Goal: Task Accomplishment & Management: Manage account settings

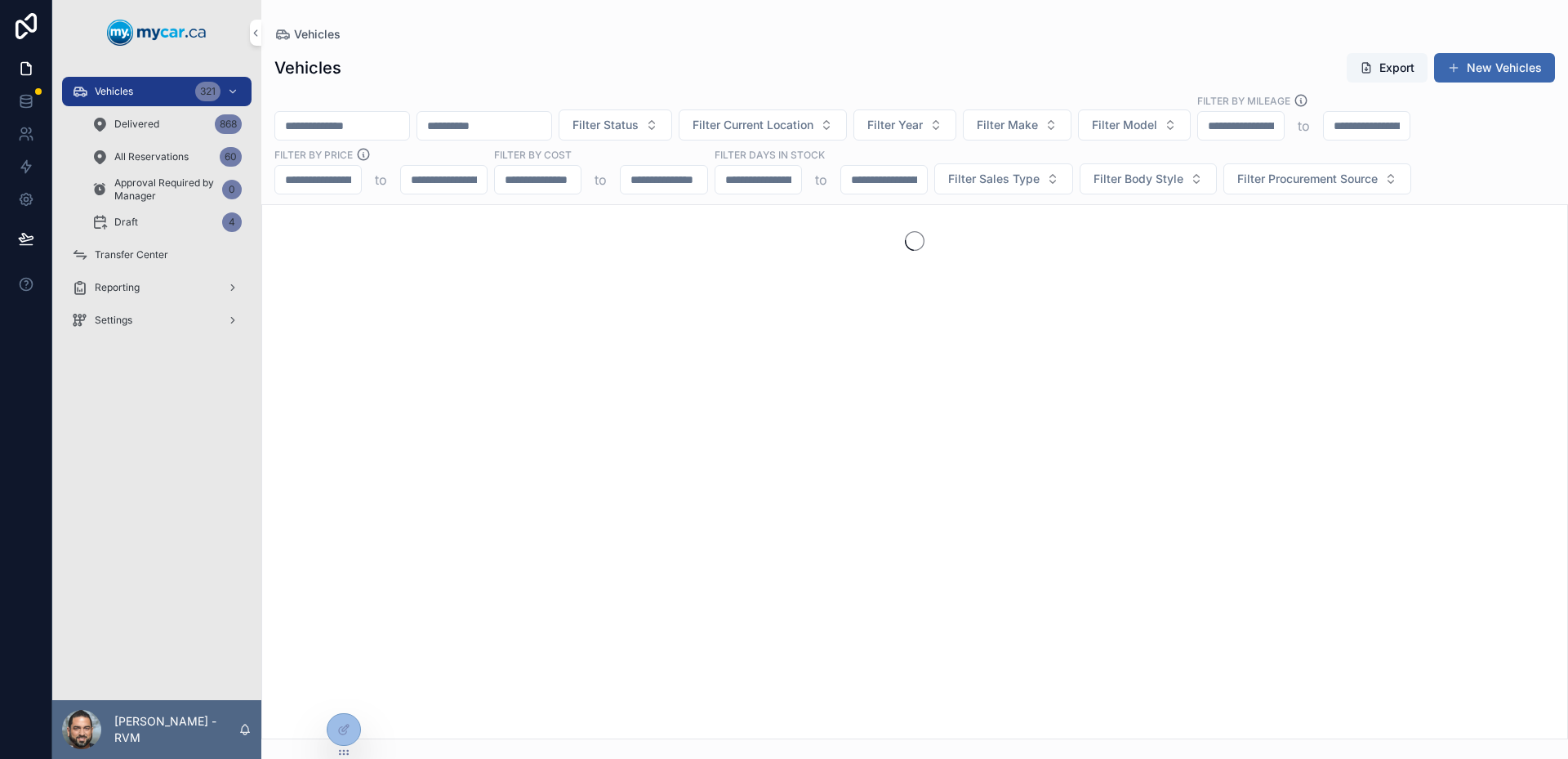
click at [165, 93] on div "Vehicles 321" at bounding box center [157, 91] width 170 height 26
click at [330, 134] on input "scrollable content" at bounding box center [341, 125] width 134 height 22
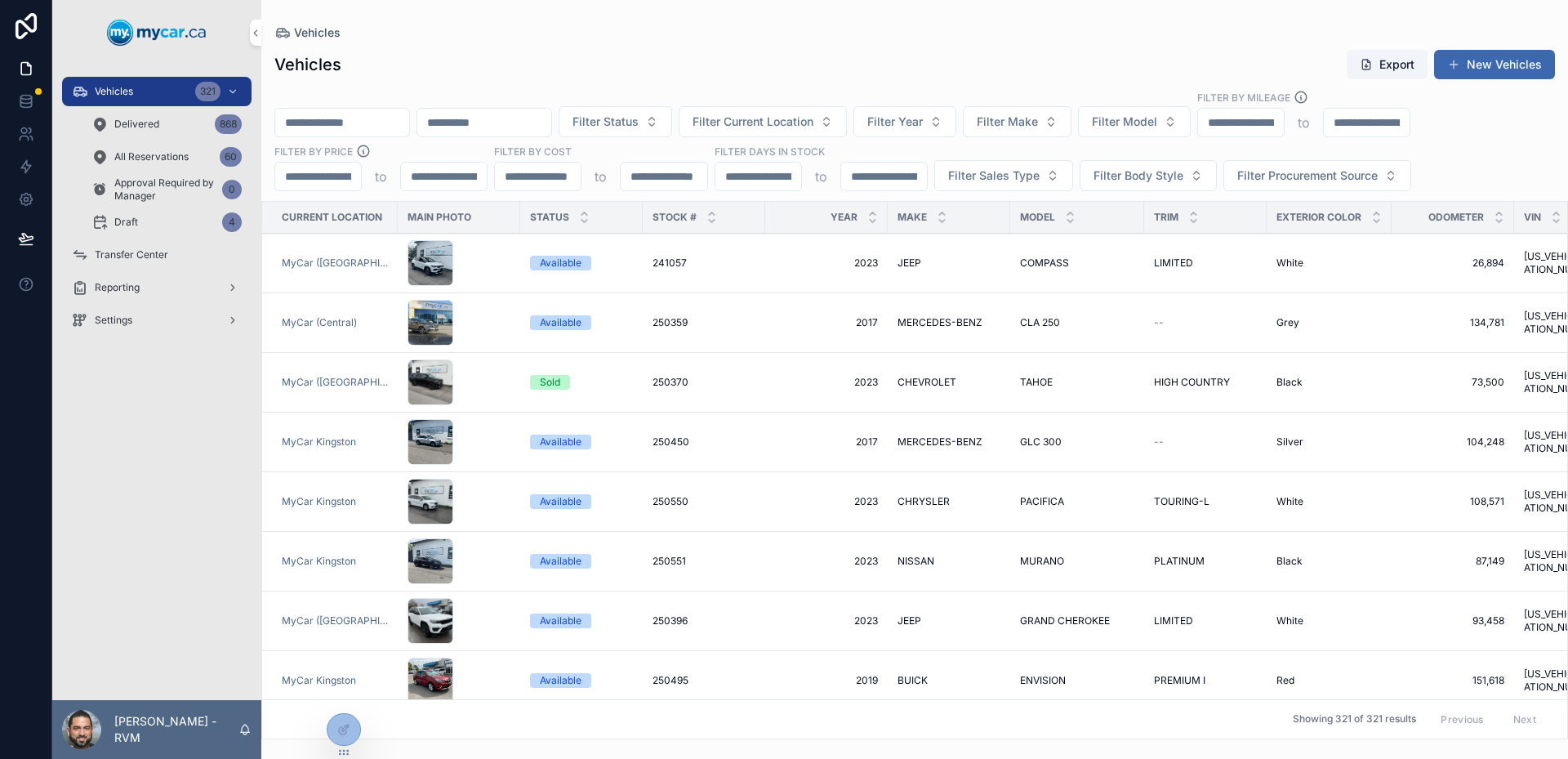
type input "*"
type input "******"
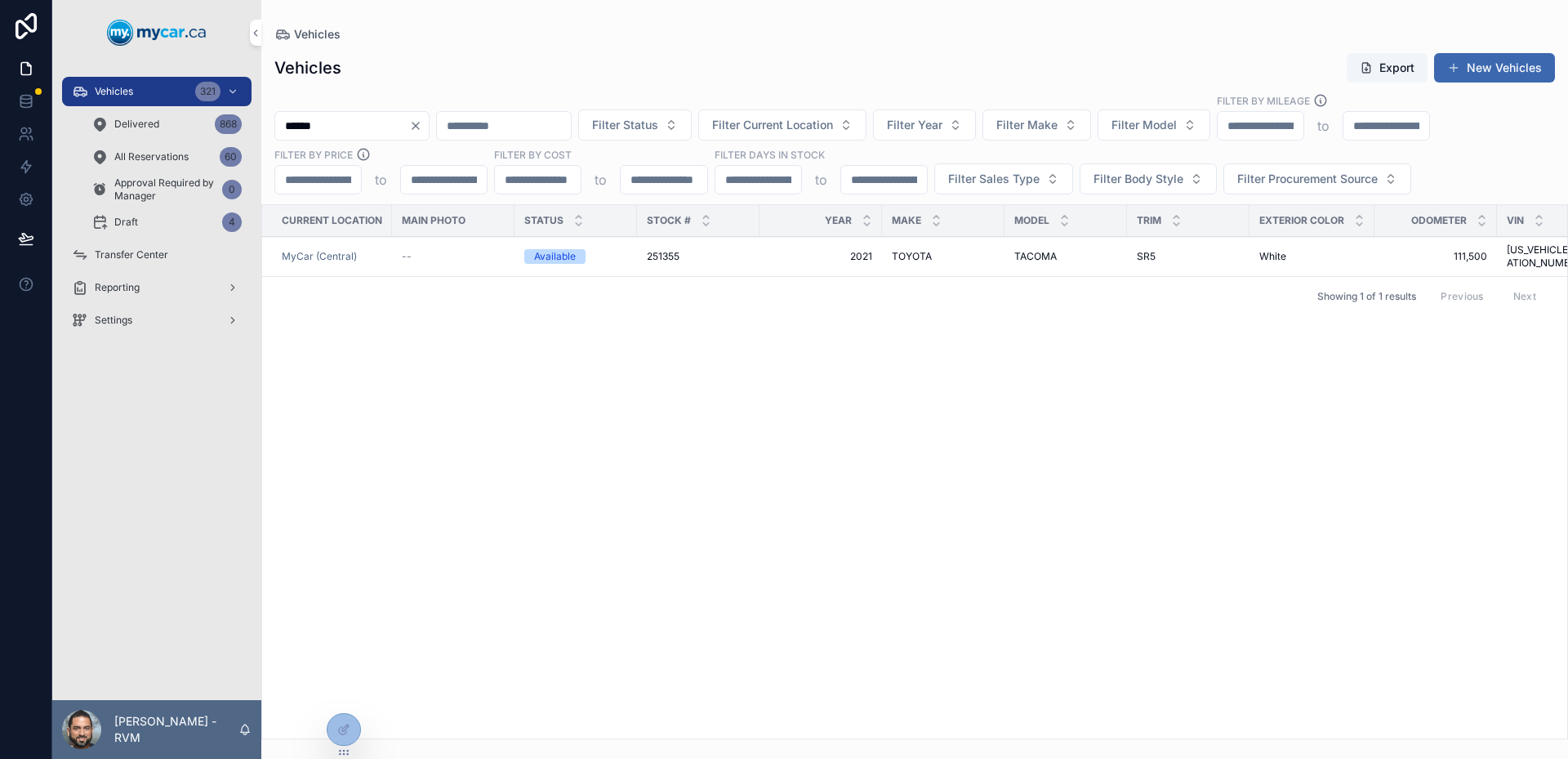
click at [488, 250] on div "--" at bounding box center [453, 256] width 103 height 13
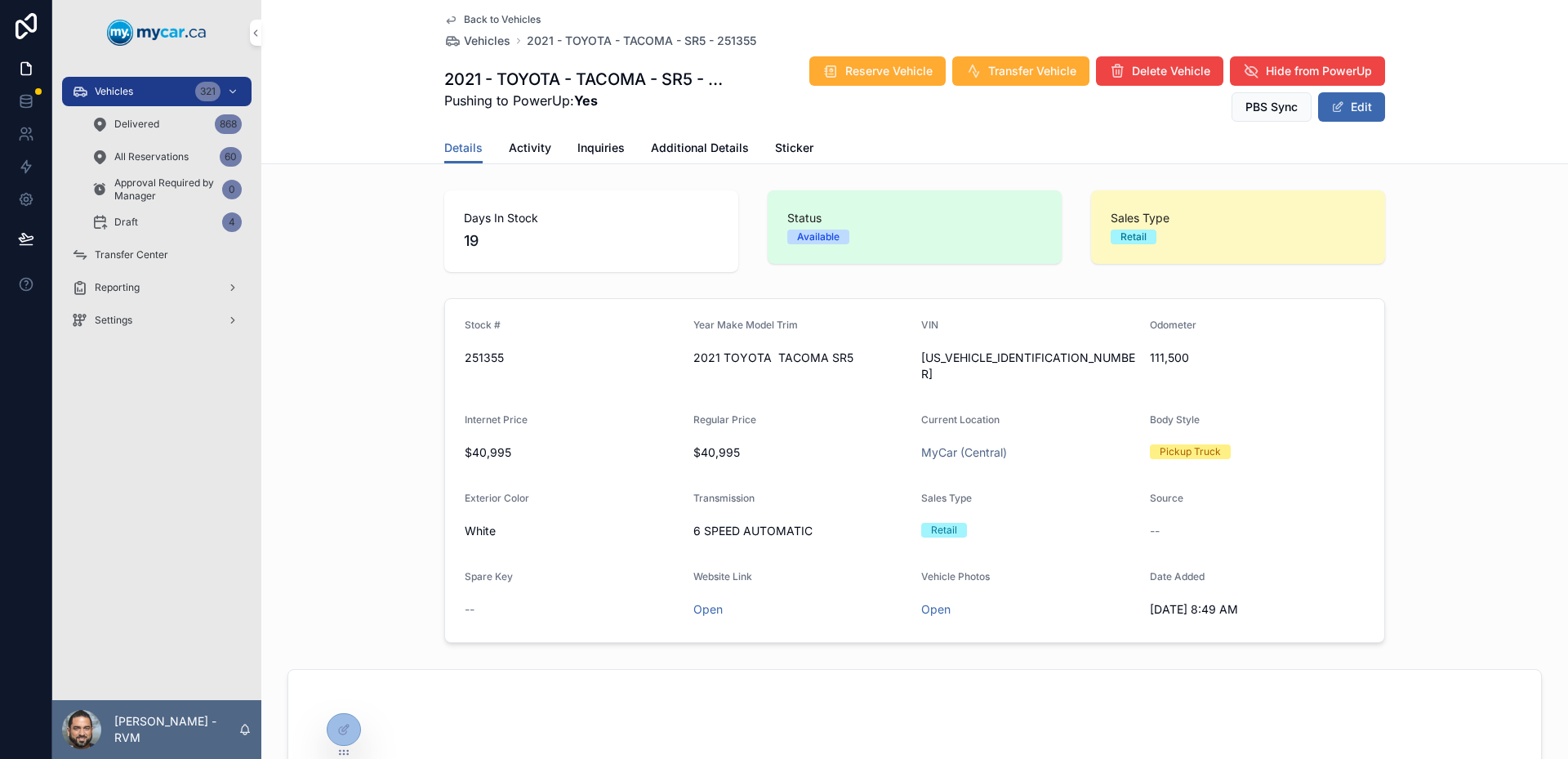
click at [522, 148] on span "Activity" at bounding box center [530, 147] width 43 height 17
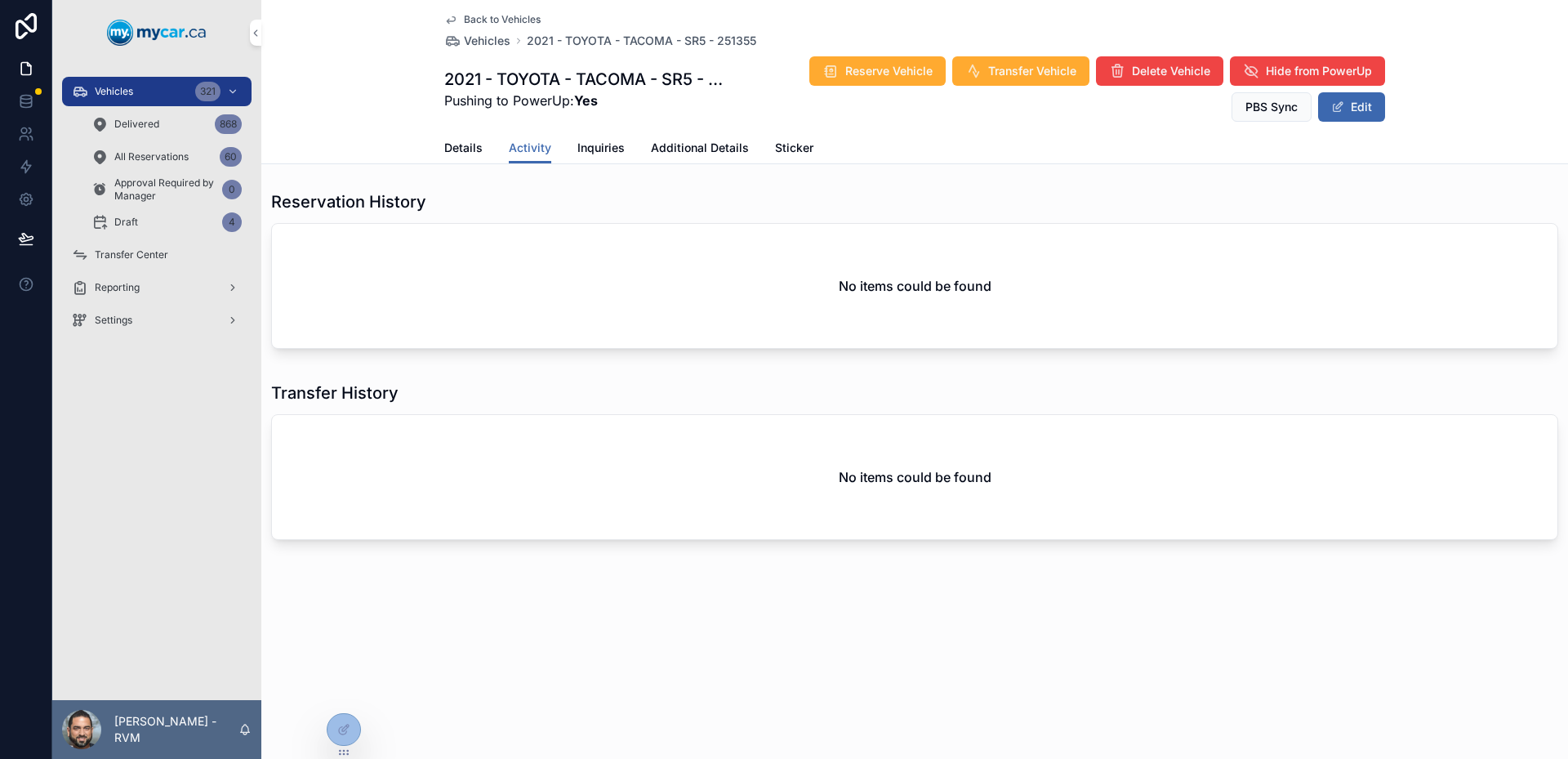
click at [466, 148] on span "Details" at bounding box center [463, 147] width 38 height 17
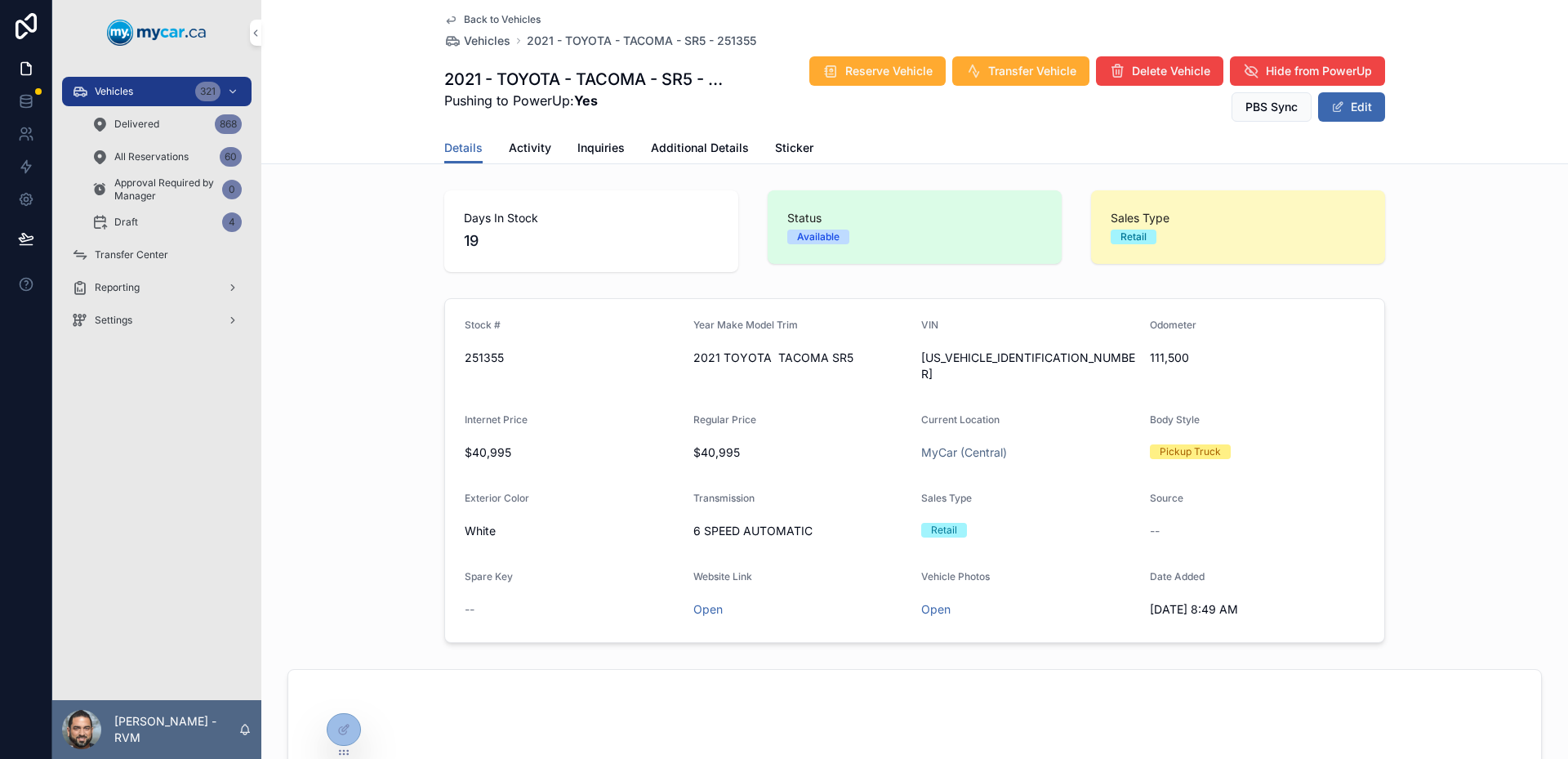
drag, startPoint x: 1170, startPoint y: 597, endPoint x: 1276, endPoint y: 583, distance: 106.9
click at [1276, 597] on div "9/20/2025 8:49 AM" at bounding box center [1257, 610] width 216 height 26
click at [1210, 602] on span "9/20/2025 8:49 AM" at bounding box center [1257, 610] width 216 height 17
drag, startPoint x: 1210, startPoint y: 587, endPoint x: 1275, endPoint y: 616, distance: 71.2
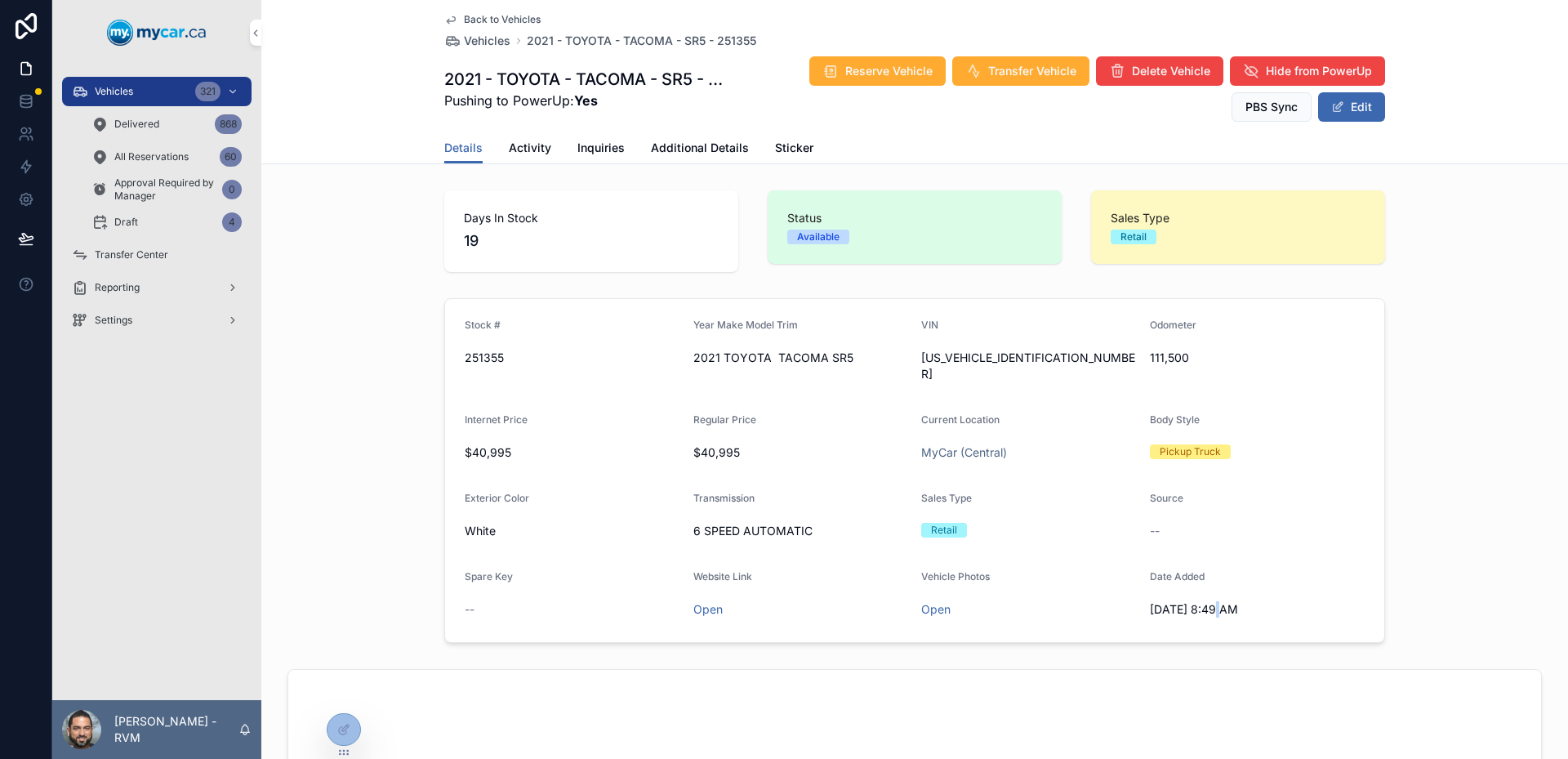
click at [1213, 602] on span "9/20/2025 8:49 AM" at bounding box center [1257, 610] width 216 height 17
drag, startPoint x: 1276, startPoint y: 616, endPoint x: 1173, endPoint y: 581, distance: 108.8
click at [1175, 581] on form "Stock # 251355 Year Make Model Trim 2021 TOYOTA TACOMA SR5 VIN 5TFDZ5BN4MX05723…" at bounding box center [915, 471] width 939 height 343
click at [1173, 597] on div "9/20/2025 8:49 AM" at bounding box center [1257, 610] width 216 height 26
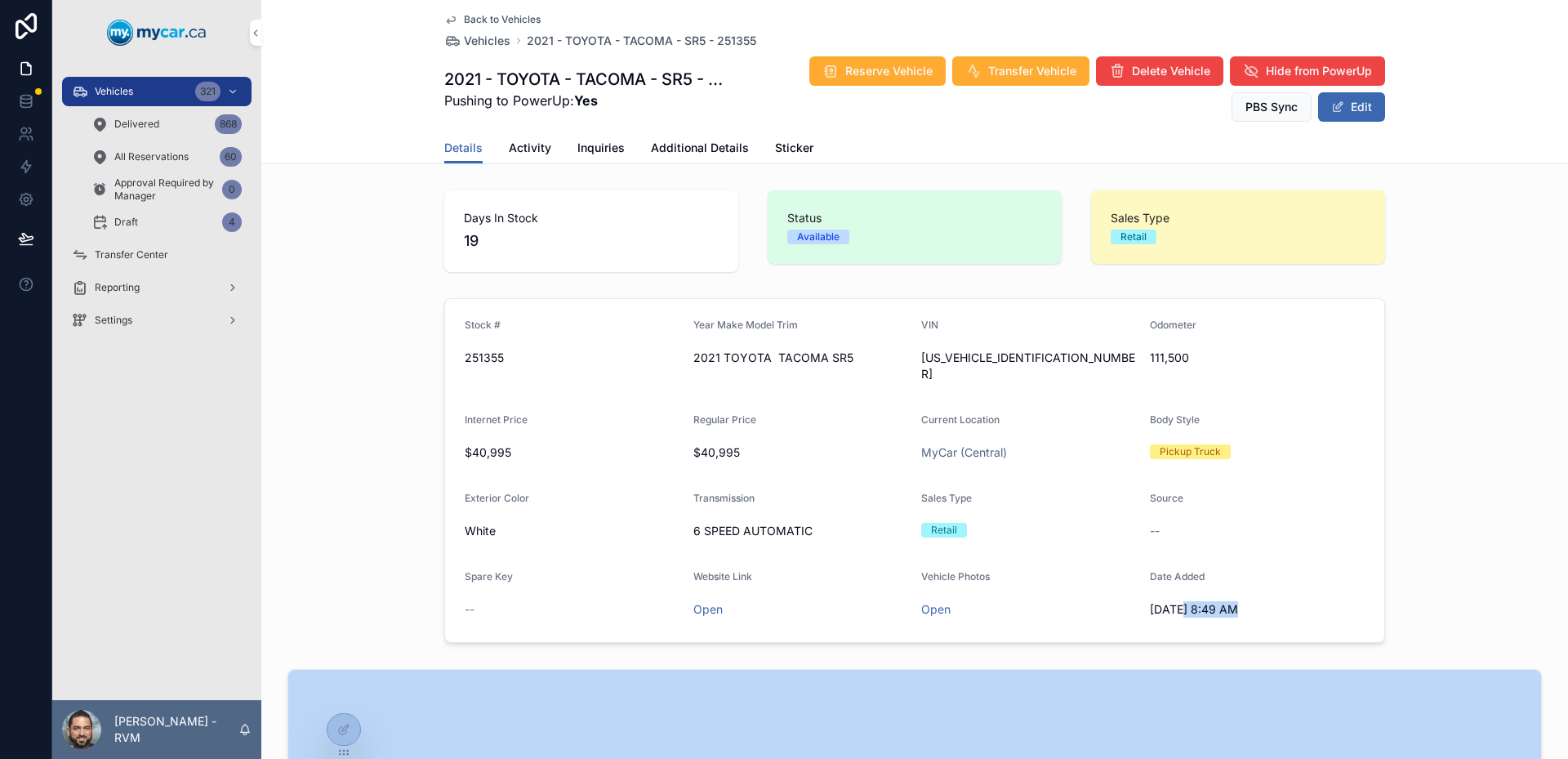
drag, startPoint x: 1173, startPoint y: 581, endPoint x: 1267, endPoint y: 607, distance: 97.5
click at [1263, 607] on form "Stock # 251355 Year Make Model Trim 2021 TOYOTA TACOMA SR5 VIN 5TFDZ5BN4MX05723…" at bounding box center [915, 471] width 939 height 343
click at [1267, 607] on form "Stock # 251355 Year Make Model Trim 2021 TOYOTA TACOMA SR5 VIN 5TFDZ5BN4MX05723…" at bounding box center [915, 471] width 939 height 343
drag, startPoint x: 1267, startPoint y: 607, endPoint x: 1089, endPoint y: 541, distance: 189.8
click at [1089, 541] on form "Stock # 251355 Year Make Model Trim 2021 TOYOTA TACOMA SR5 VIN 5TFDZ5BN4MX05723…" at bounding box center [915, 471] width 939 height 343
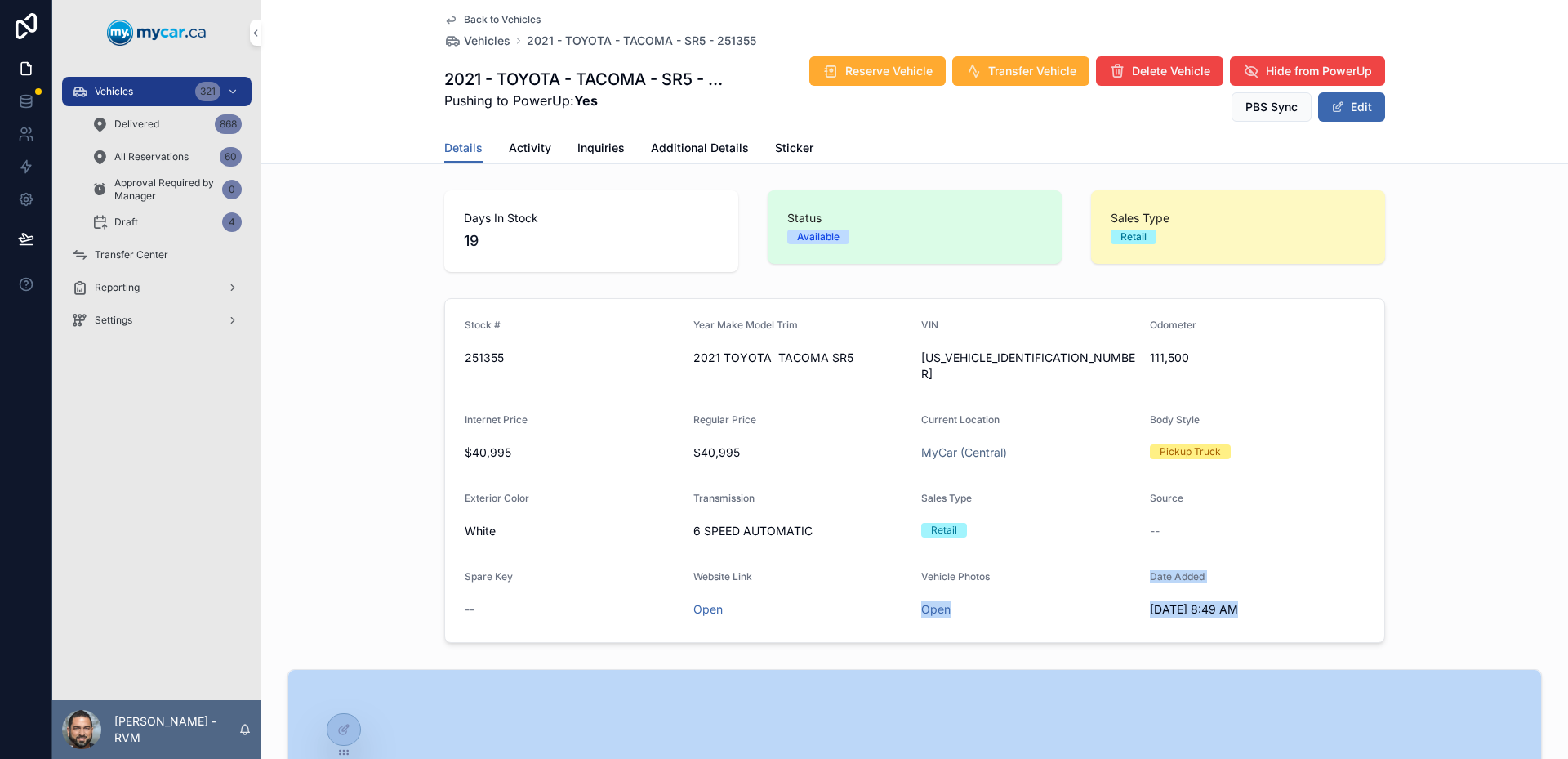
click at [1089, 541] on form "Stock # 251355 Year Make Model Trim 2021 TOYOTA TACOMA SR5 VIN 5TFDZ5BN4MX05723…" at bounding box center [915, 471] width 939 height 343
drag, startPoint x: 1089, startPoint y: 541, endPoint x: 1278, endPoint y: 577, distance: 192.4
click at [1266, 577] on form "Stock # 251355 Year Make Model Trim 2021 TOYOTA TACOMA SR5 VIN 5TFDZ5BN4MX05723…" at bounding box center [915, 471] width 939 height 343
click at [1278, 577] on div "Date Added 9/20/2025 8:49 AM" at bounding box center [1257, 597] width 216 height 53
drag, startPoint x: 1278, startPoint y: 577, endPoint x: 1047, endPoint y: 511, distance: 240.2
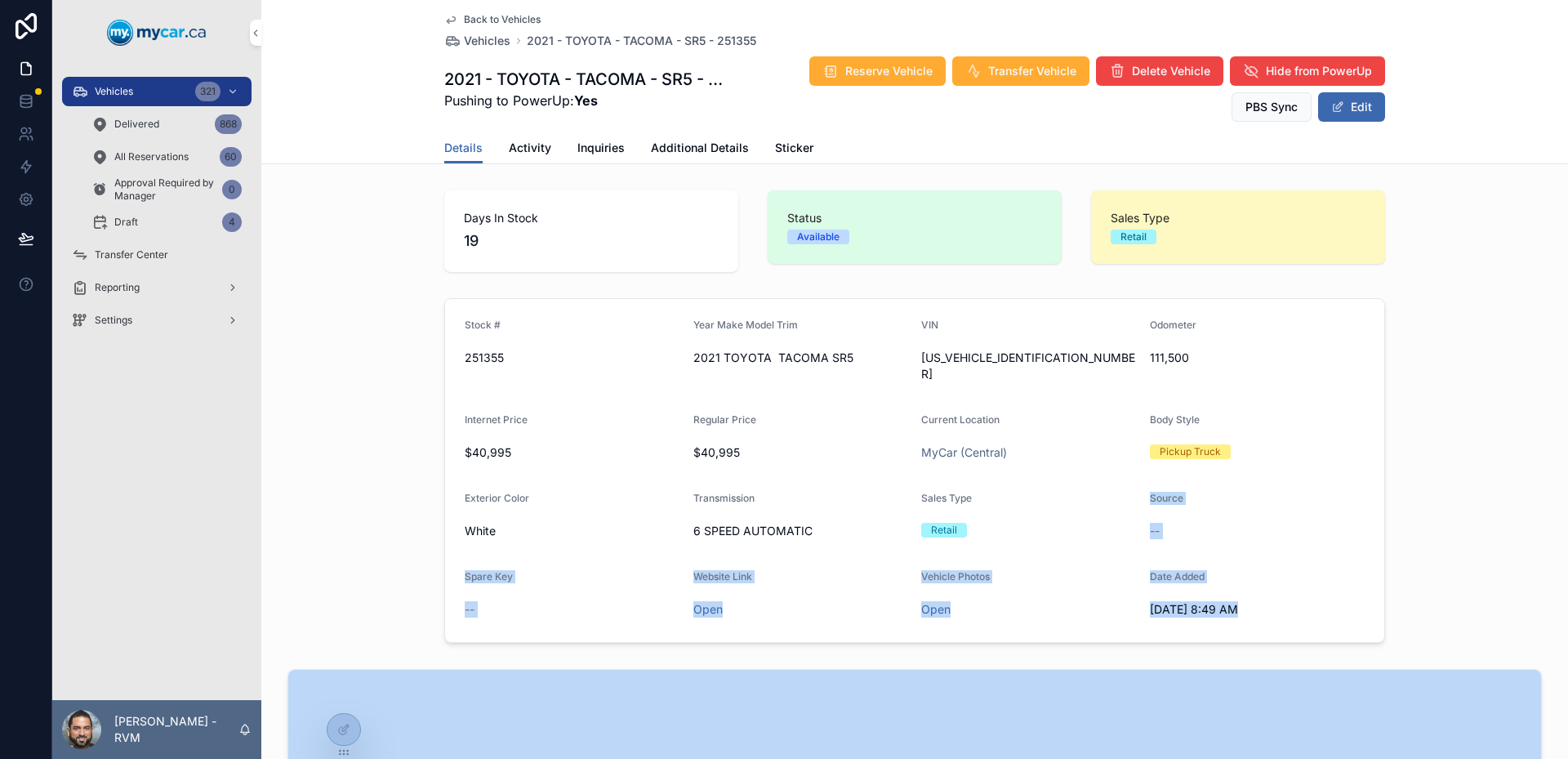
click at [1047, 511] on form "Stock # 251355 Year Make Model Trim 2021 TOYOTA TACOMA SR5 VIN 5TFDZ5BN4MX05723…" at bounding box center [915, 471] width 939 height 343
click at [1047, 523] on div "Retail" at bounding box center [1029, 530] width 216 height 15
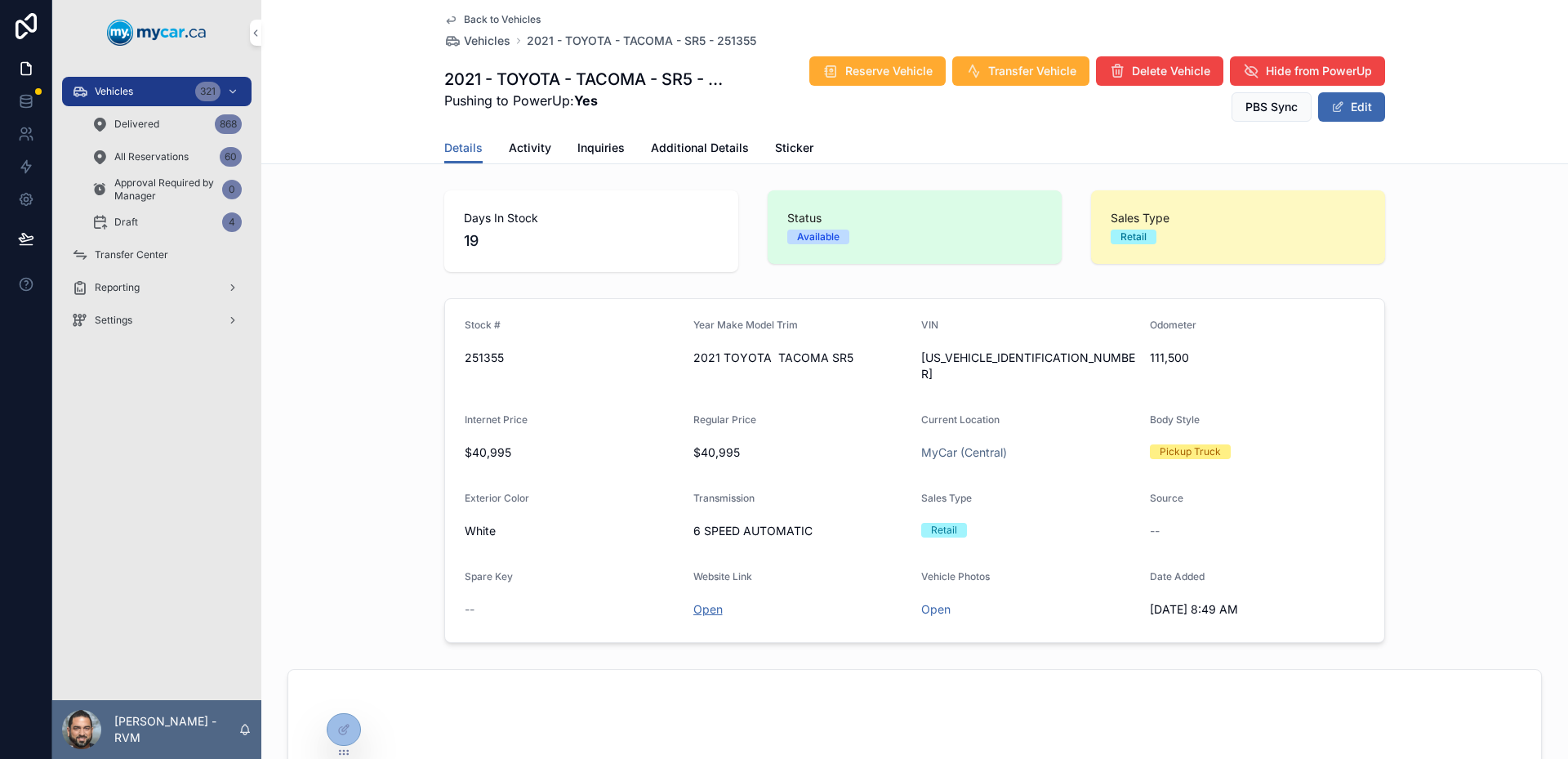
click at [707, 602] on link "Open" at bounding box center [708, 609] width 29 height 14
click at [0, 0] on icon at bounding box center [0, 0] width 0 height 0
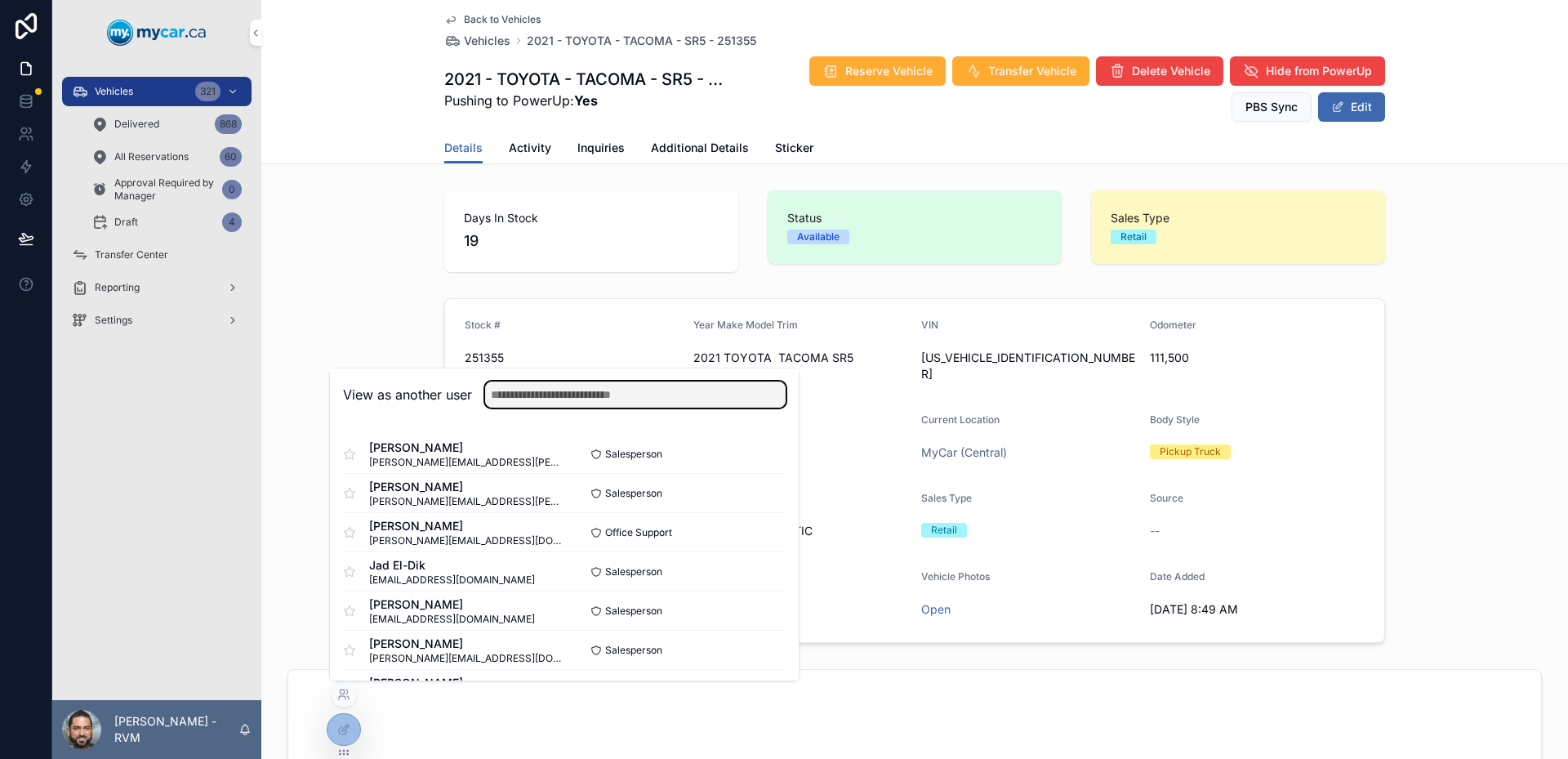
click at [603, 389] on input "text" at bounding box center [636, 394] width 300 height 26
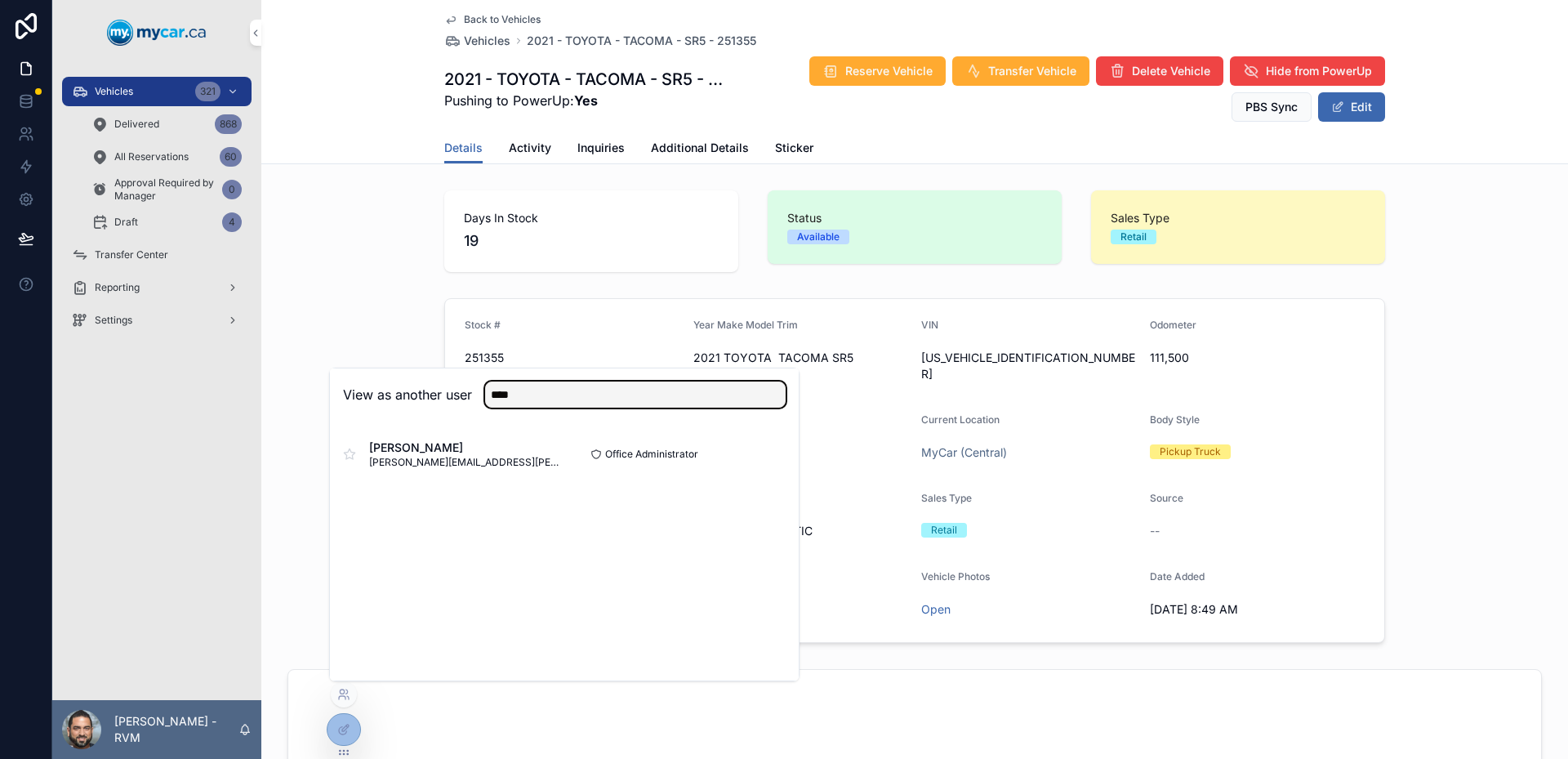
type input "****"
click at [0, 0] on button "Select" at bounding box center [0, 0] width 0 height 0
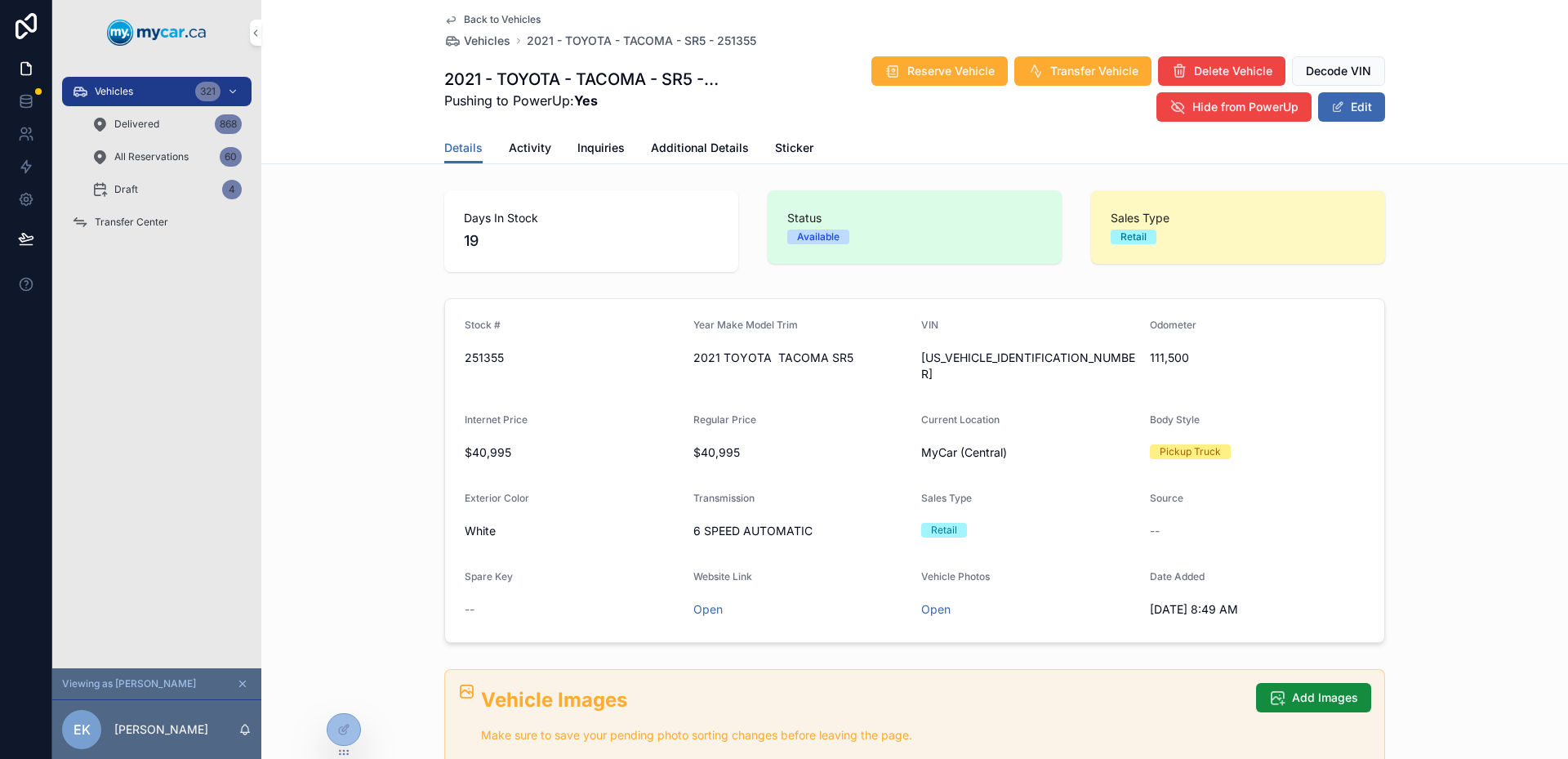
click at [145, 219] on span "Transfer Center" at bounding box center [131, 221] width 73 height 13
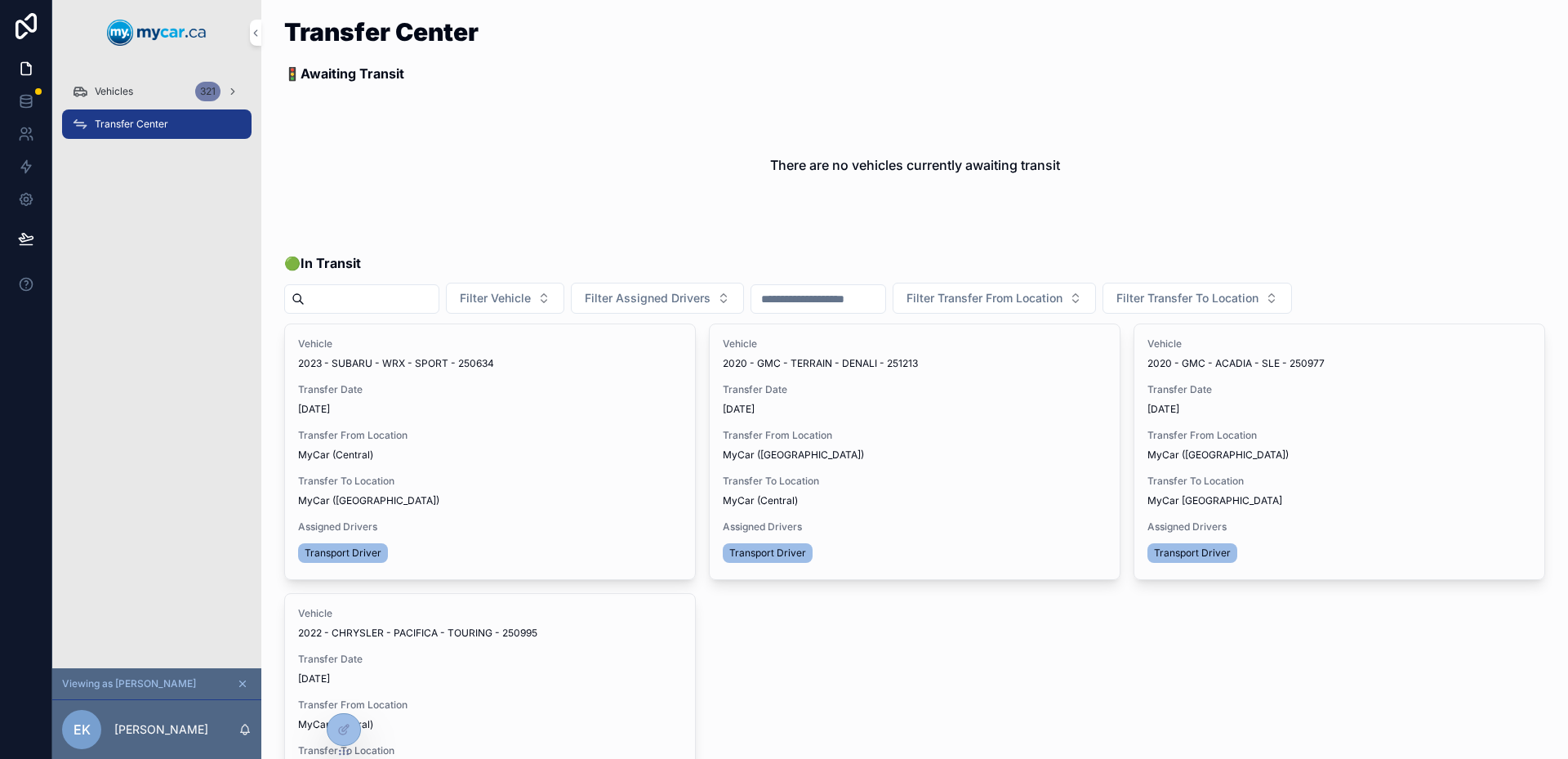
click at [135, 80] on div "Vehicles 321" at bounding box center [157, 91] width 170 height 26
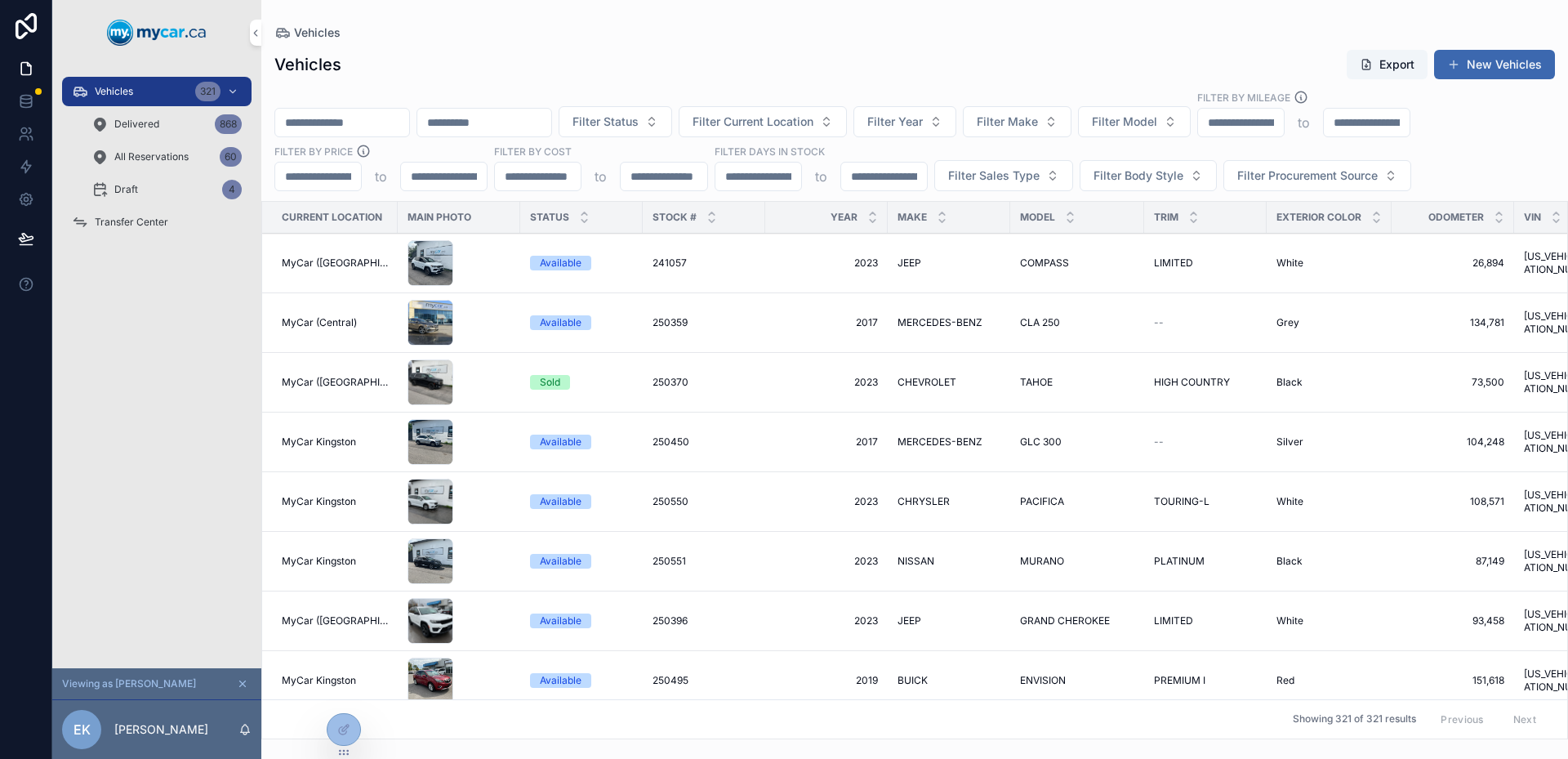
click at [182, 189] on div "Draft 4" at bounding box center [167, 189] width 150 height 26
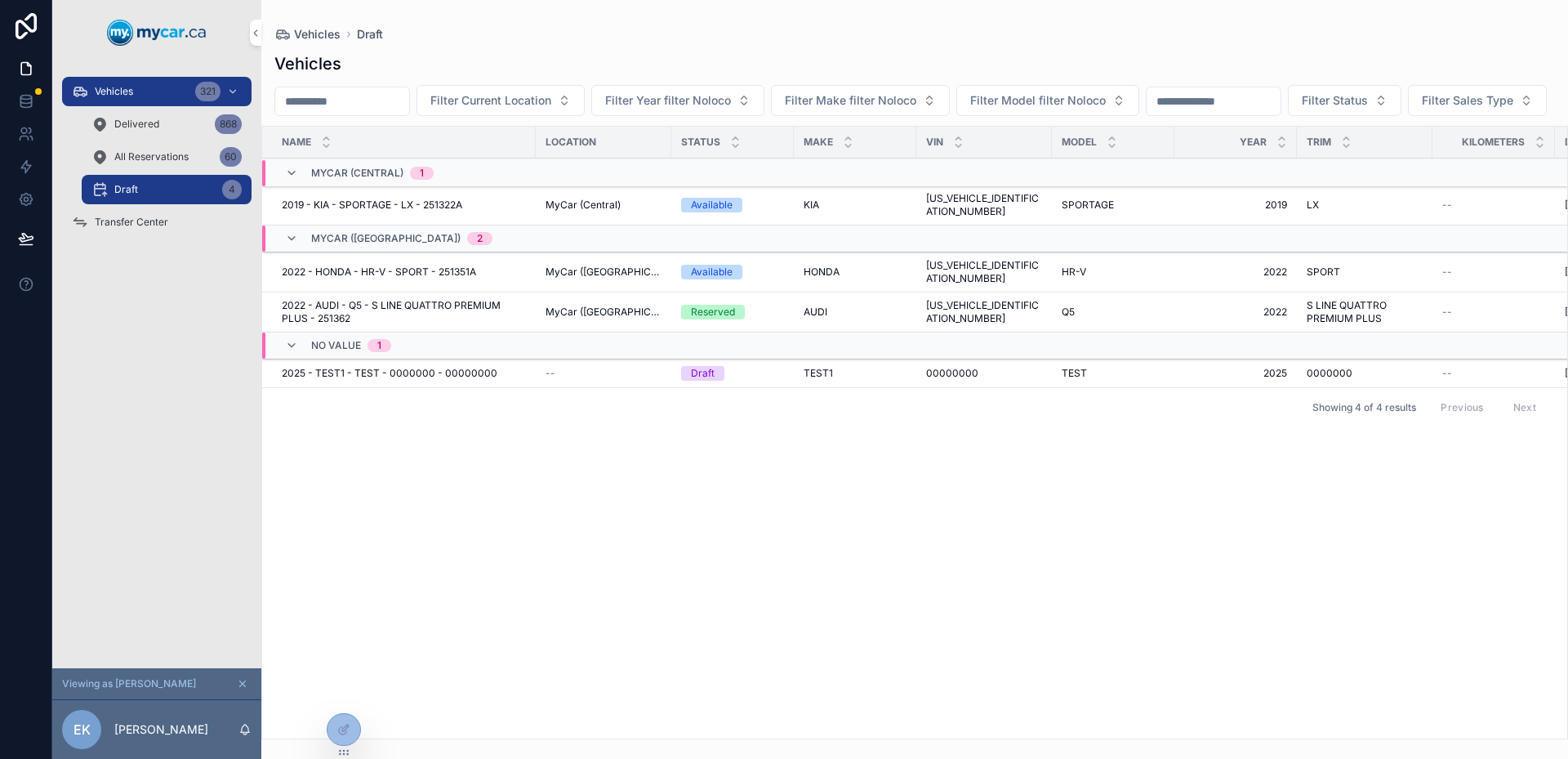
click at [494, 380] on div "2025 - TEST1 - TEST - 0000000 - 00000000 2025 - TEST1 - TEST - 0000000 - 000000…" at bounding box center [404, 373] width 244 height 13
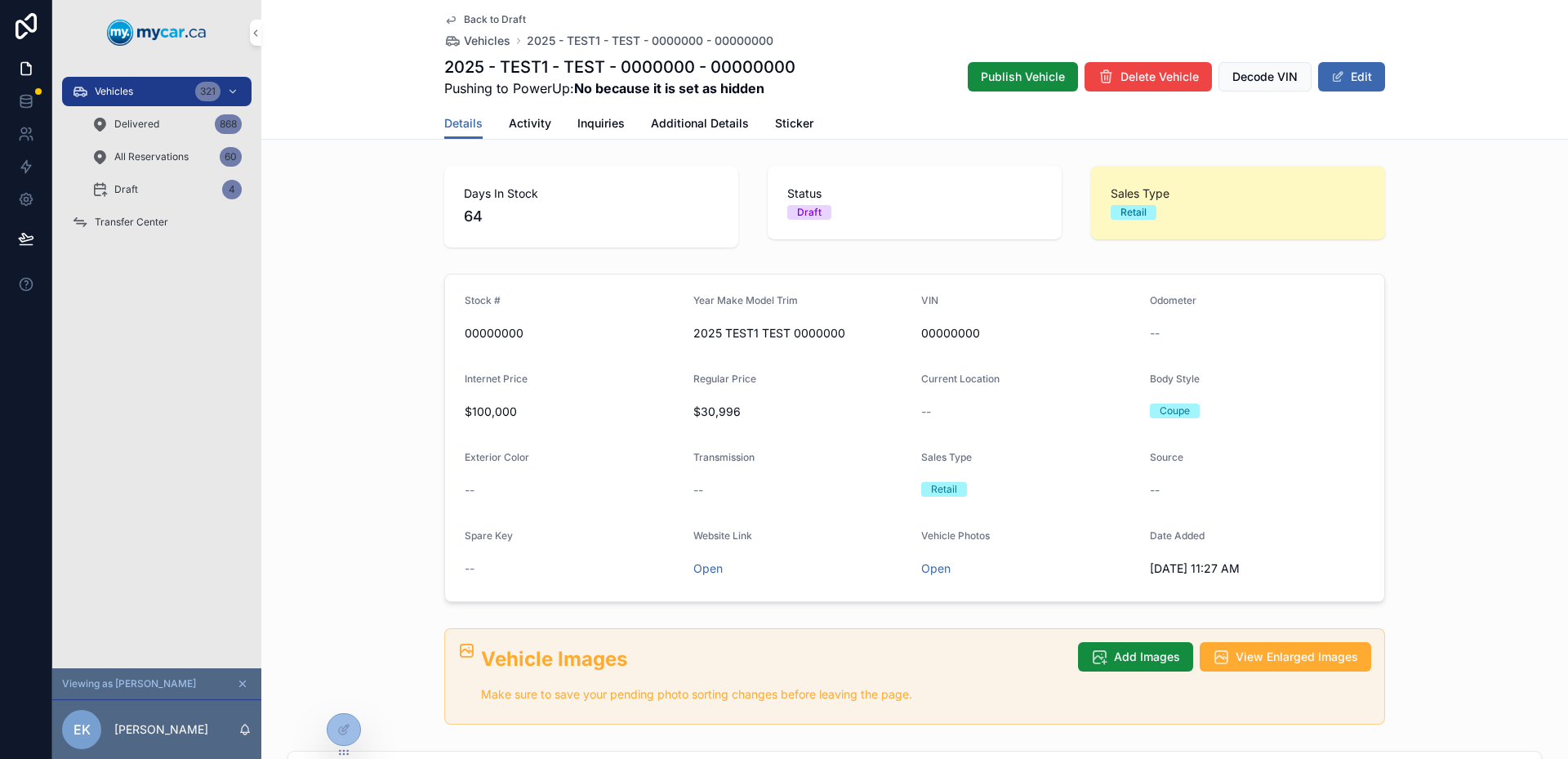
click at [169, 118] on div "Delivered 868" at bounding box center [167, 124] width 150 height 26
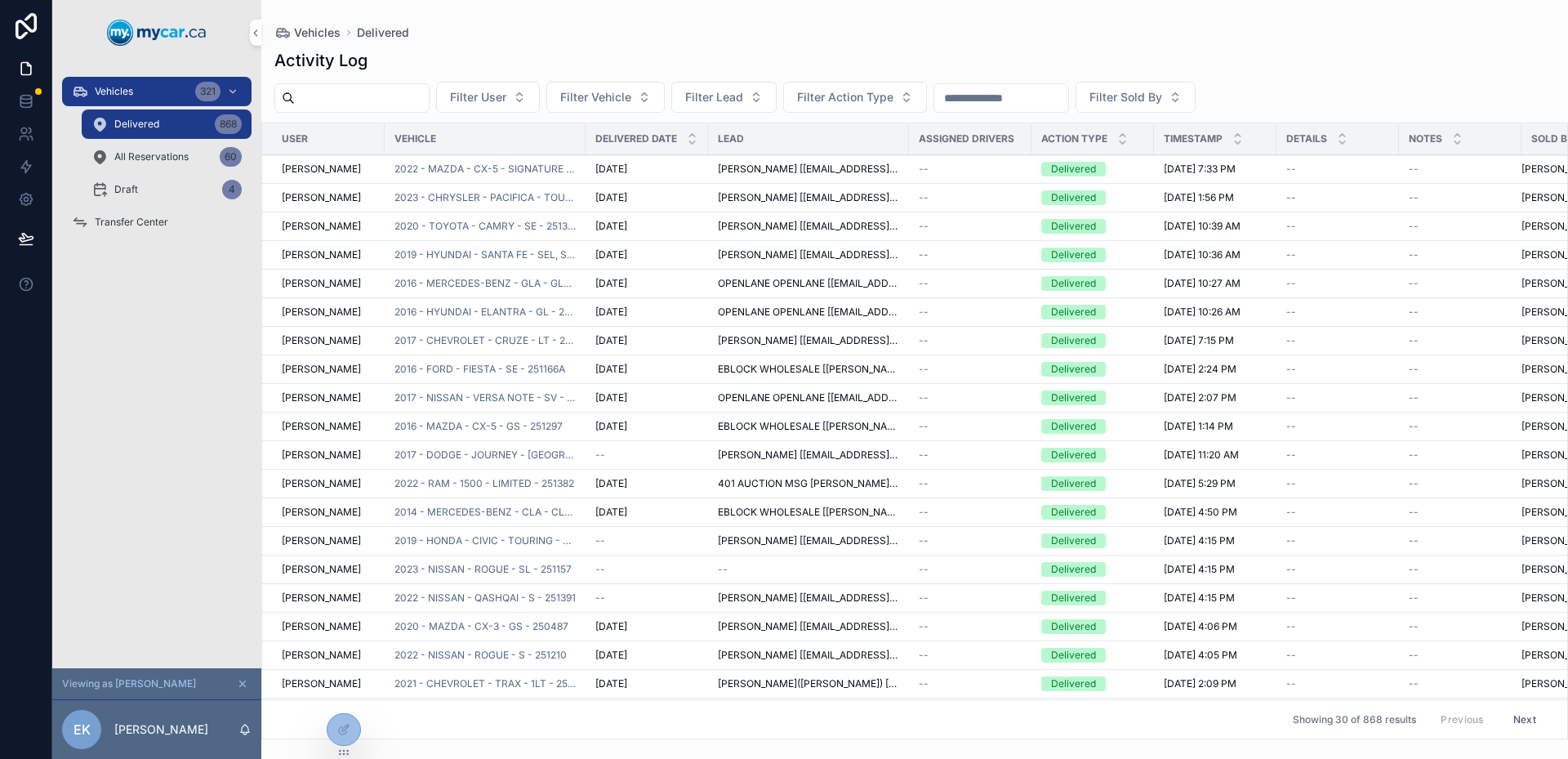
click at [156, 75] on div "Vehicles 321 Delivered 868 All Reservations 60 Draft 4" at bounding box center [157, 140] width 209 height 131
click at [166, 88] on div "Vehicles 321" at bounding box center [157, 91] width 170 height 26
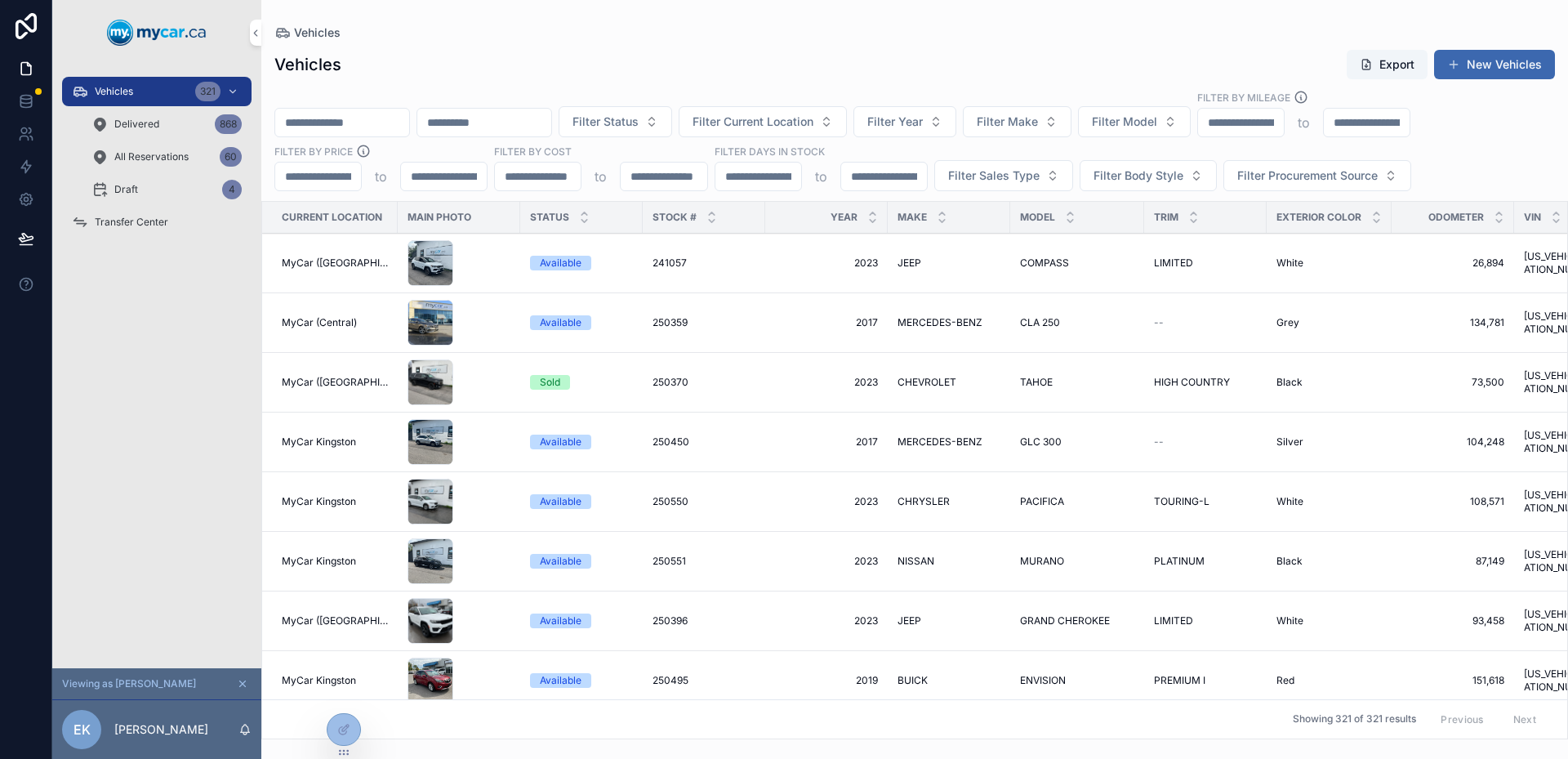
click at [480, 261] on div "scrollable content" at bounding box center [459, 262] width 103 height 46
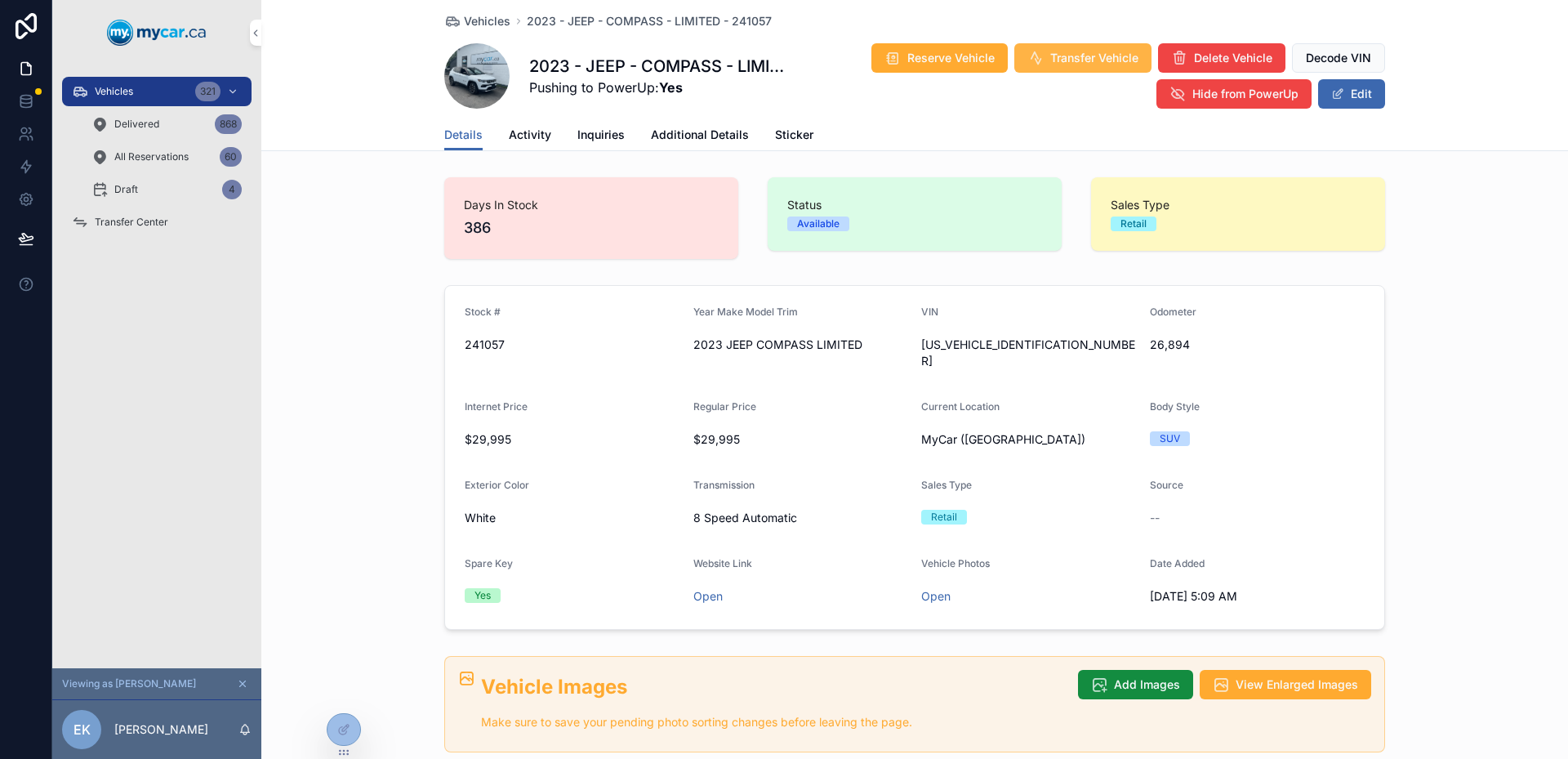
click at [1054, 60] on span "Transfer Vehicle" at bounding box center [1094, 58] width 88 height 17
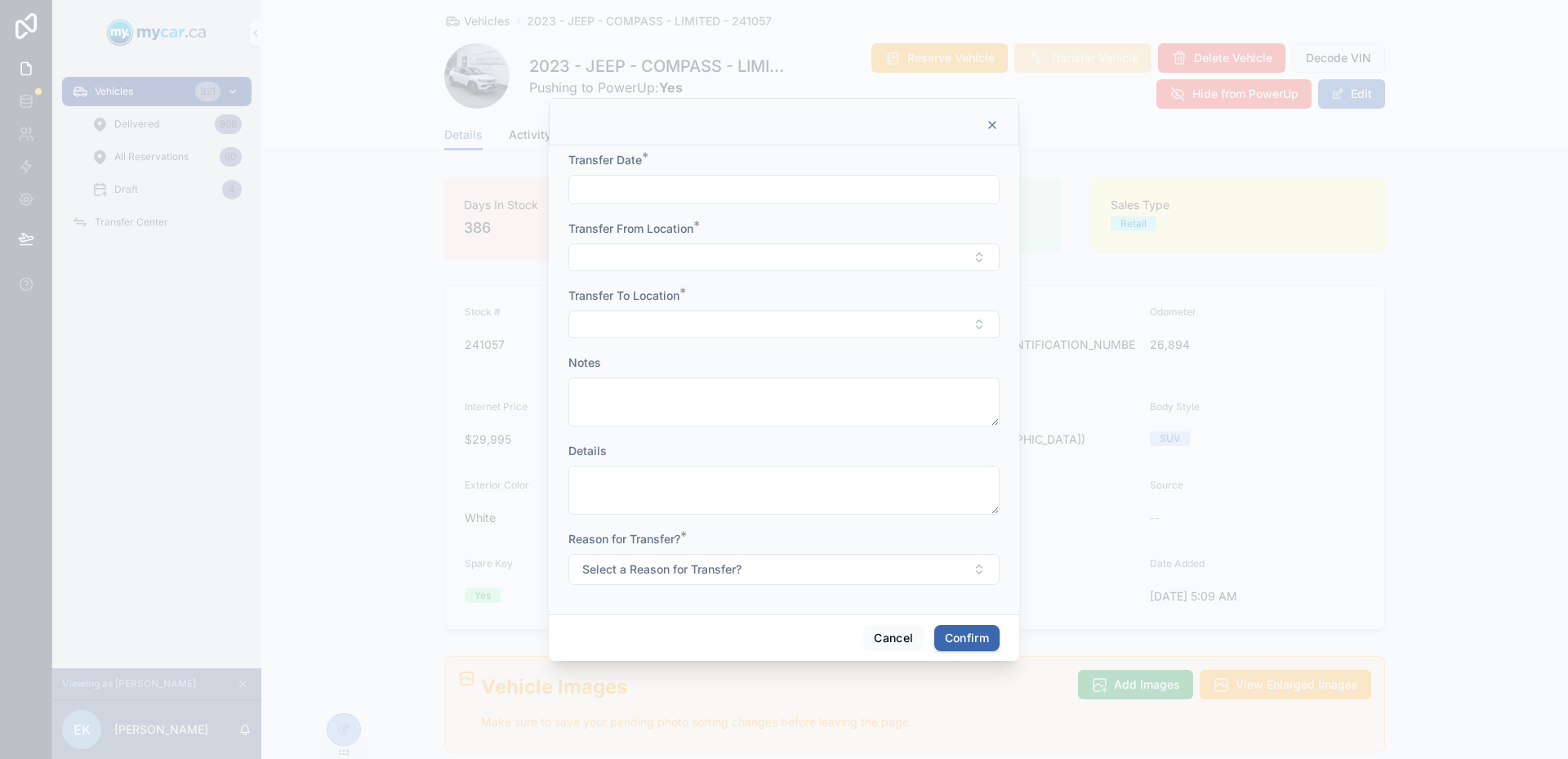
click at [850, 199] on input "text" at bounding box center [784, 189] width 430 height 22
click at [782, 238] on button "Today" at bounding box center [784, 229] width 64 height 29
type input "**********"
click at [550, 263] on div "**********" at bounding box center [784, 380] width 470 height 469
click at [601, 242] on div "Transfer From Location *" at bounding box center [784, 246] width 431 height 51
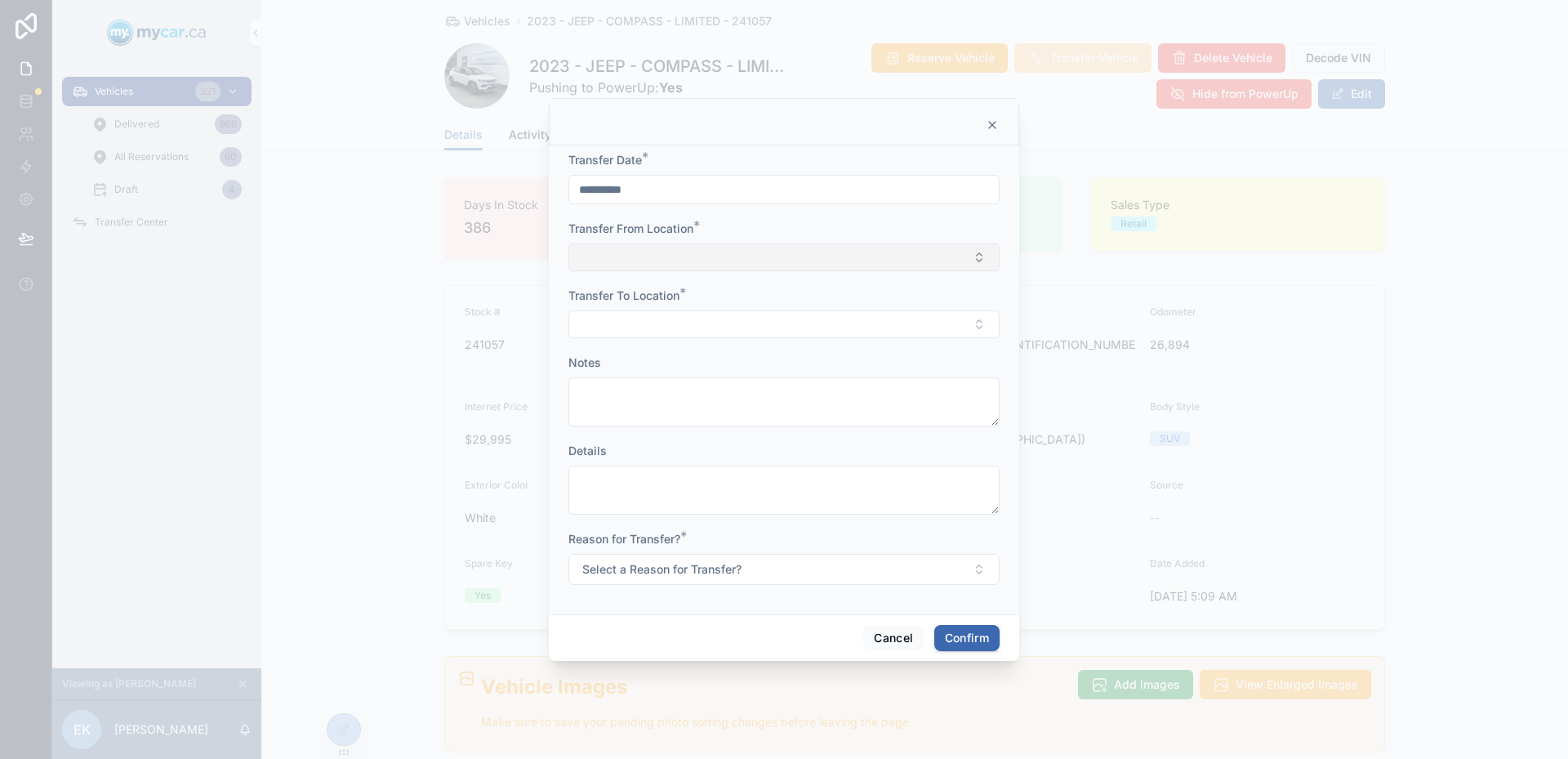
click at [618, 260] on button "Select Button" at bounding box center [784, 258] width 431 height 27
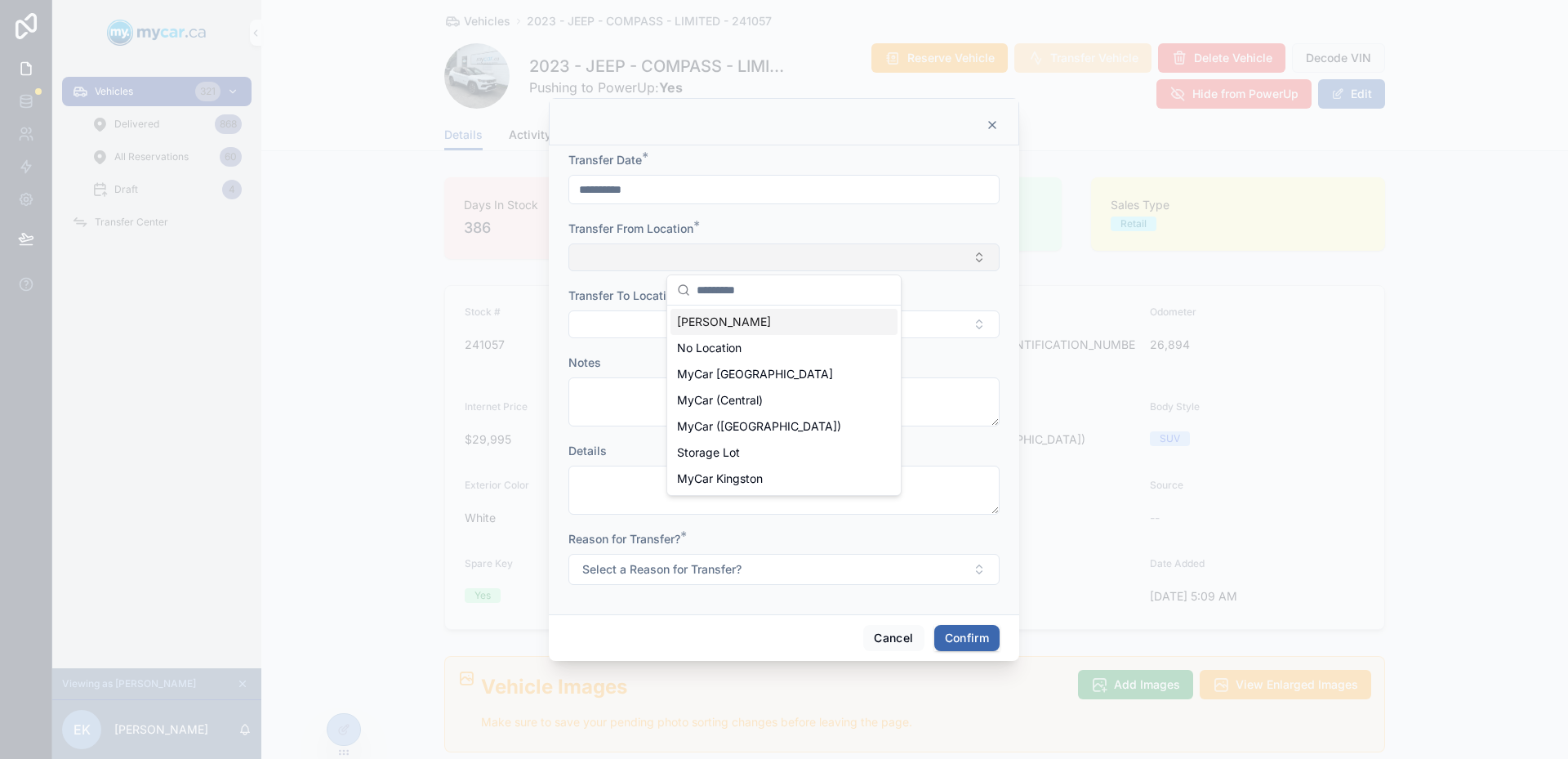
click at [991, 262] on button "Select Button" at bounding box center [784, 258] width 431 height 27
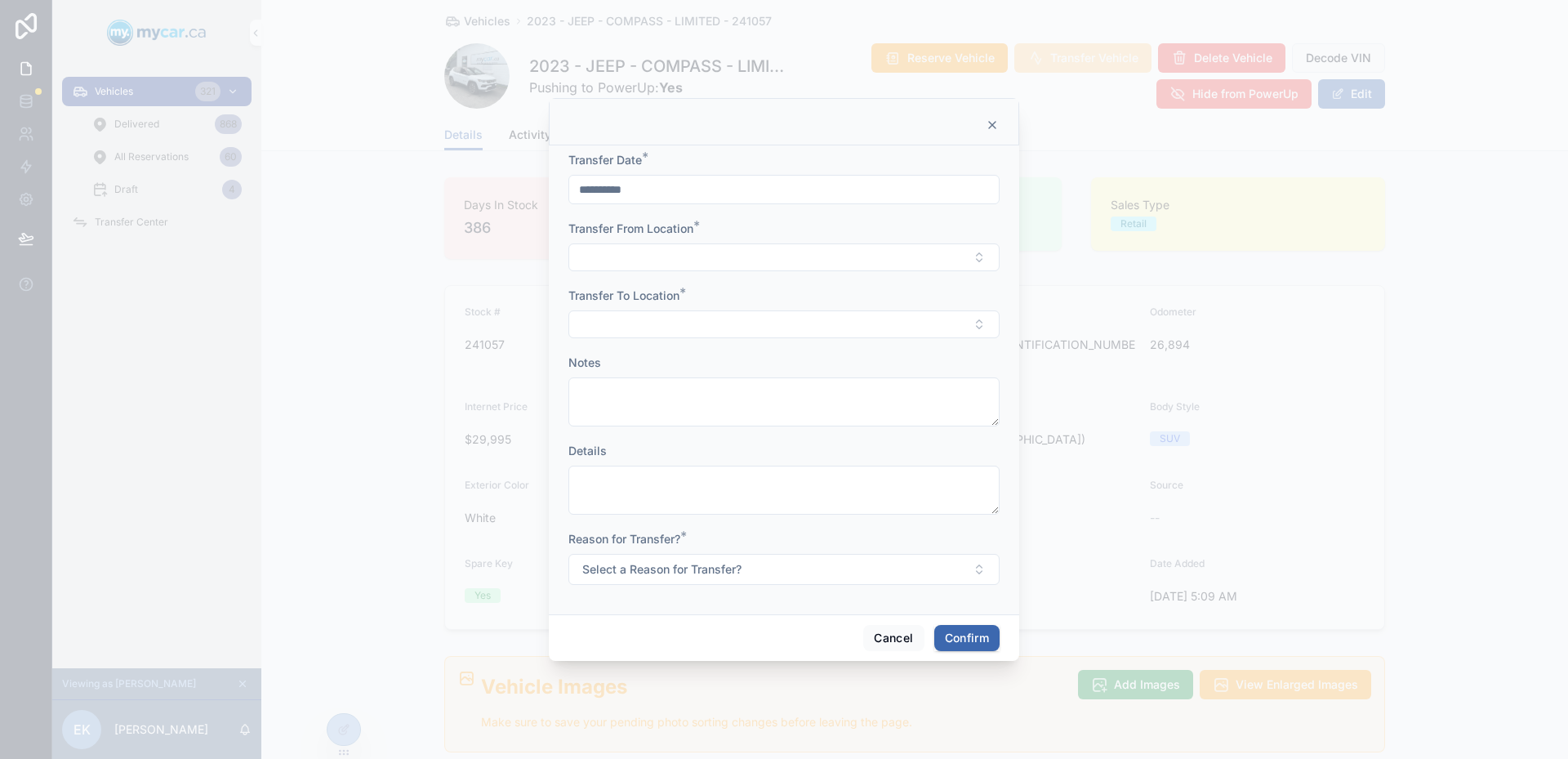
click at [997, 129] on icon at bounding box center [992, 124] width 13 height 13
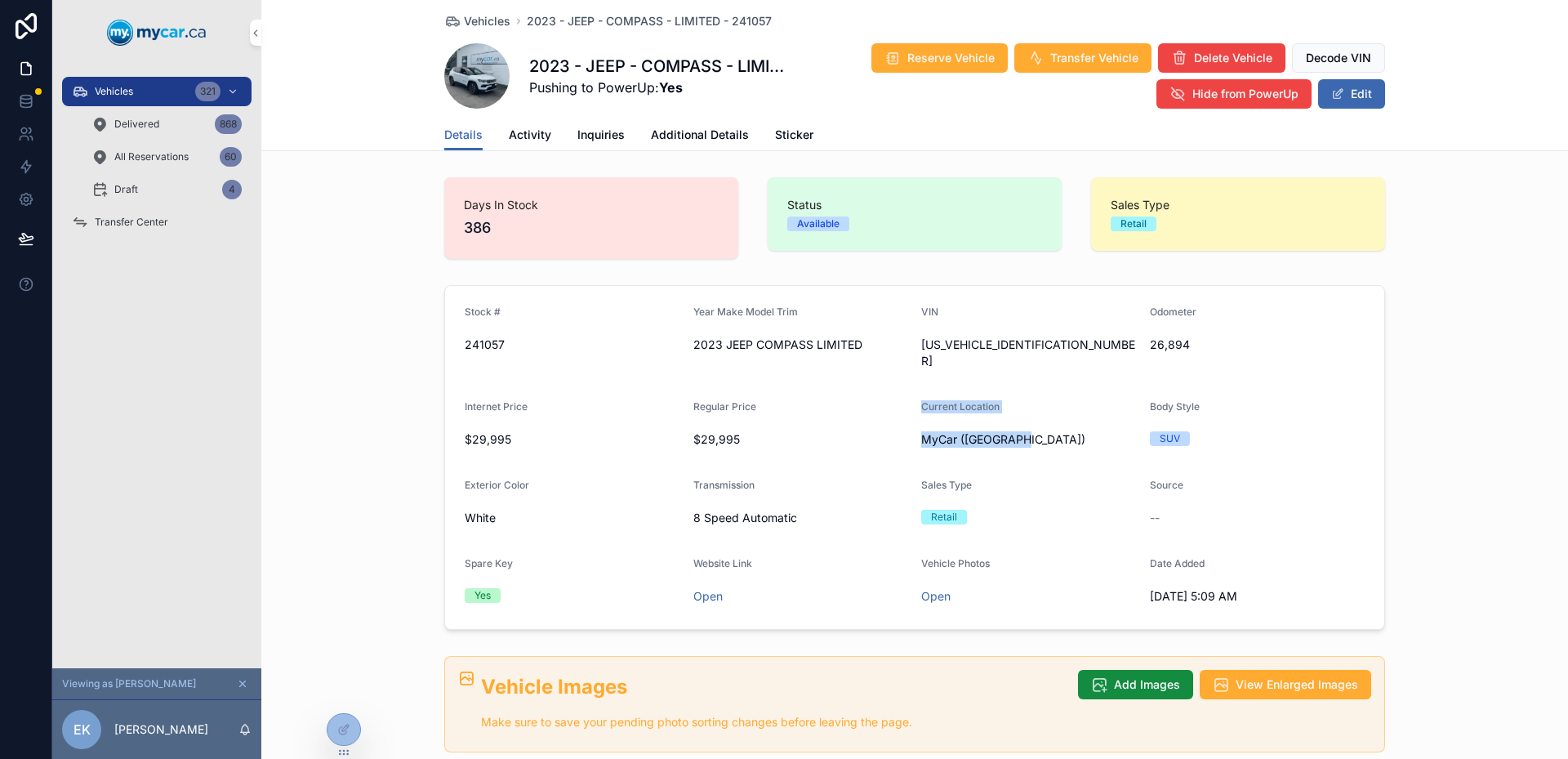
drag, startPoint x: 1019, startPoint y: 415, endPoint x: 851, endPoint y: 424, distance: 168.2
click at [851, 424] on form "Stock # 241057 Year Make Model Trim 2023 JEEP COMPASS LIMITED VIN 3C4NJDCN3PT56…" at bounding box center [915, 458] width 939 height 343
click at [851, 431] on span "$29,995" at bounding box center [801, 439] width 216 height 17
drag, startPoint x: 851, startPoint y: 424, endPoint x: 1072, endPoint y: 440, distance: 221.6
click at [1072, 440] on form "Stock # 241057 Year Make Model Trim 2023 JEEP COMPASS LIMITED VIN 3C4NJDCN3PT56…" at bounding box center [915, 458] width 939 height 343
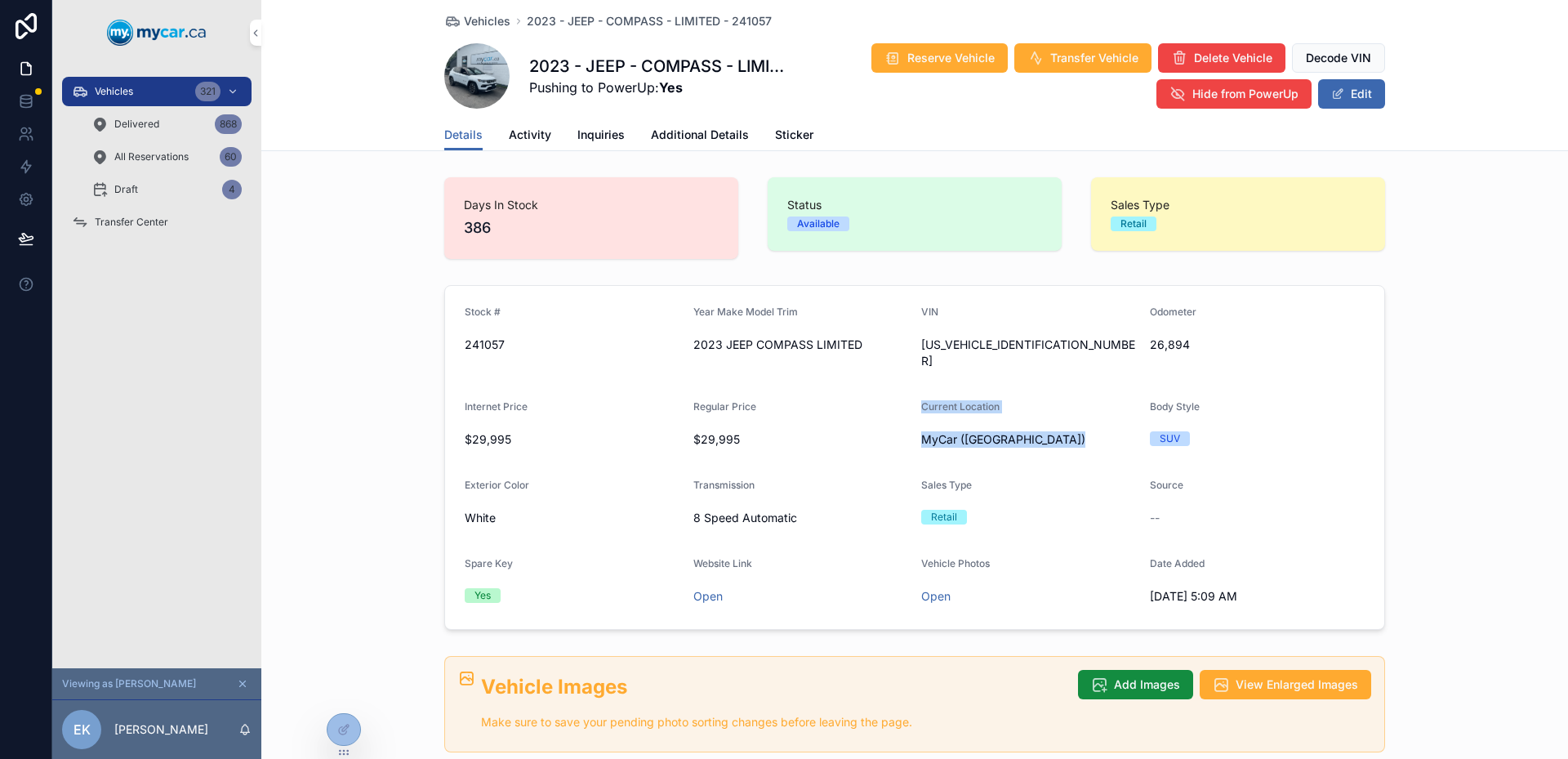
click at [1072, 440] on form "Stock # 241057 Year Make Model Trim 2023 JEEP COMPASS LIMITED VIN 3C4NJDCN3PT56…" at bounding box center [915, 458] width 939 height 343
click at [1044, 45] on button "Transfer Vehicle" at bounding box center [1082, 58] width 137 height 29
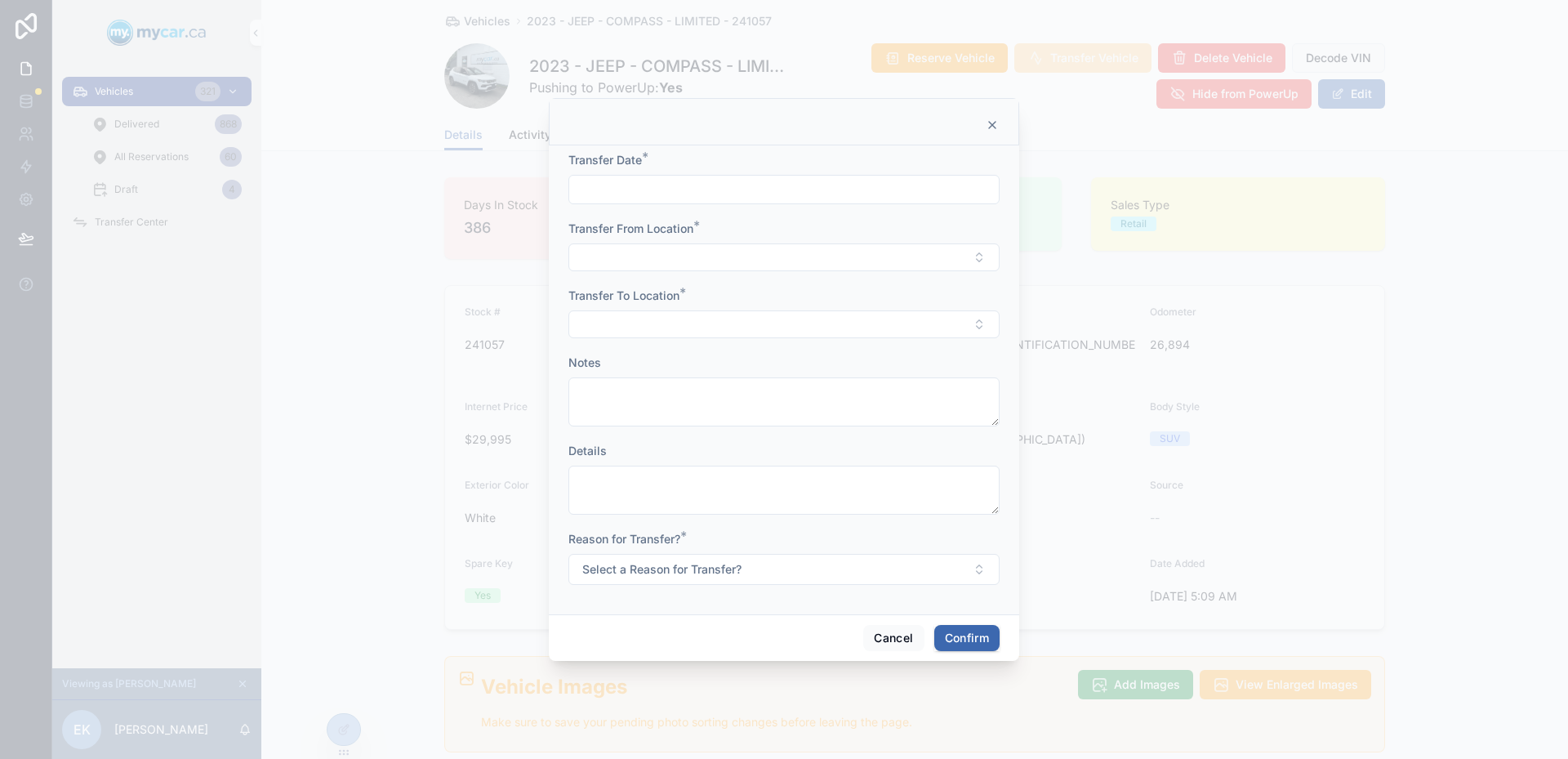
click at [809, 185] on input "text" at bounding box center [784, 189] width 430 height 22
click at [788, 220] on button "Today" at bounding box center [784, 229] width 64 height 29
type input "**********"
click at [607, 253] on button "Select Button" at bounding box center [784, 258] width 431 height 27
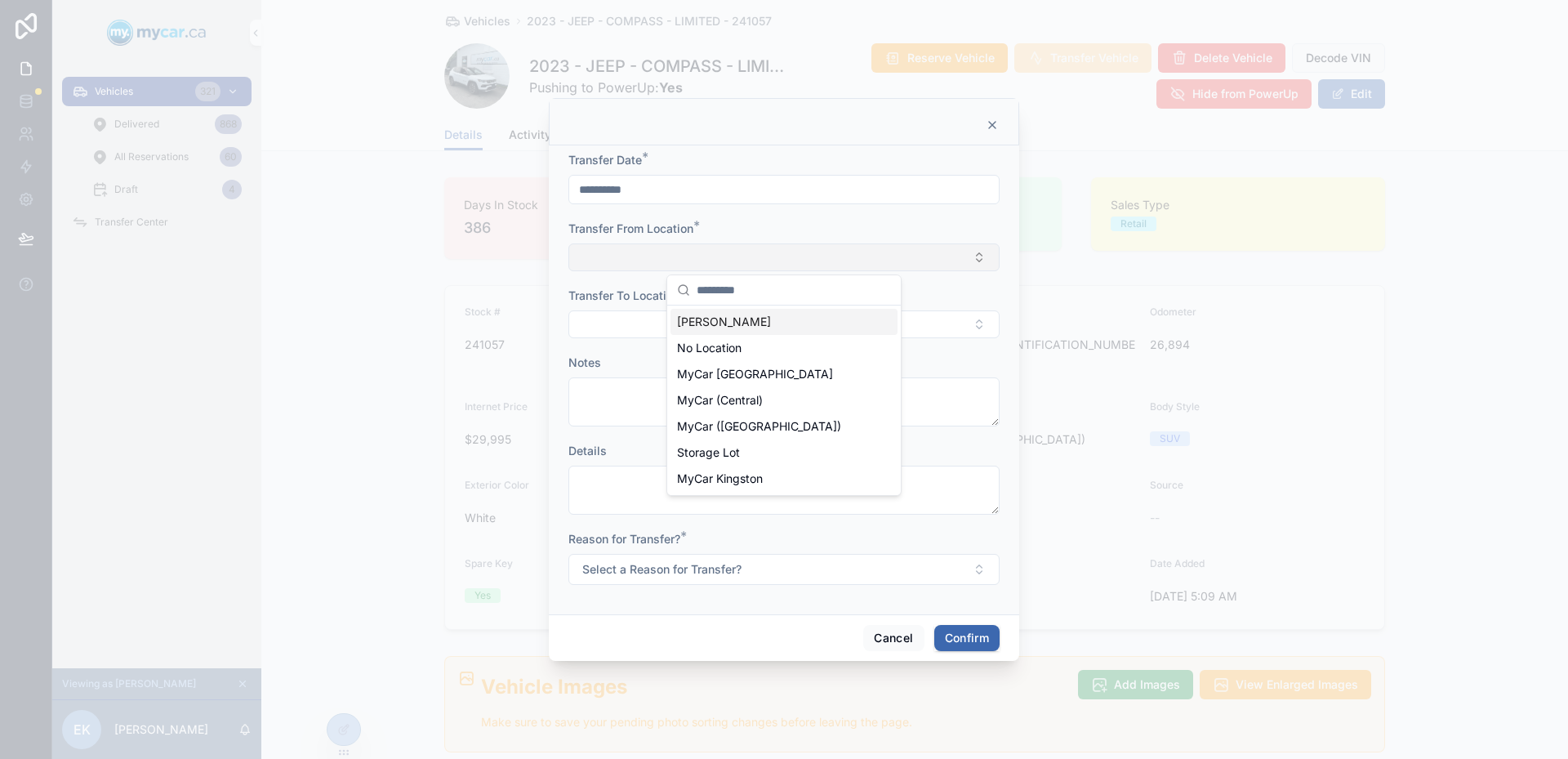
click at [611, 250] on button "Select Button" at bounding box center [784, 258] width 431 height 27
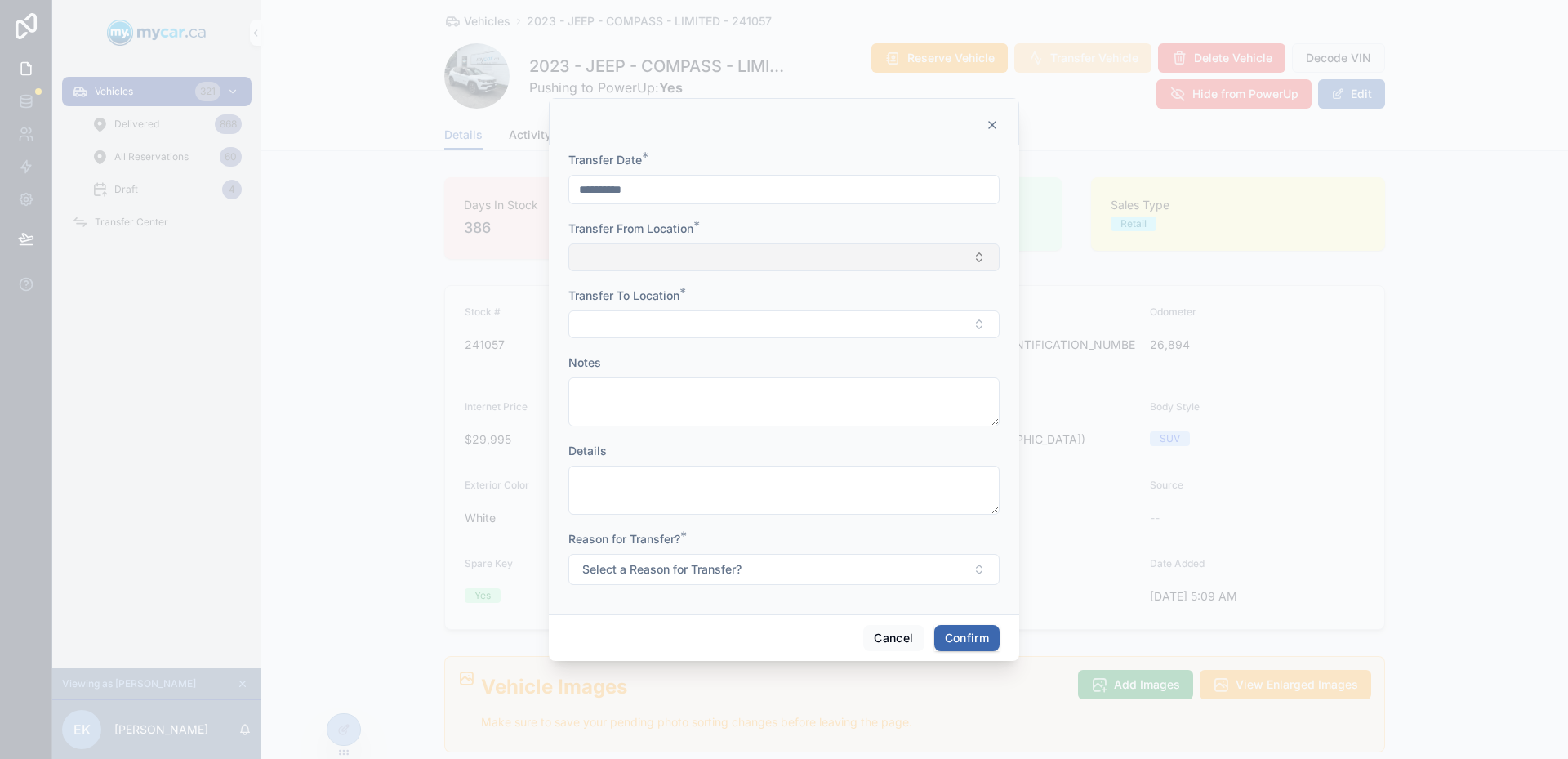
click at [658, 264] on button "Select Button" at bounding box center [784, 258] width 431 height 27
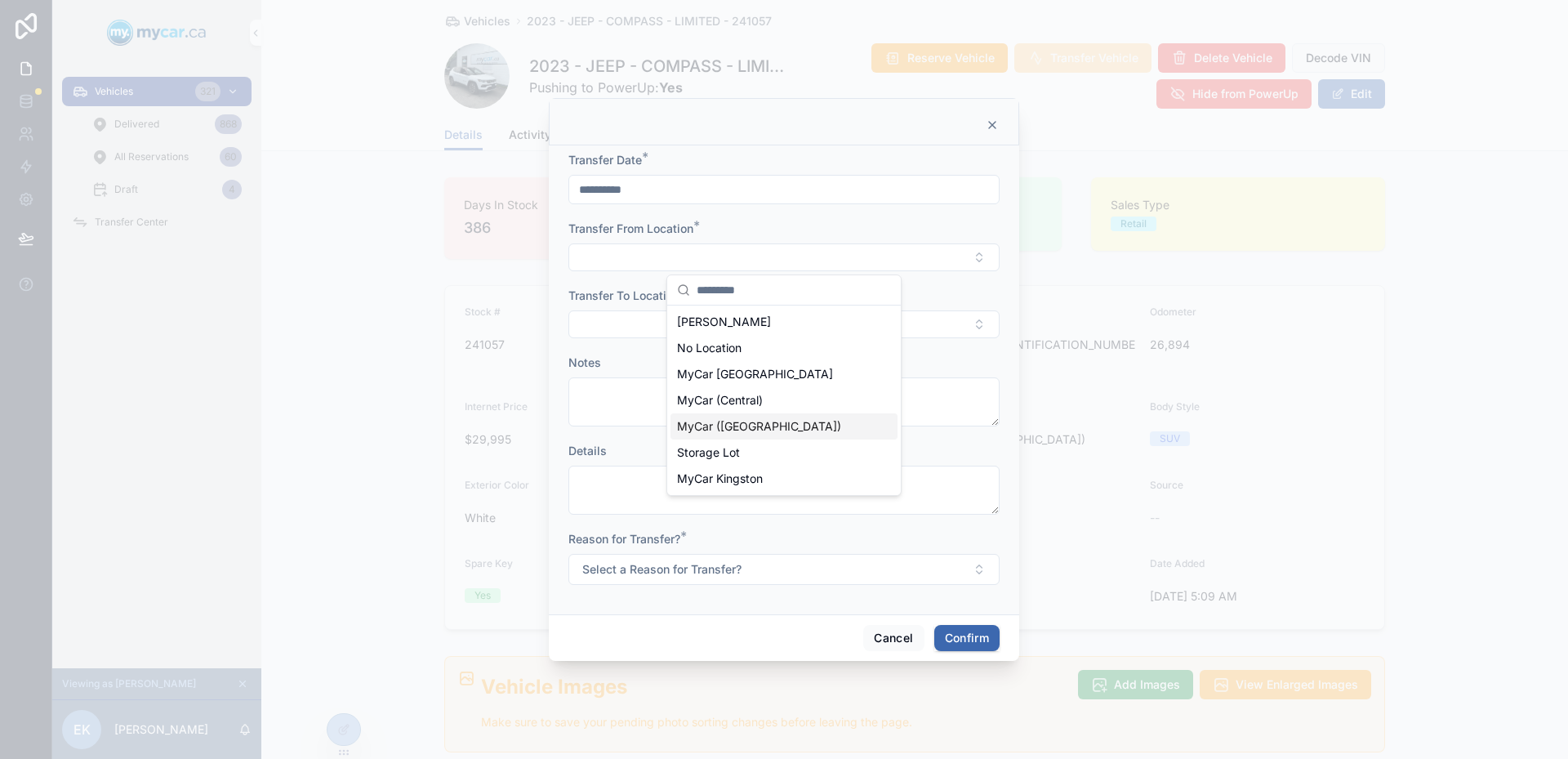
click at [799, 425] on div "MyCar ([GEOGRAPHIC_DATA])" at bounding box center [784, 426] width 227 height 26
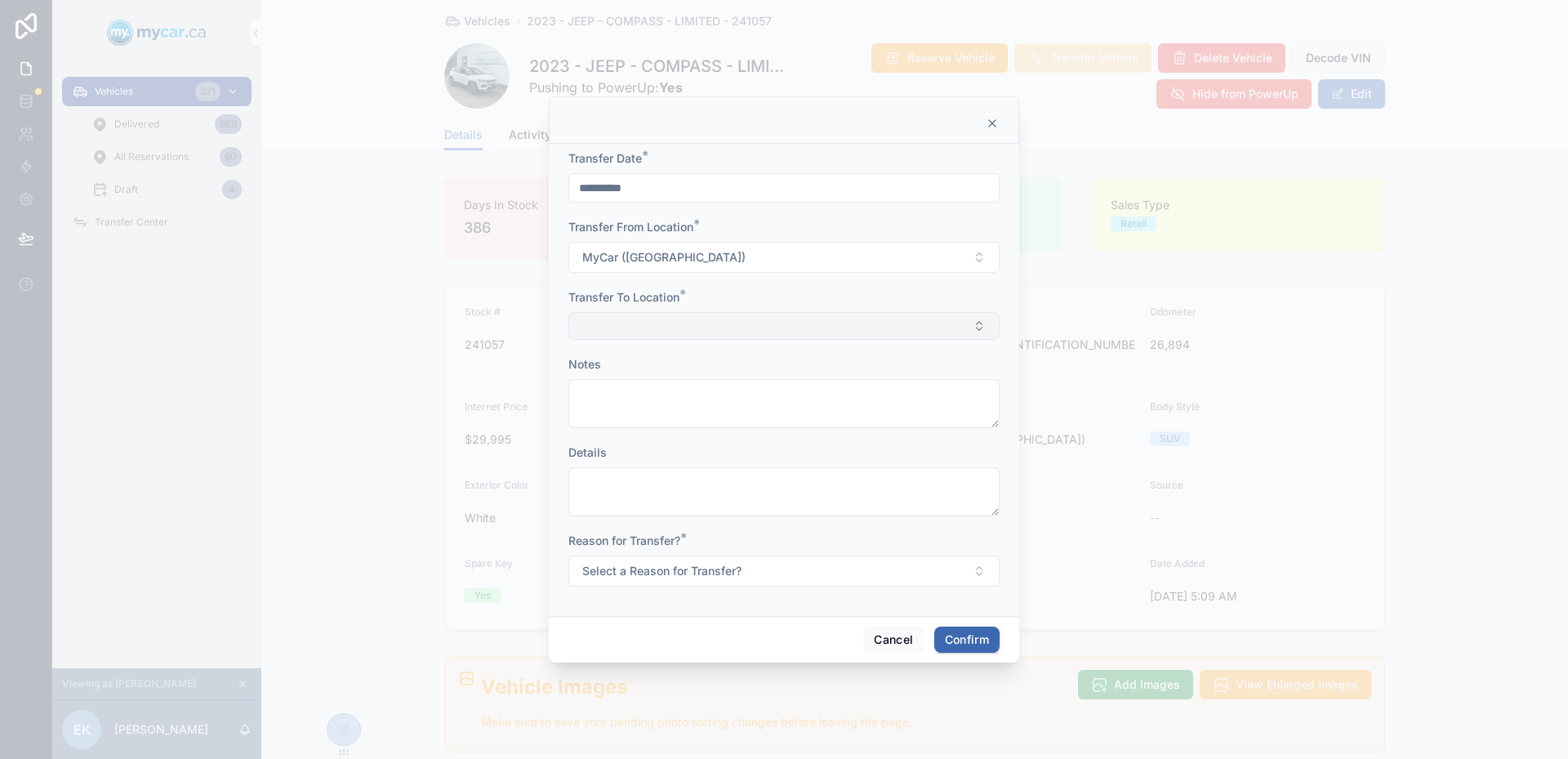
click at [786, 312] on button "Select Button" at bounding box center [784, 326] width 431 height 27
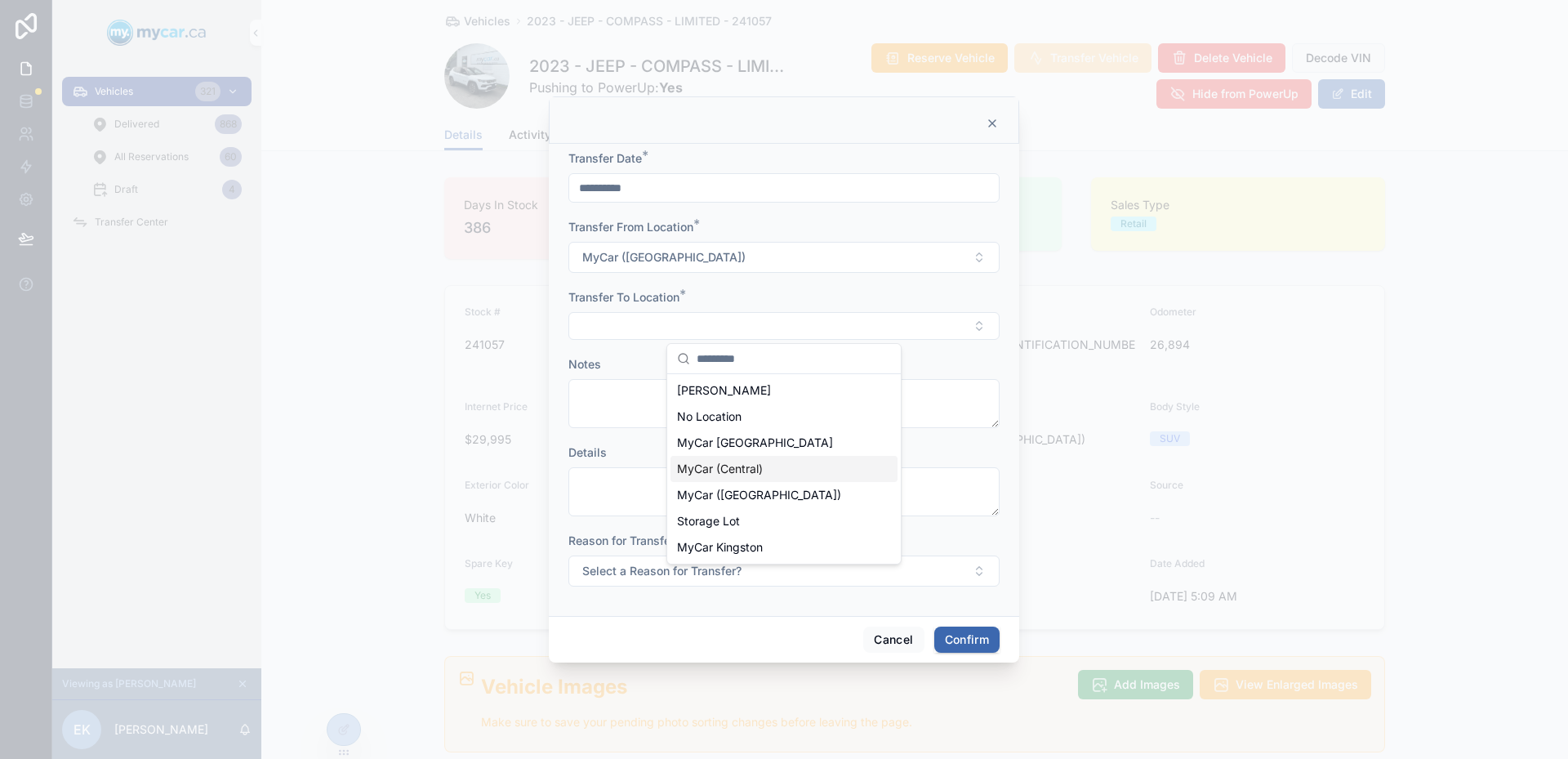
click at [792, 477] on div "MyCar (Central)" at bounding box center [784, 468] width 227 height 26
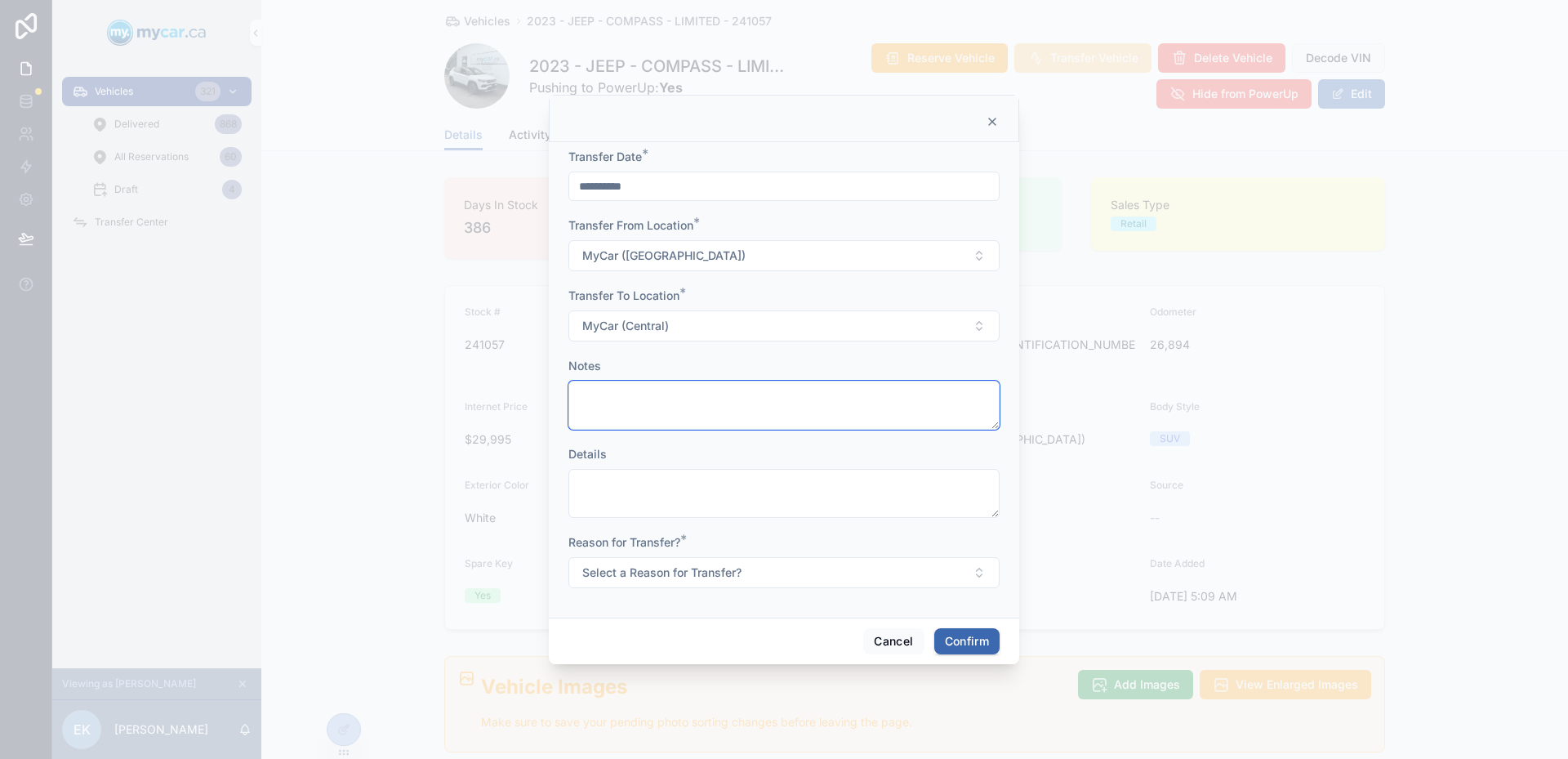
click at [841, 410] on textarea at bounding box center [784, 405] width 431 height 49
type textarea "****"
click at [856, 475] on textarea at bounding box center [784, 494] width 431 height 49
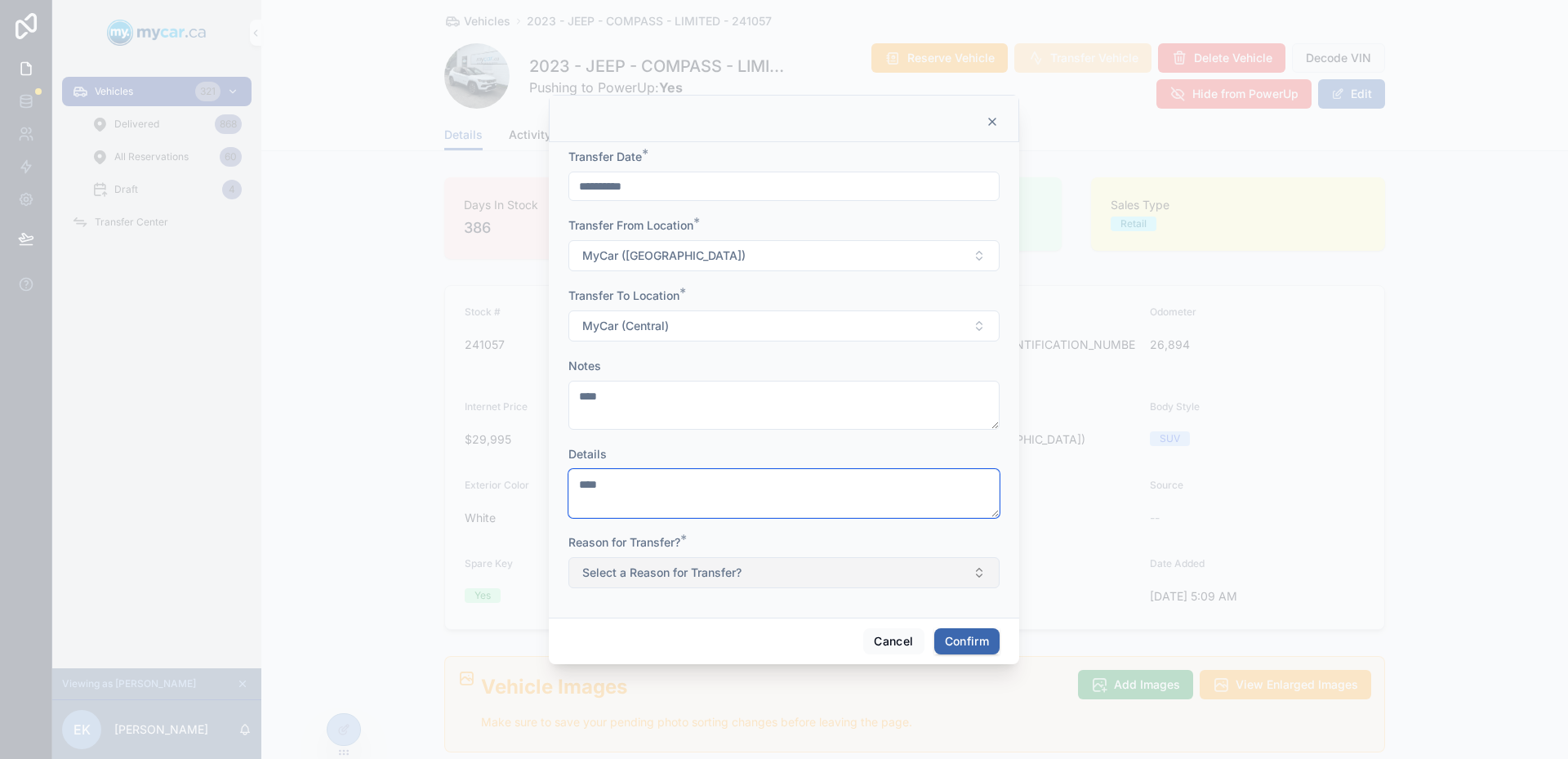
type textarea "****"
click at [838, 581] on button "Select a Reason for Transfer?" at bounding box center [784, 573] width 431 height 31
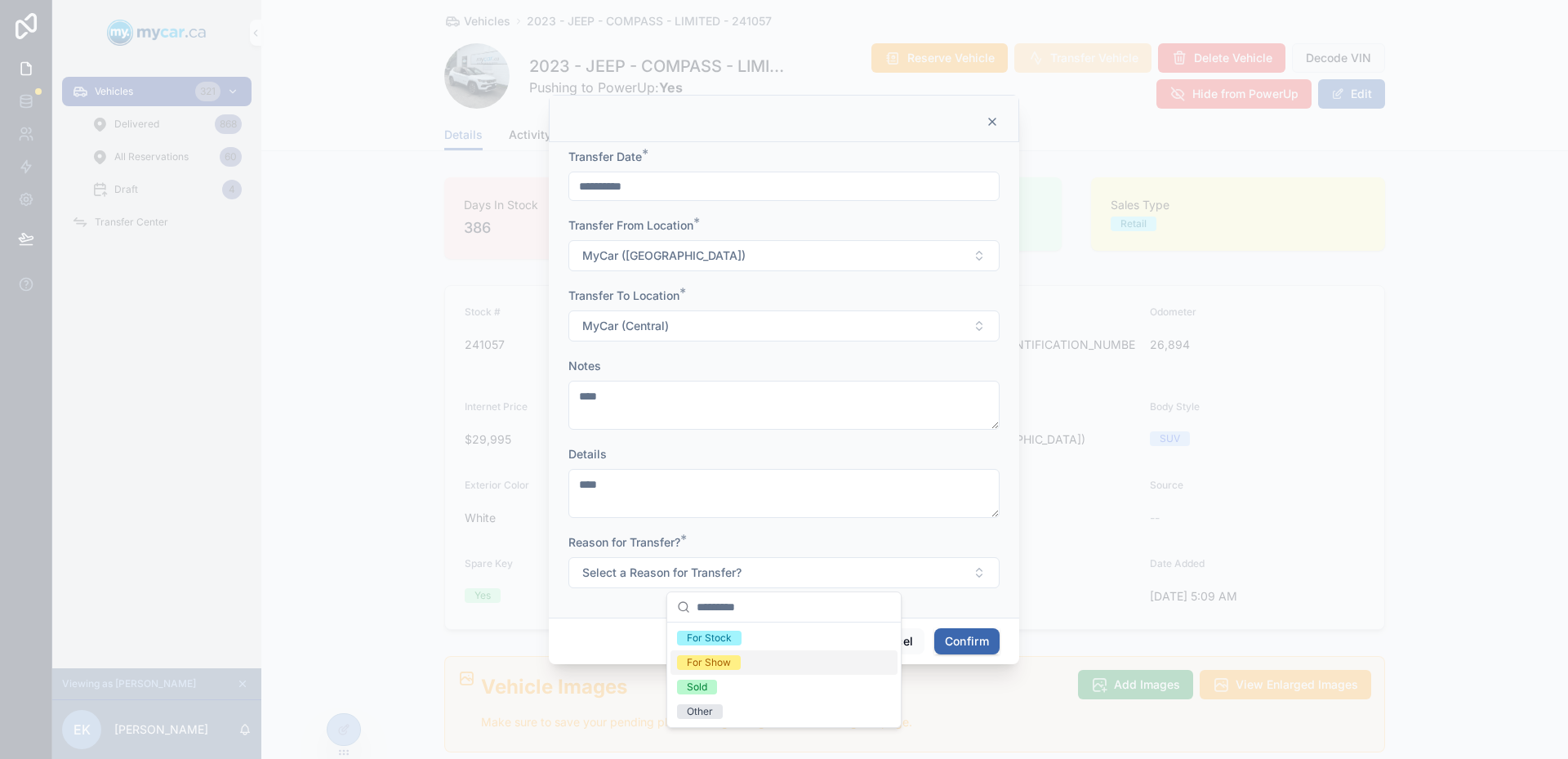
click at [753, 662] on div "For Show" at bounding box center [784, 662] width 227 height 24
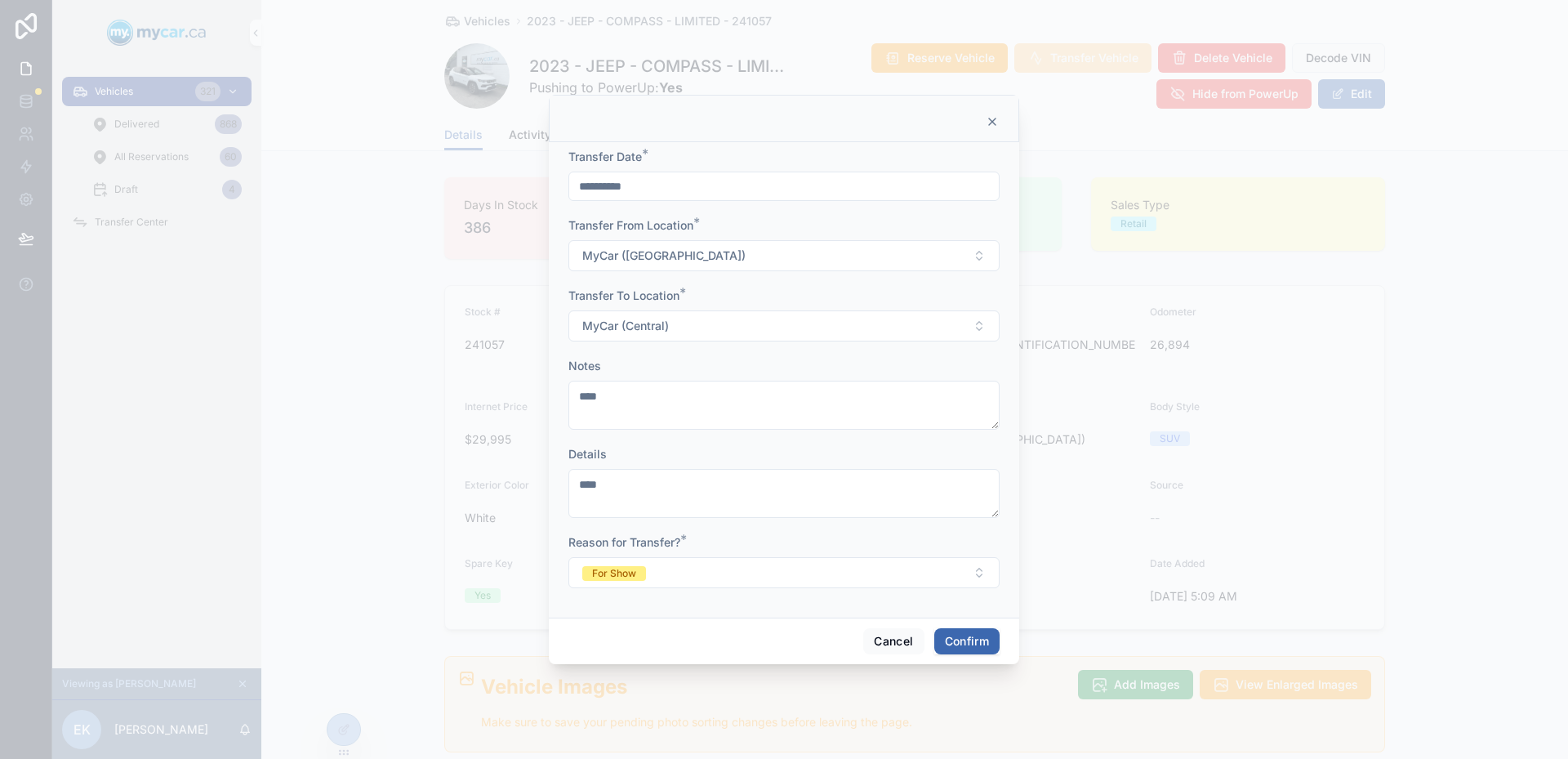
click at [974, 649] on button "Confirm" at bounding box center [966, 641] width 65 height 26
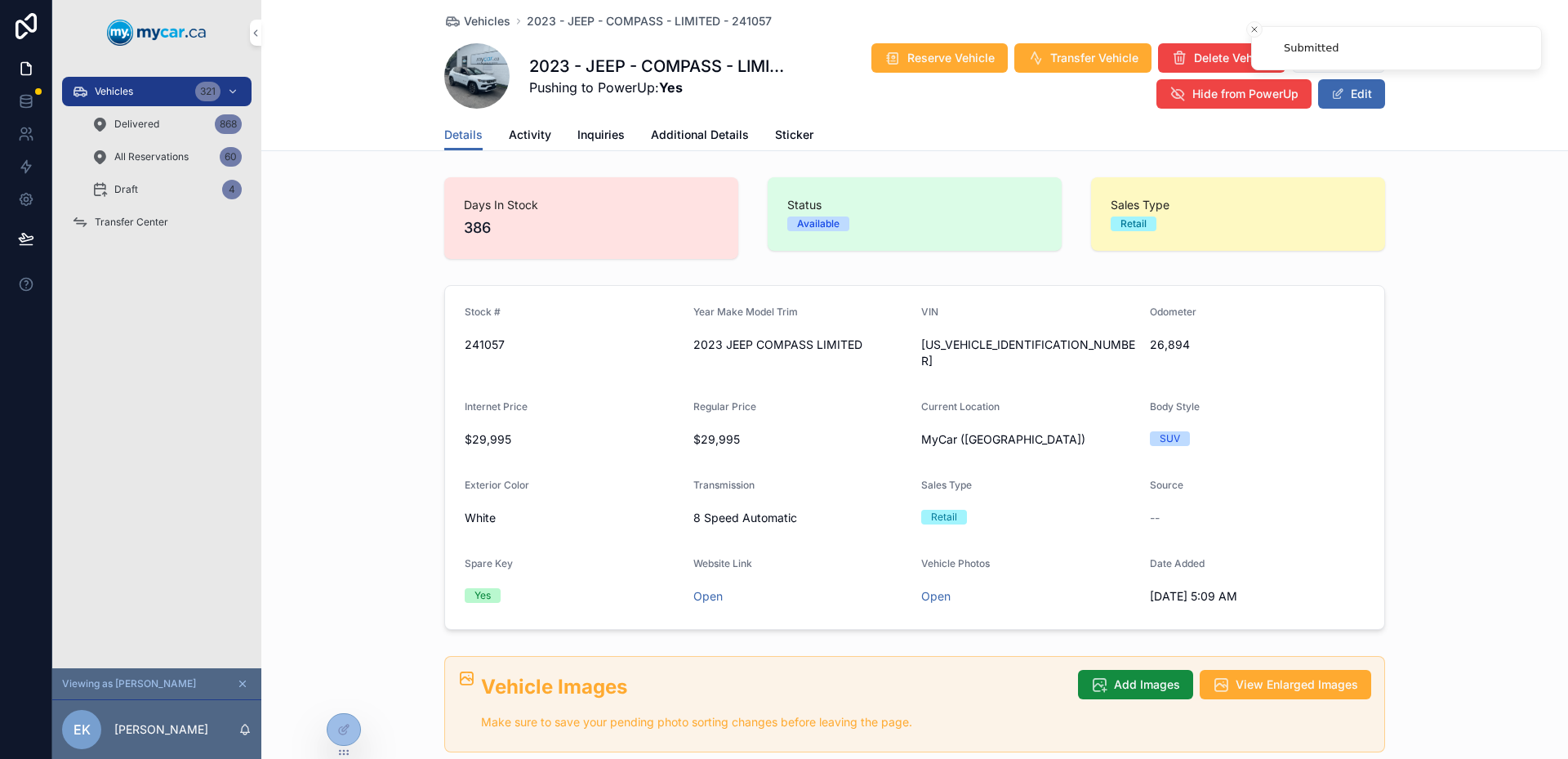
drag, startPoint x: 174, startPoint y: 212, endPoint x: 190, endPoint y: 212, distance: 16.0
click at [174, 212] on div "Transfer Center" at bounding box center [157, 221] width 170 height 26
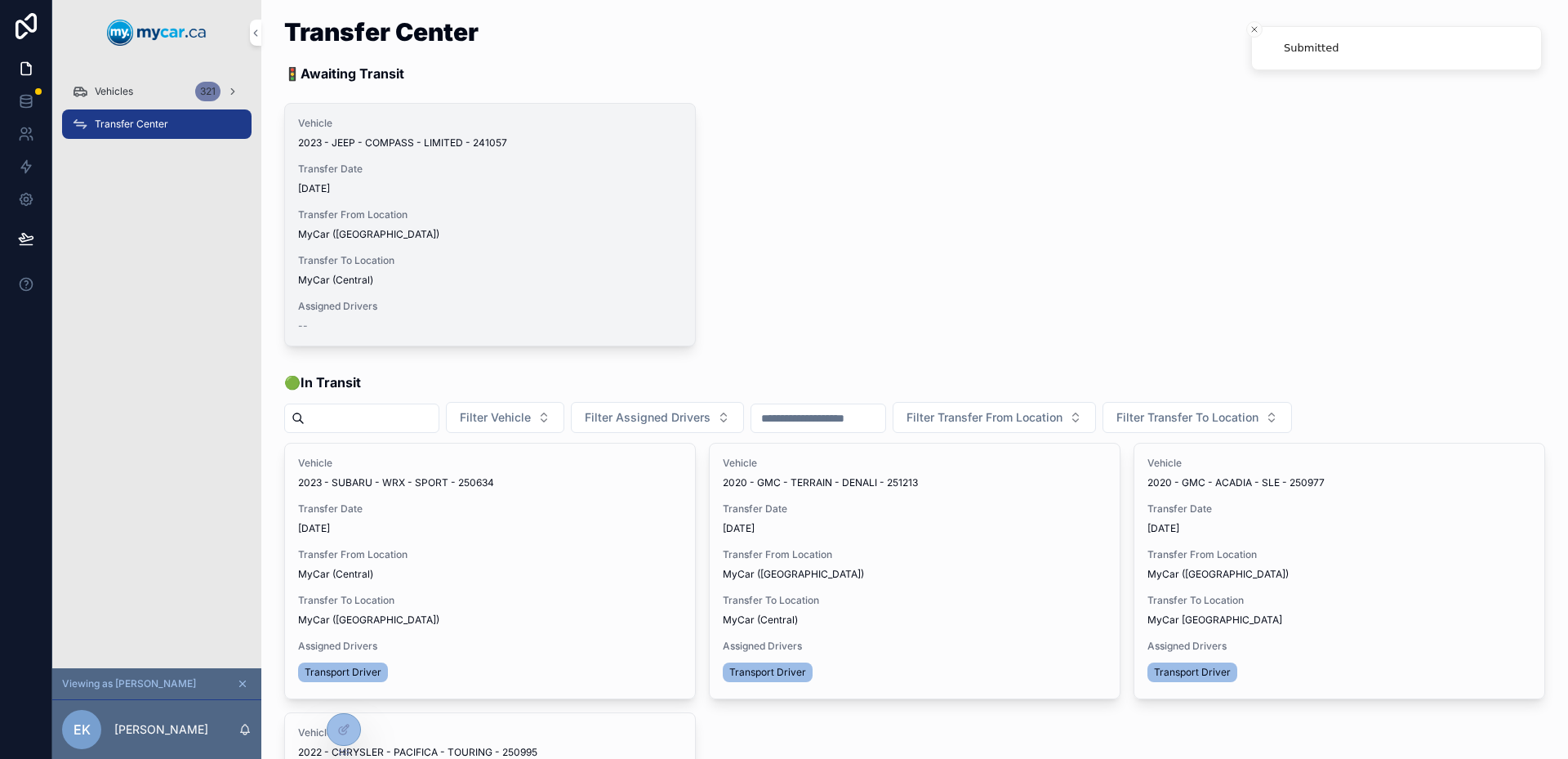
click at [0, 0] on span "Assign Driver" at bounding box center [0, 0] width 0 height 0
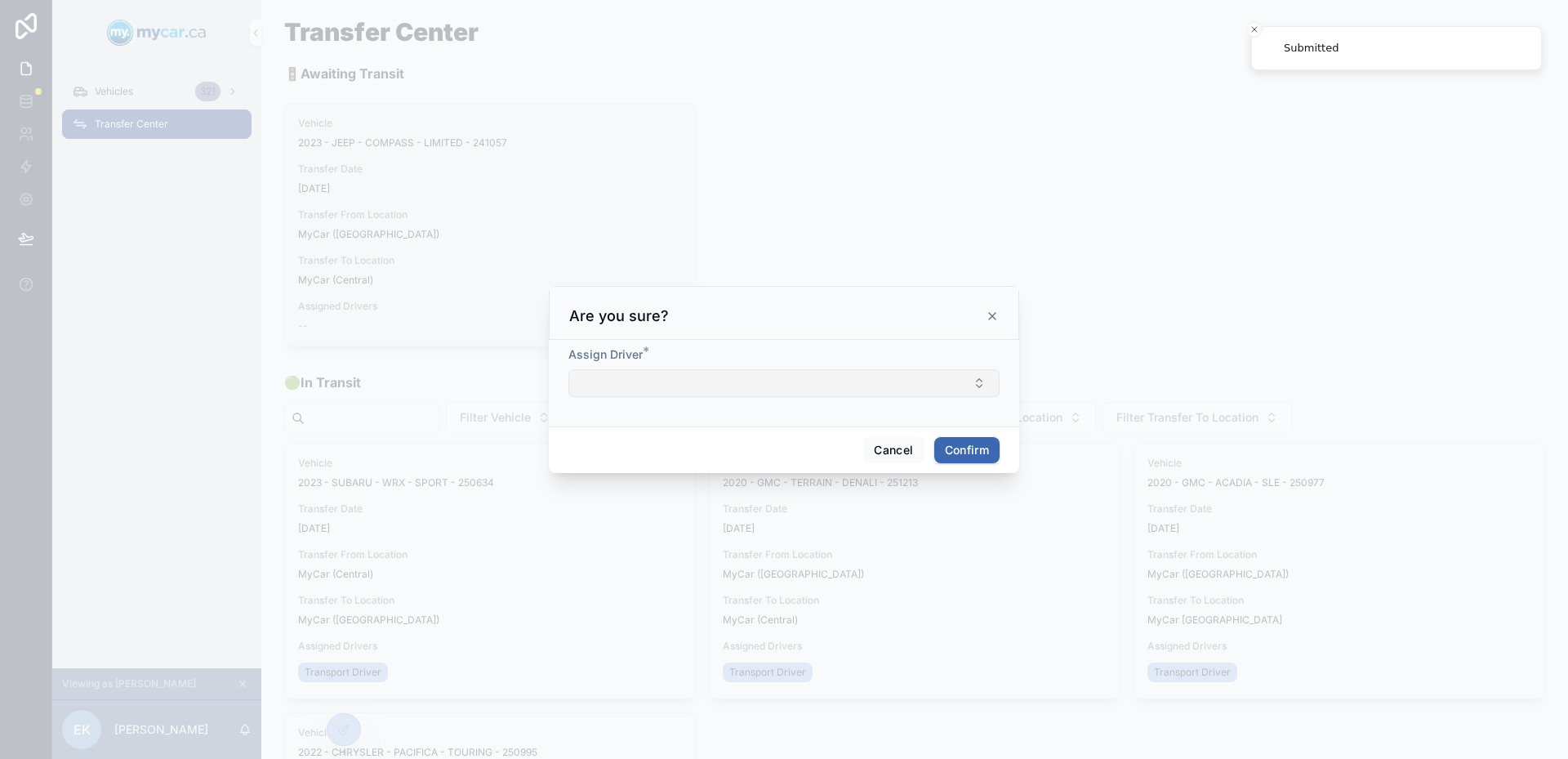
click at [834, 375] on button "Select Button" at bounding box center [784, 383] width 431 height 27
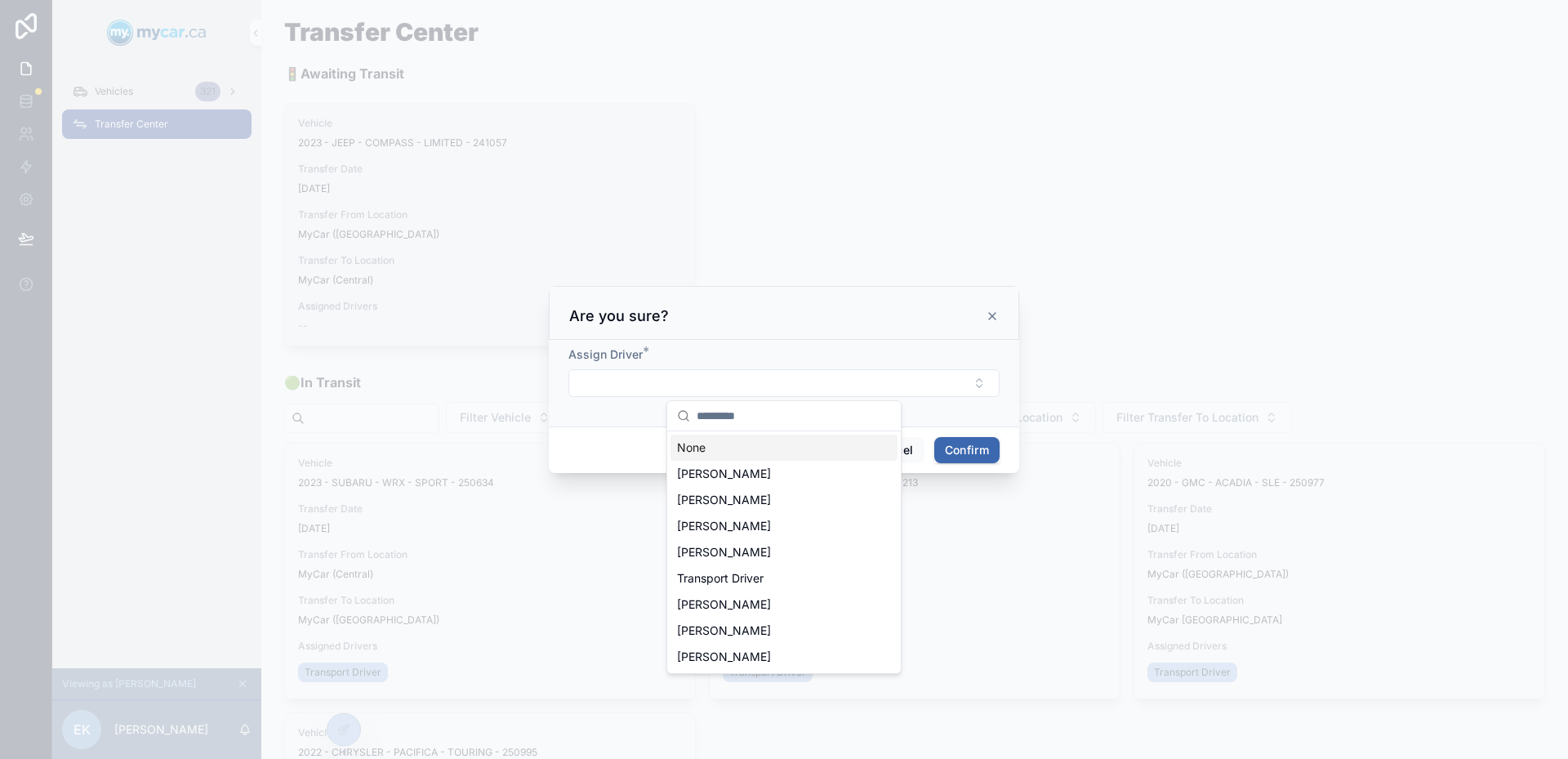
click at [861, 337] on div "Are you sure?" at bounding box center [784, 312] width 470 height 54
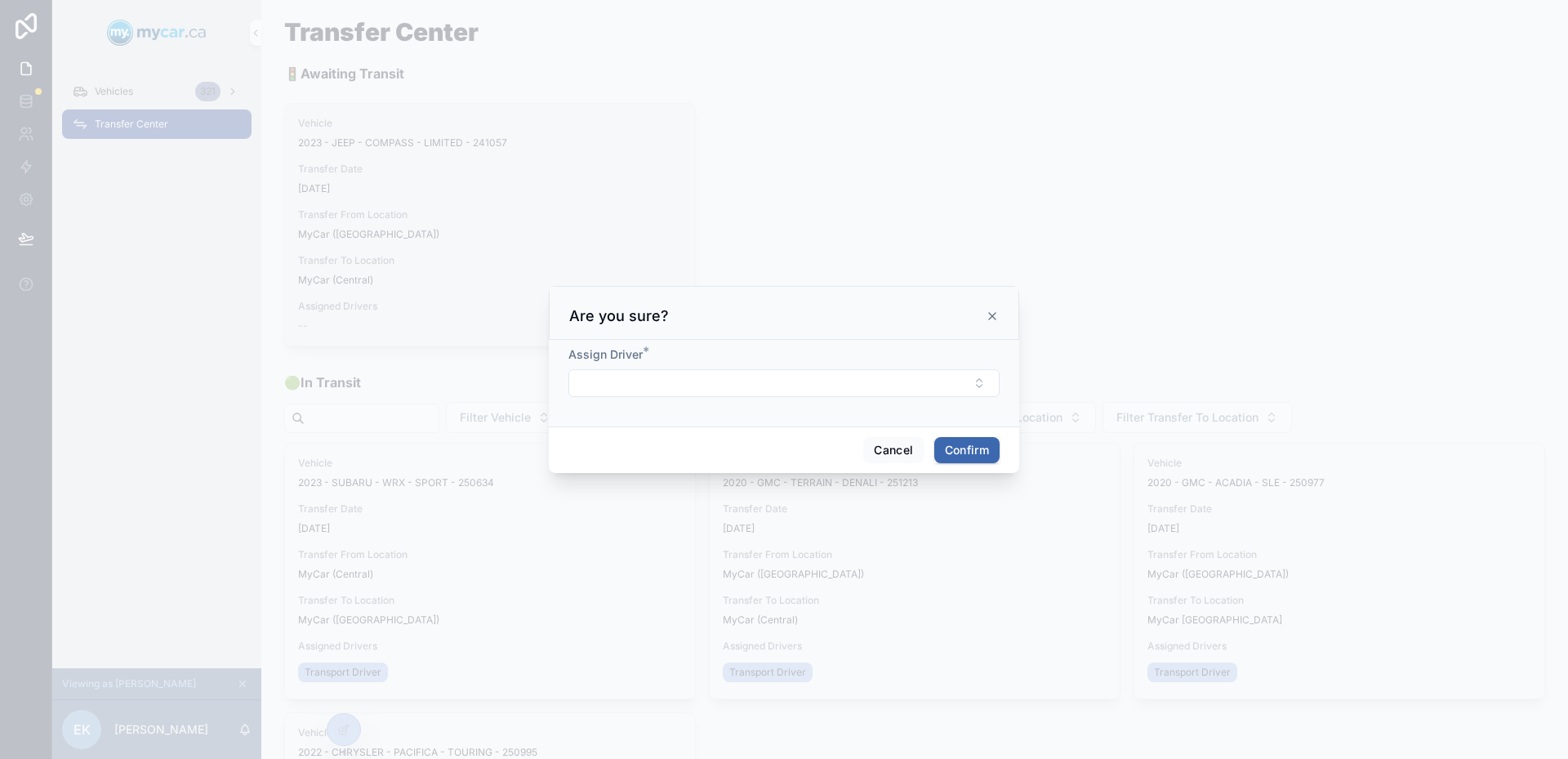
click at [995, 320] on icon at bounding box center [992, 316] width 7 height 7
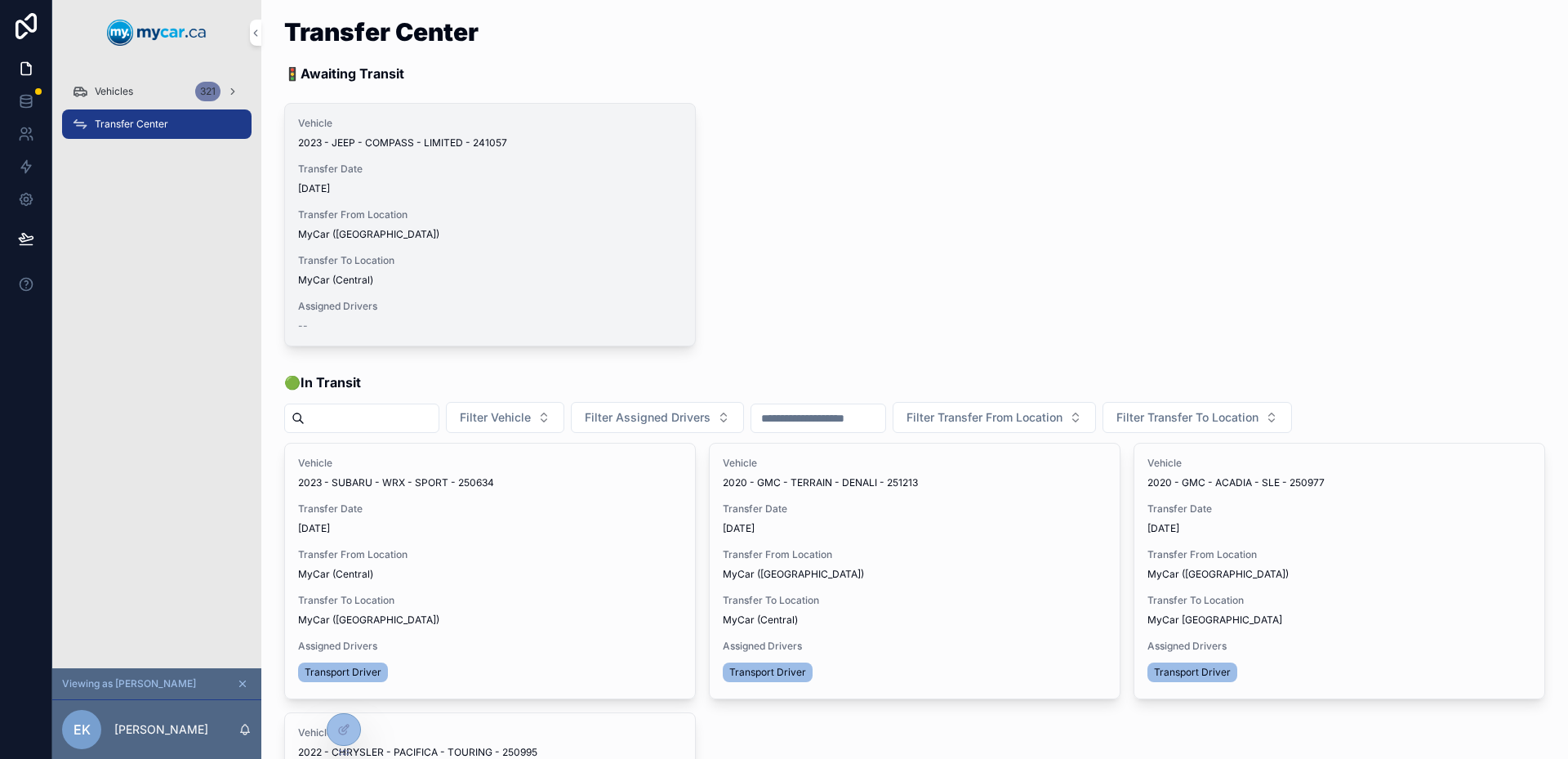
click at [899, 244] on div "Vehicle 2023 - JEEP - COMPASS - LIMITED - 241057 Transfer Date [DATE] Transfer …" at bounding box center [915, 225] width 1261 height 244
click at [331, 721] on div at bounding box center [344, 730] width 33 height 31
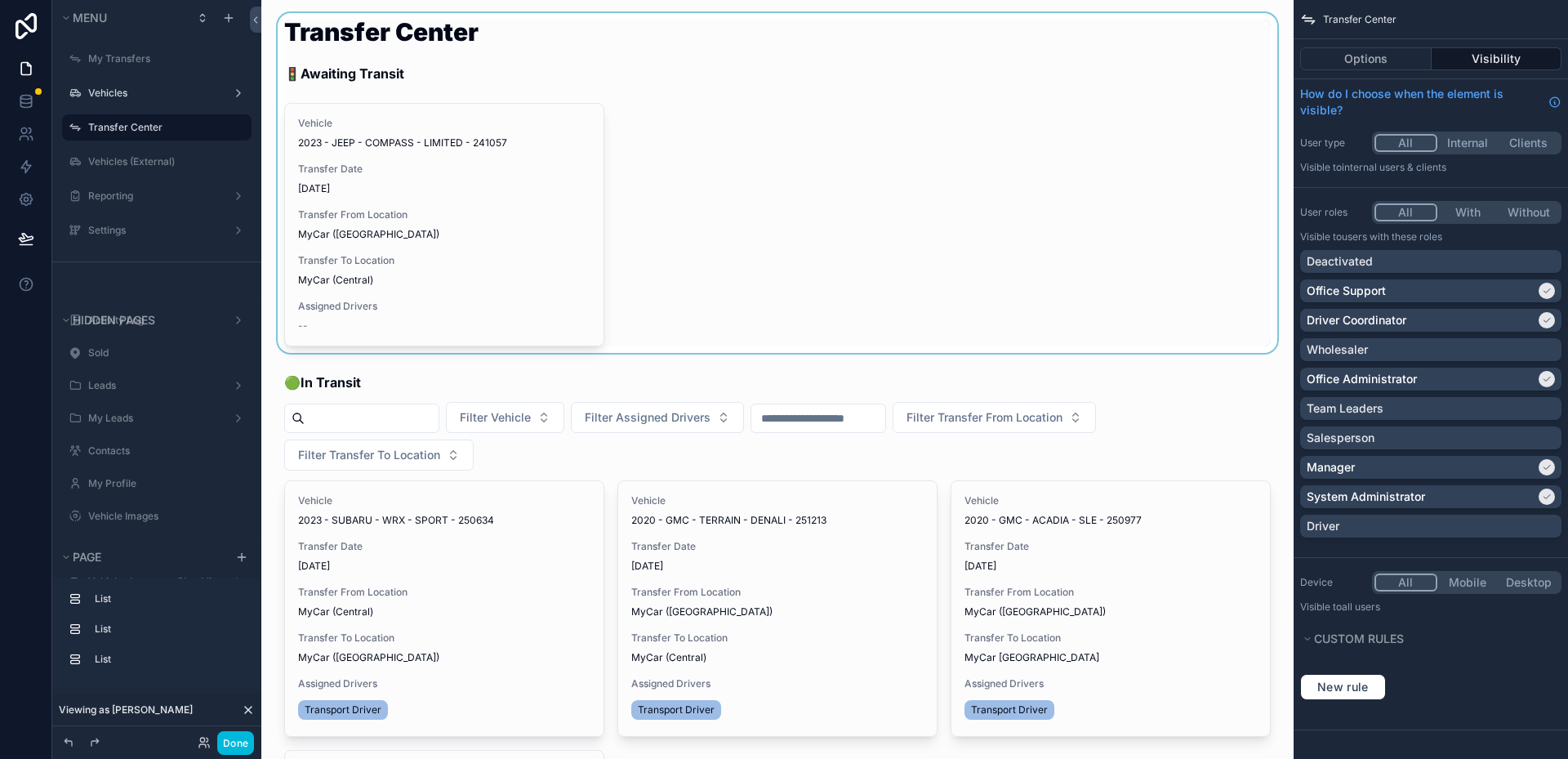
click at [495, 172] on div "scrollable content" at bounding box center [777, 182] width 1006 height 340
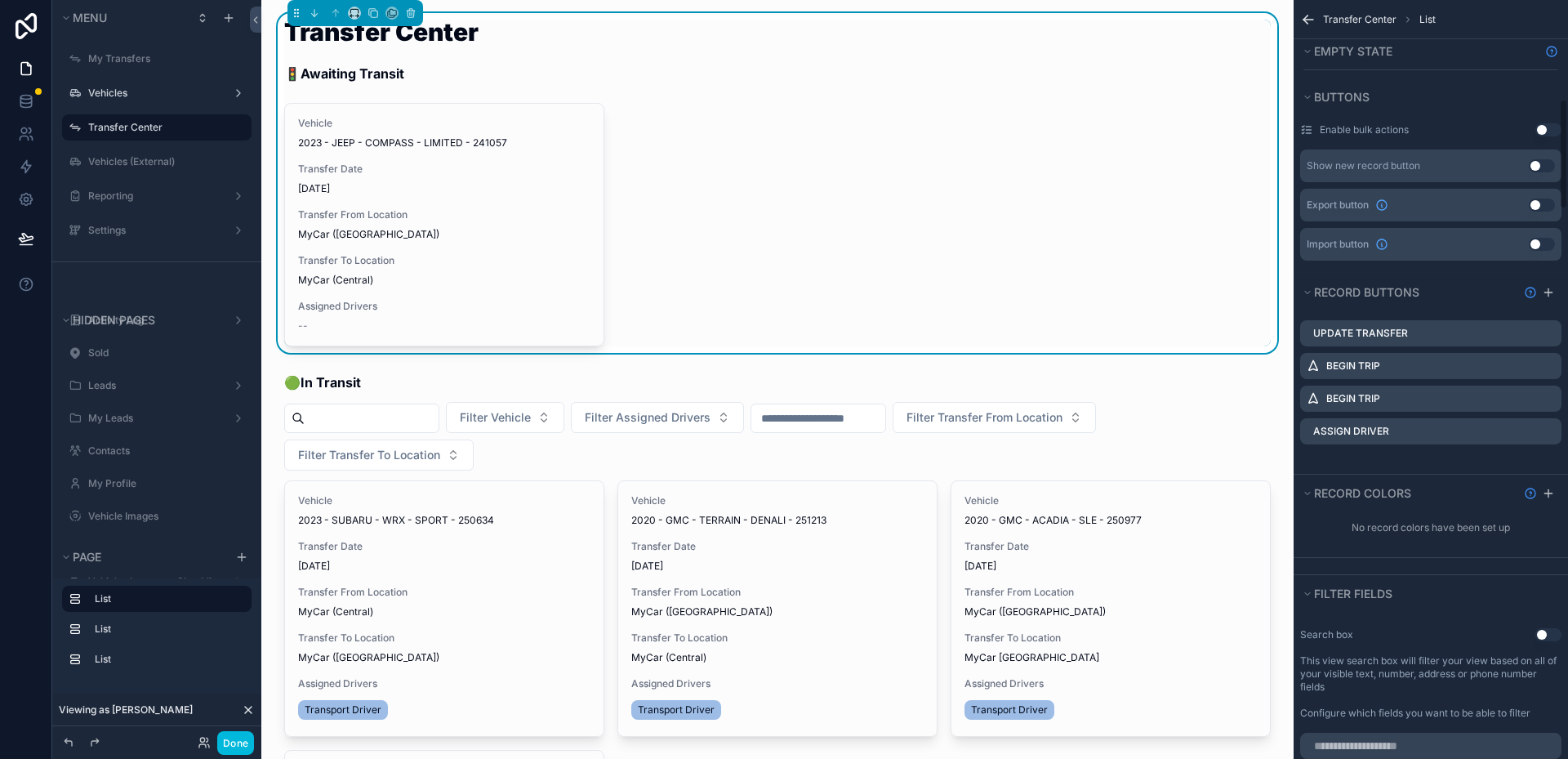
scroll to position [654, 0]
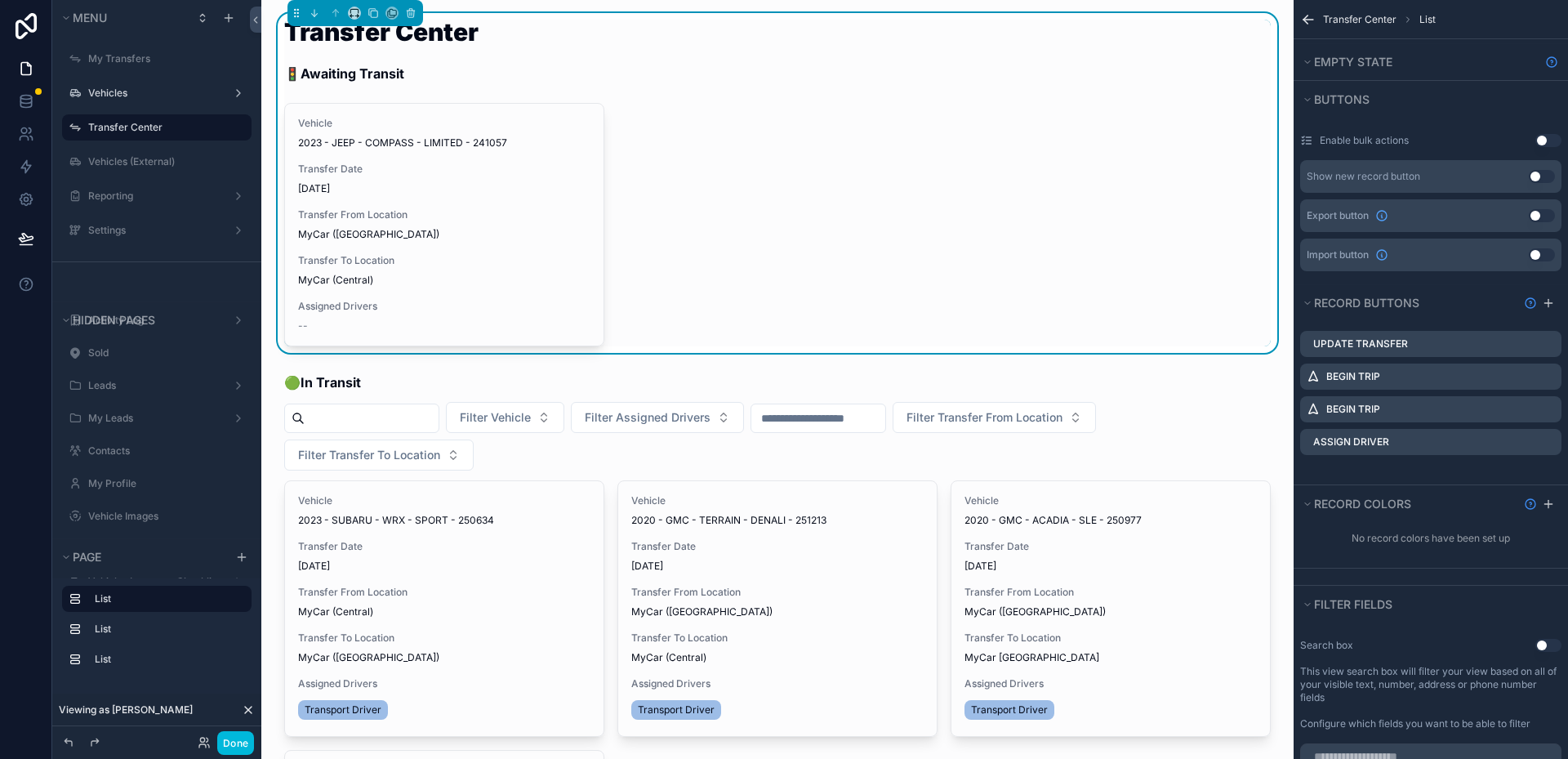
click at [1555, 442] on div "scrollable content" at bounding box center [1555, 442] width 0 height 0
click at [0, 0] on icon "scrollable content" at bounding box center [0, 0] width 0 height 0
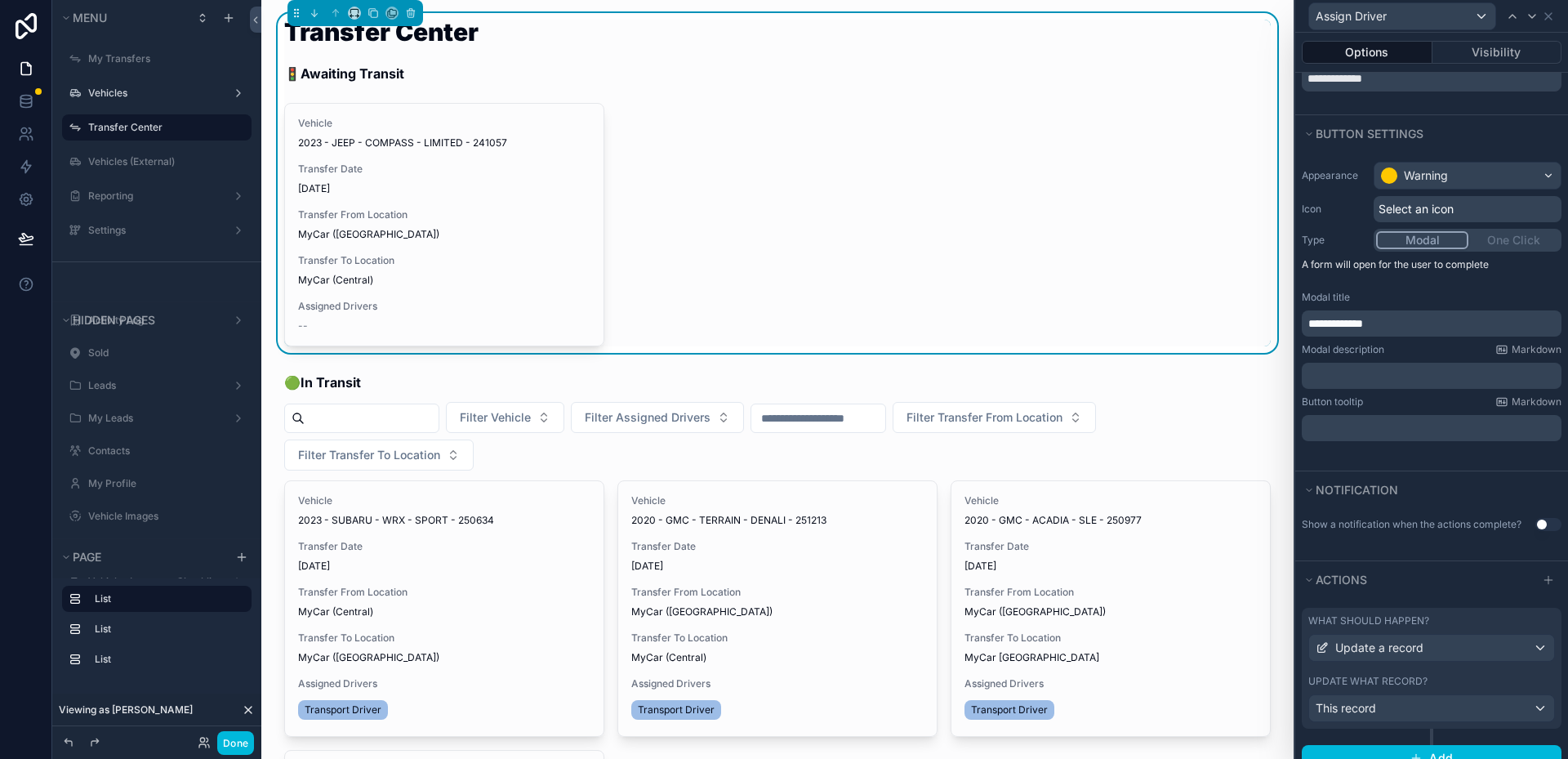
scroll to position [102, 0]
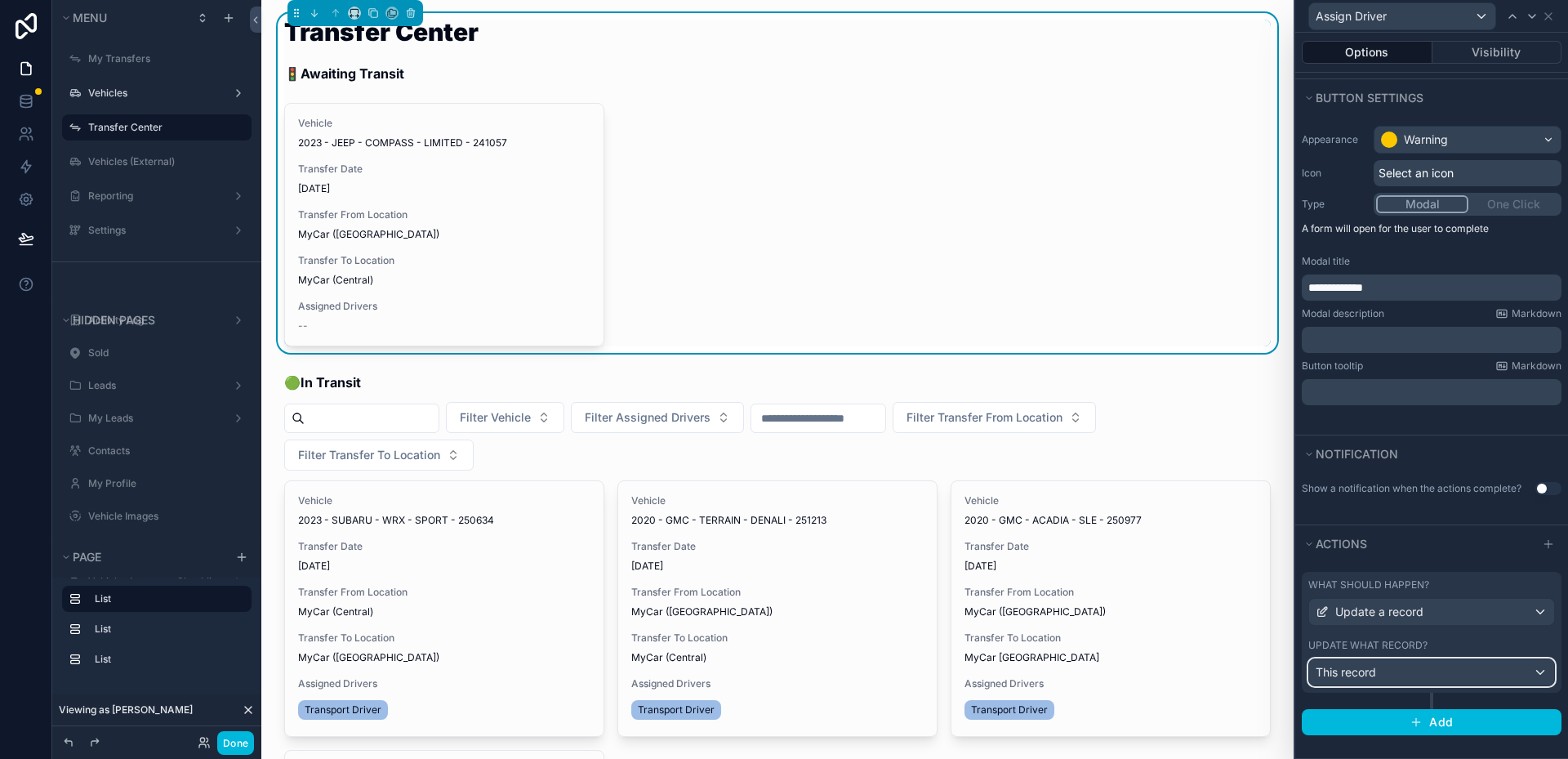
click at [1431, 672] on div "This record" at bounding box center [1431, 672] width 245 height 26
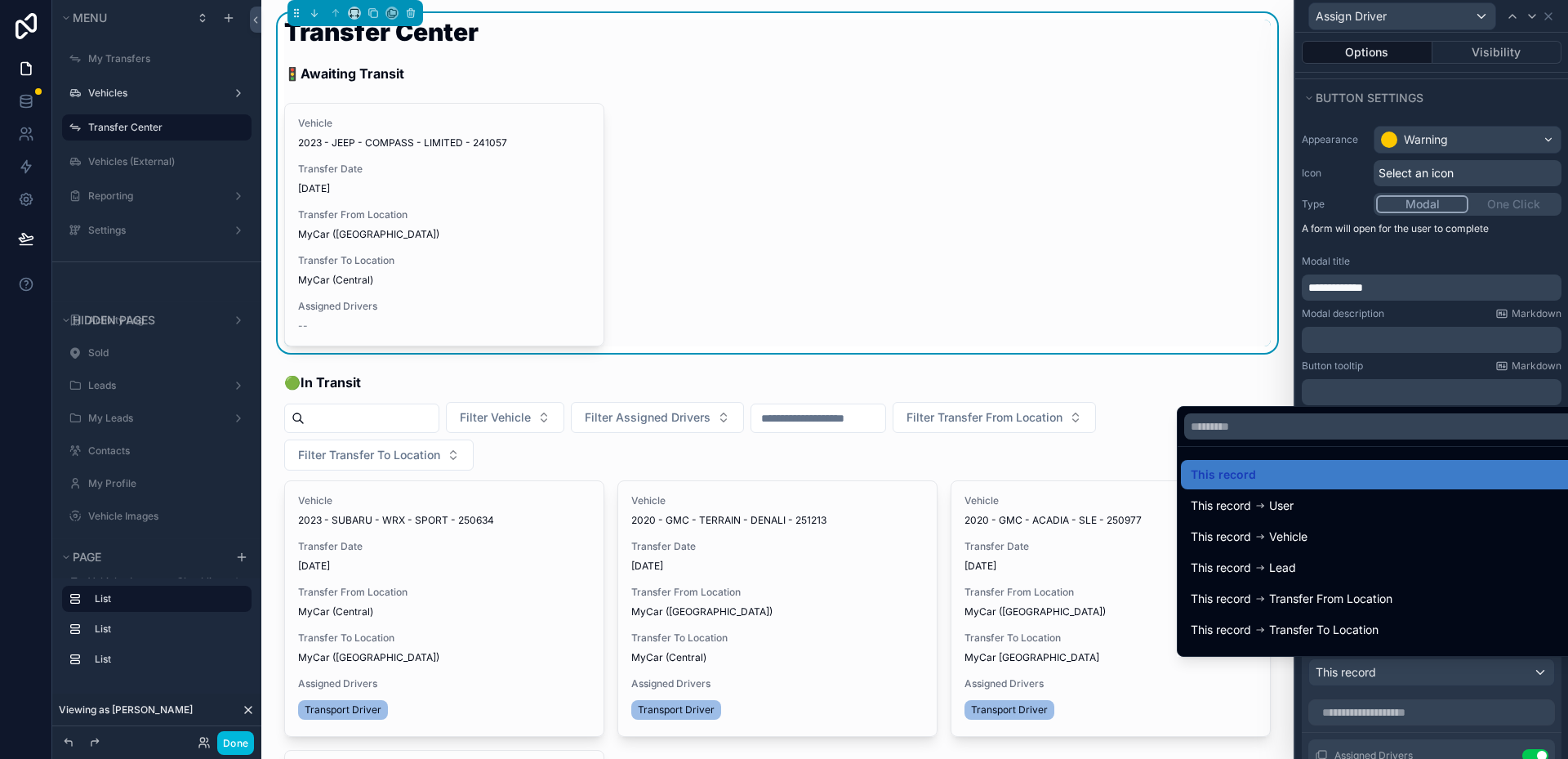
click at [1431, 672] on div at bounding box center [1432, 380] width 273 height 759
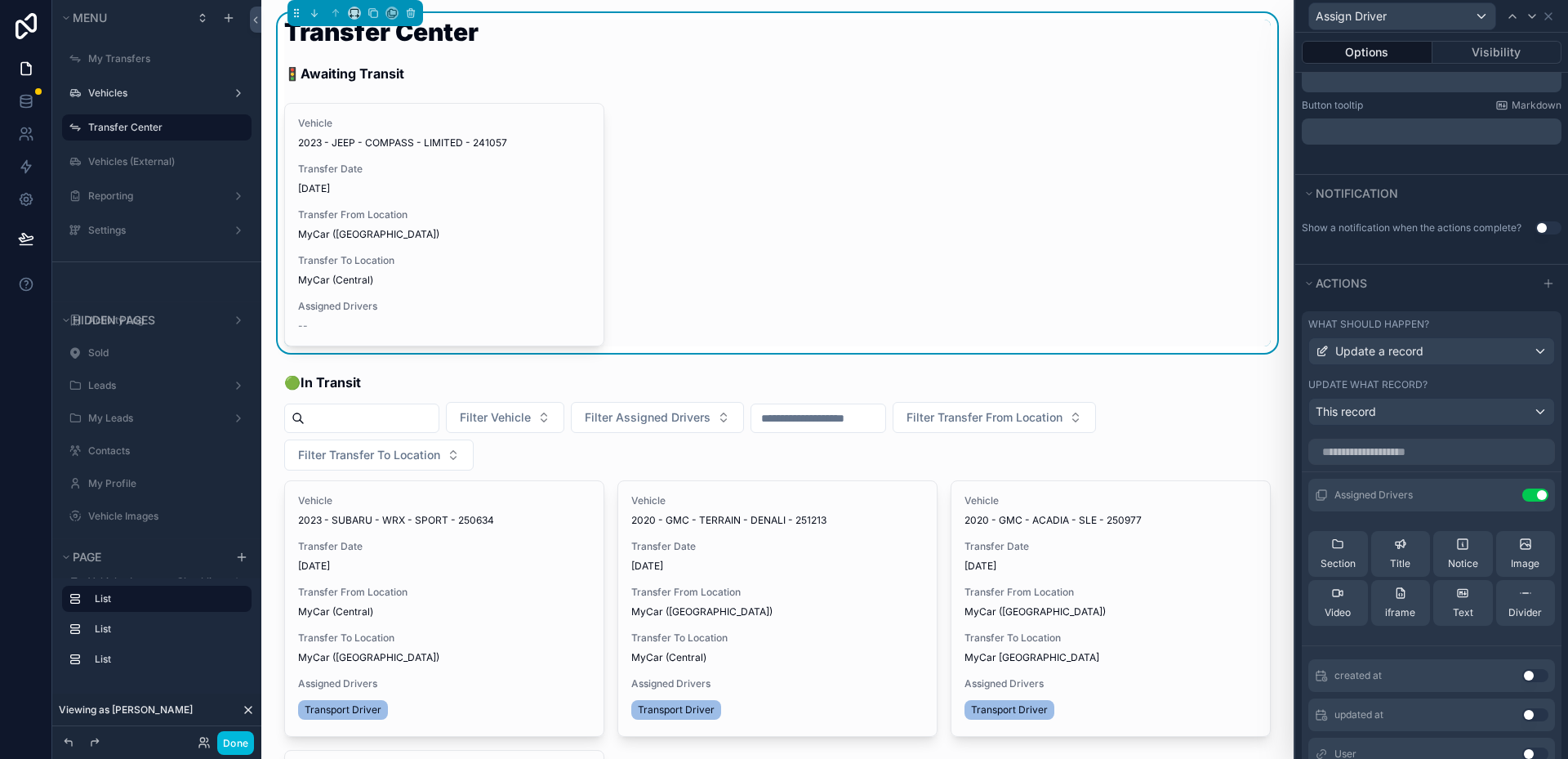
scroll to position [521, 0]
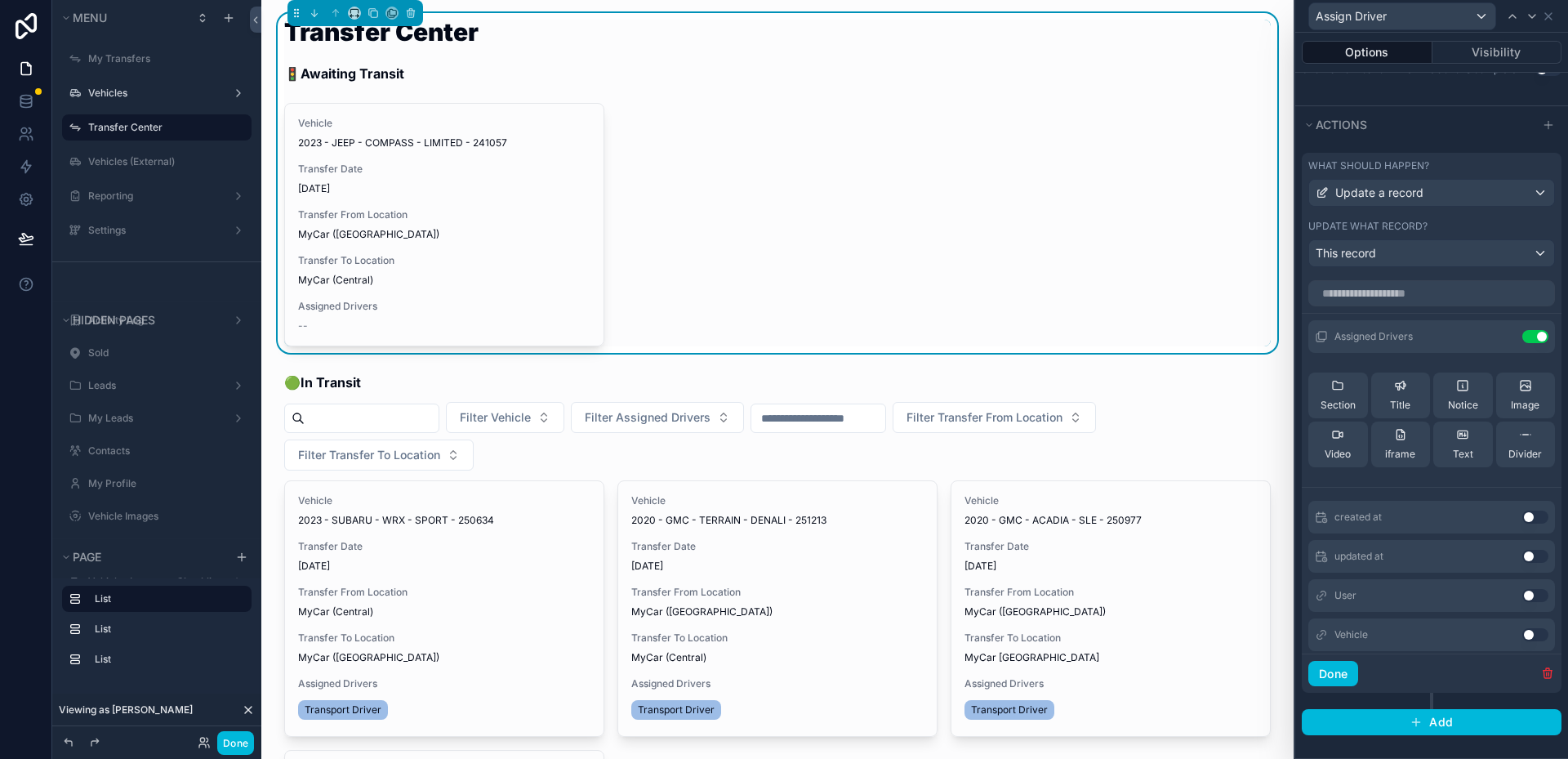
click at [0, 0] on icon at bounding box center [0, 0] width 0 height 0
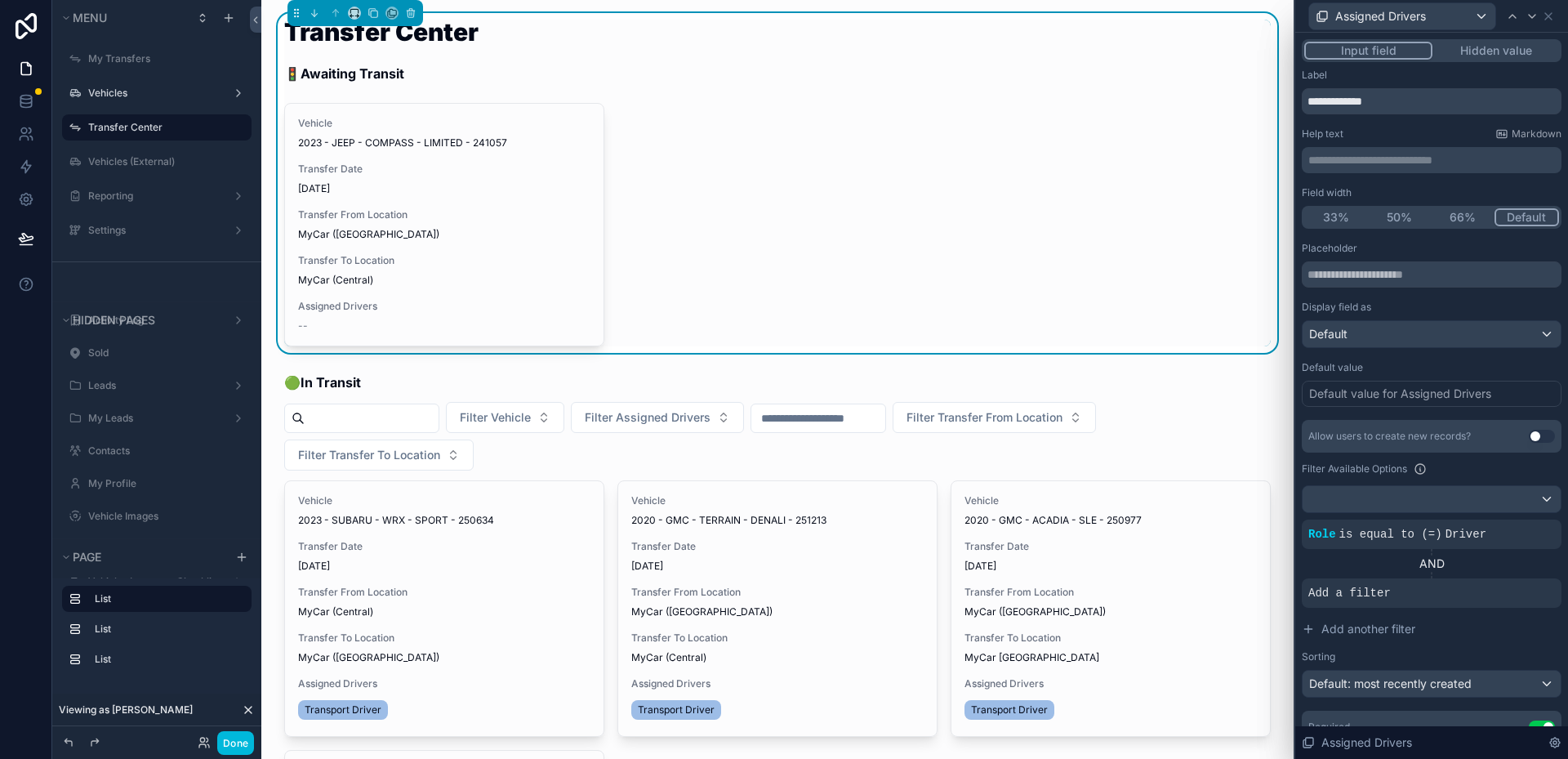
scroll to position [102, 0]
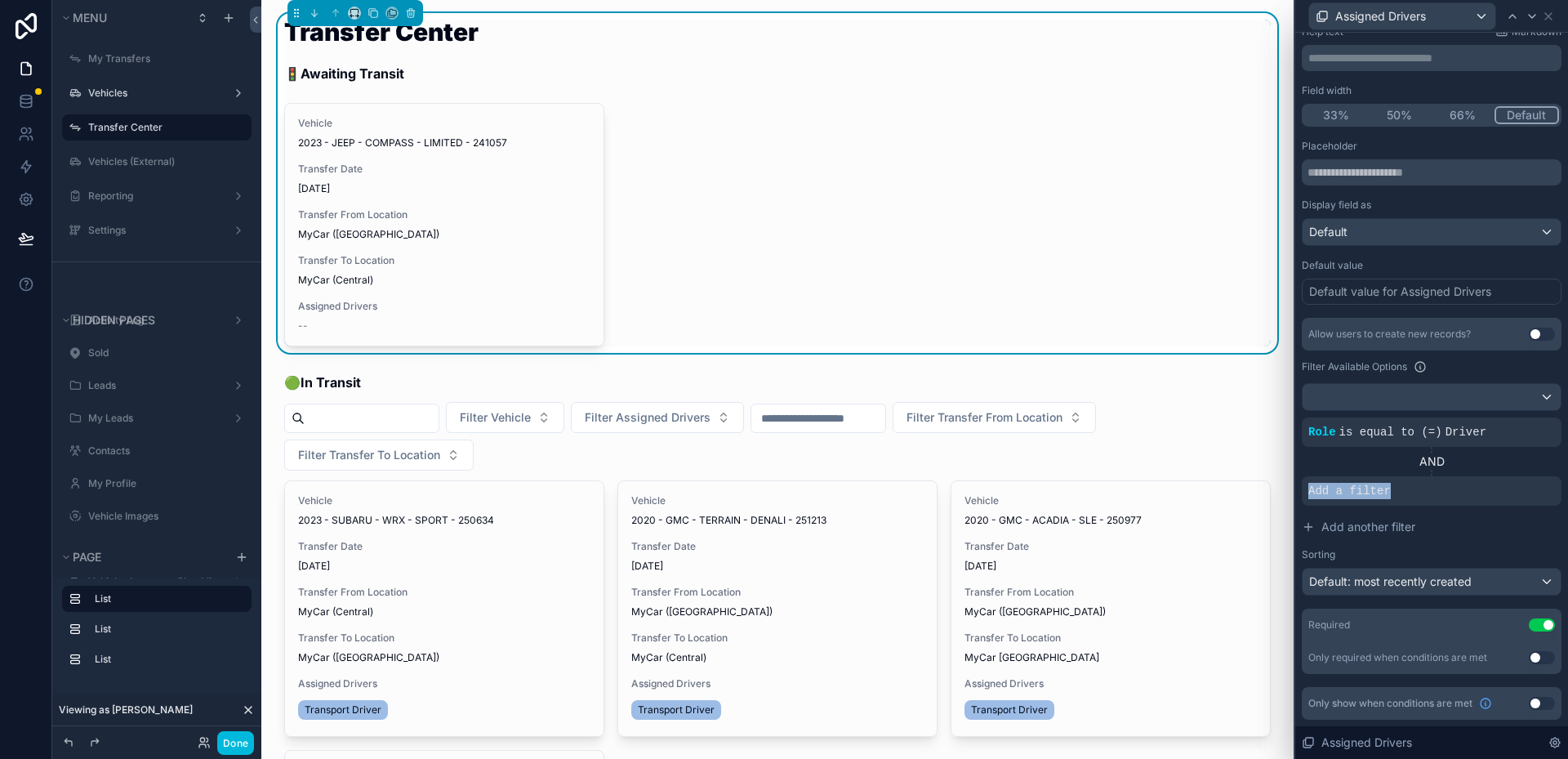
drag, startPoint x: 1532, startPoint y: 476, endPoint x: 1499, endPoint y: 495, distance: 38.1
click at [1498, 496] on div "Add a filter" at bounding box center [1431, 491] width 259 height 29
click at [0, 0] on icon at bounding box center [0, 0] width 0 height 0
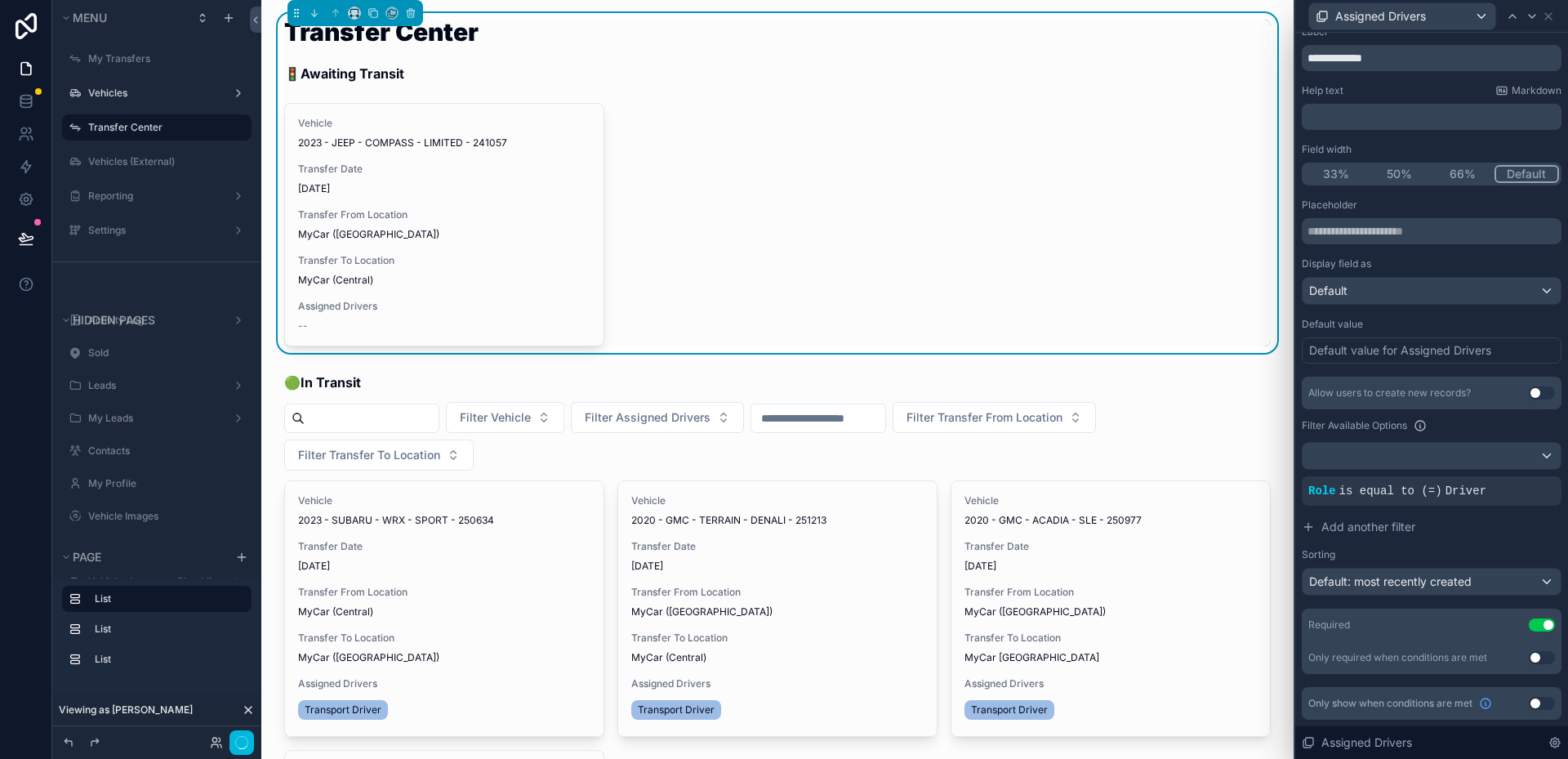
scroll to position [43, 0]
click at [1422, 528] on button "Add another filter" at bounding box center [1431, 527] width 259 height 29
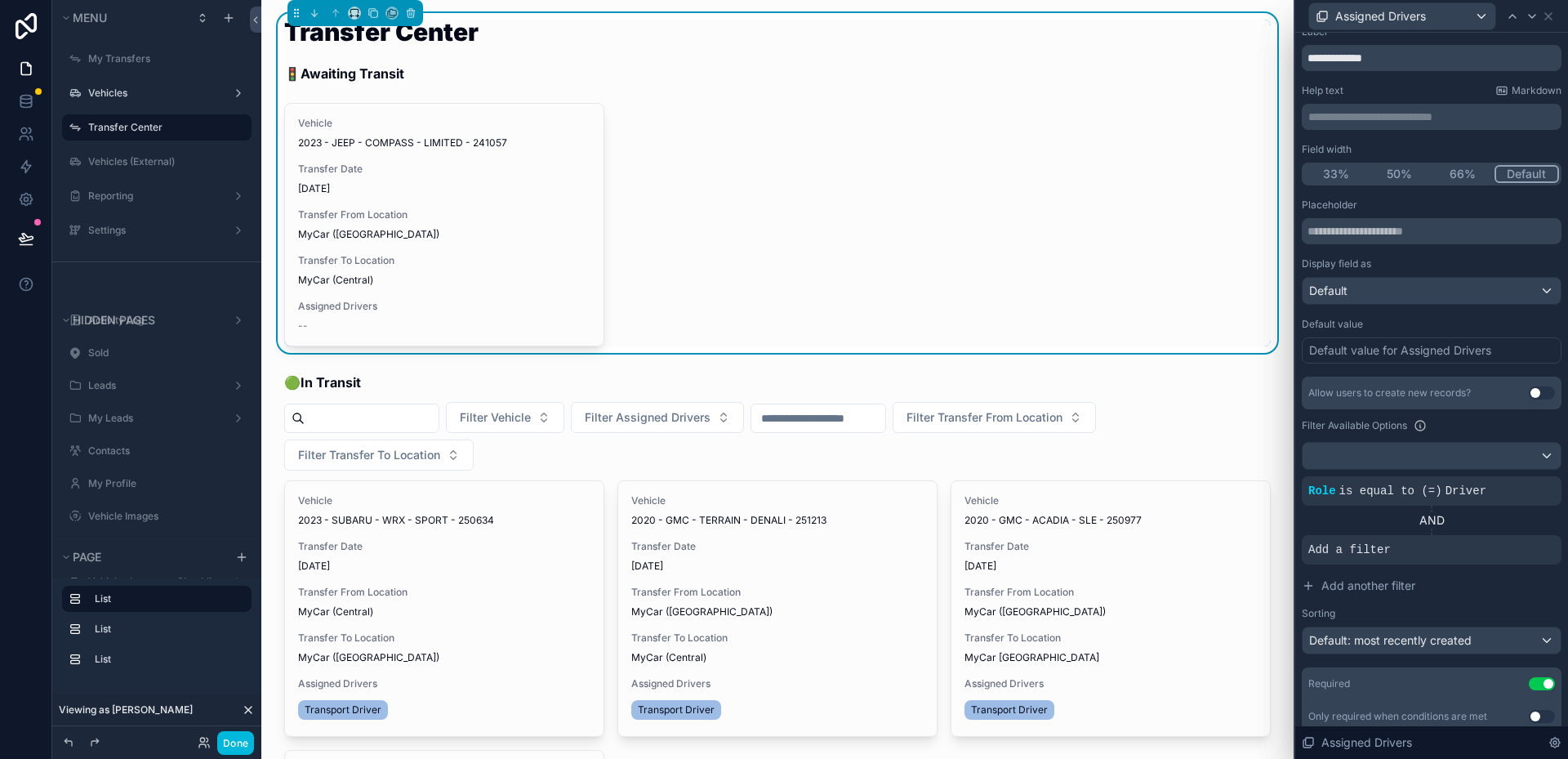
click at [1420, 545] on div "Add a filter" at bounding box center [1431, 550] width 259 height 29
click at [1502, 531] on div "AND" at bounding box center [1431, 521] width 259 height 29
click at [1487, 494] on div "Role is equal to (=) Driver" at bounding box center [1431, 491] width 247 height 17
click at [0, 0] on icon at bounding box center [0, 0] width 0 height 0
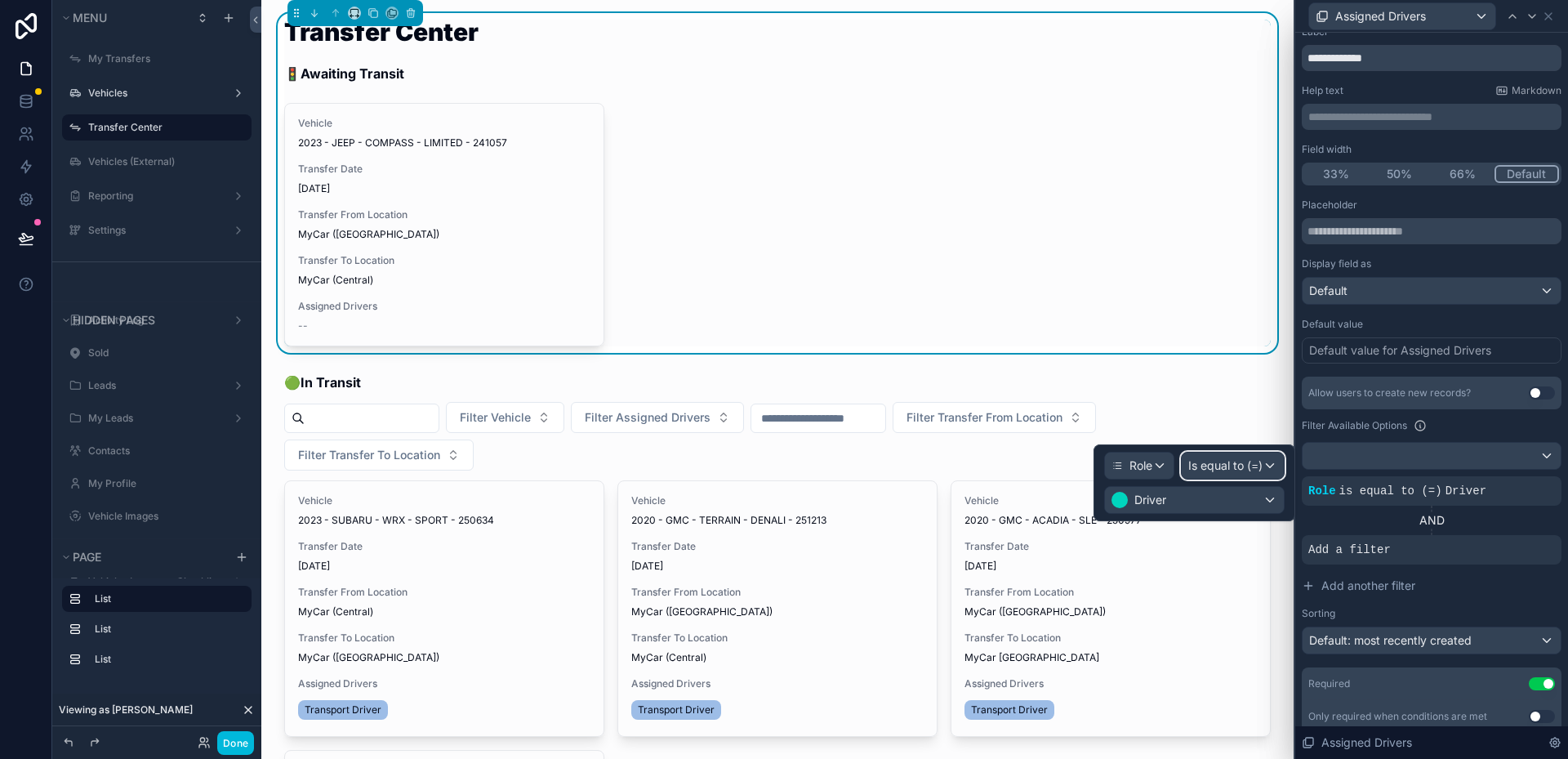
click at [1248, 459] on span "Is equal to (=)" at bounding box center [1226, 465] width 74 height 17
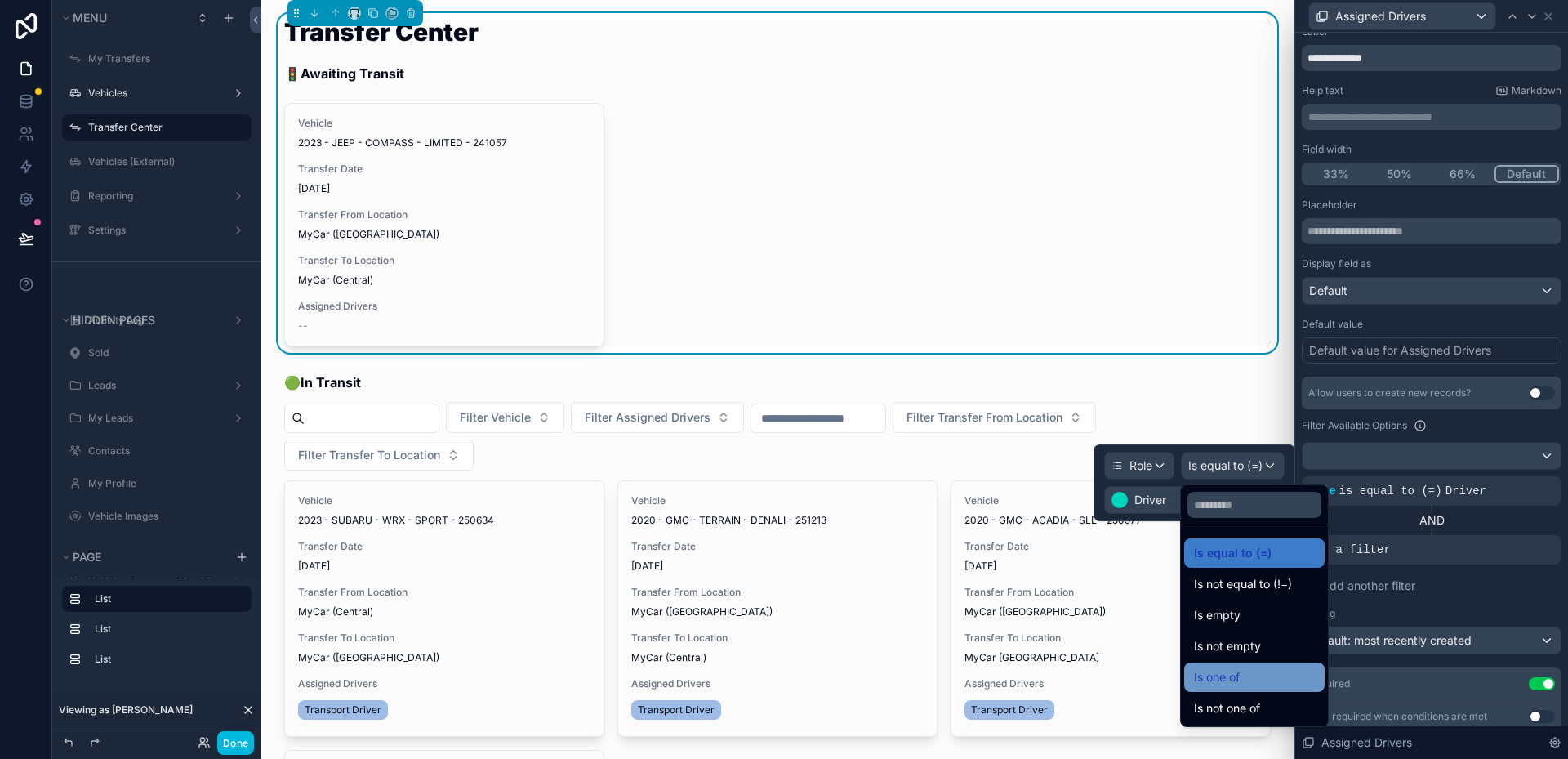
click at [1293, 672] on div "Is one of" at bounding box center [1255, 677] width 121 height 20
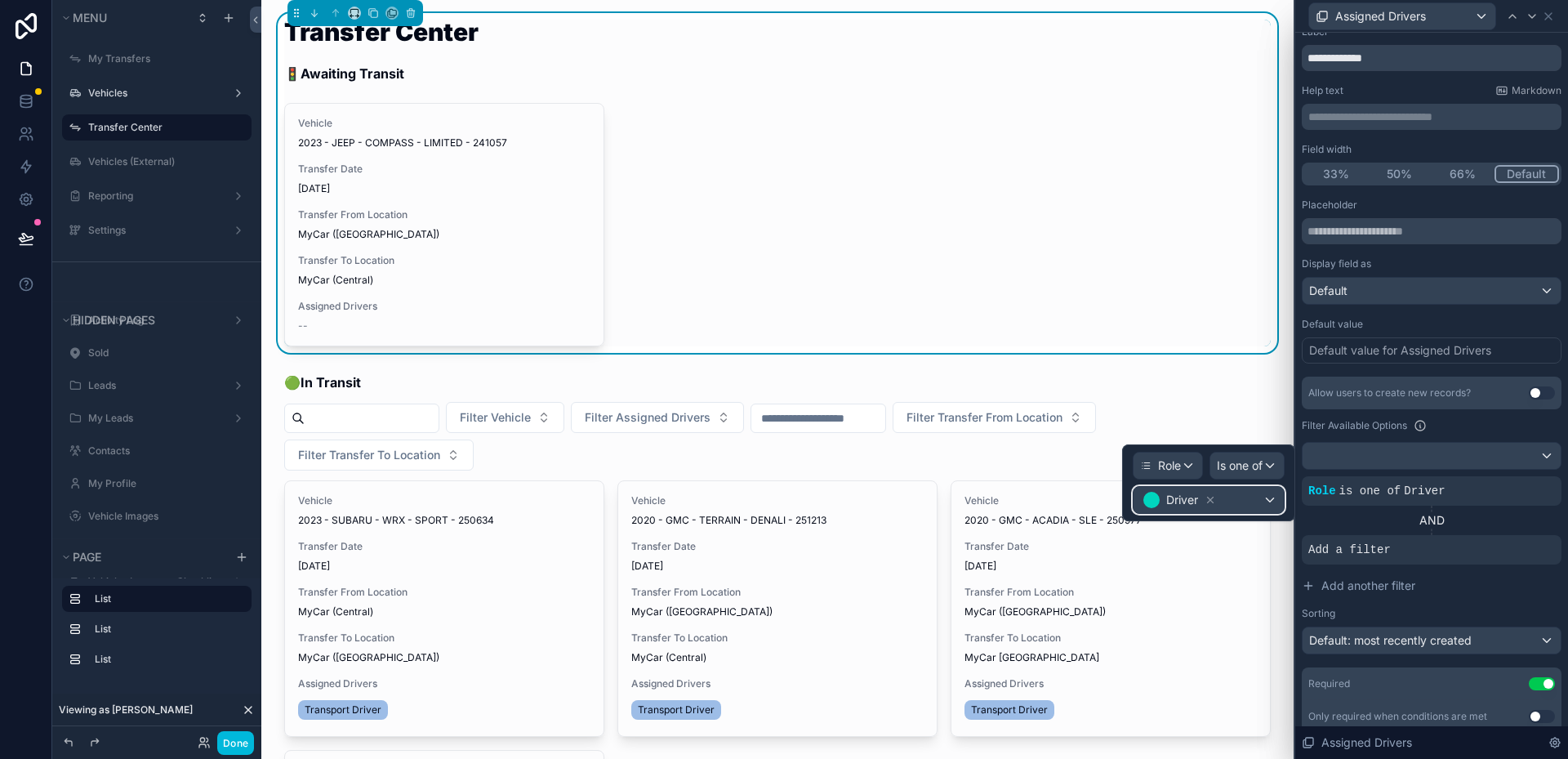
click at [1251, 500] on div "Driver" at bounding box center [1209, 499] width 150 height 26
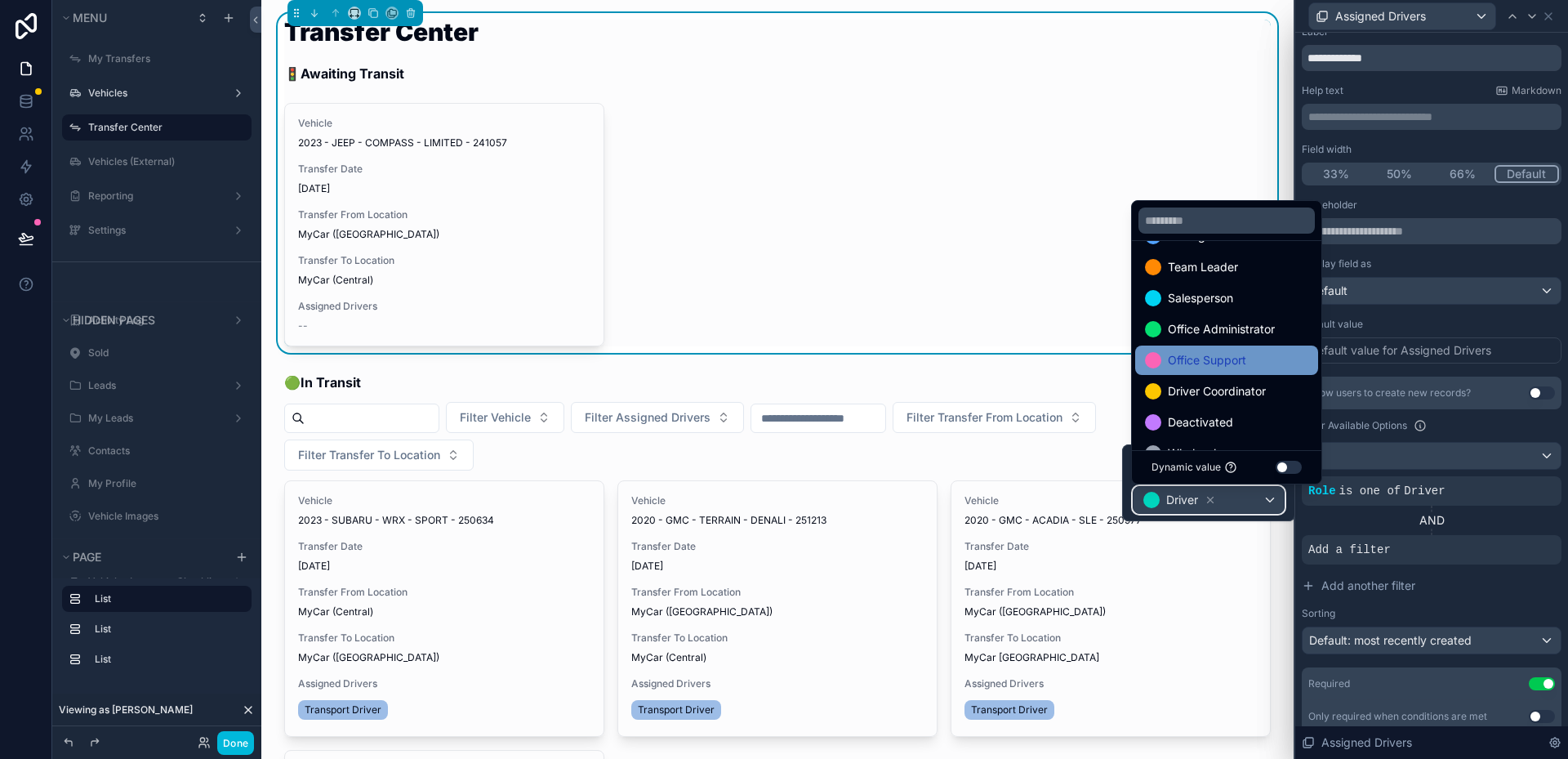
scroll to position [95, 0]
click at [1249, 353] on span "Driver Coordinator" at bounding box center [1217, 360] width 98 height 20
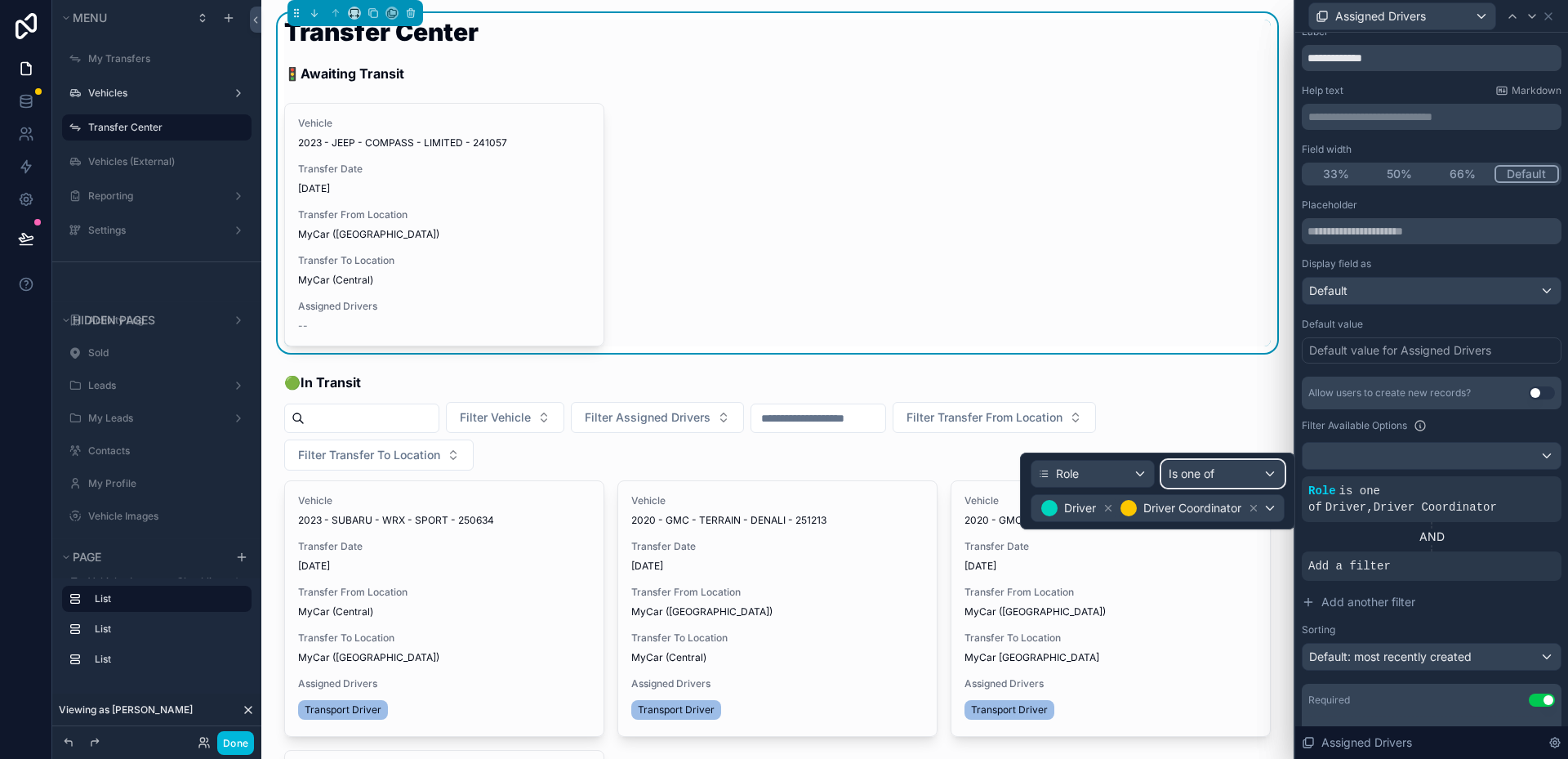
click at [1227, 466] on div "Is one of" at bounding box center [1224, 473] width 123 height 26
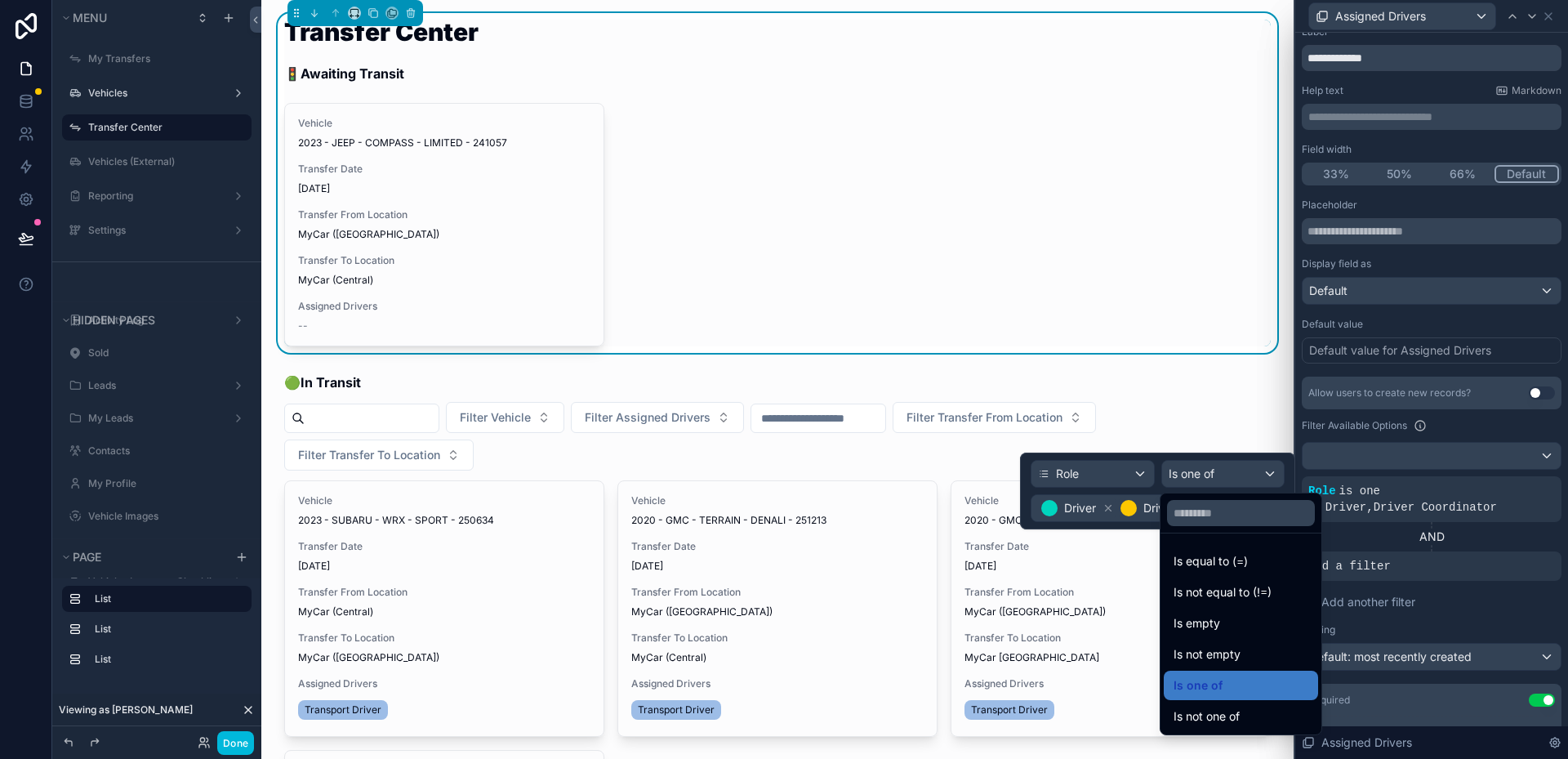
click at [1115, 508] on div at bounding box center [1157, 491] width 275 height 77
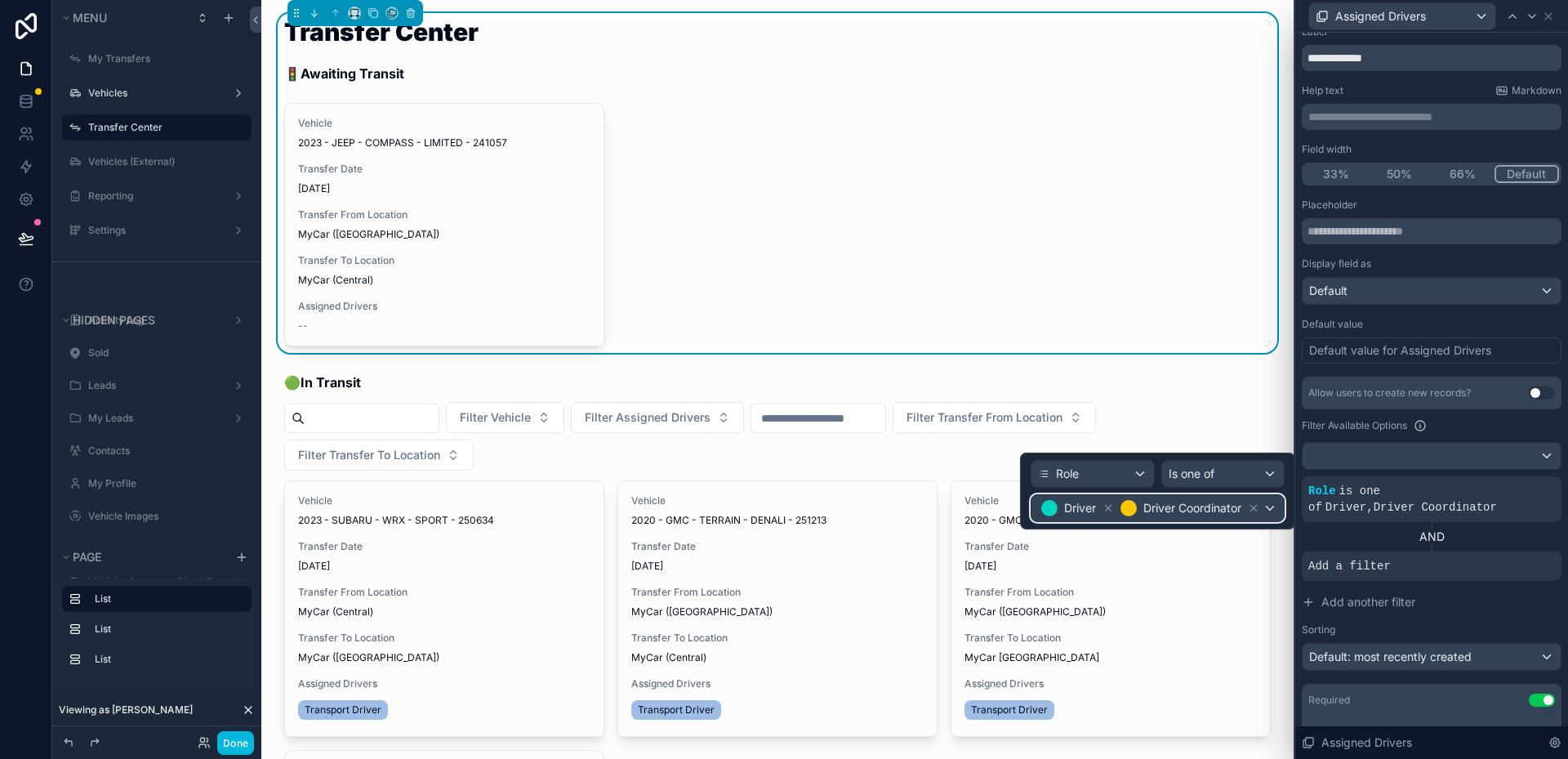
click at [1152, 506] on span "Driver Coordinator" at bounding box center [1193, 508] width 98 height 17
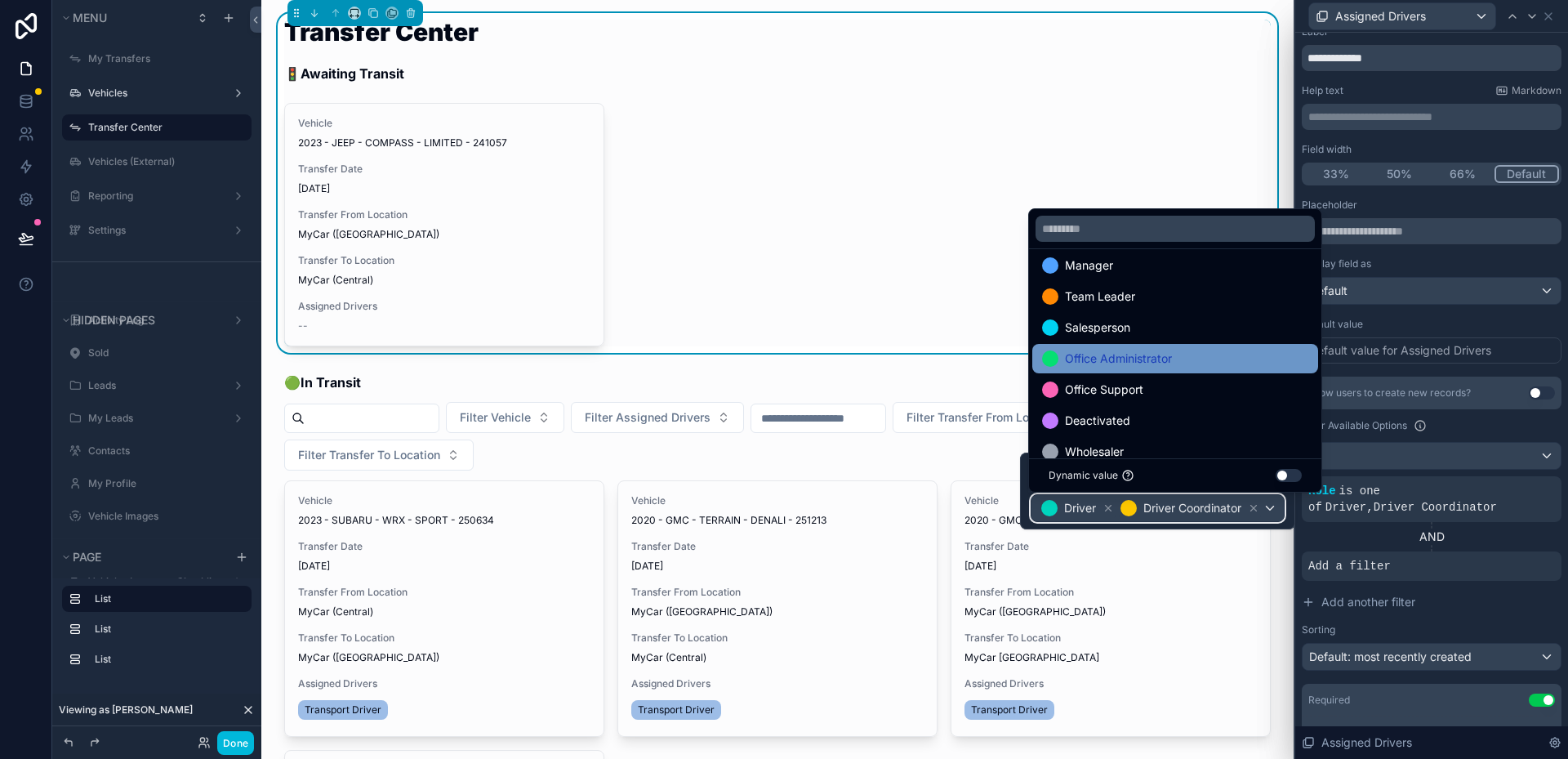
scroll to position [63, 0]
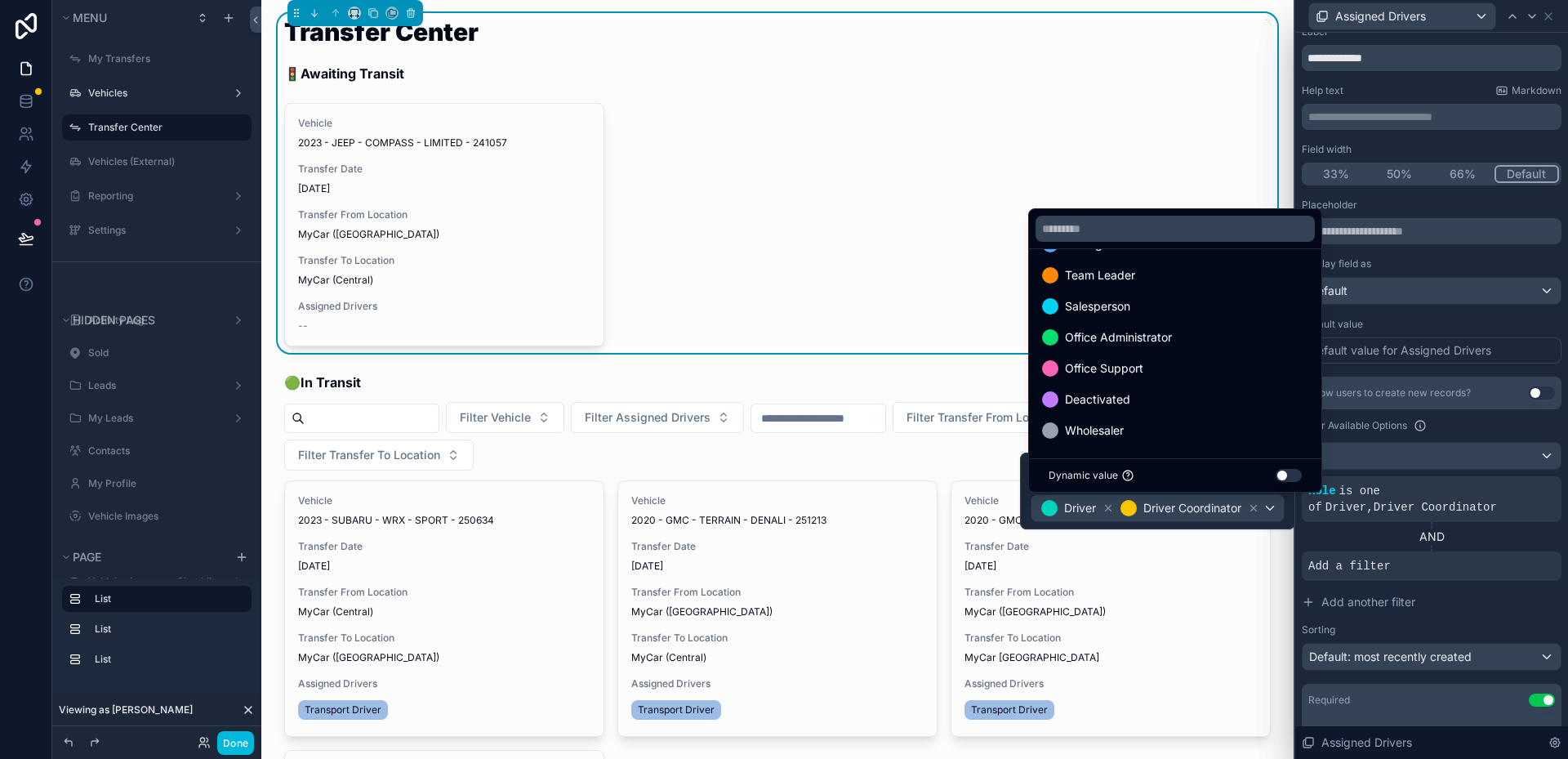
click at [1189, 508] on div at bounding box center [1157, 491] width 275 height 77
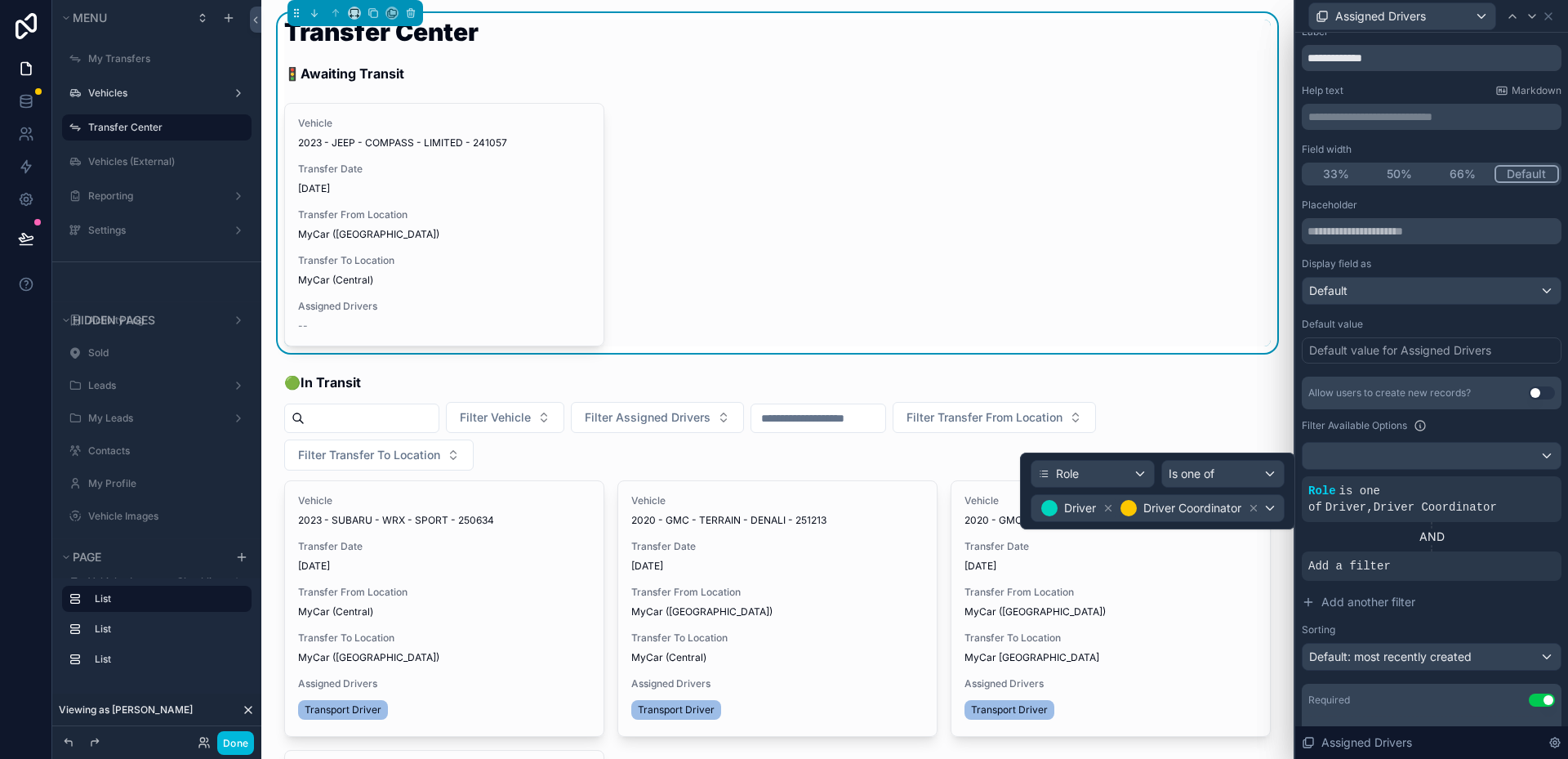
click at [0, 0] on icon at bounding box center [0, 0] width 0 height 0
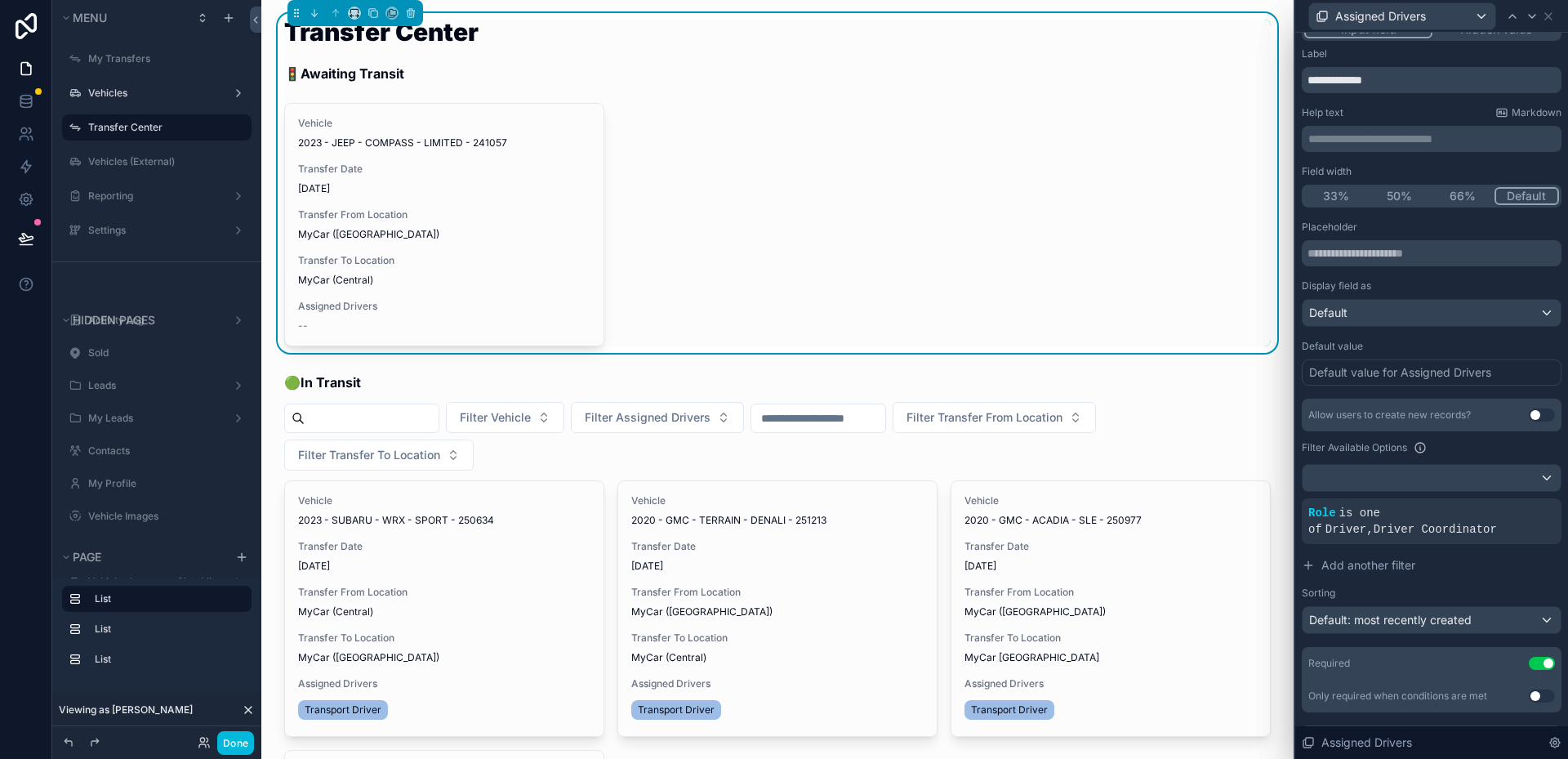
scroll to position [0, 0]
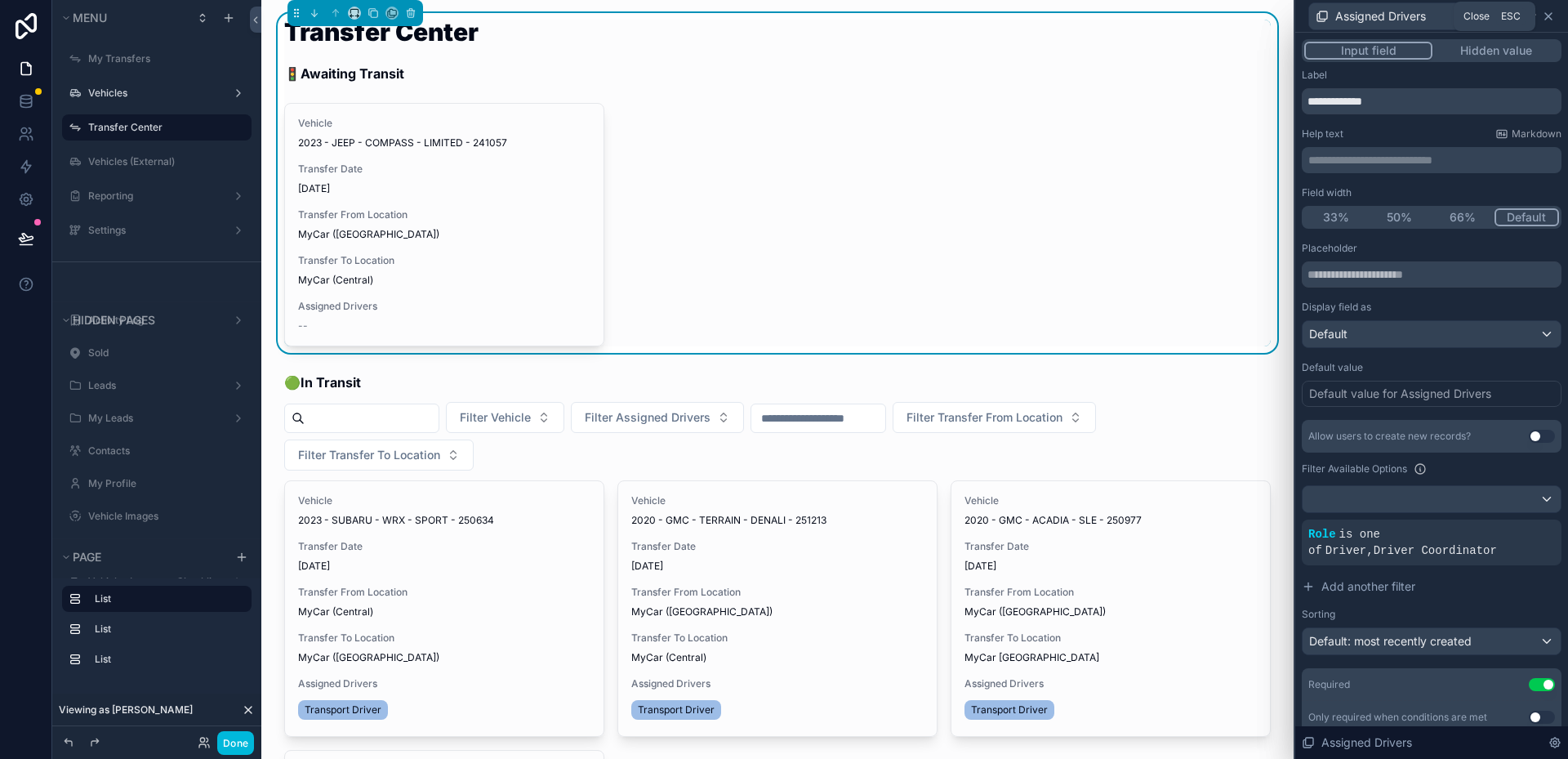
click at [1543, 11] on icon at bounding box center [1548, 16] width 13 height 13
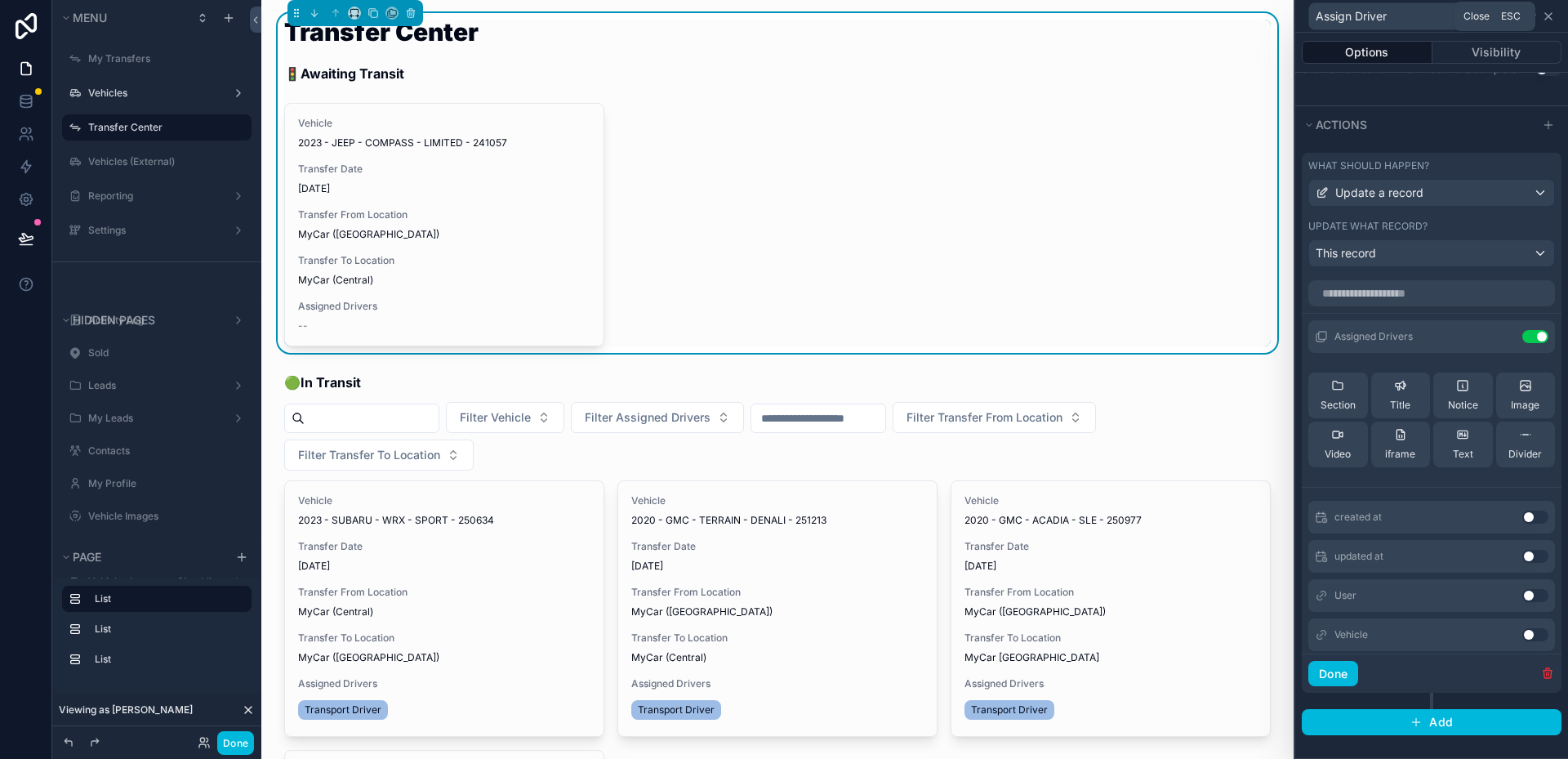
click at [1543, 11] on icon at bounding box center [1548, 16] width 13 height 13
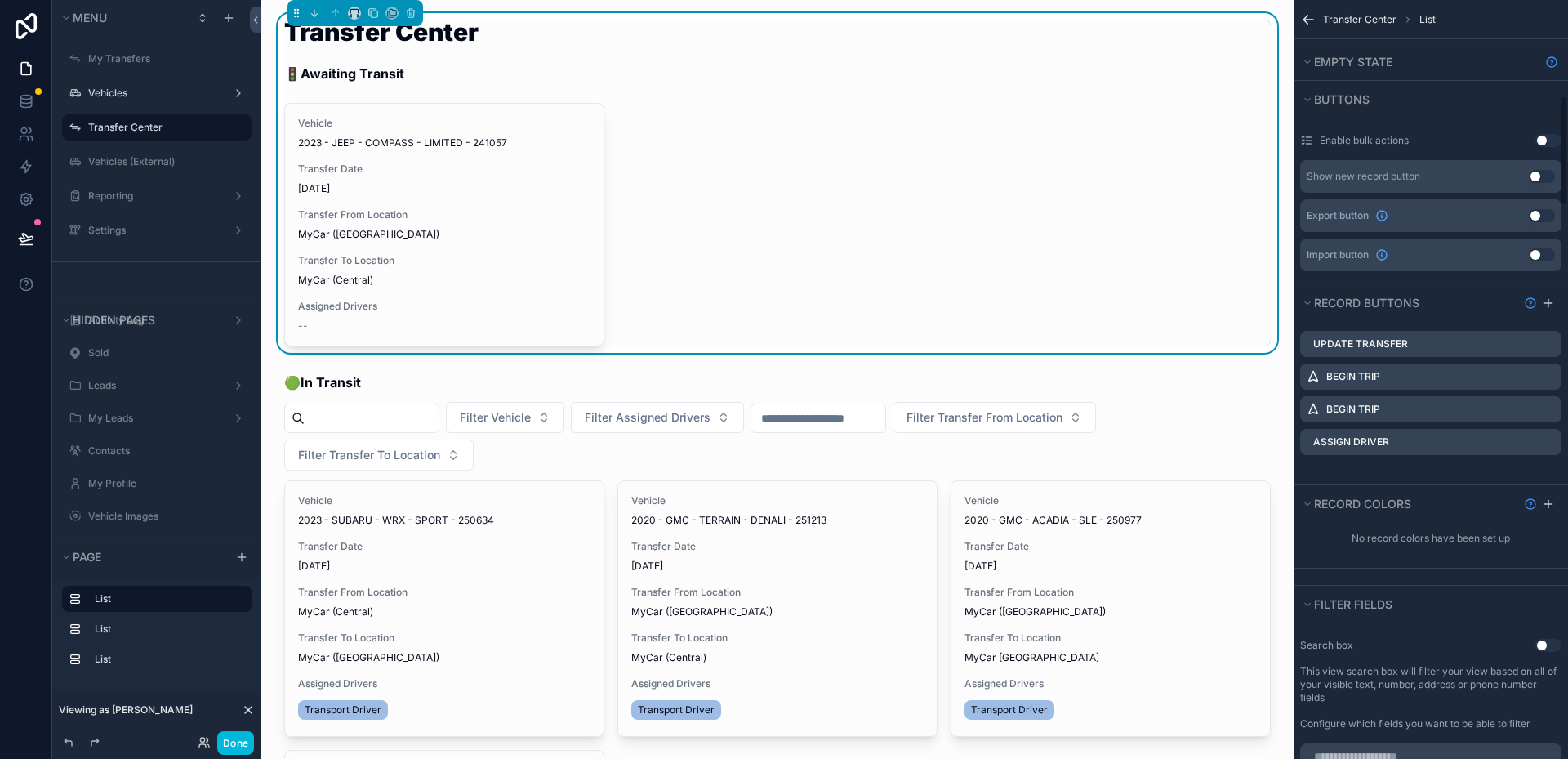
click at [880, 236] on div "Vehicle 2023 - JEEP - COMPASS - LIMITED - 241057 Transfer Date [DATE] Transfer …" at bounding box center [778, 225] width 987 height 244
click at [233, 733] on button "Done" at bounding box center [236, 743] width 37 height 23
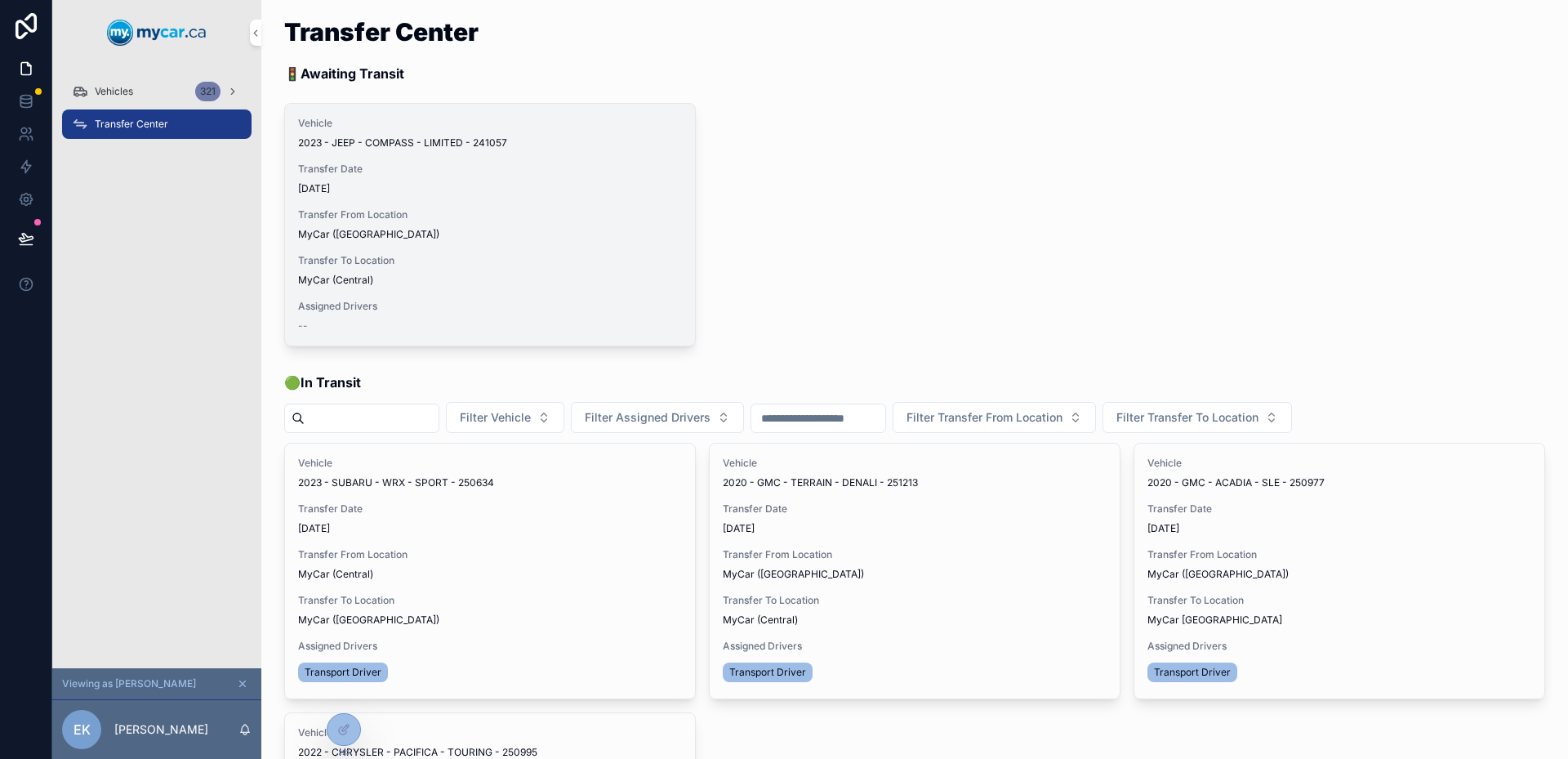
click at [0, 0] on button "Assign Driver" at bounding box center [0, 0] width 0 height 0
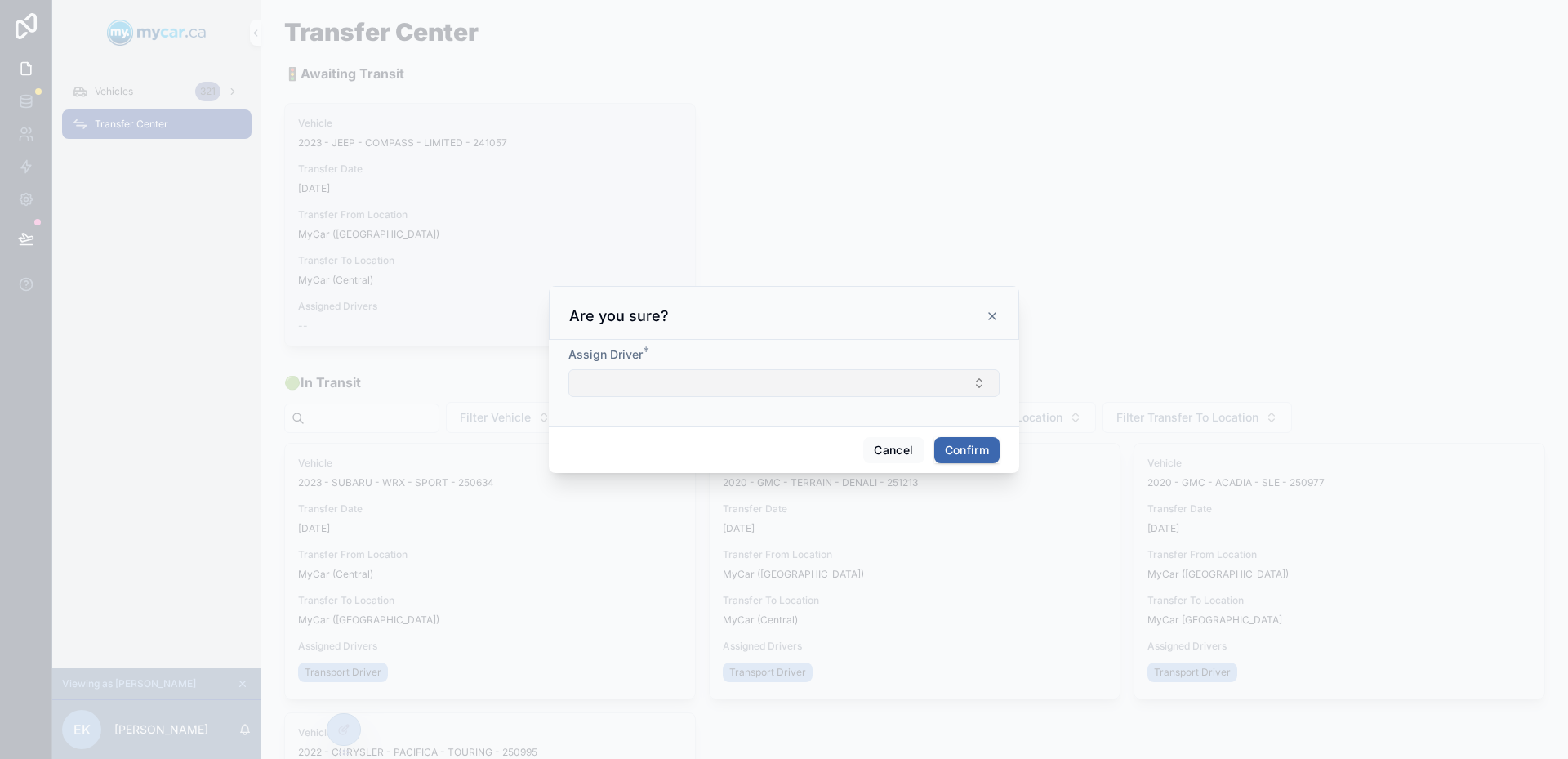
click at [864, 373] on button "Select Button" at bounding box center [784, 383] width 431 height 27
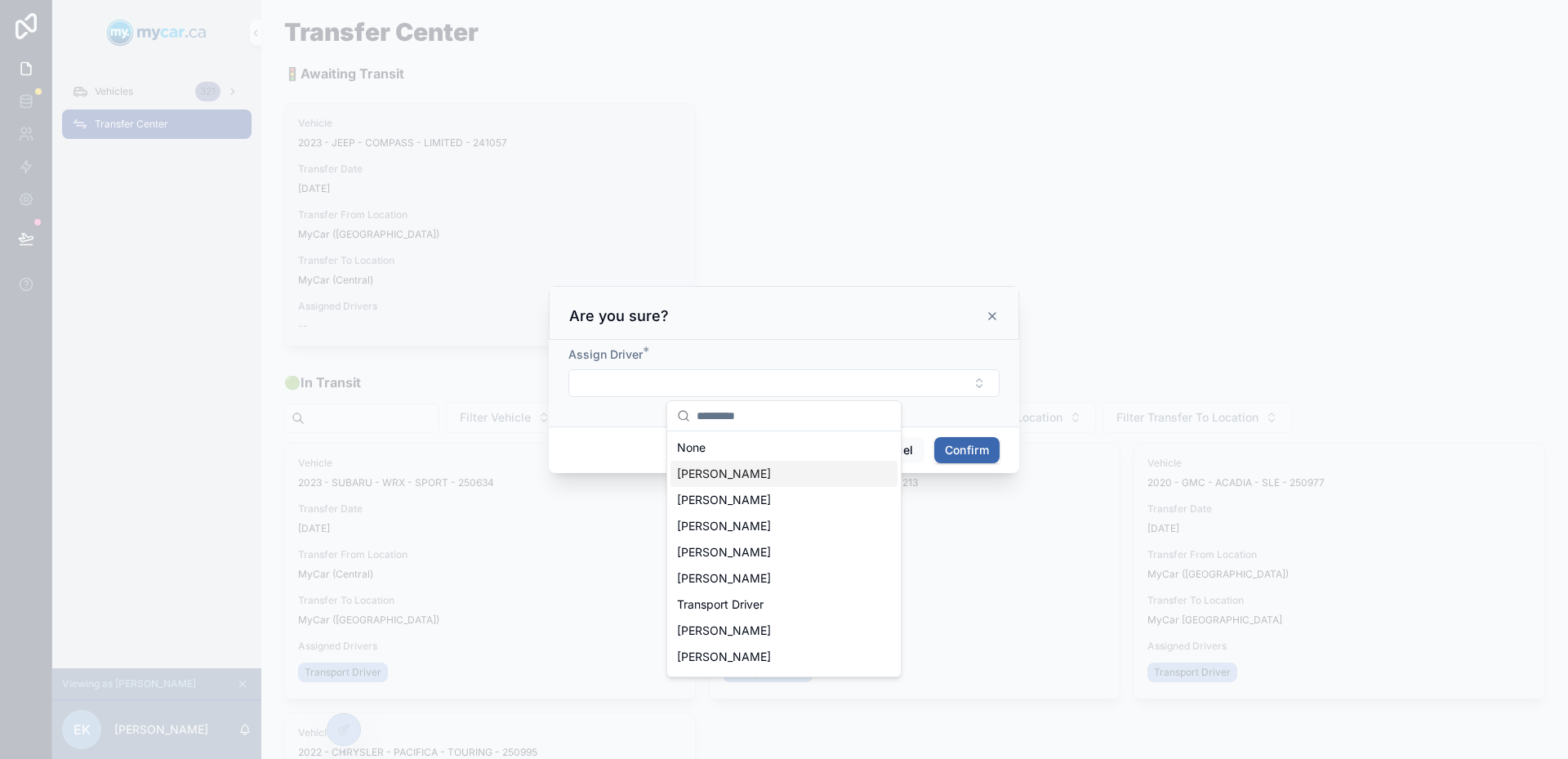
click at [802, 403] on input "text" at bounding box center [794, 416] width 194 height 29
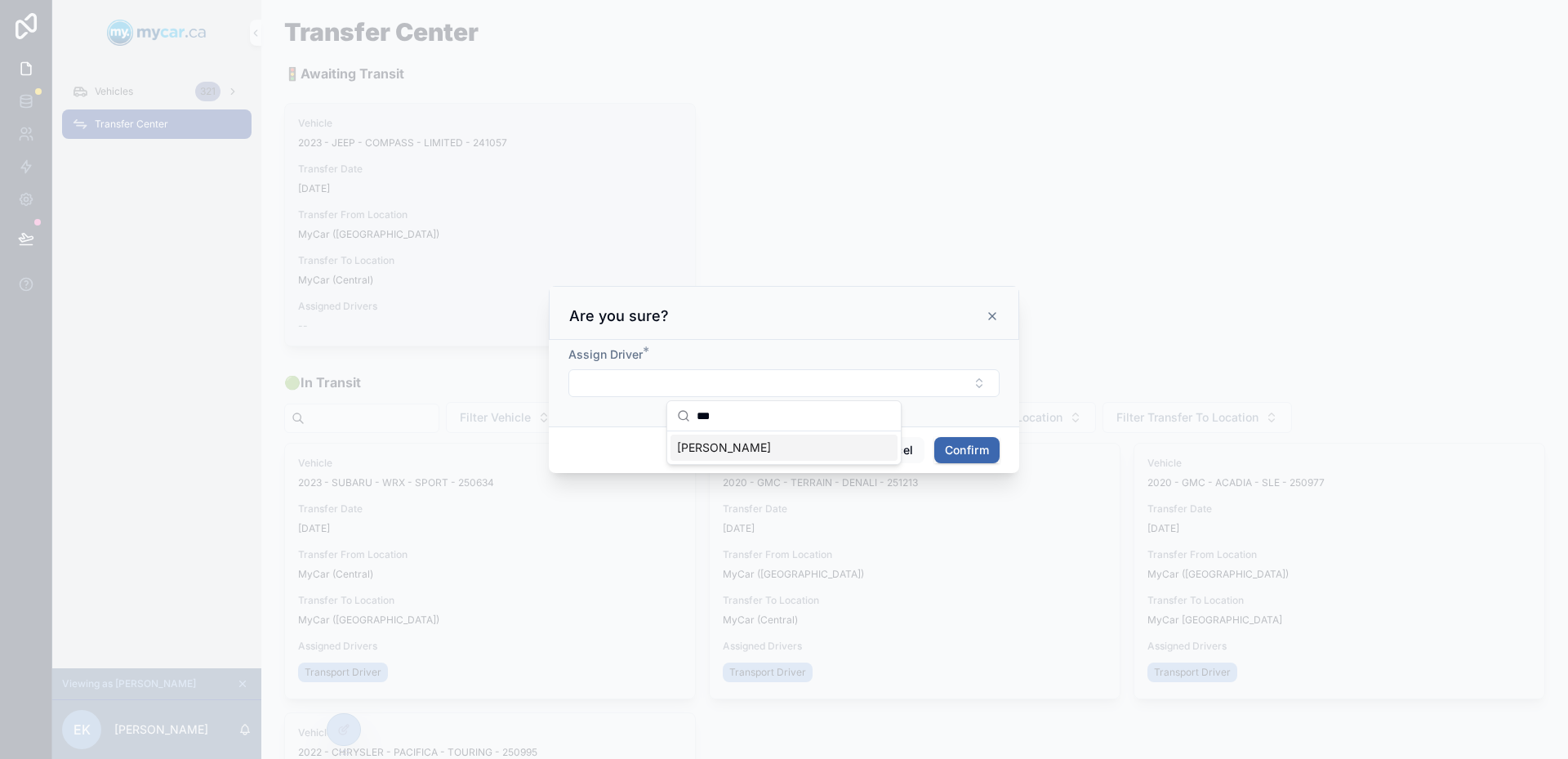
type input "****"
type input "*****"
click at [636, 159] on div at bounding box center [784, 380] width 1568 height 759
click at [687, 176] on div at bounding box center [784, 380] width 1568 height 759
click at [992, 321] on icon at bounding box center [992, 315] width 13 height 13
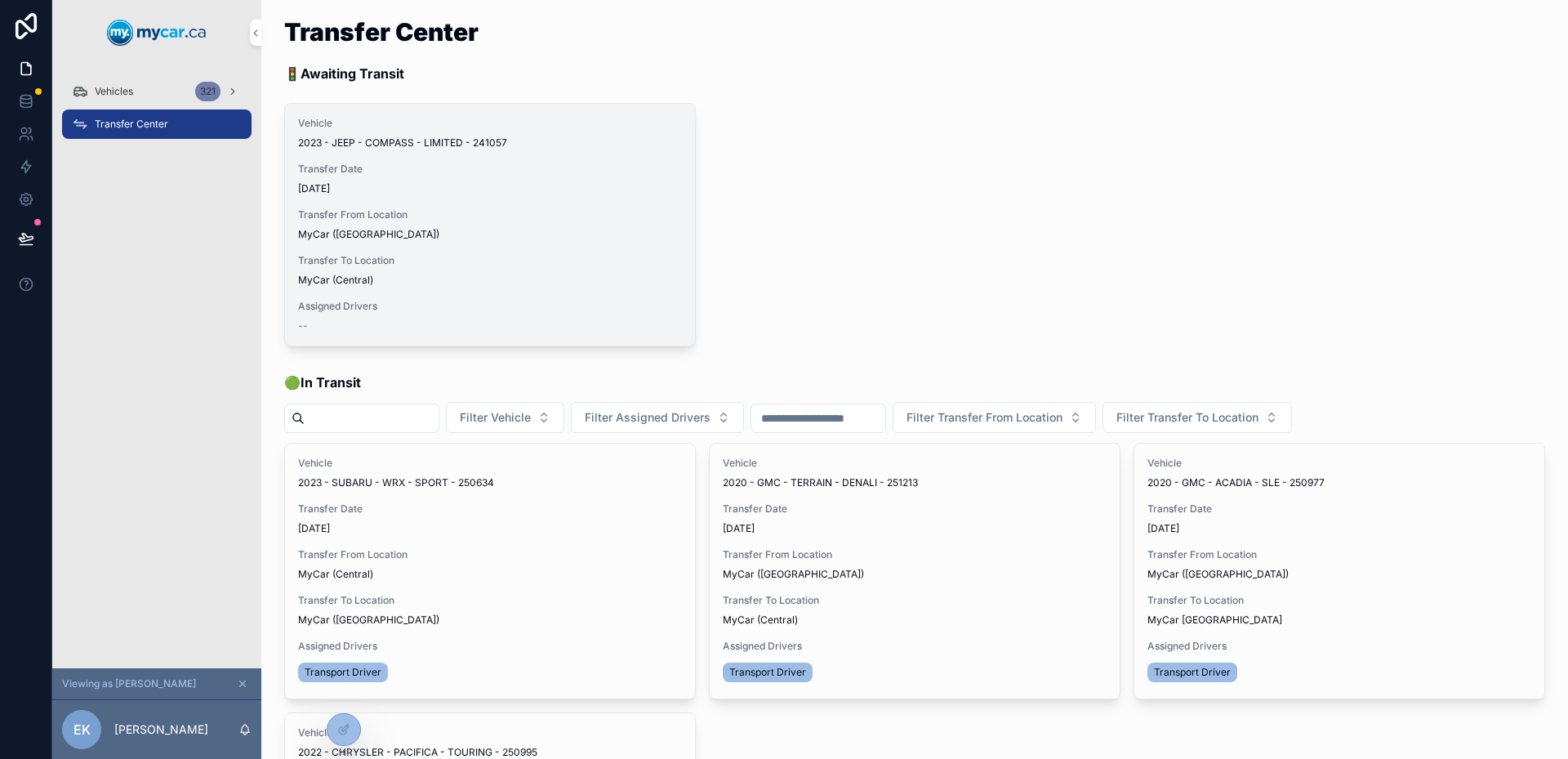
click at [247, 678] on icon "scrollable content" at bounding box center [243, 684] width 12 height 12
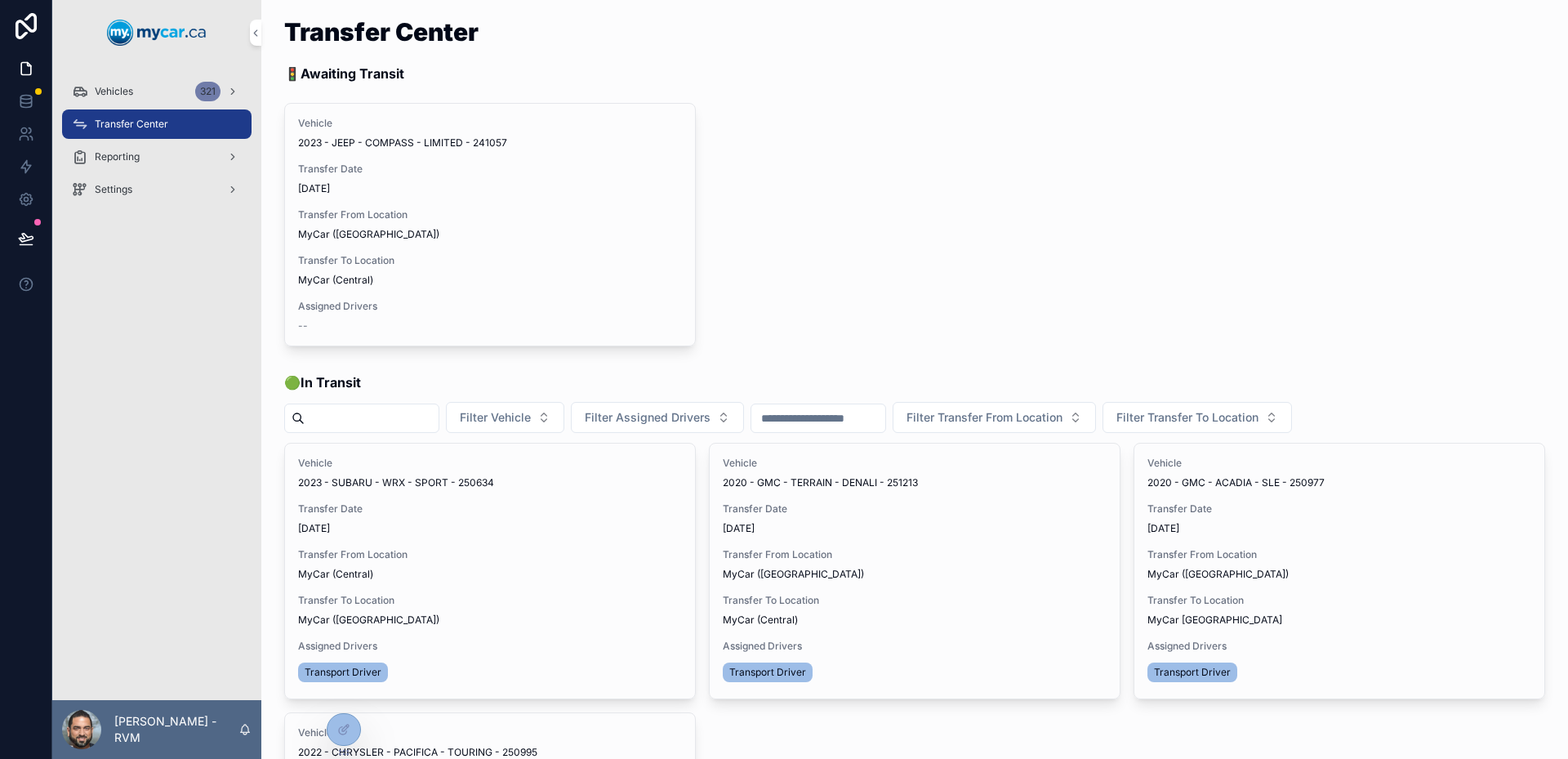
click at [147, 197] on div "Settings" at bounding box center [157, 189] width 170 height 26
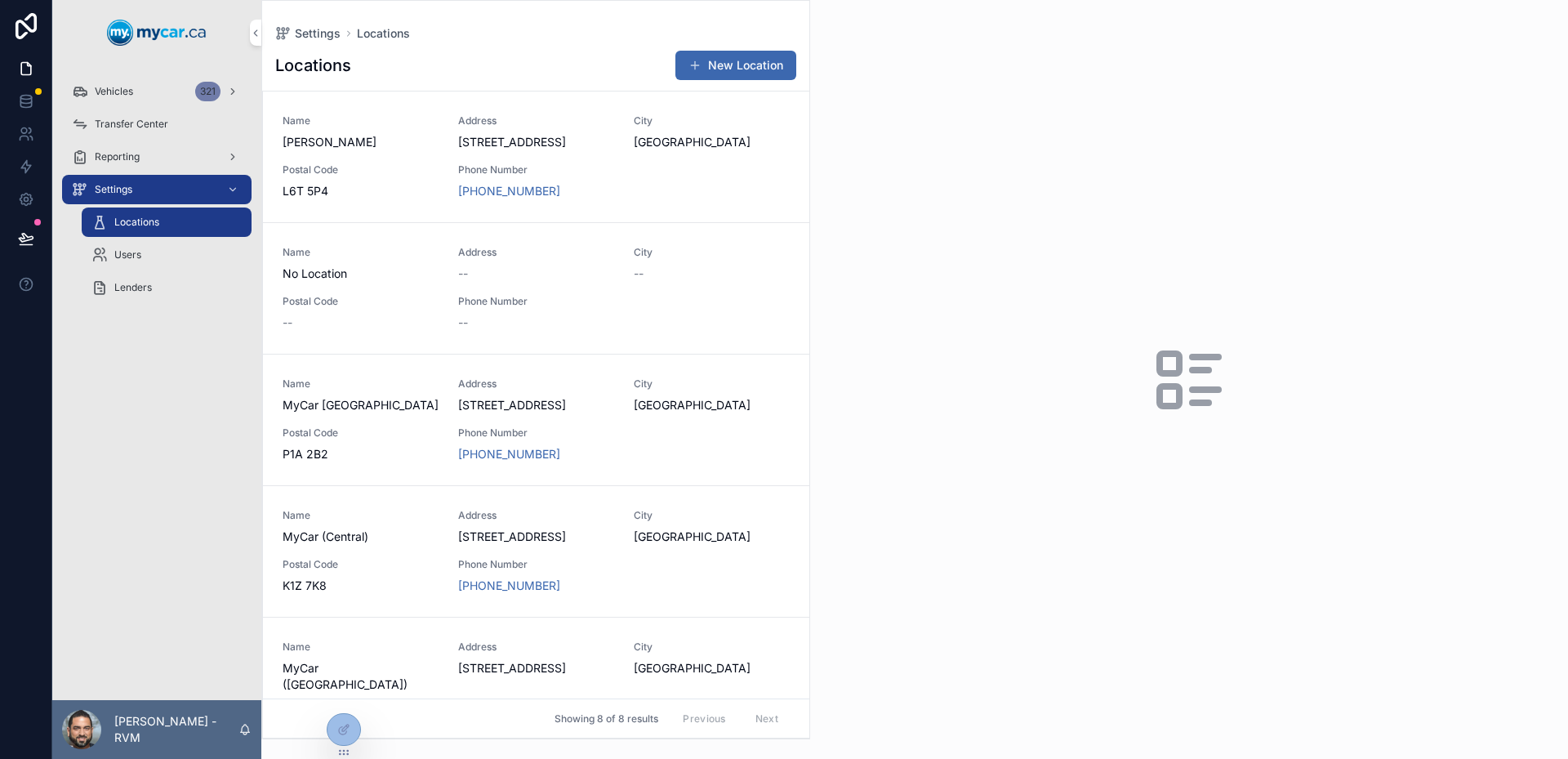
click at [230, 263] on div "Users" at bounding box center [167, 255] width 150 height 26
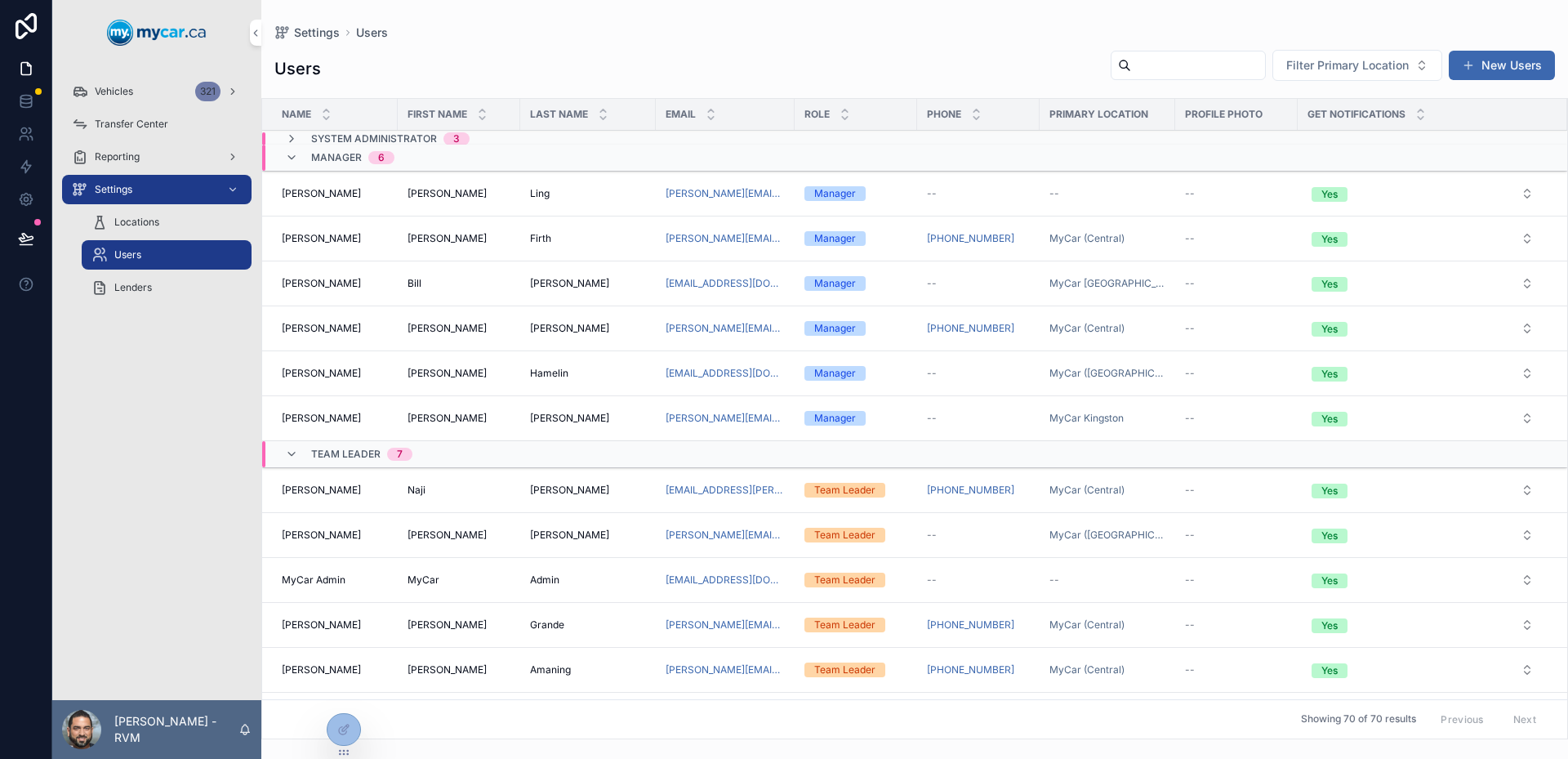
click at [315, 157] on span "Manager" at bounding box center [336, 157] width 51 height 13
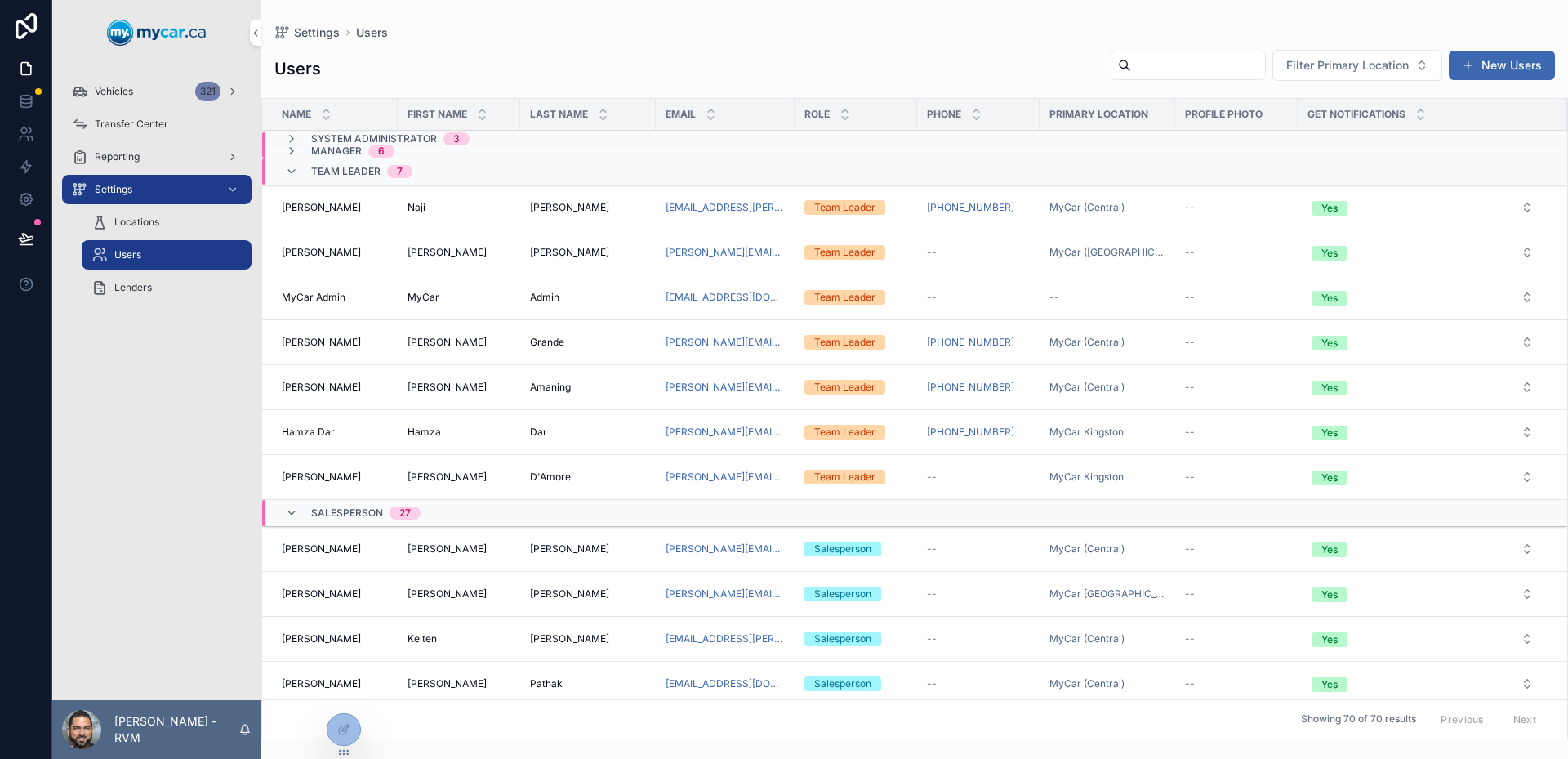
click at [341, 164] on div "Team Leader 7" at bounding box center [362, 172] width 101 height 26
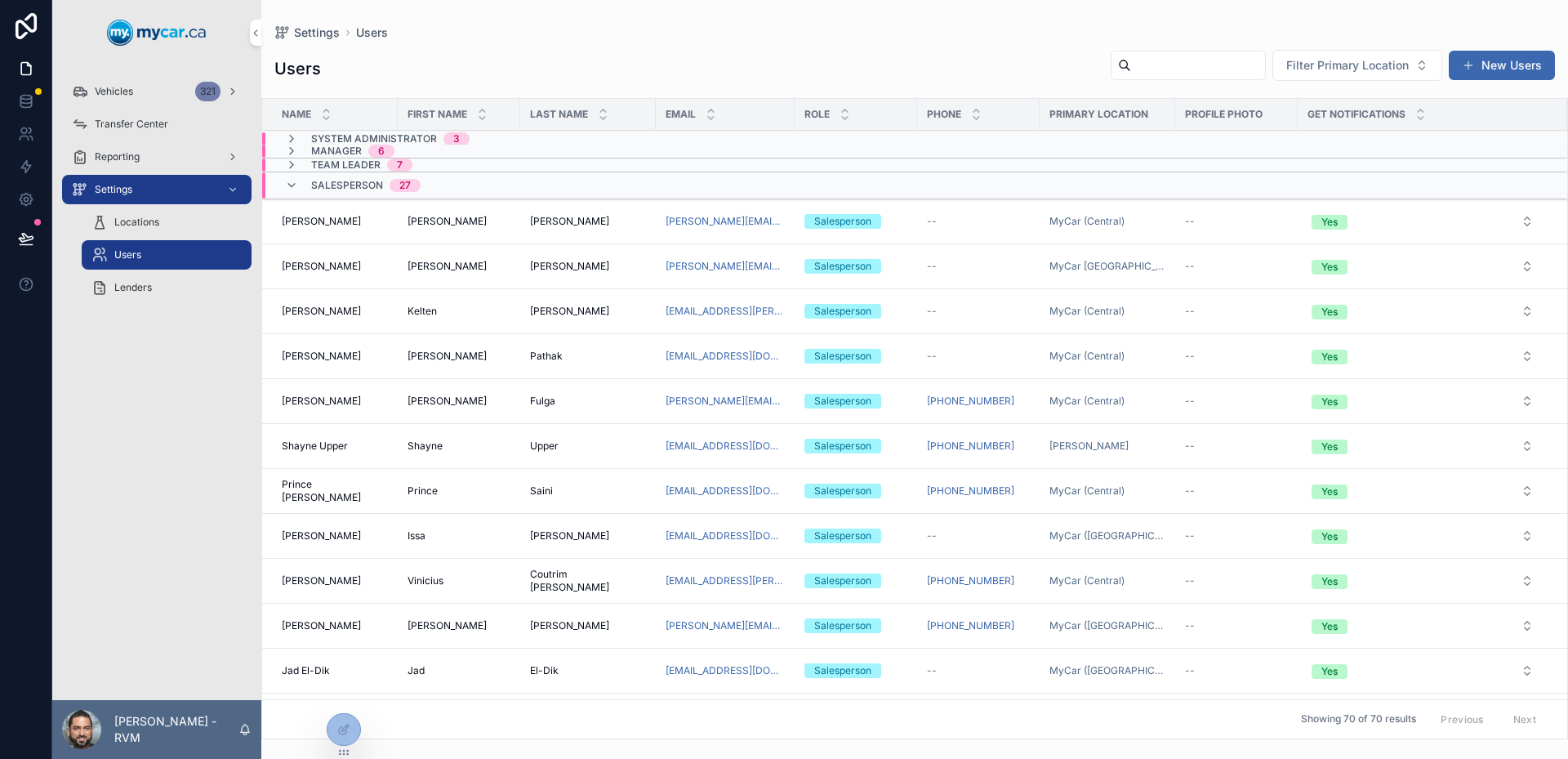
click at [348, 181] on span "Salesperson" at bounding box center [347, 184] width 72 height 13
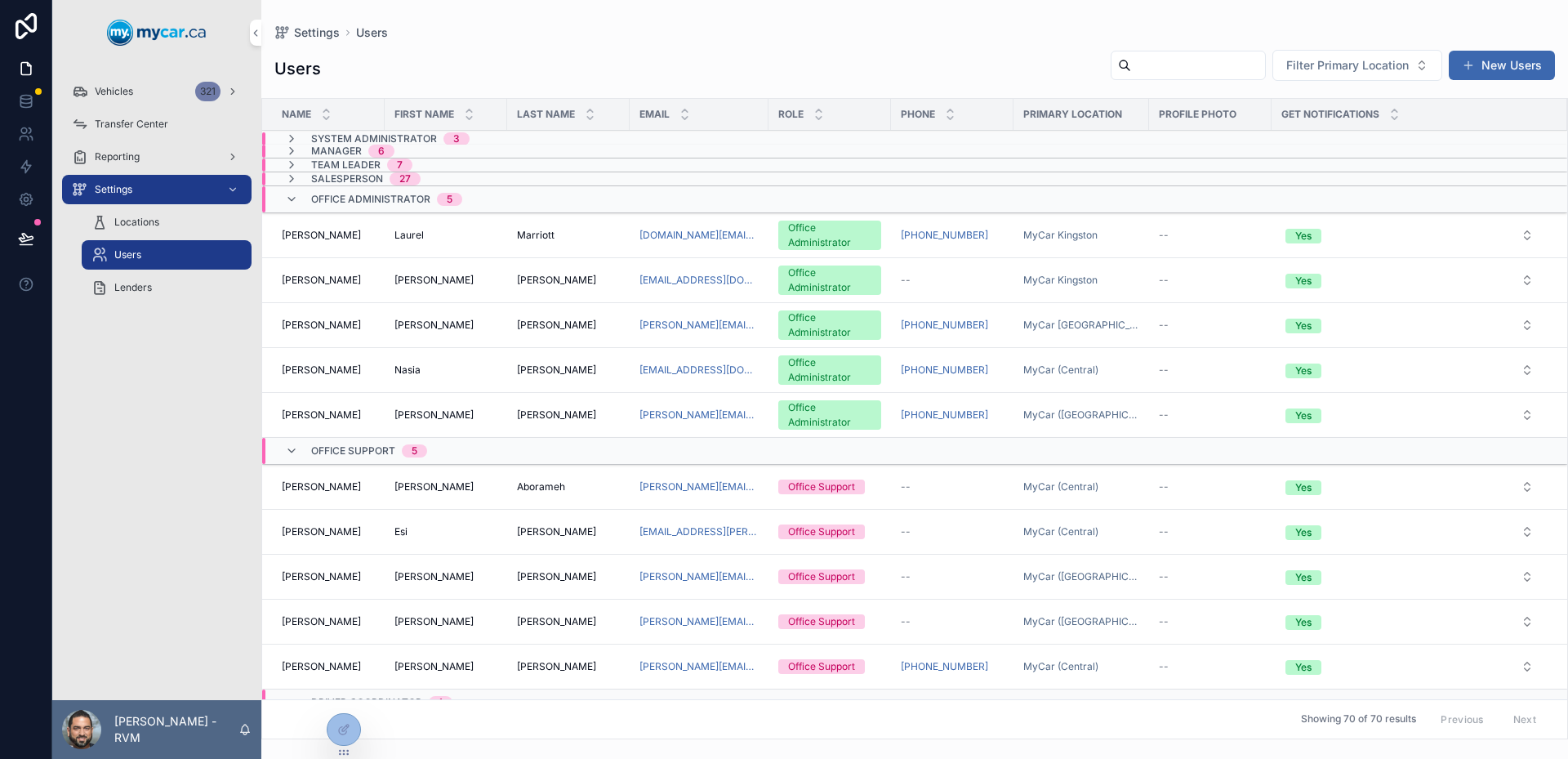
click at [377, 194] on span "Office Administrator" at bounding box center [371, 199] width 119 height 13
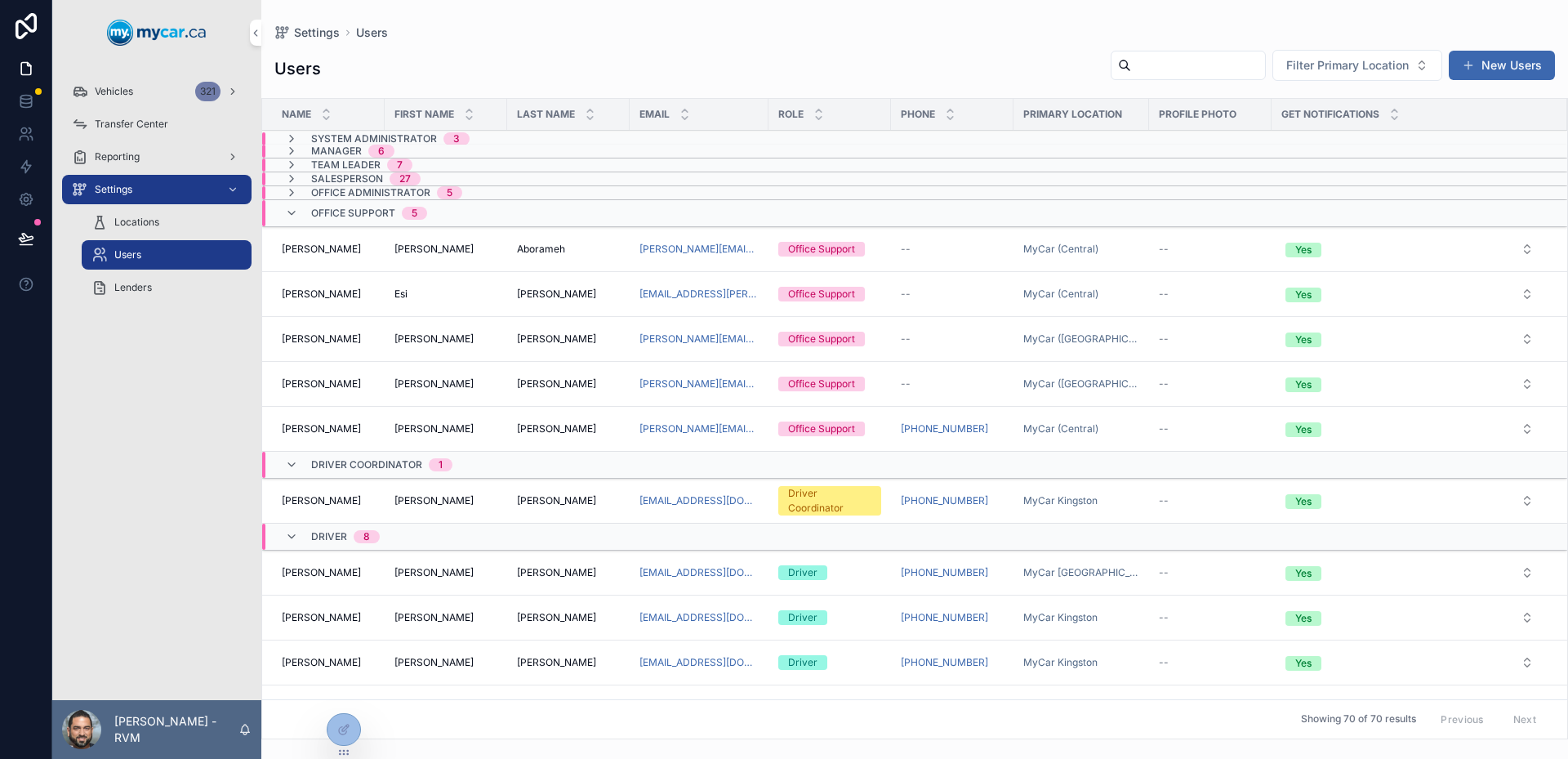
click at [370, 219] on span "Office Support" at bounding box center [353, 213] width 84 height 13
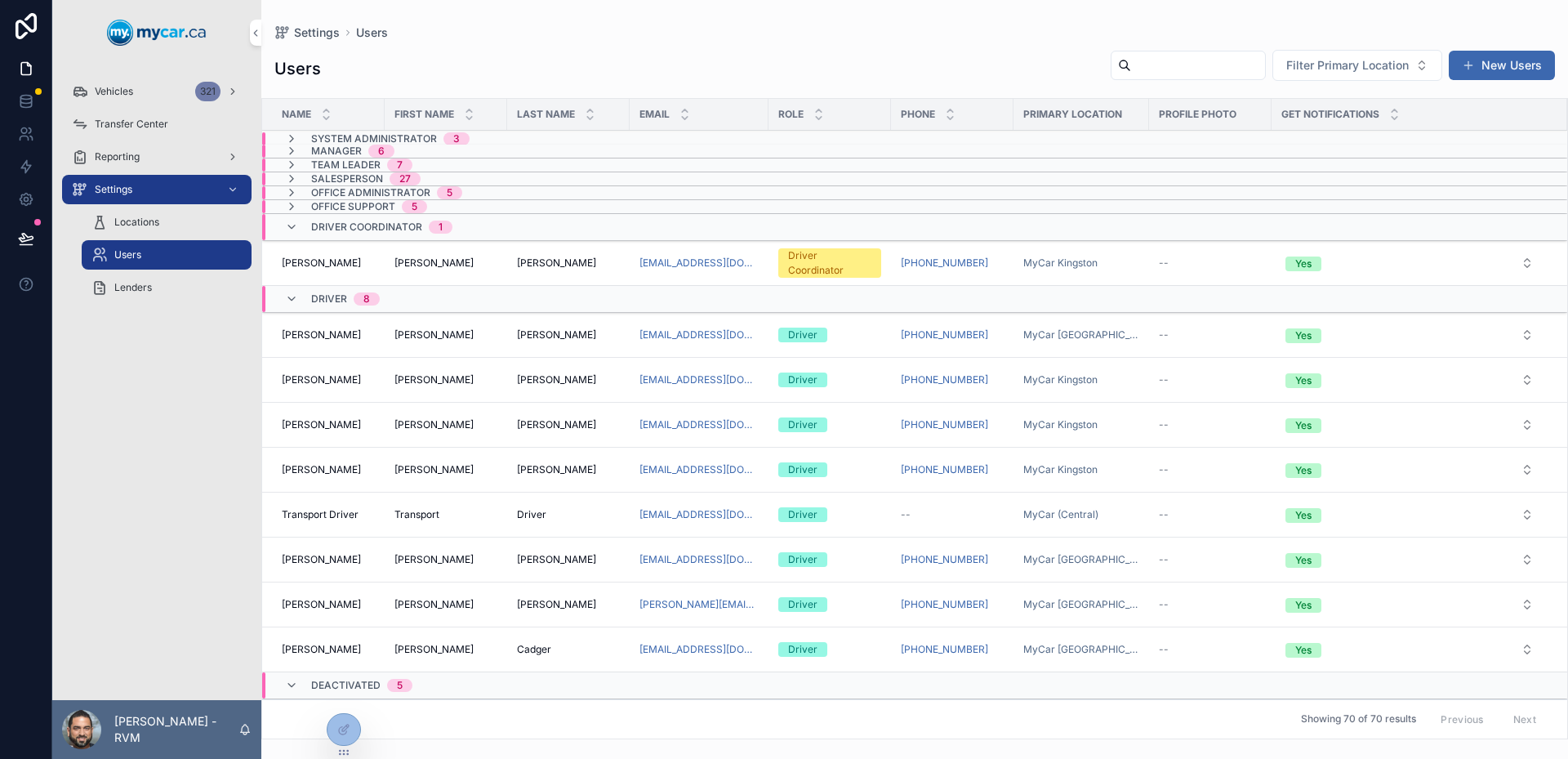
drag, startPoint x: 559, startPoint y: 335, endPoint x: 555, endPoint y: 360, distance: 25.3
click at [1212, 77] on div "scrollable content" at bounding box center [1188, 65] width 155 height 29
click at [1196, 68] on input "scrollable content" at bounding box center [1197, 64] width 134 height 22
type input "****"
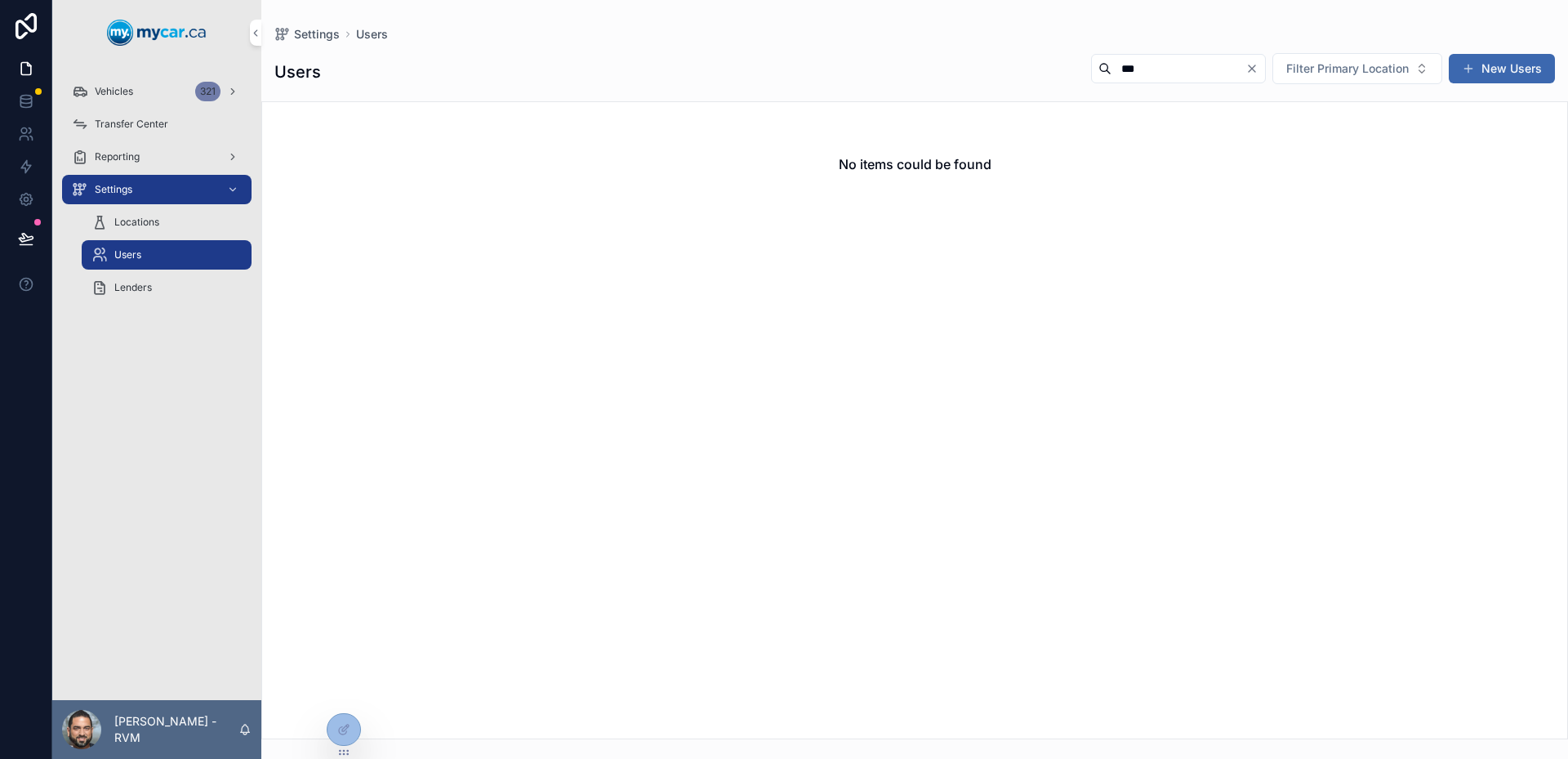
type input "****"
drag, startPoint x: 1196, startPoint y: 68, endPoint x: 871, endPoint y: 87, distance: 325.6
click at [871, 87] on div "Users **** Filter Primary Location New Users" at bounding box center [914, 72] width 1280 height 39
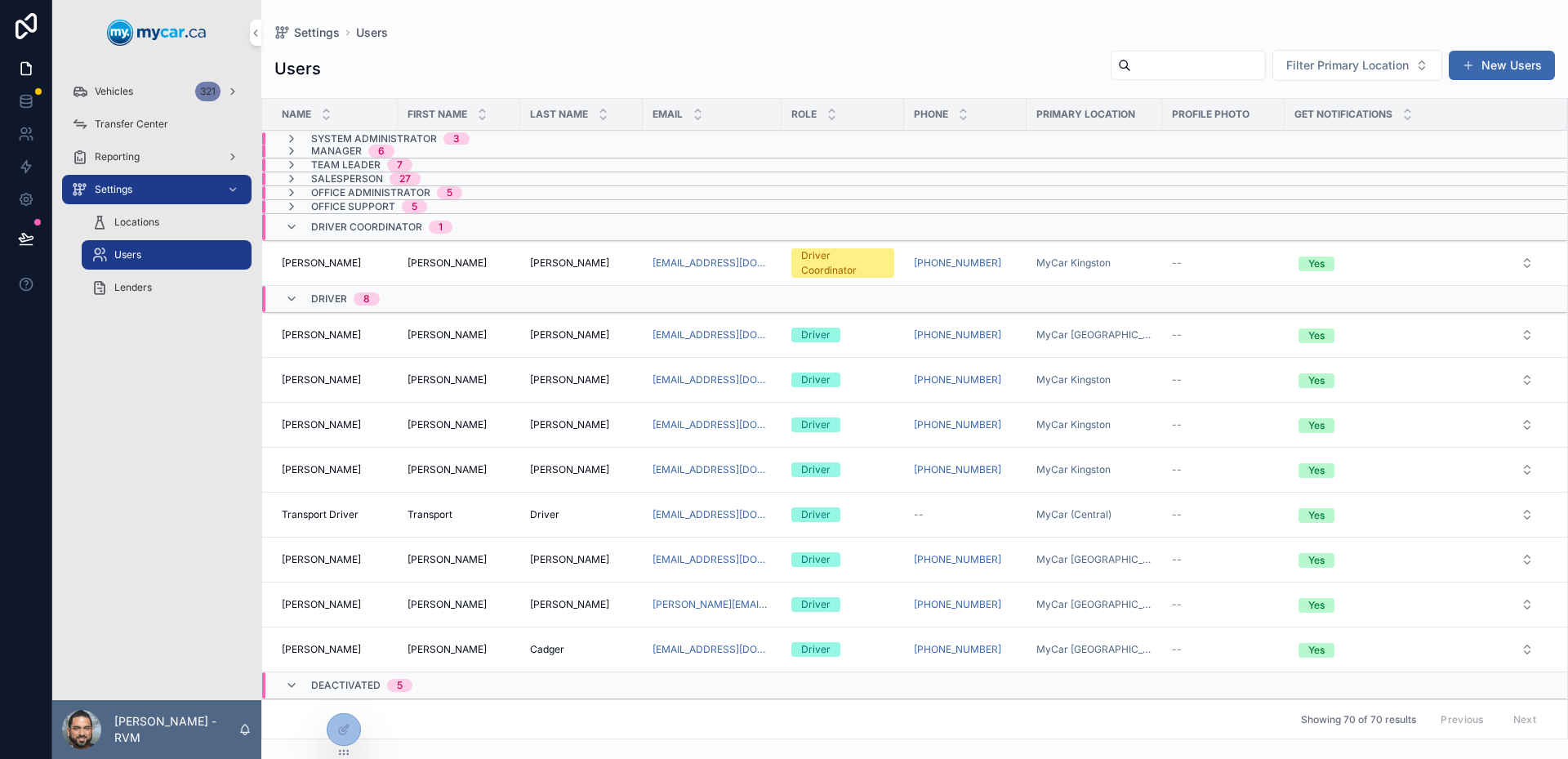
click at [128, 96] on span "Vehicles" at bounding box center [113, 91] width 38 height 13
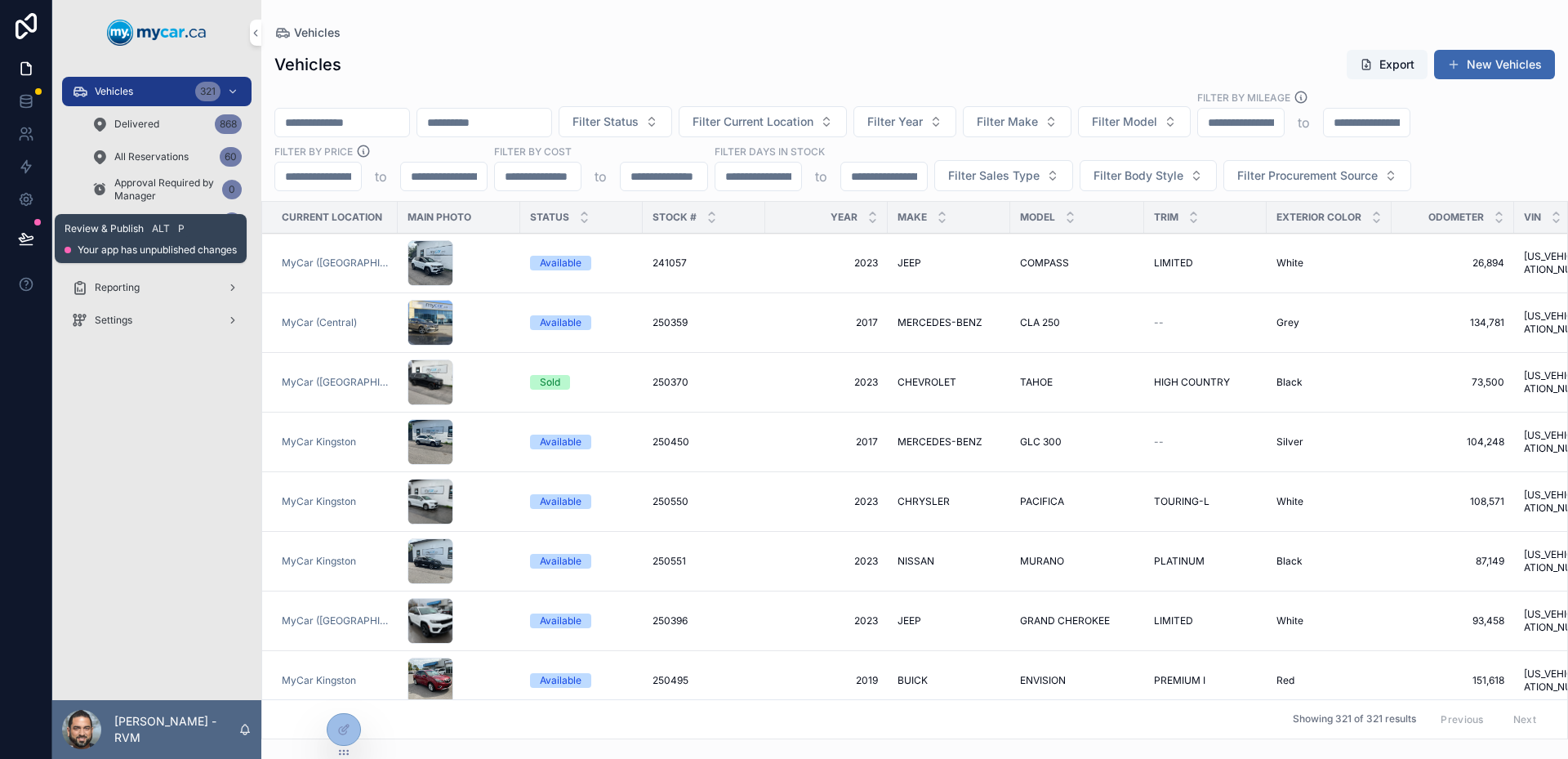
drag, startPoint x: 28, startPoint y: 244, endPoint x: 60, endPoint y: 270, distance: 41.2
click at [28, 245] on icon at bounding box center [25, 245] width 13 height 0
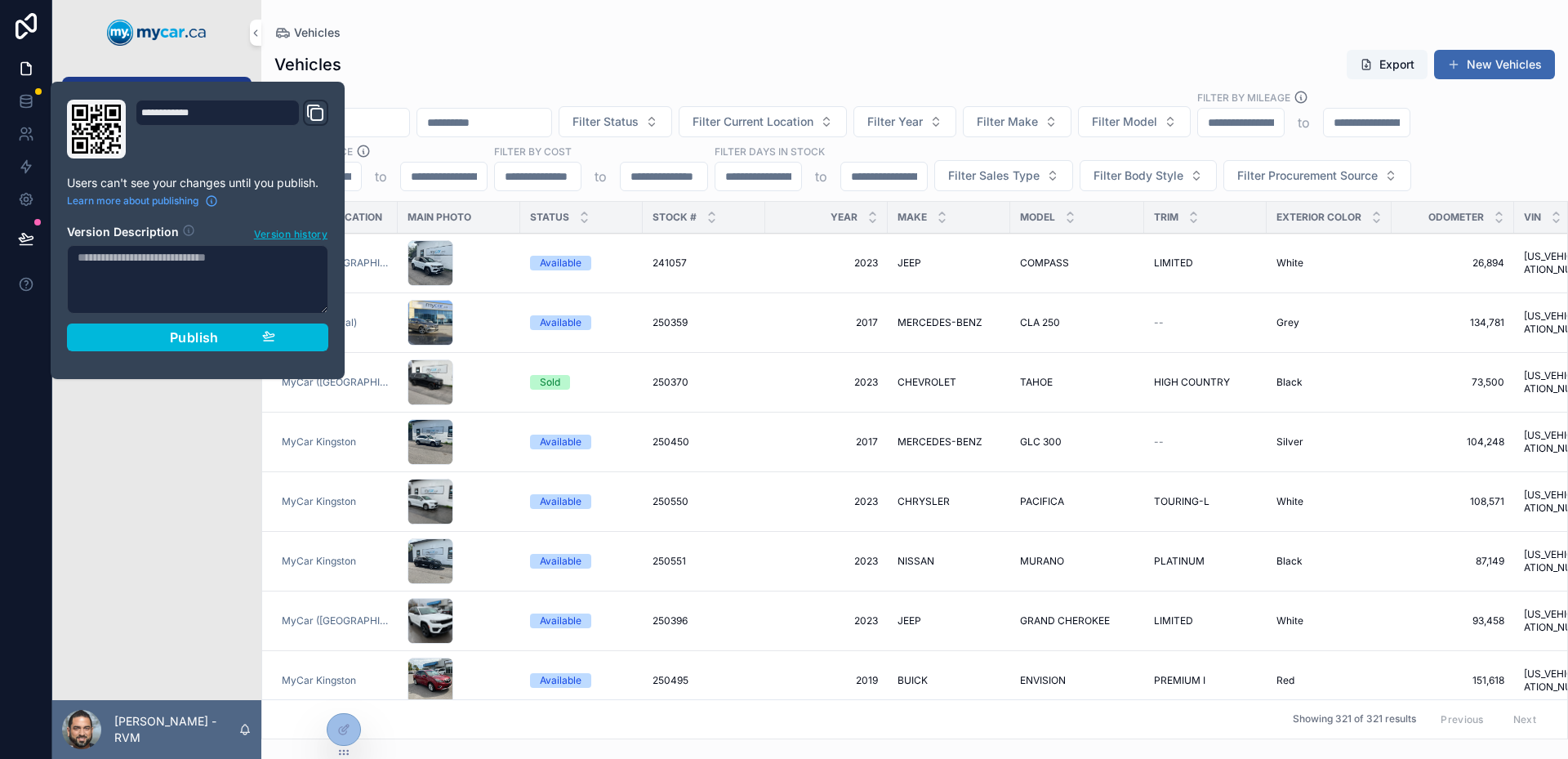
click at [191, 356] on div "**********" at bounding box center [197, 230] width 274 height 261
click at [202, 342] on span "Publish" at bounding box center [194, 338] width 49 height 17
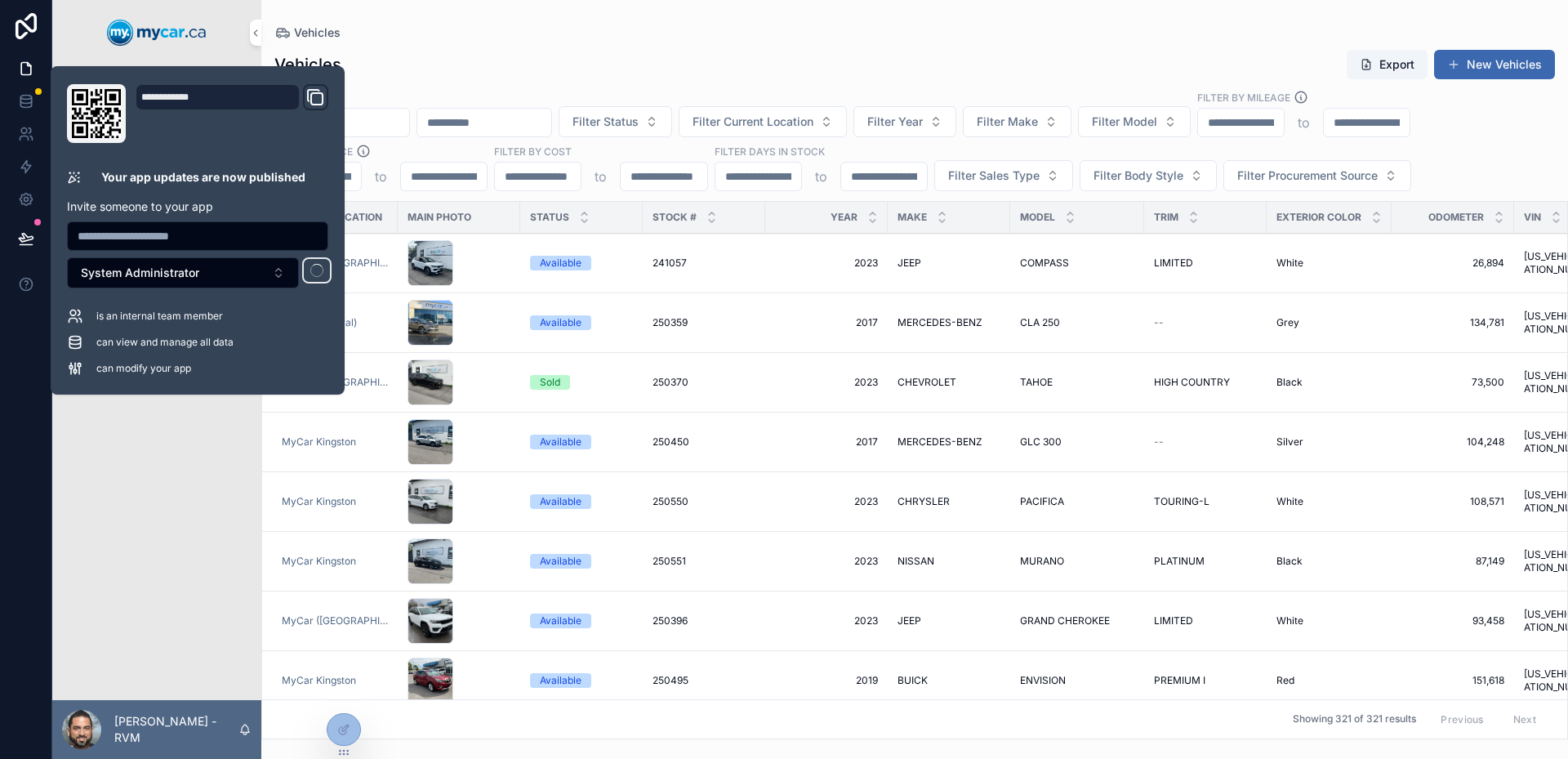
click at [182, 564] on div "Vehicles 321 Delivered 868 All Reservations 60 Approval Required by Manager 0 D…" at bounding box center [157, 382] width 209 height 635
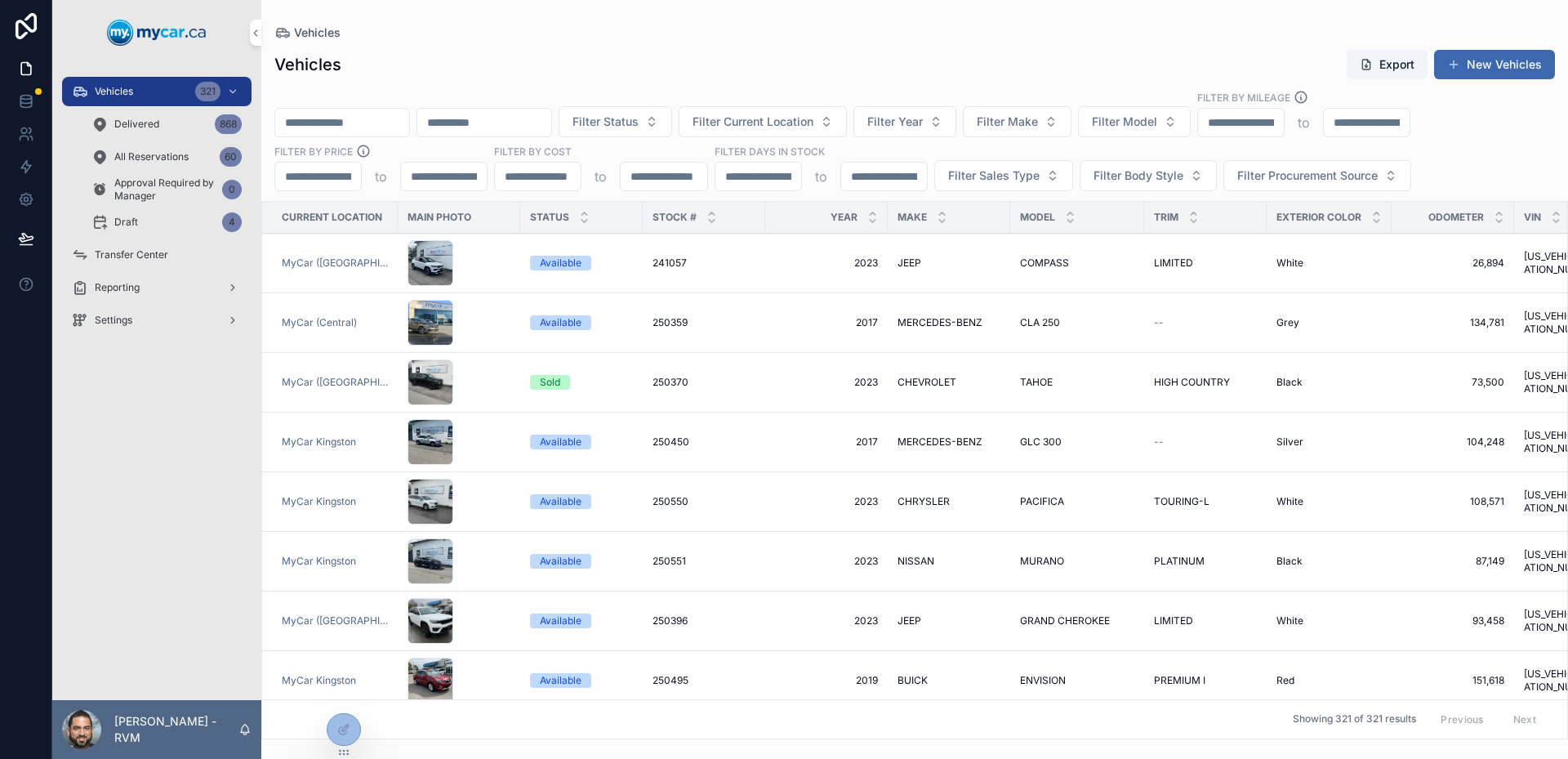
click at [169, 252] on div "Transfer Center" at bounding box center [157, 255] width 170 height 26
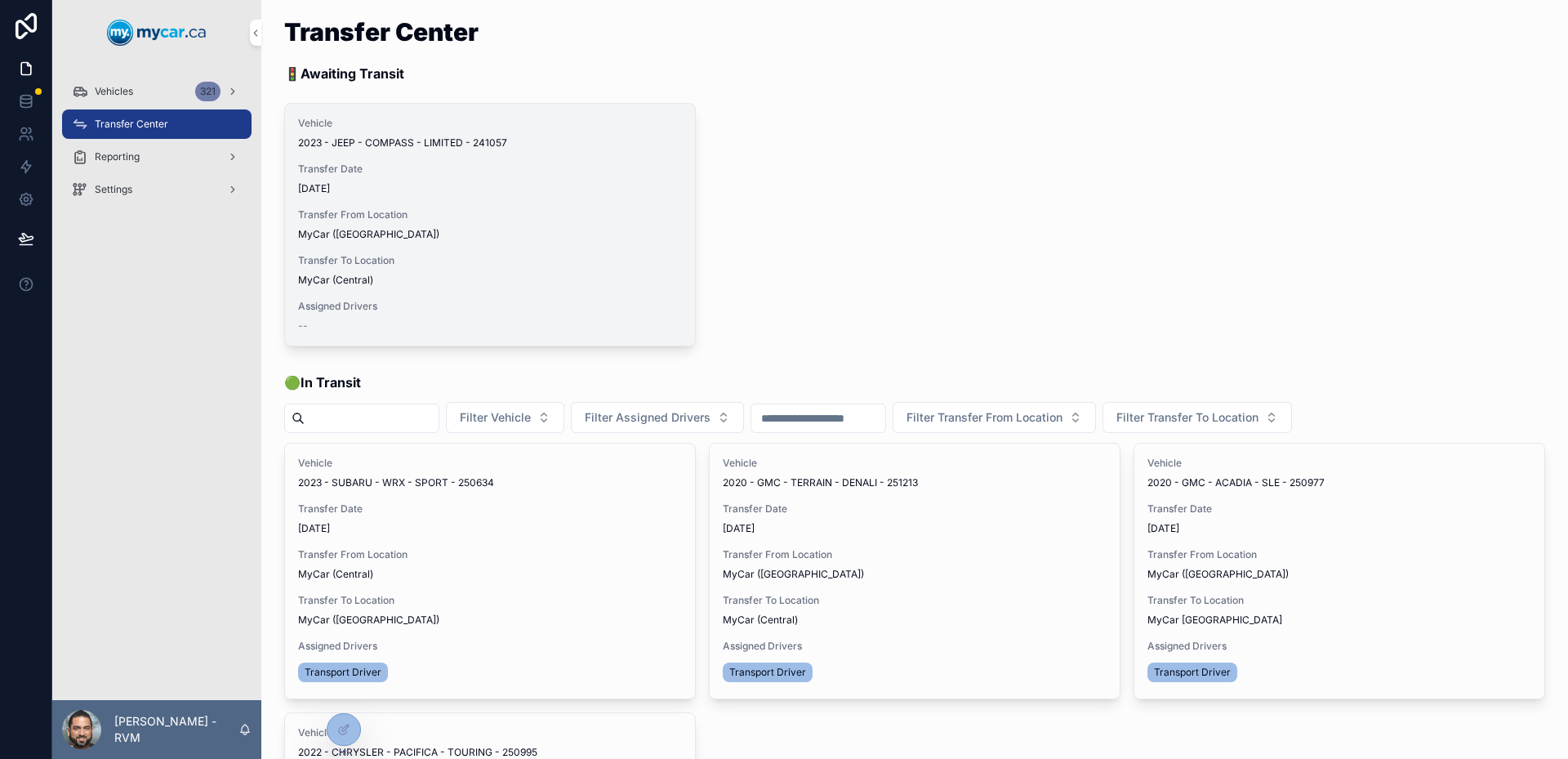
click at [0, 0] on span "Assign Driver" at bounding box center [0, 0] width 0 height 0
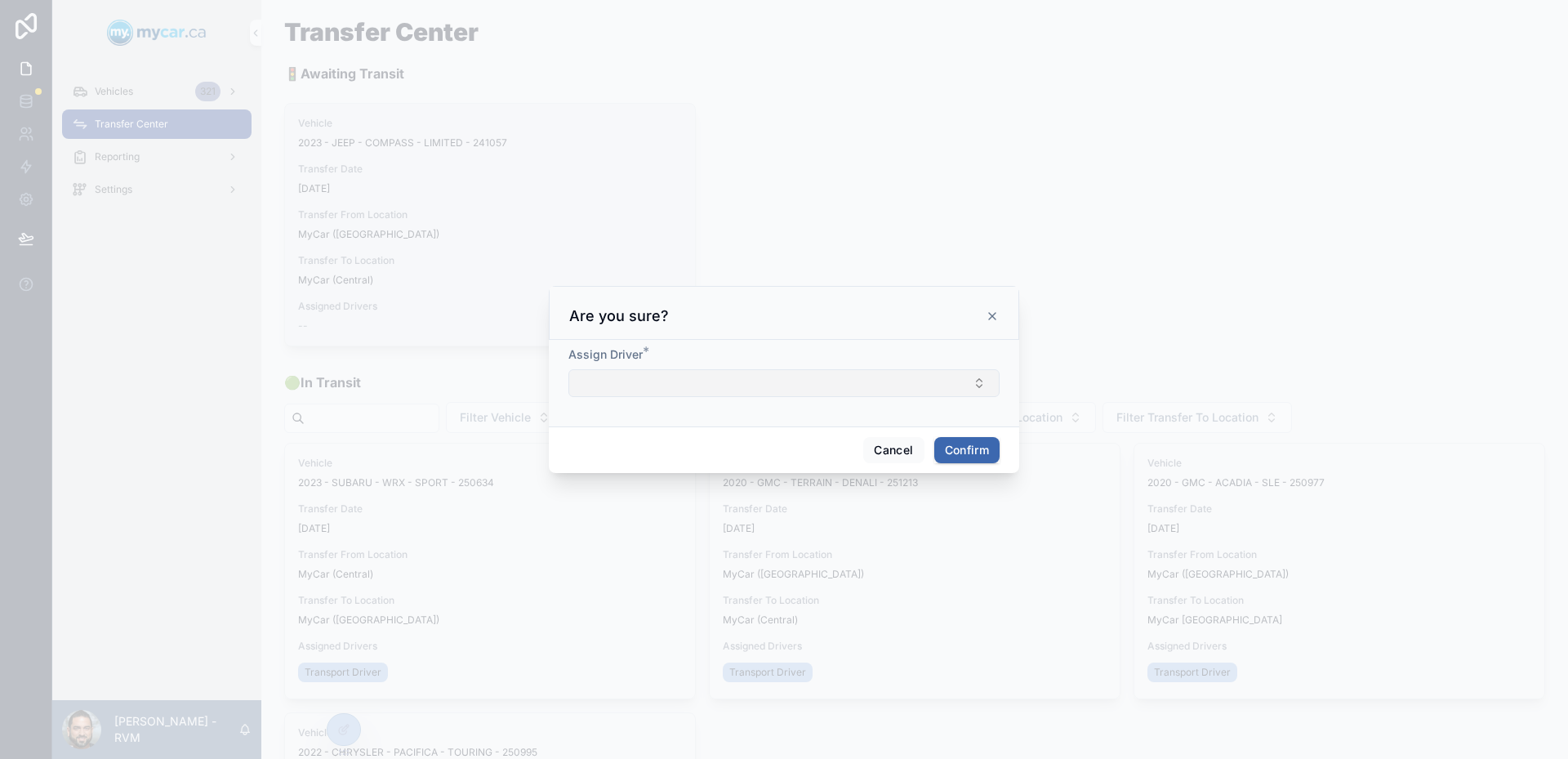
click at [804, 383] on button "Select Button" at bounding box center [784, 383] width 431 height 27
click at [817, 326] on div "Are you sure?" at bounding box center [784, 316] width 430 height 20
click at [883, 443] on button "Cancel" at bounding box center [893, 450] width 60 height 26
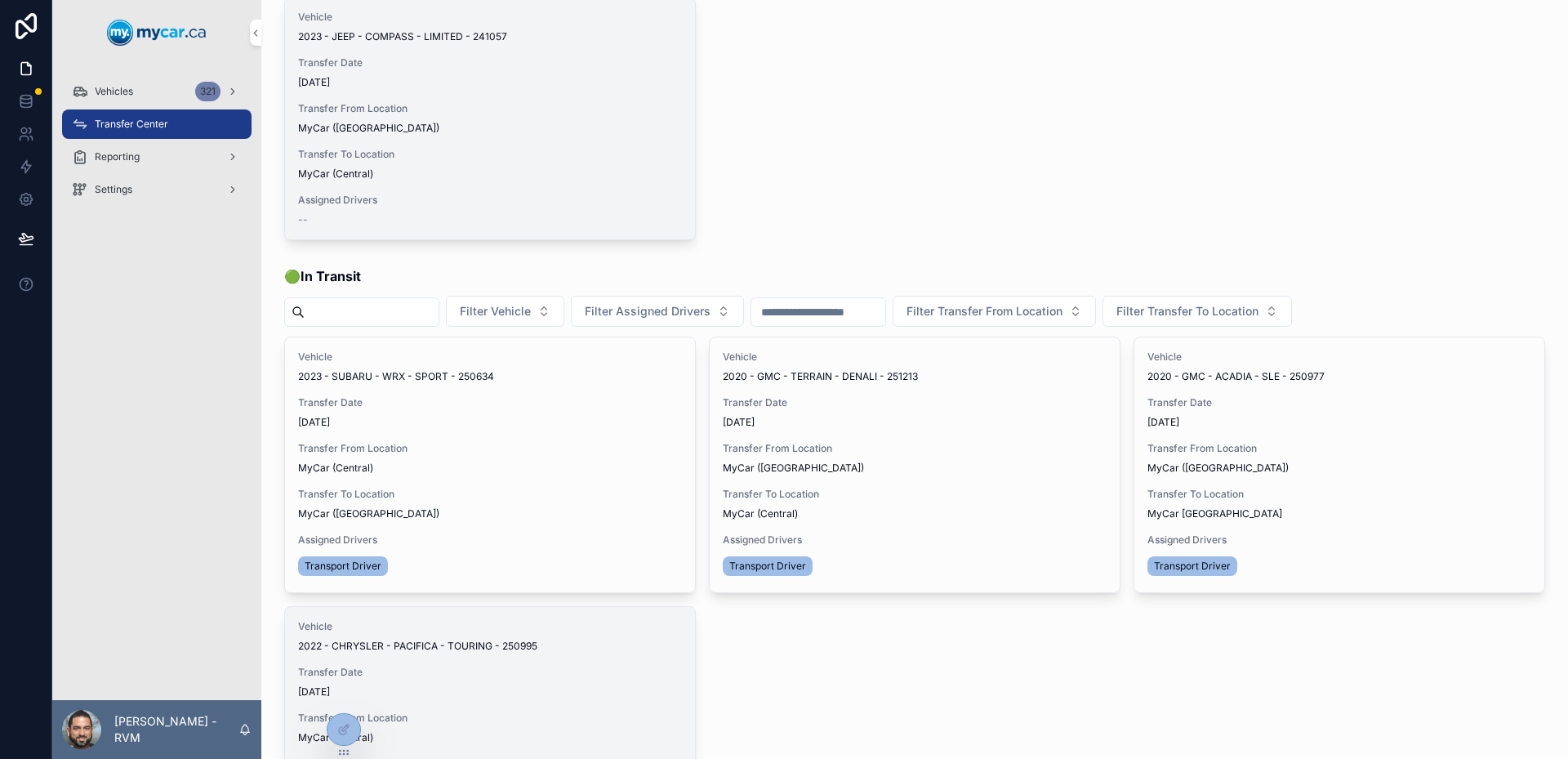
scroll to position [164, 0]
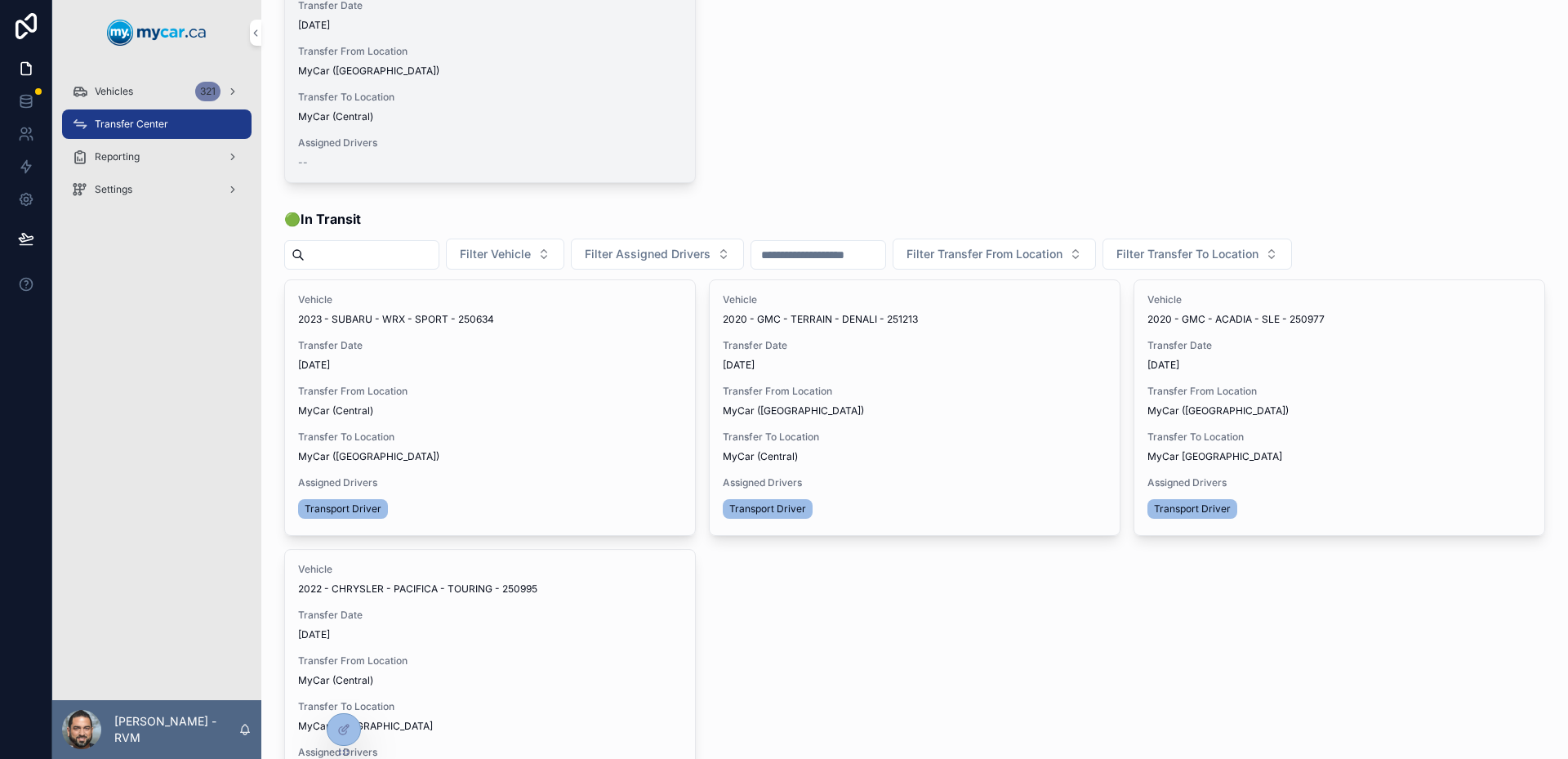
click at [347, 728] on icon at bounding box center [347, 727] width 2 height 2
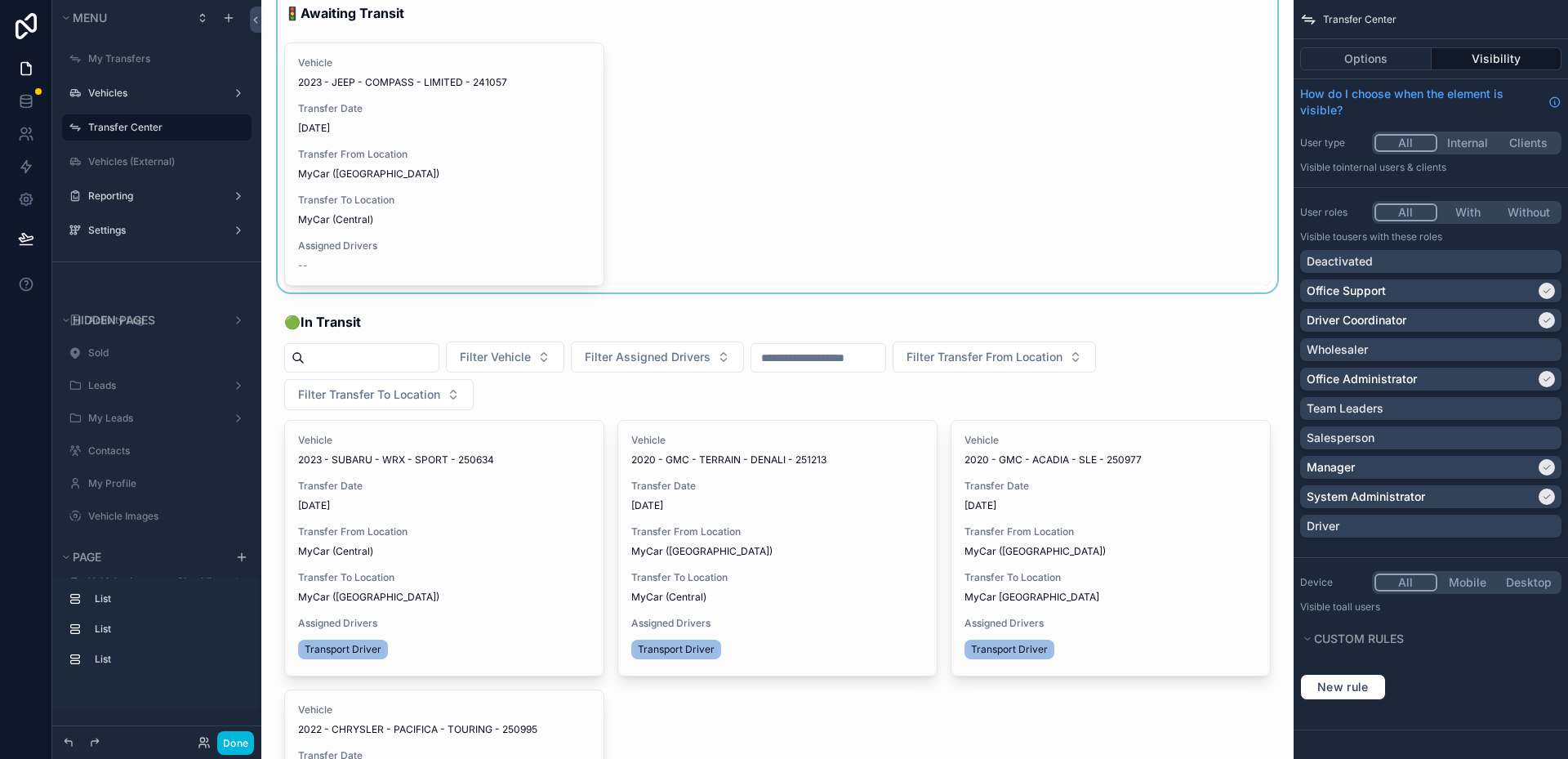
scroll to position [0, 0]
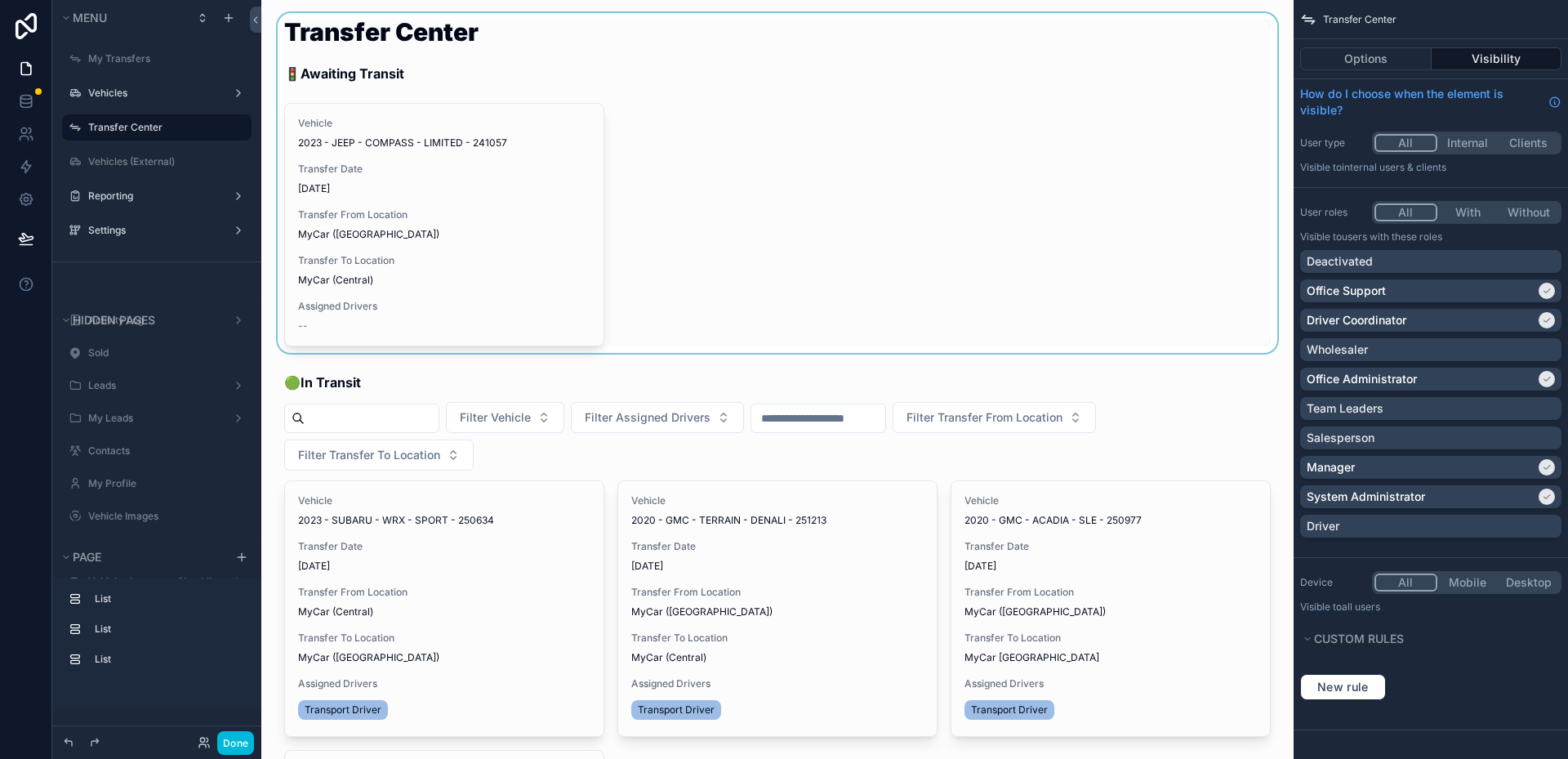
click at [529, 230] on div "scrollable content" at bounding box center [777, 182] width 1006 height 340
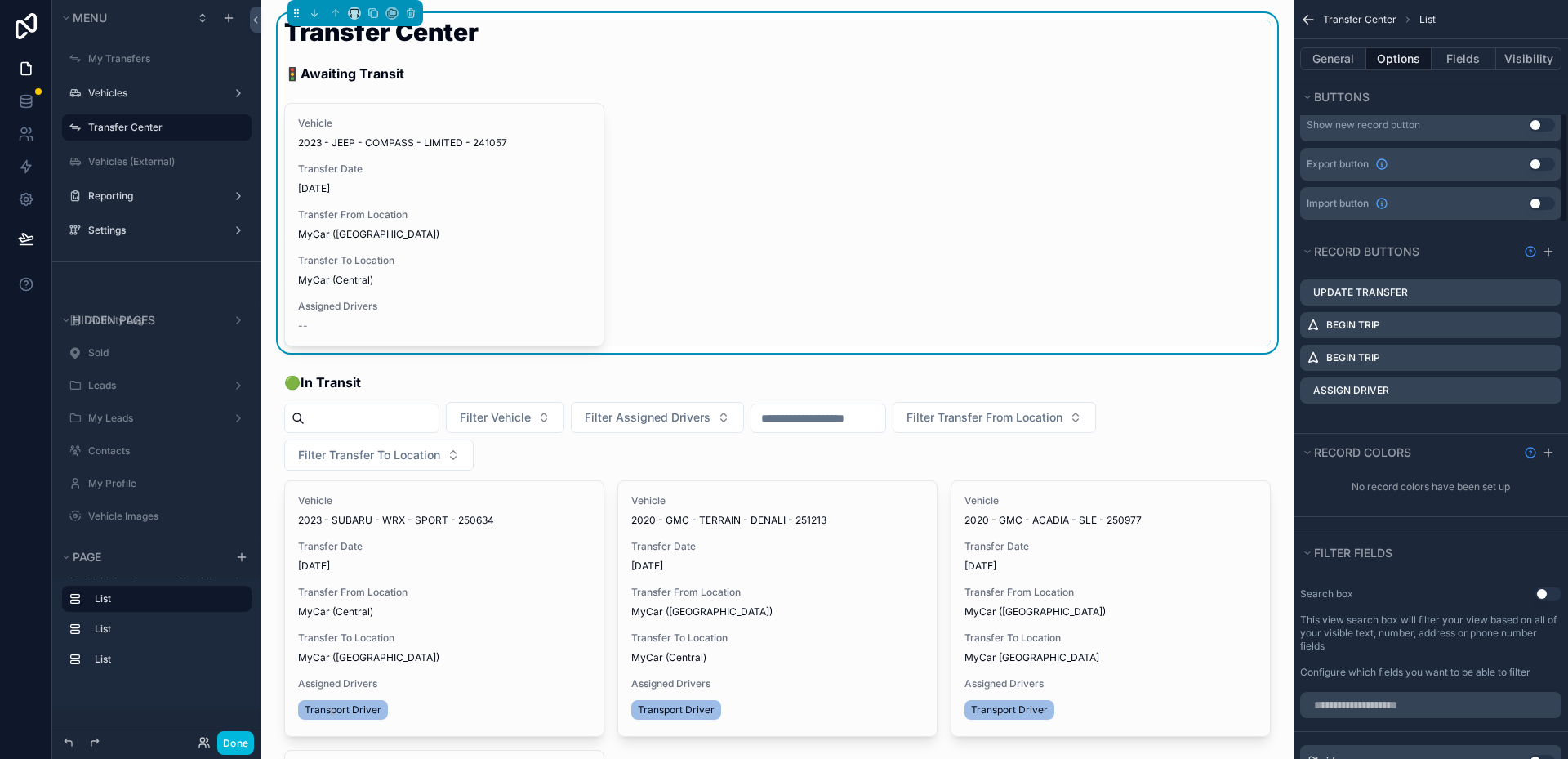
scroll to position [491, 0]
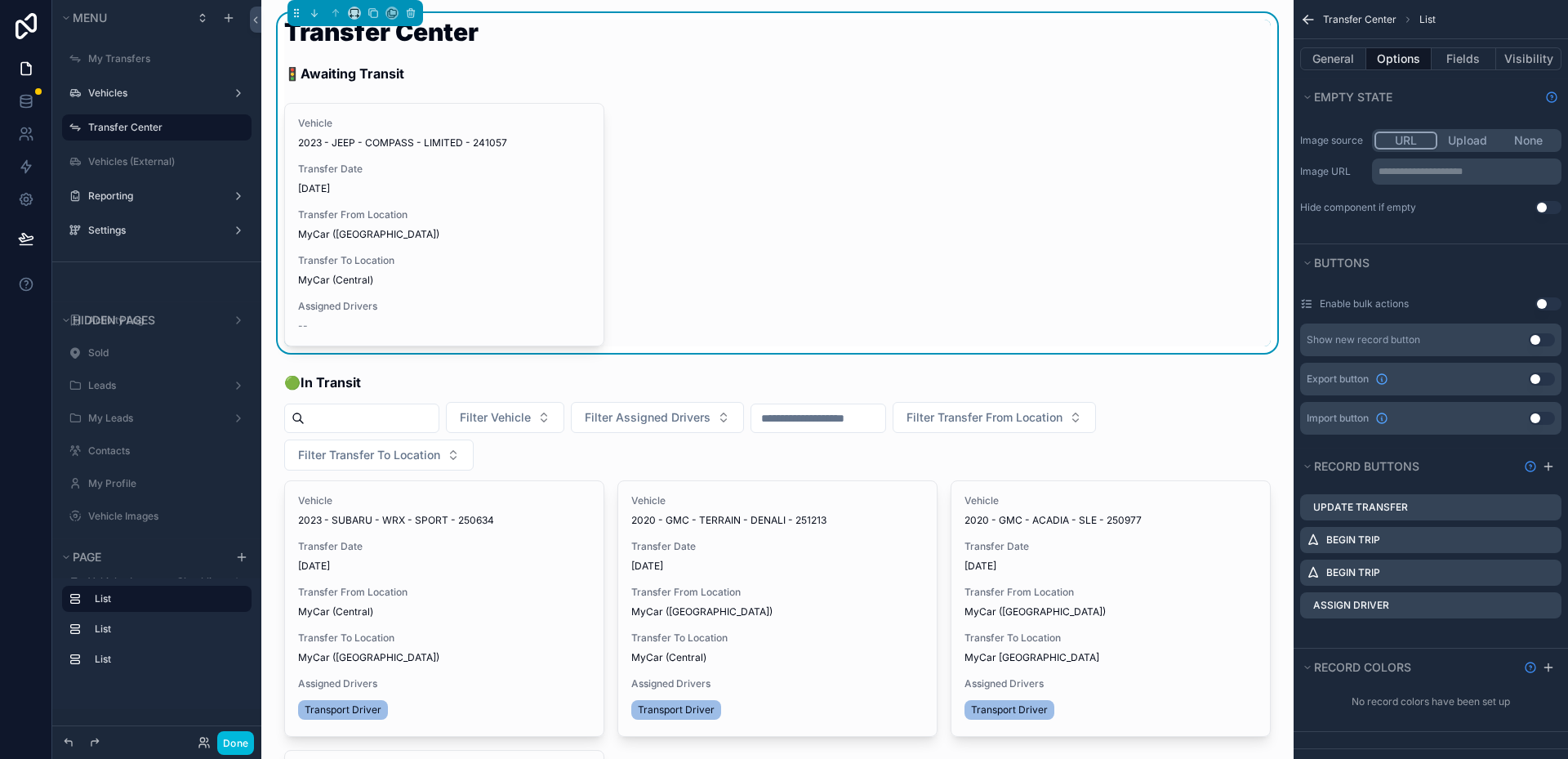
click at [0, 0] on icon "scrollable content" at bounding box center [0, 0] width 0 height 0
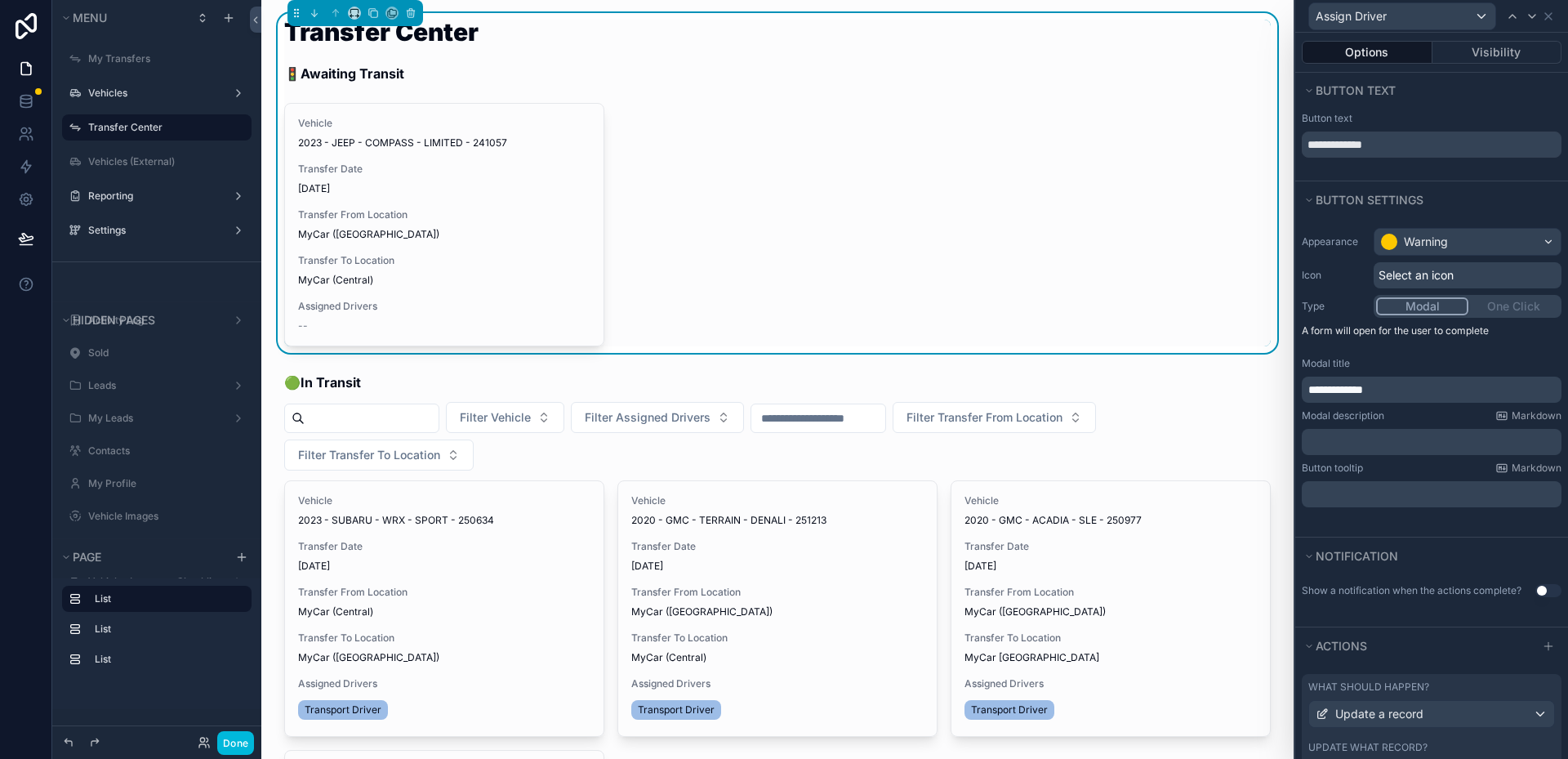
scroll to position [102, 0]
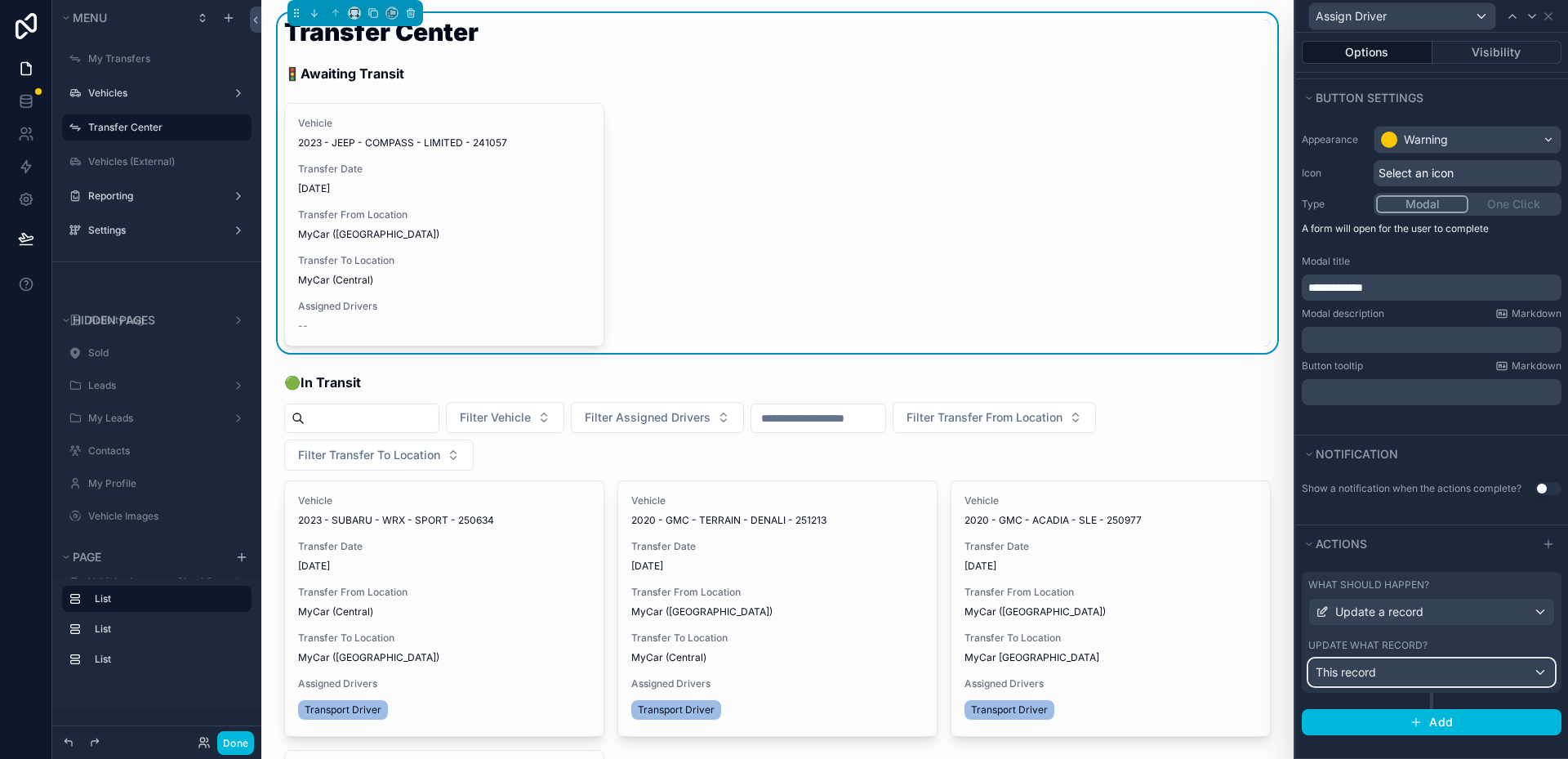
click at [1477, 681] on div "This record" at bounding box center [1431, 672] width 245 height 26
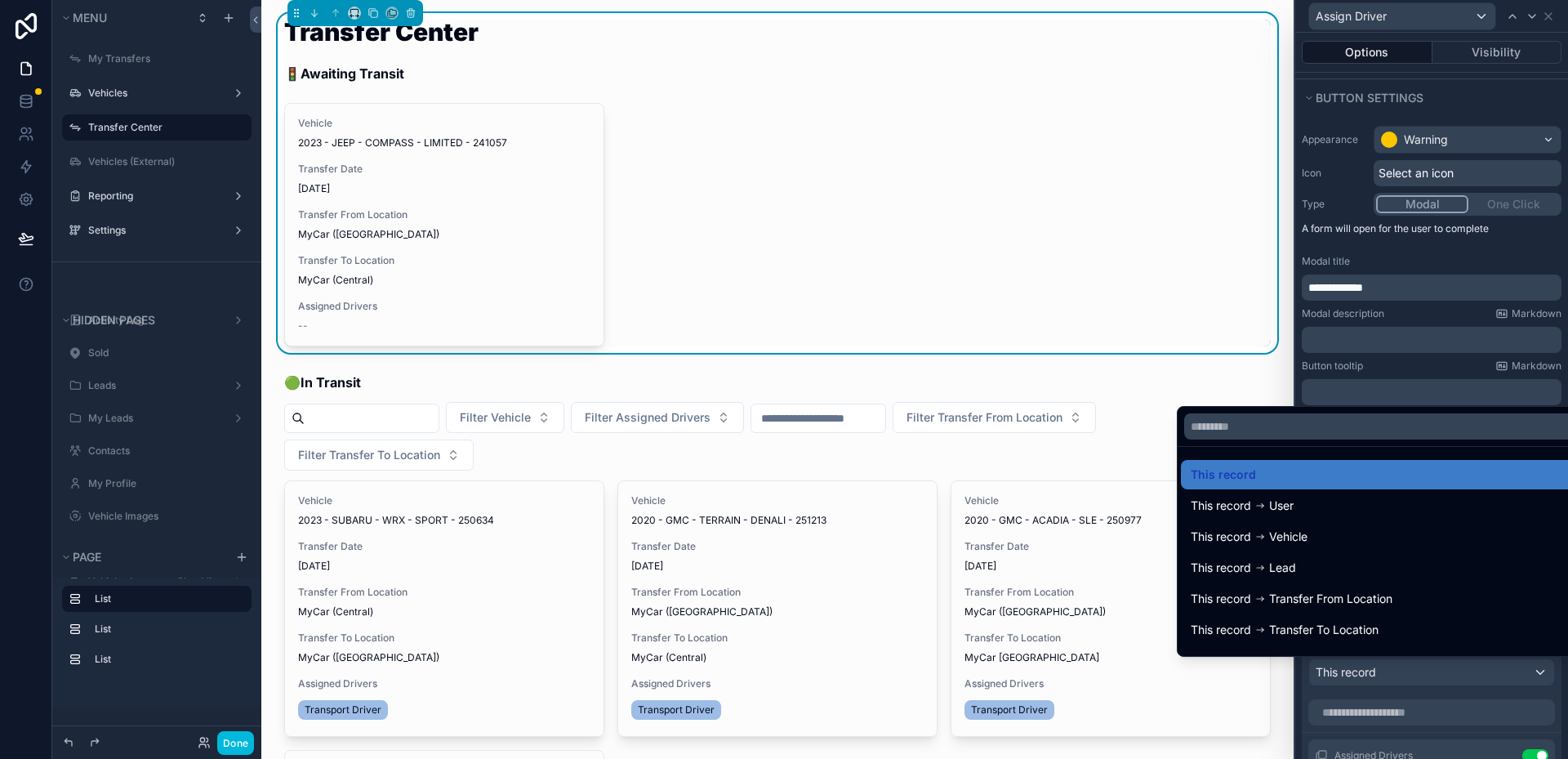
click at [1468, 663] on div at bounding box center [1432, 380] width 273 height 759
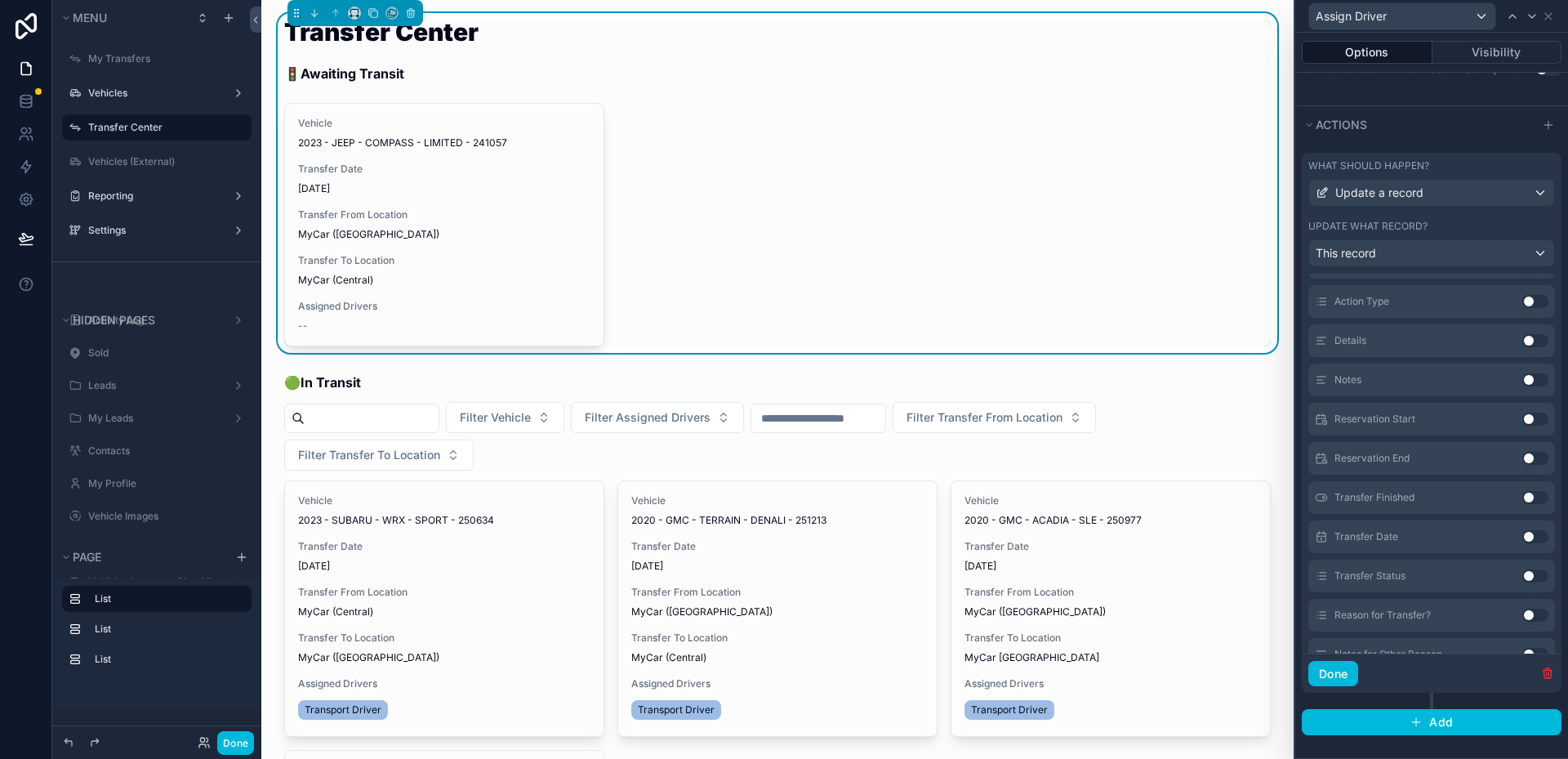
scroll to position [0, 0]
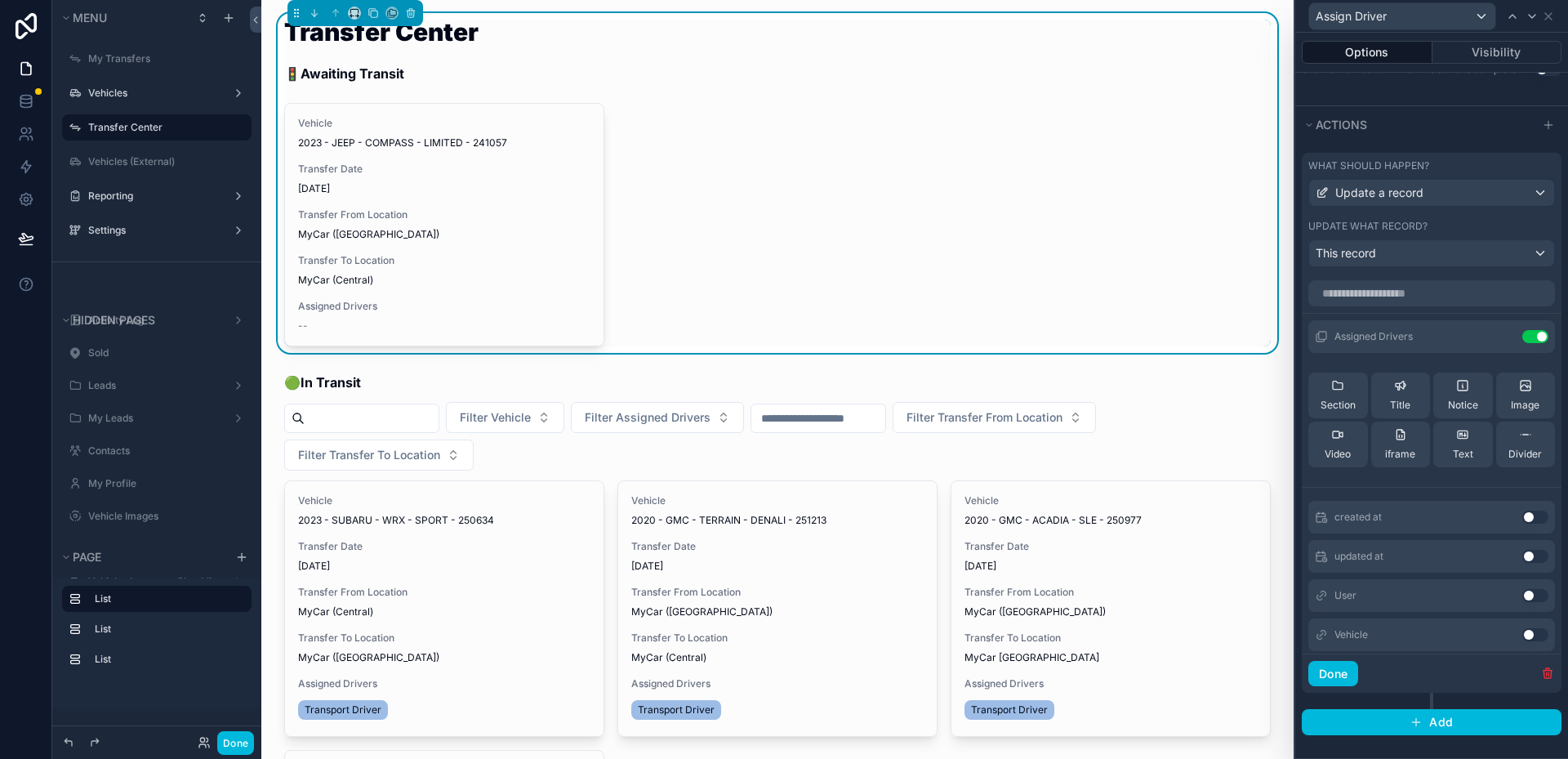
click at [0, 0] on icon at bounding box center [0, 0] width 0 height 0
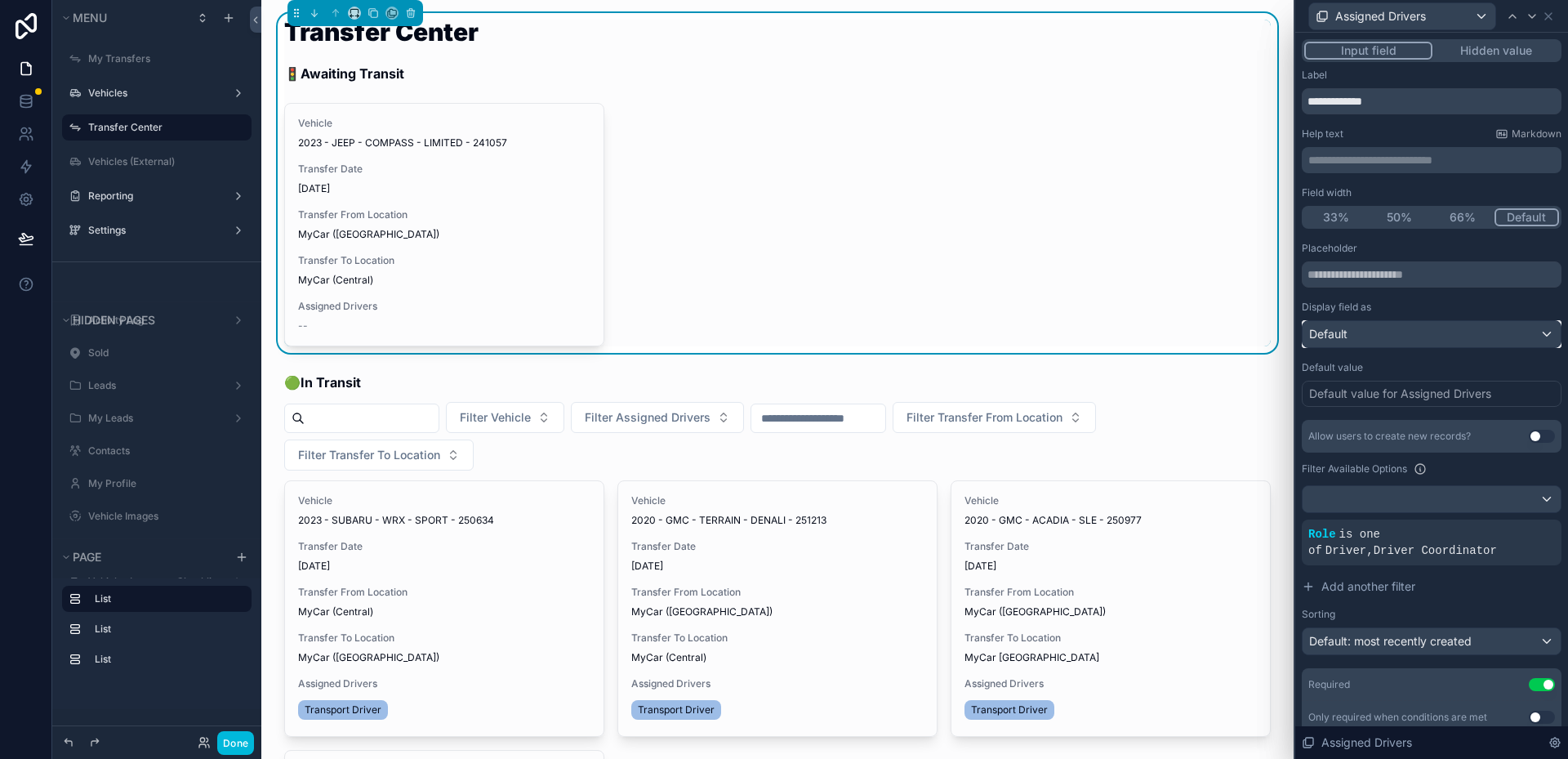
click at [1439, 321] on div "Default" at bounding box center [1431, 334] width 258 height 26
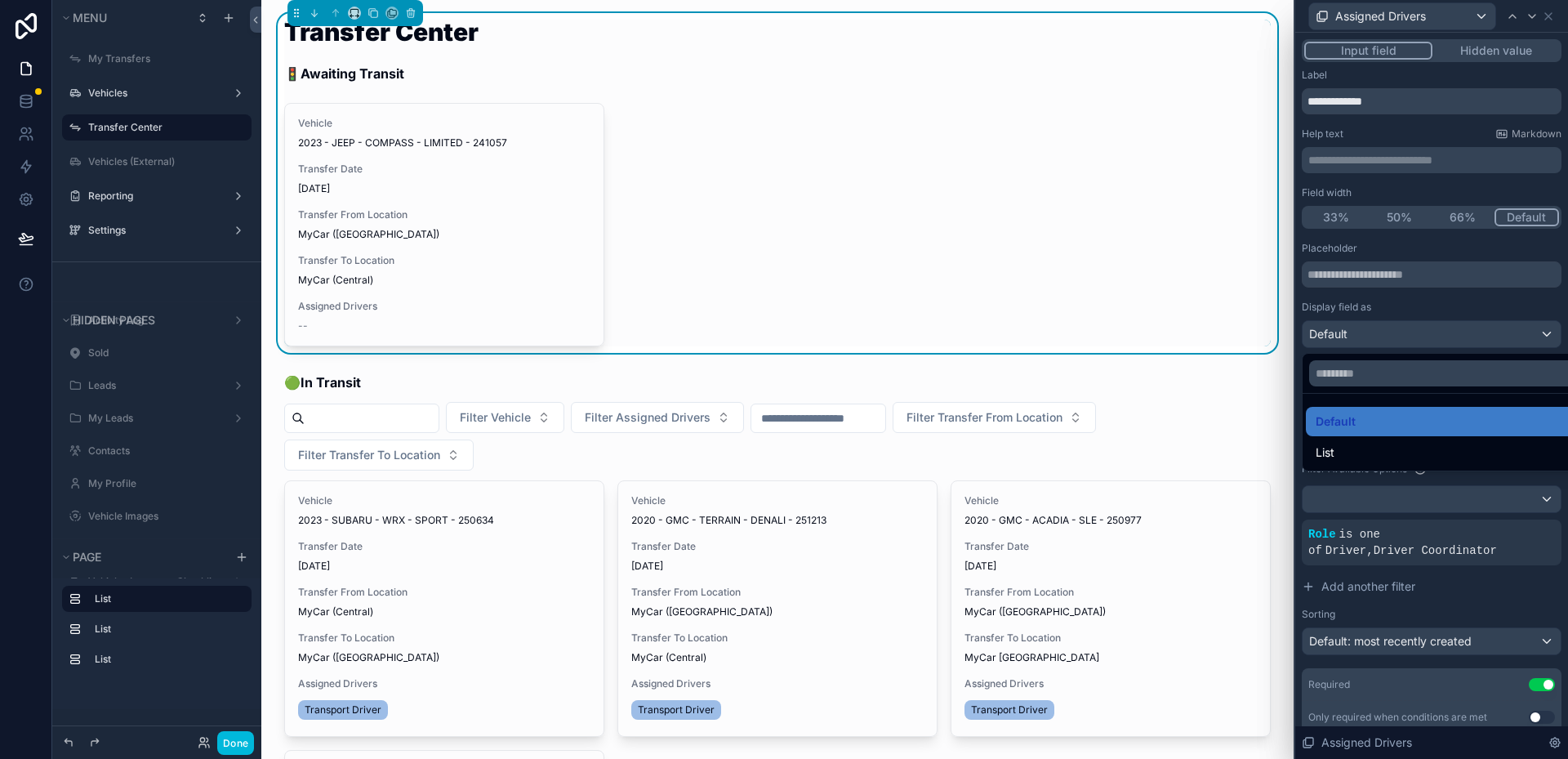
click at [1439, 321] on div at bounding box center [1432, 380] width 273 height 759
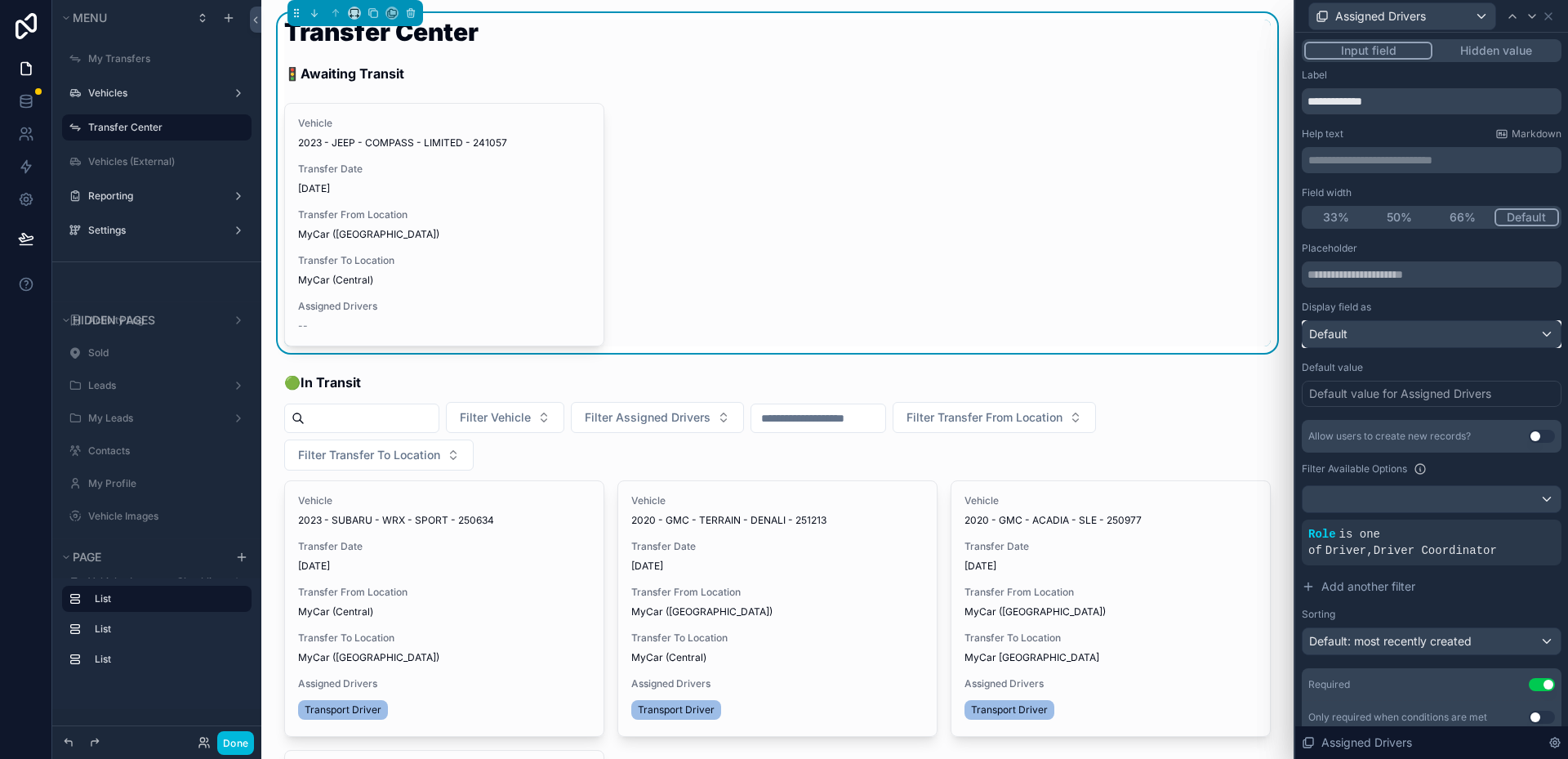
click at [1439, 321] on div "Default" at bounding box center [1431, 334] width 258 height 26
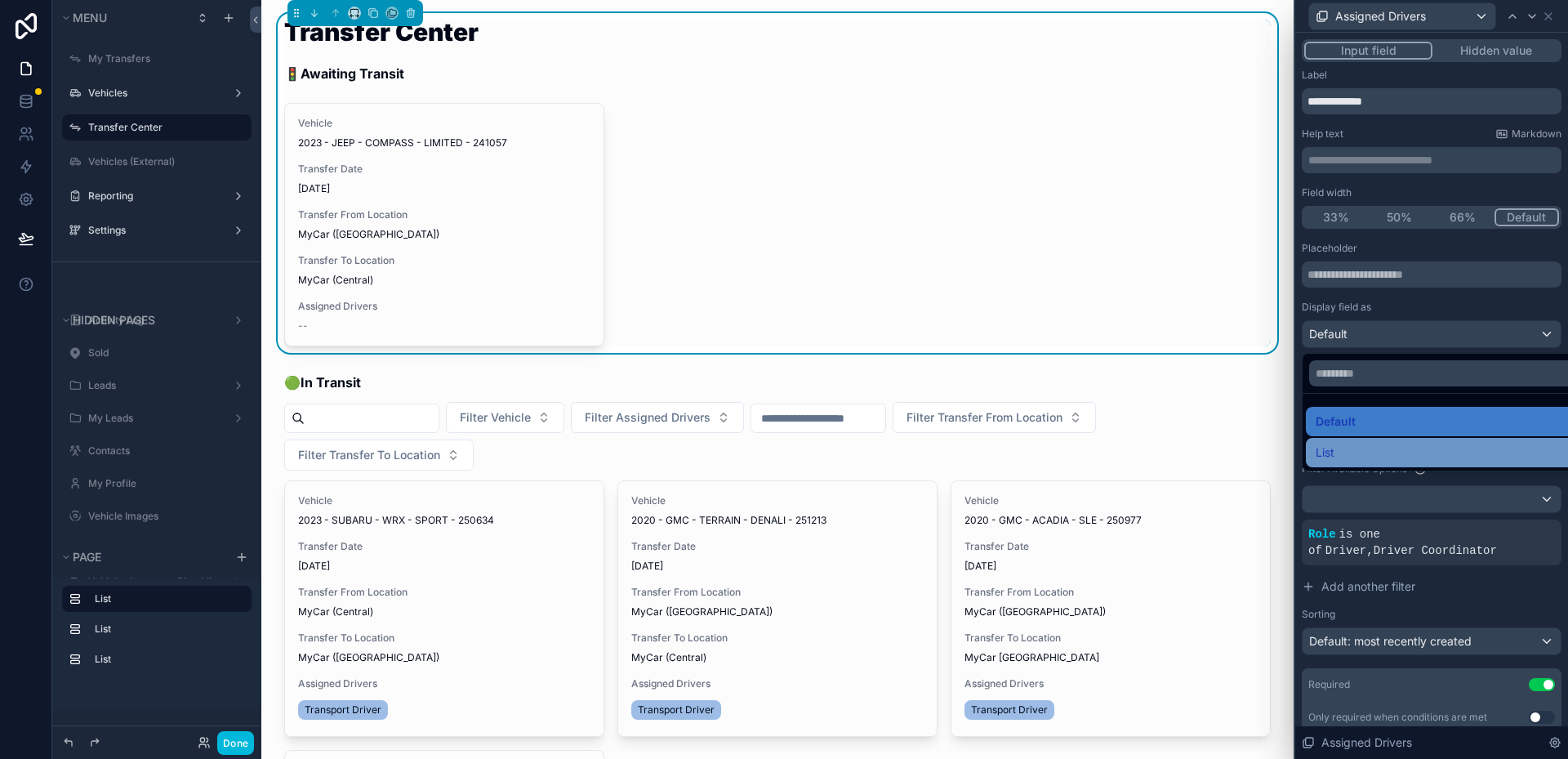
click at [1409, 449] on div "List" at bounding box center [1444, 453] width 257 height 20
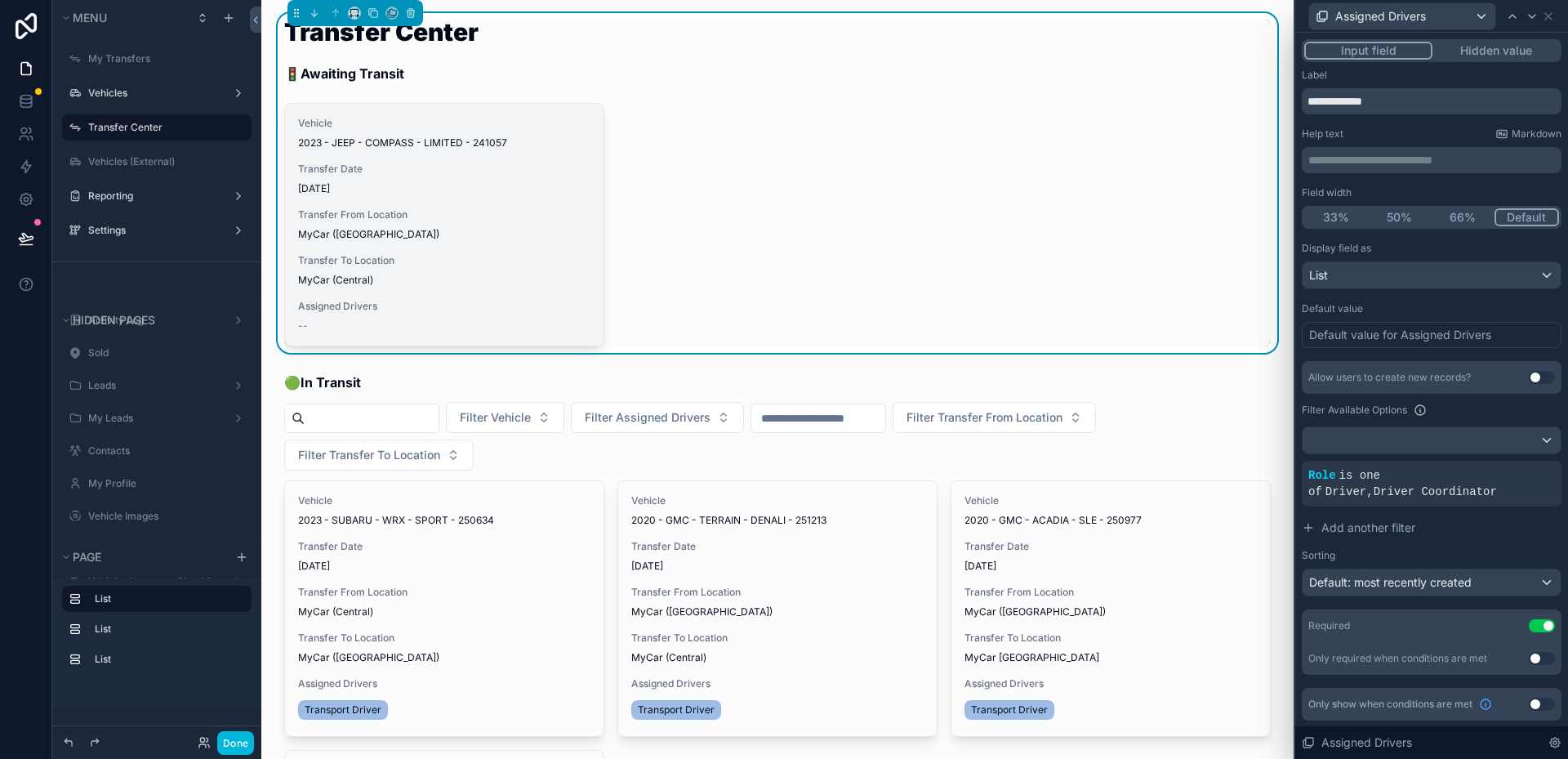
click at [0, 0] on span "Assign Driver" at bounding box center [0, 0] width 0 height 0
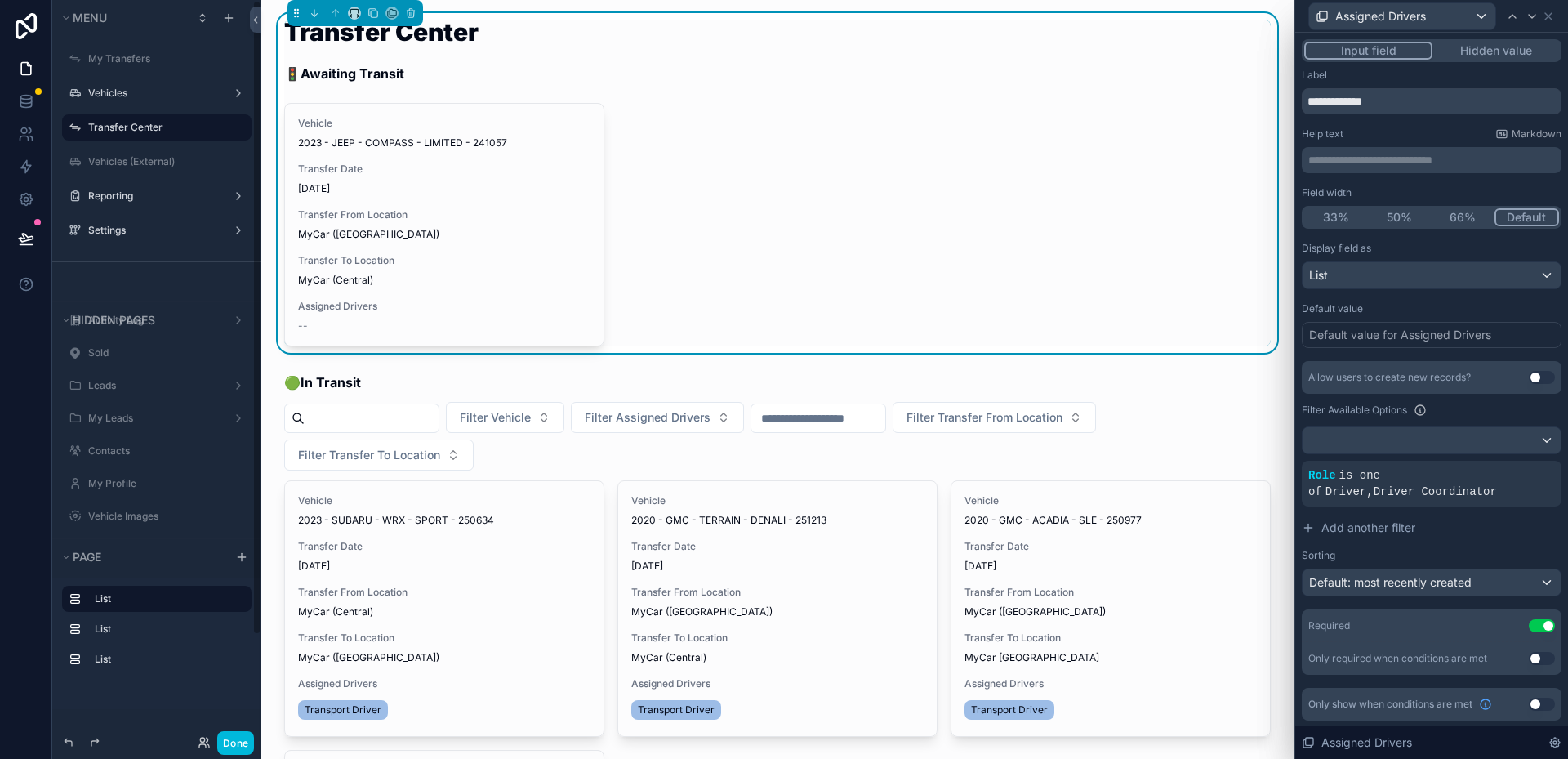
drag, startPoint x: 224, startPoint y: 739, endPoint x: 259, endPoint y: 663, distance: 83.7
click at [224, 739] on button "Done" at bounding box center [236, 743] width 37 height 23
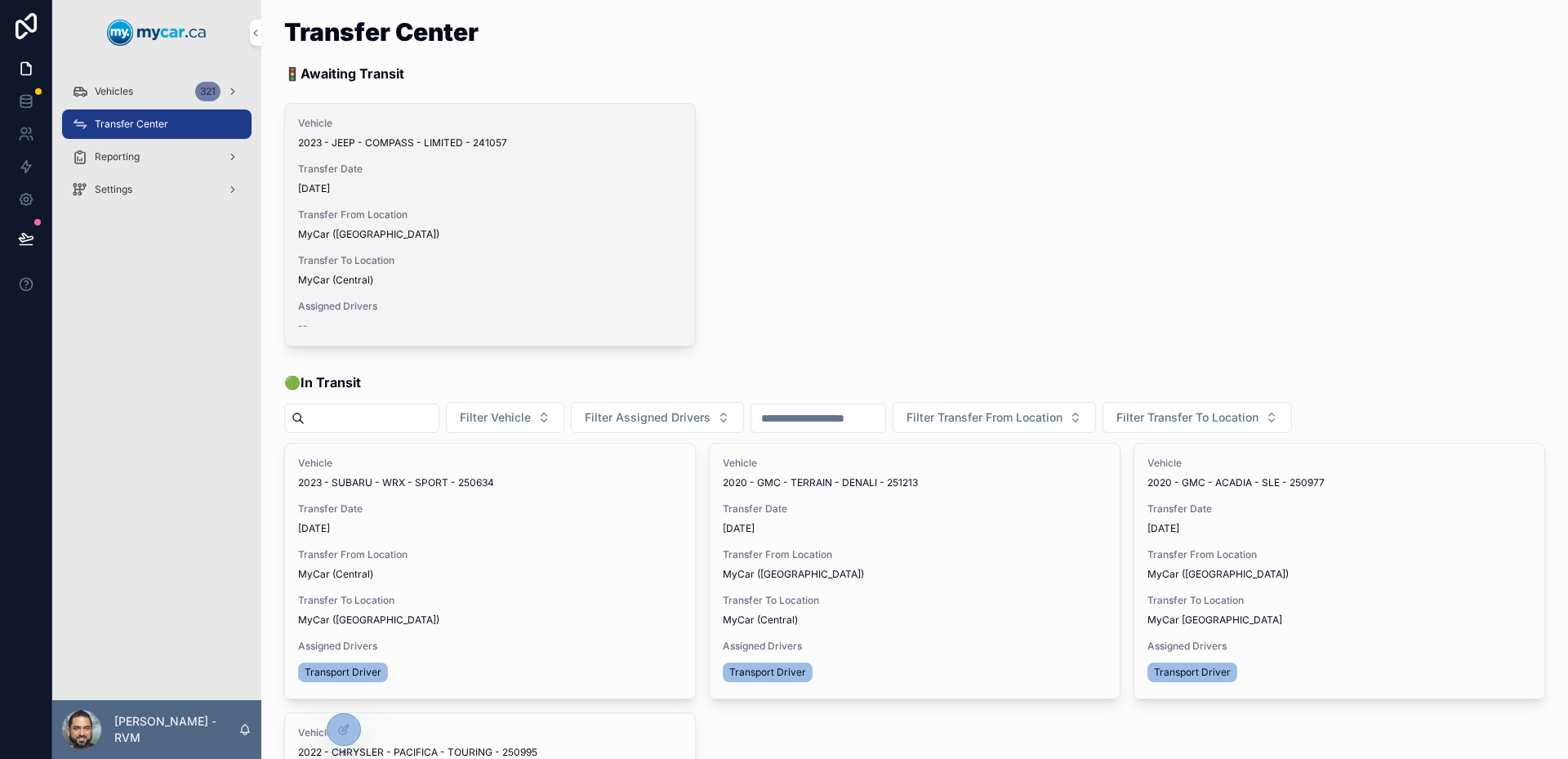
click at [0, 0] on span "Assign Driver" at bounding box center [0, 0] width 0 height 0
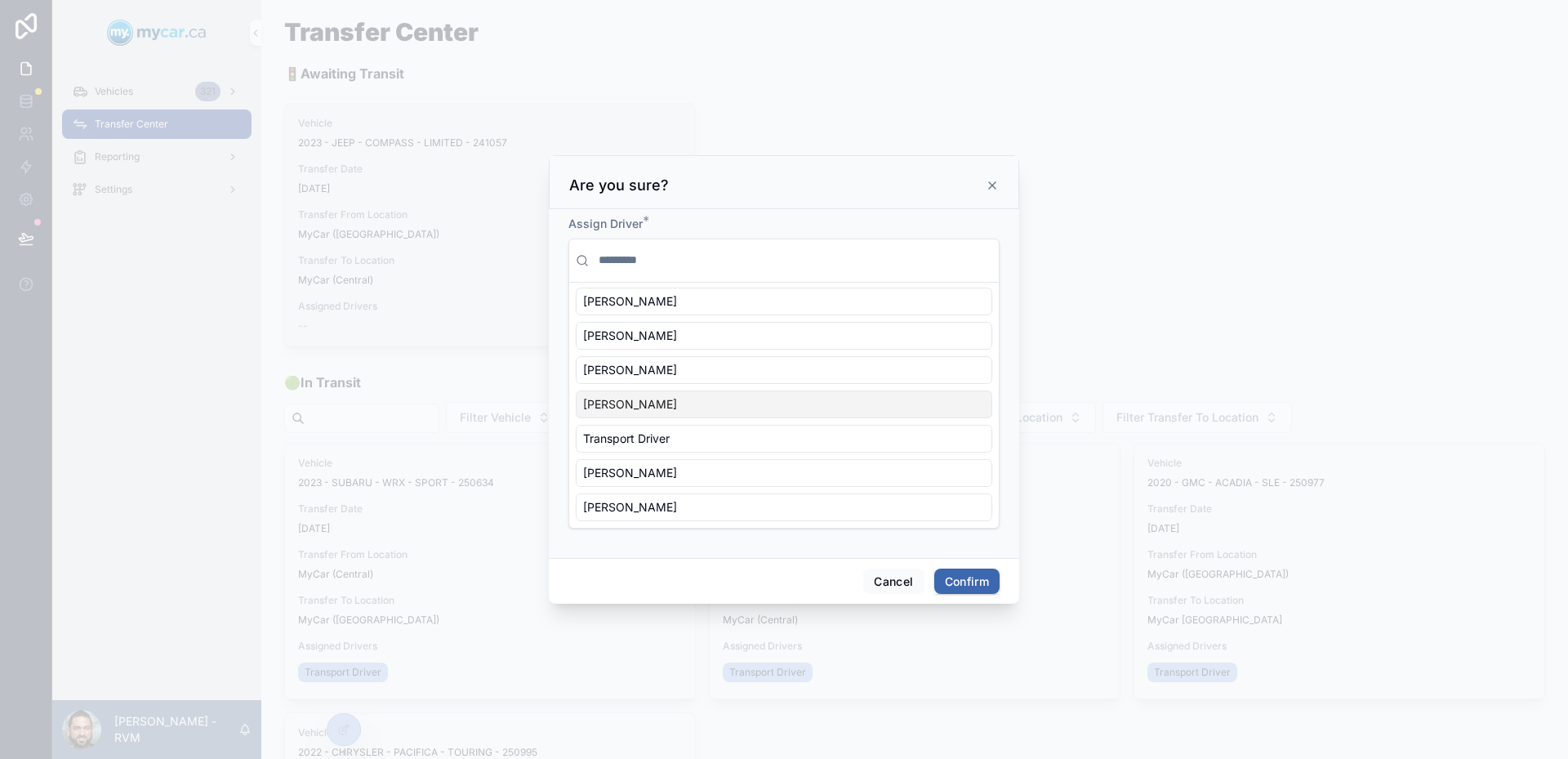
scroll to position [111, 0]
click at [788, 242] on div at bounding box center [784, 260] width 430 height 43
click at [782, 223] on div "Assign Driver *" at bounding box center [784, 223] width 431 height 17
click at [814, 267] on input "text" at bounding box center [794, 260] width 397 height 29
click at [939, 214] on div "Assign Driver * None [PERSON_NAME] [PERSON_NAME] [PERSON_NAME] [PERSON_NAME] [P…" at bounding box center [784, 383] width 470 height 349
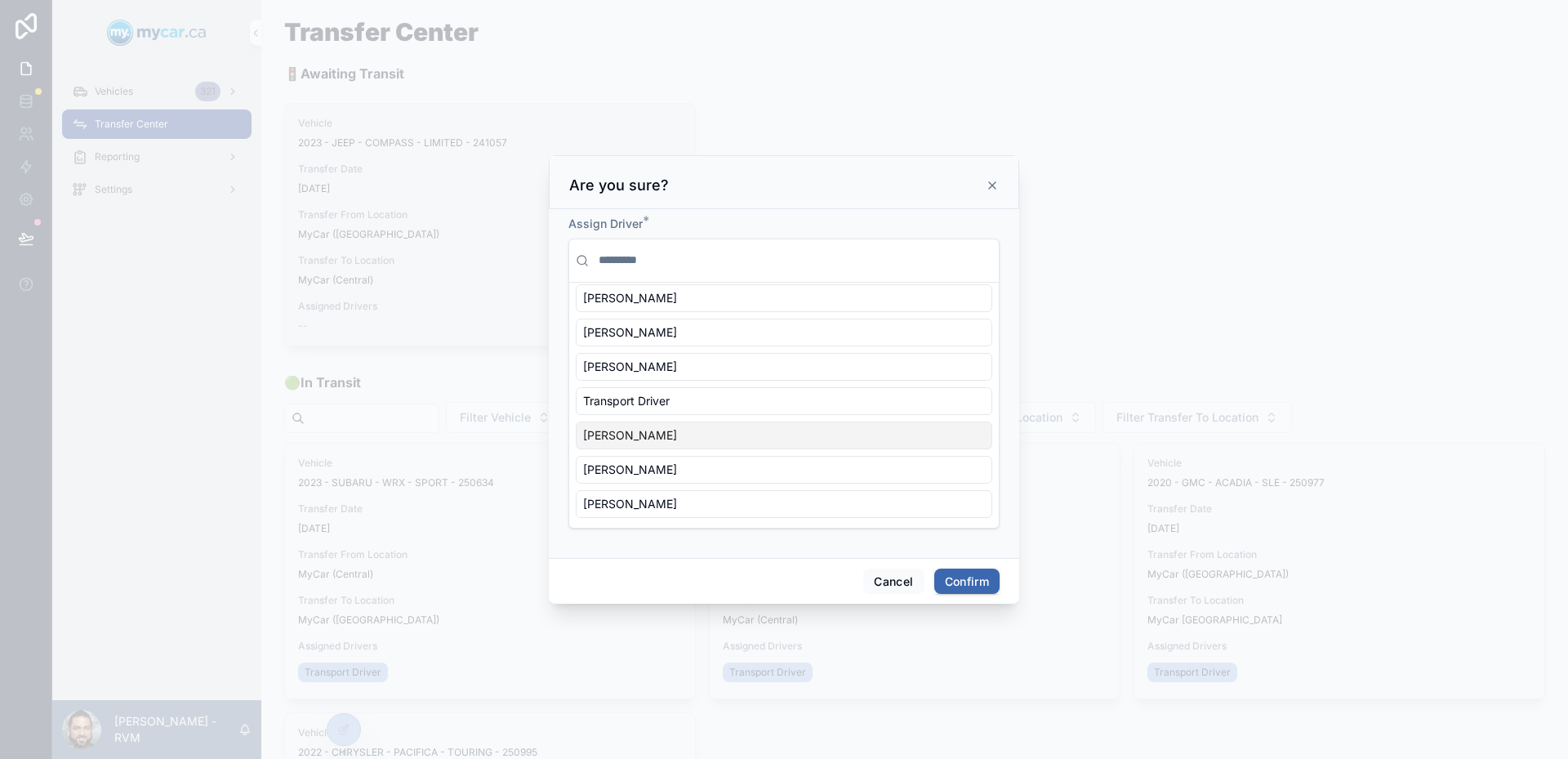
scroll to position [0, 0]
click at [878, 541] on form "Assign Driver * None [PERSON_NAME] [PERSON_NAME] [PERSON_NAME] [PERSON_NAME] [P…" at bounding box center [784, 380] width 431 height 330
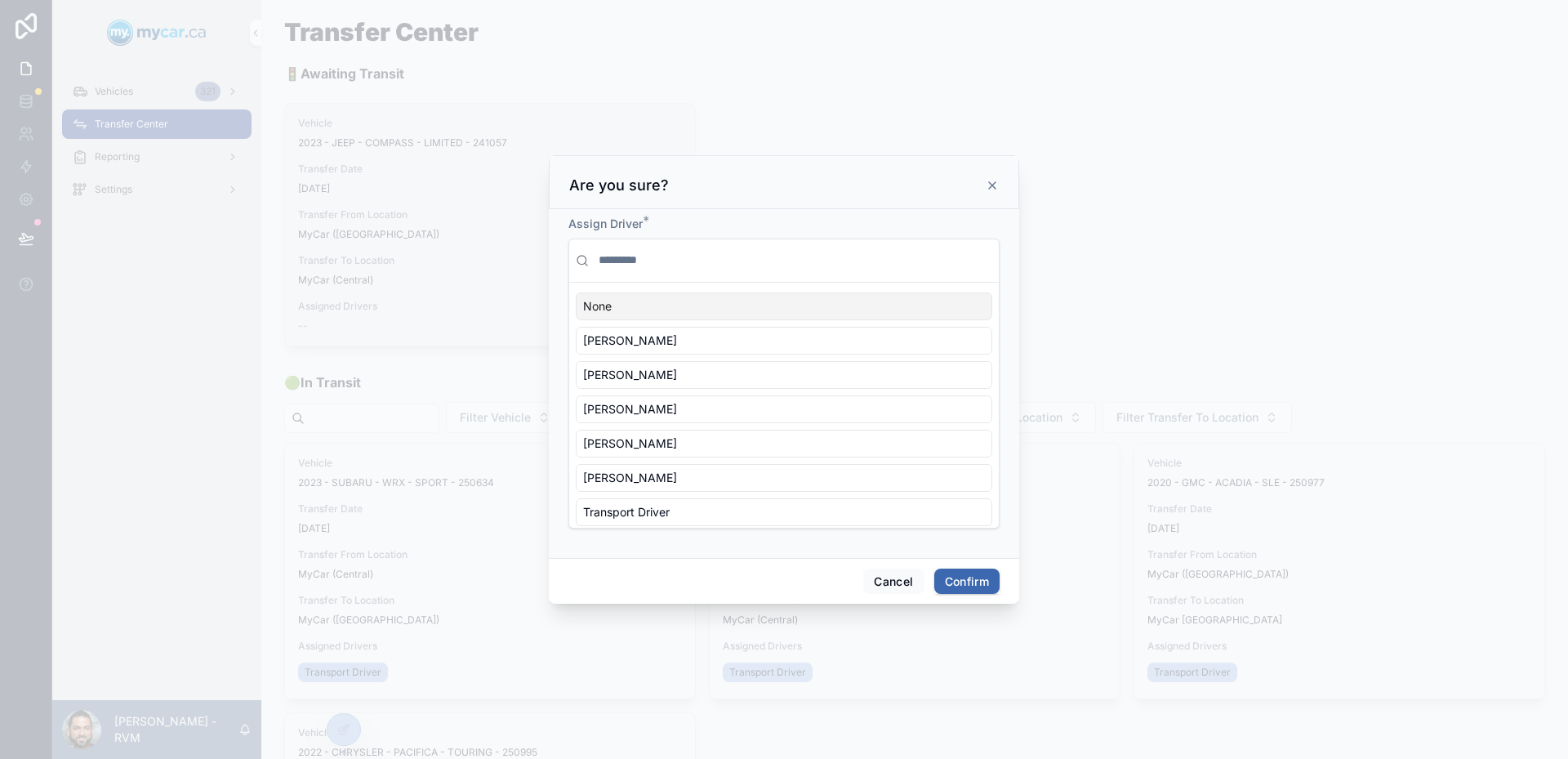
click at [987, 189] on icon at bounding box center [992, 184] width 13 height 13
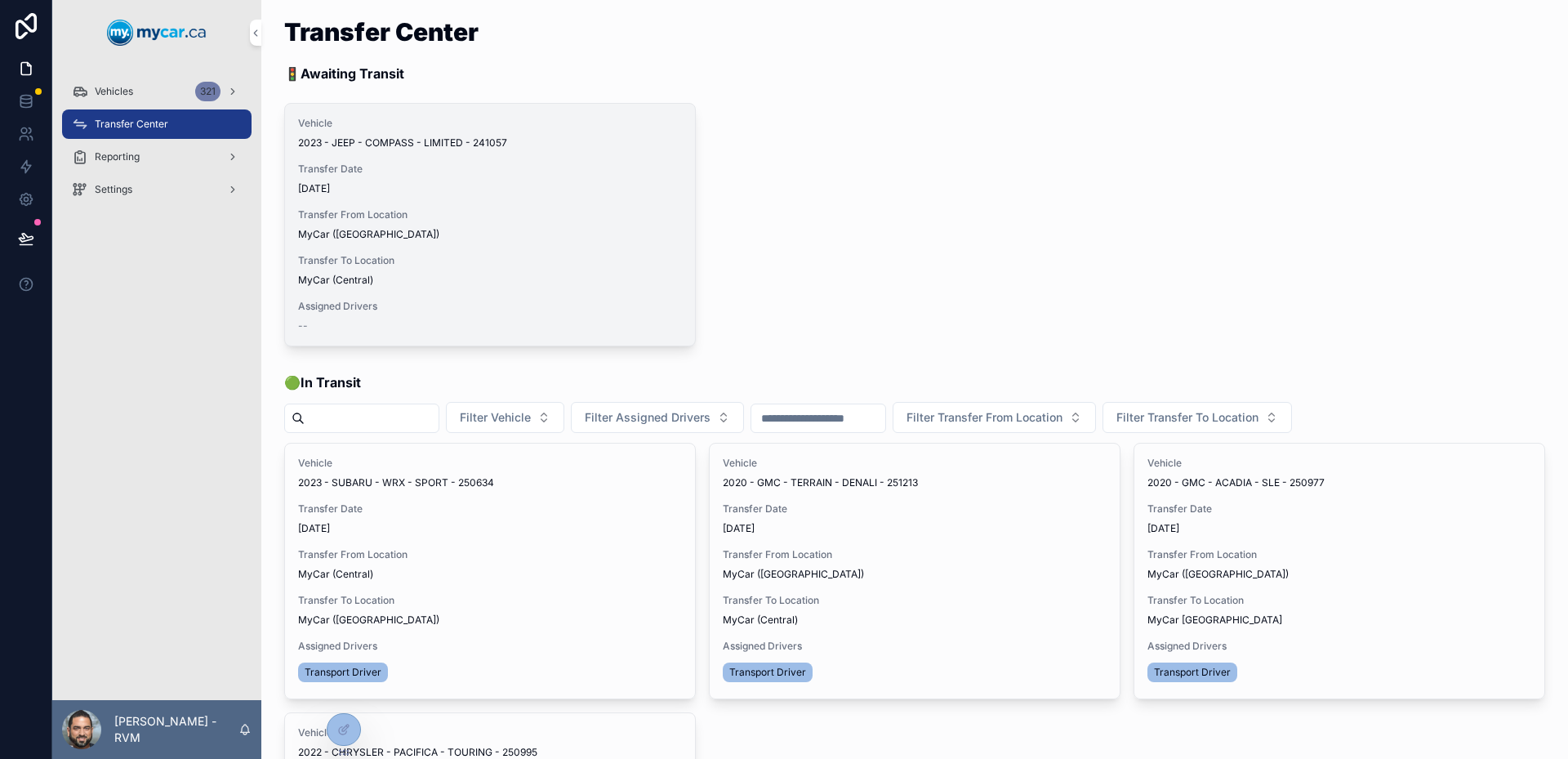
click at [581, 263] on span "Transfer To Location" at bounding box center [490, 260] width 384 height 13
click at [0, 0] on span "Assign Driver" at bounding box center [0, 0] width 0 height 0
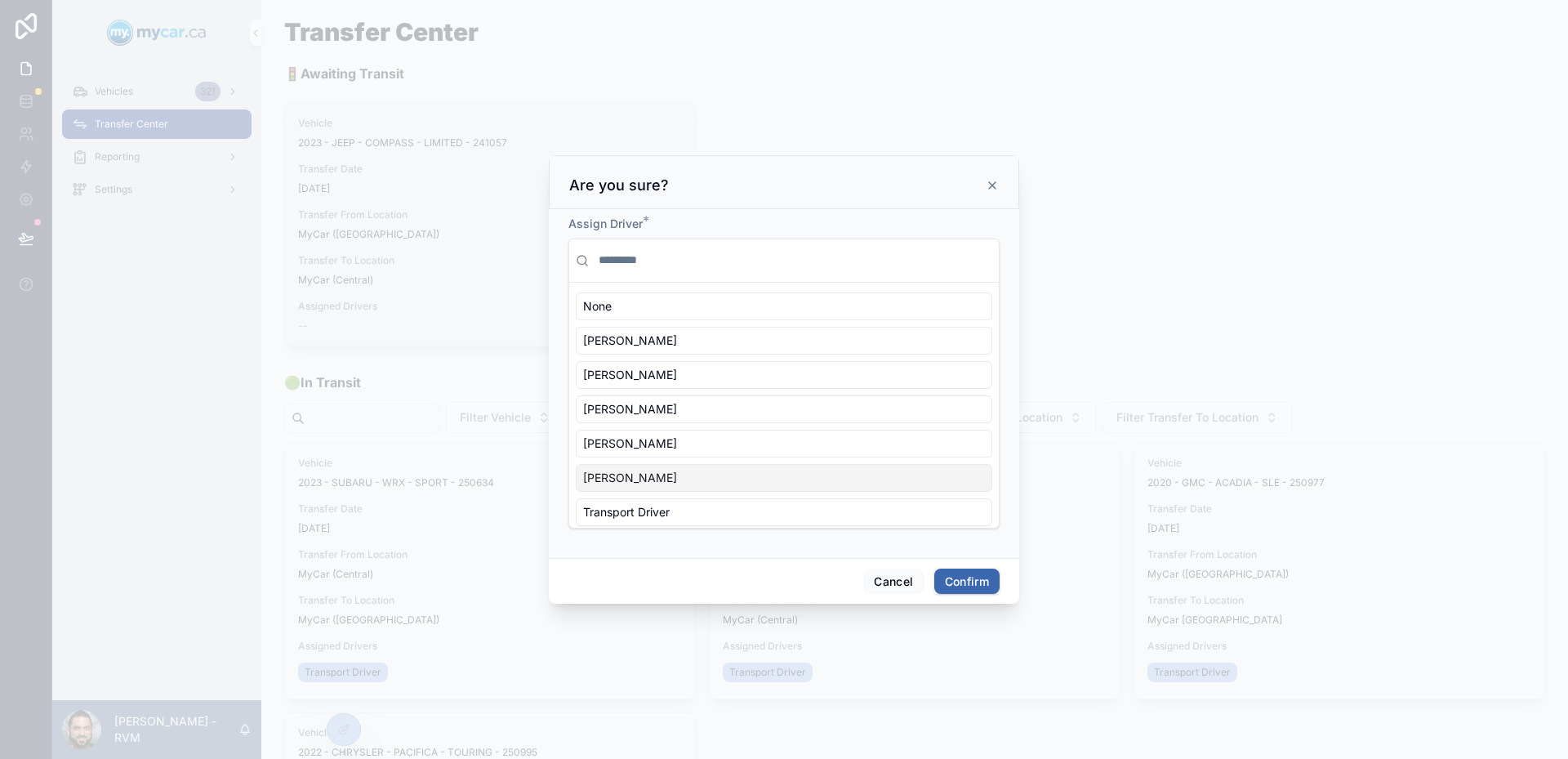
click at [206, 587] on div at bounding box center [784, 380] width 1568 height 759
click at [984, 182] on div "Are you sure?" at bounding box center [784, 185] width 430 height 20
click at [993, 185] on icon at bounding box center [992, 185] width 7 height 7
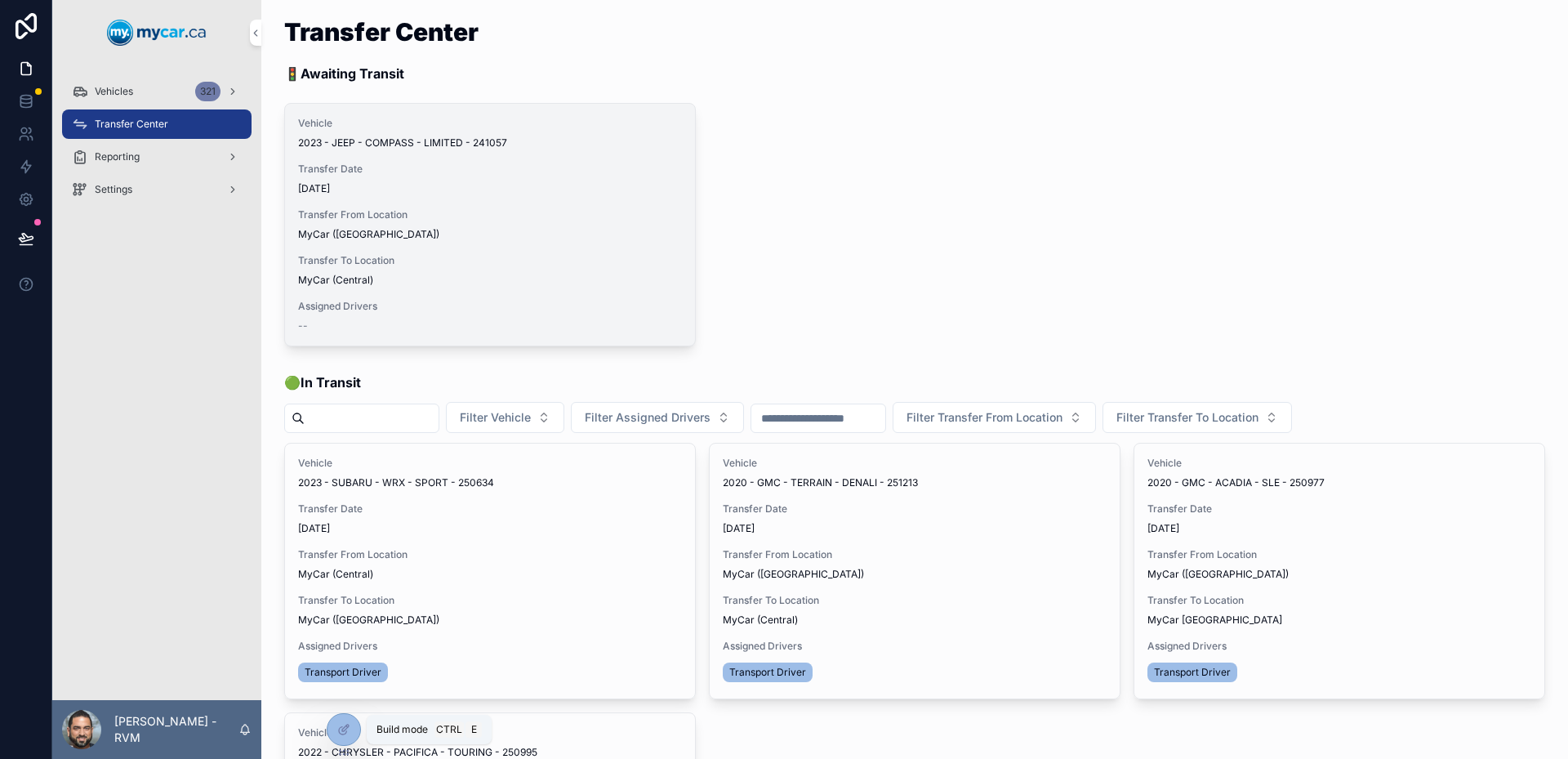
click at [339, 723] on icon at bounding box center [343, 729] width 13 height 13
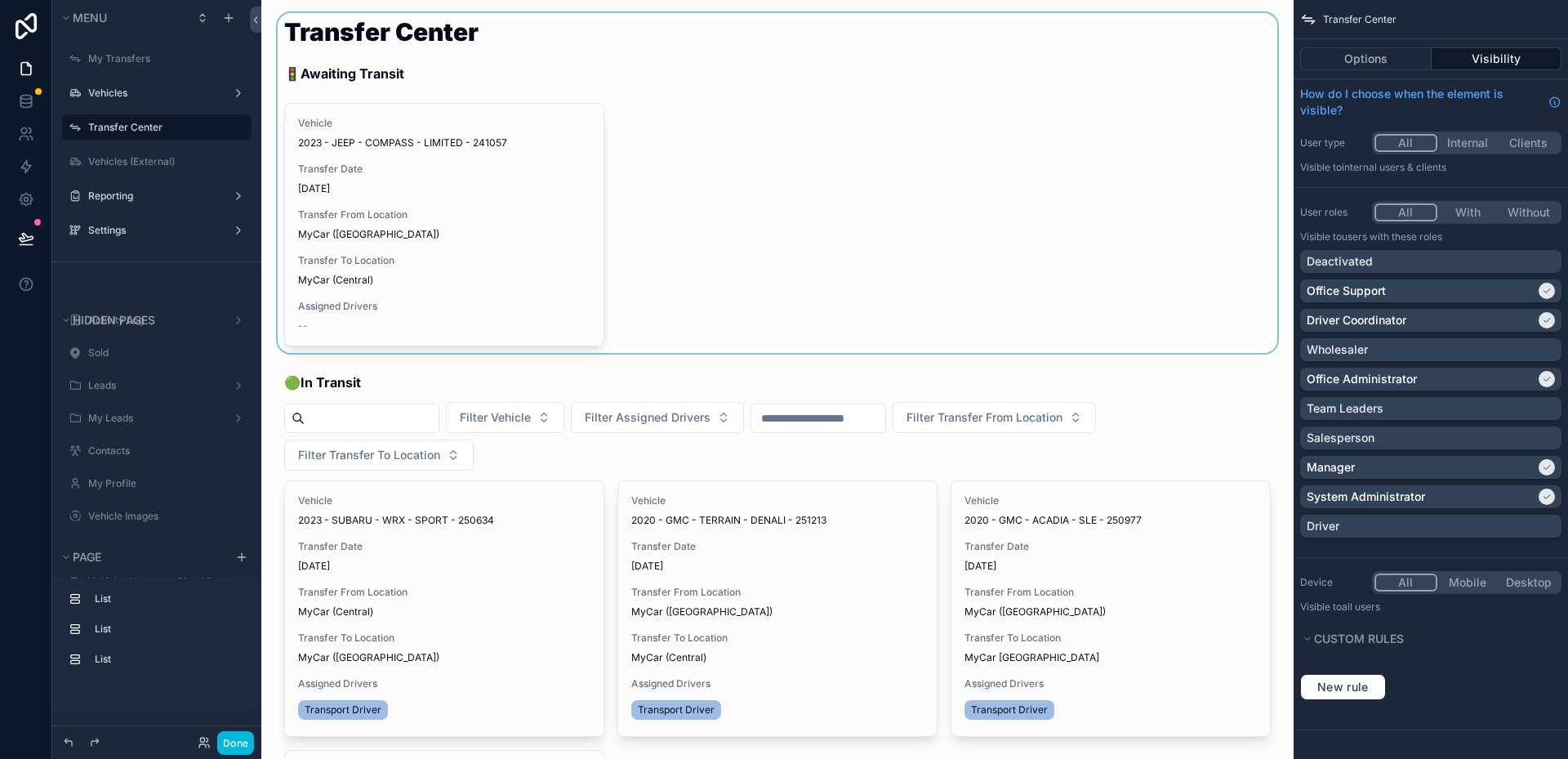
click at [462, 174] on div "scrollable content" at bounding box center [777, 182] width 1006 height 340
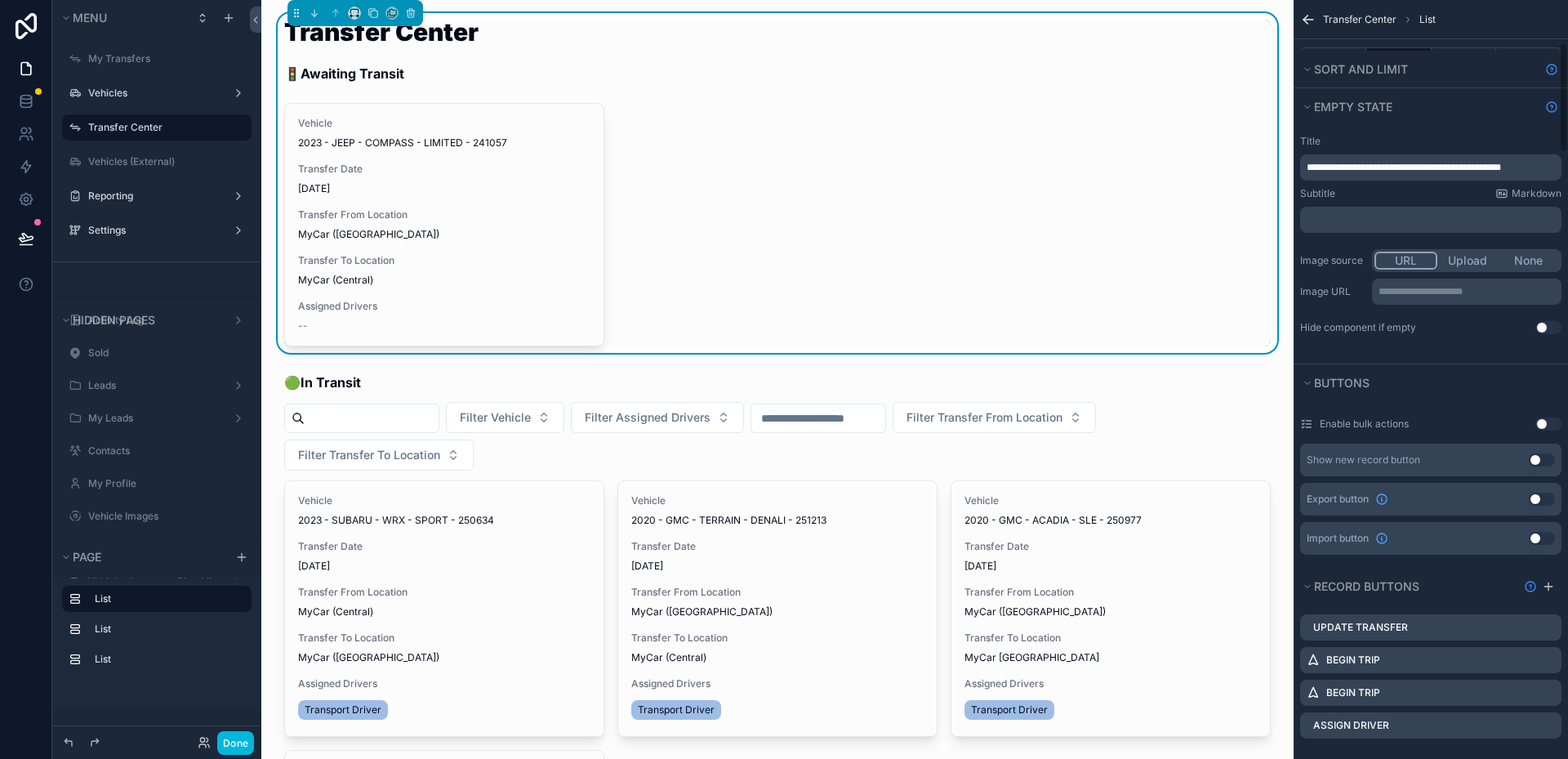
scroll to position [491, 0]
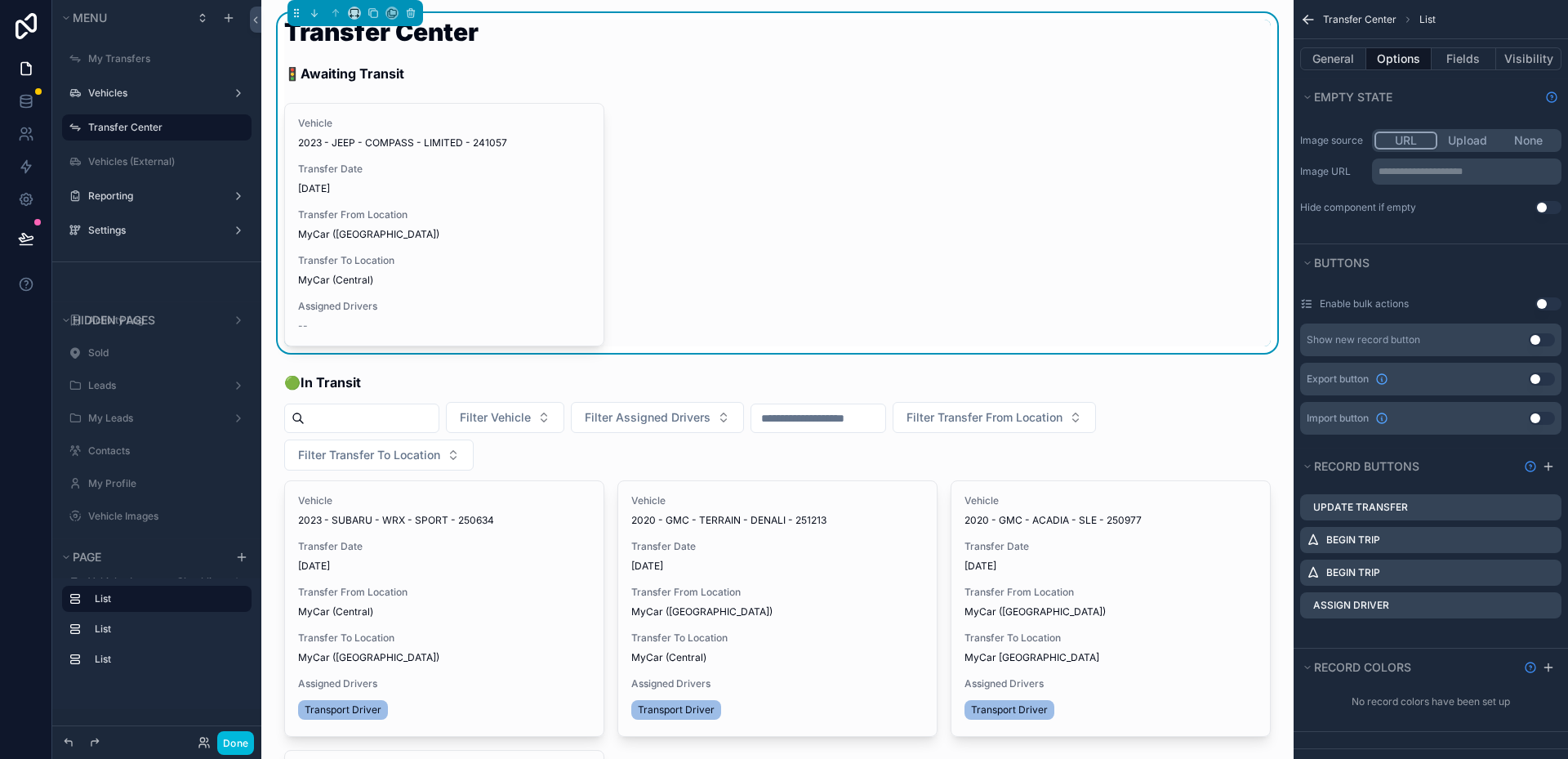
click at [0, 0] on icon "scrollable content" at bounding box center [0, 0] width 0 height 0
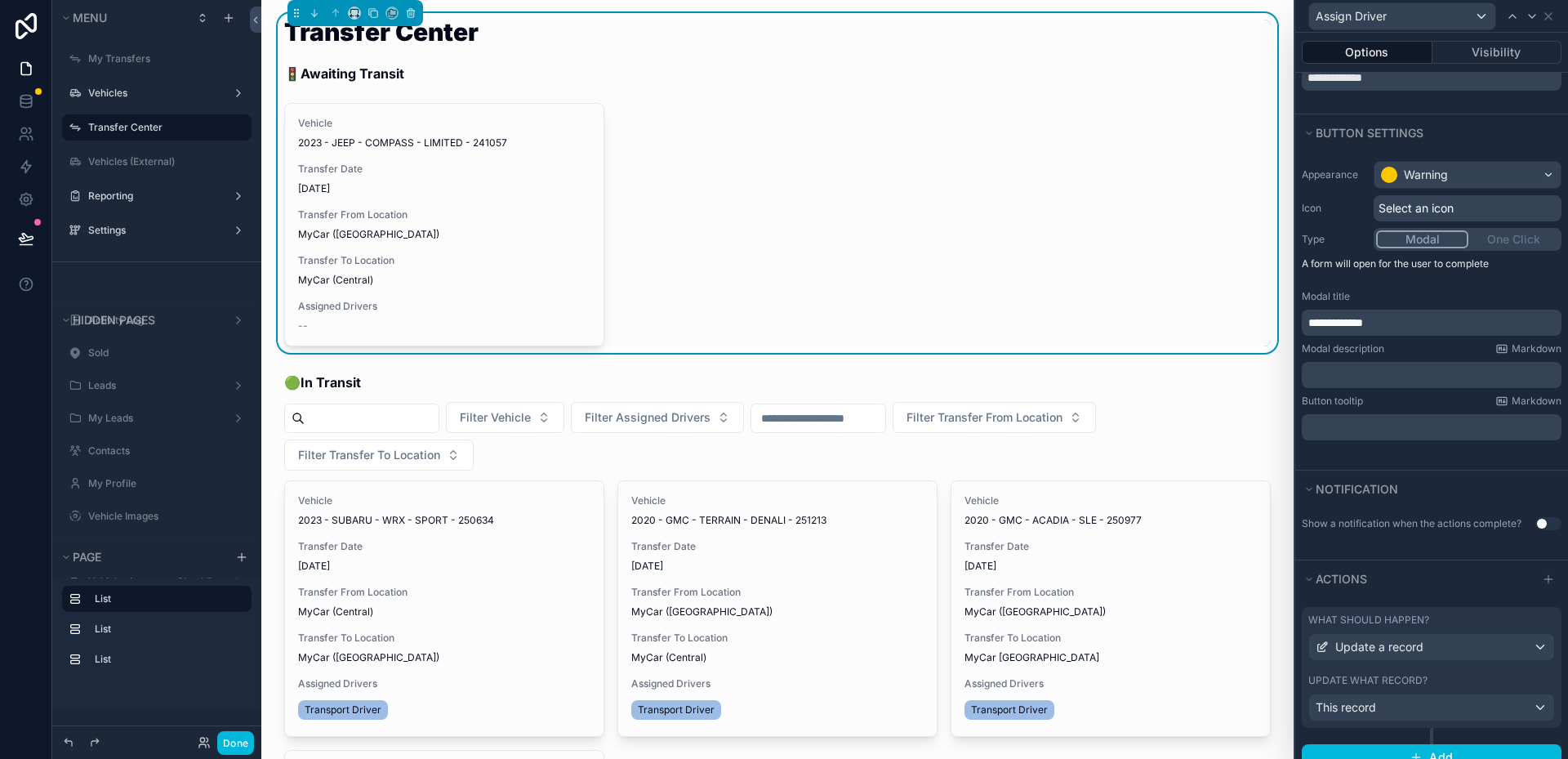
scroll to position [102, 0]
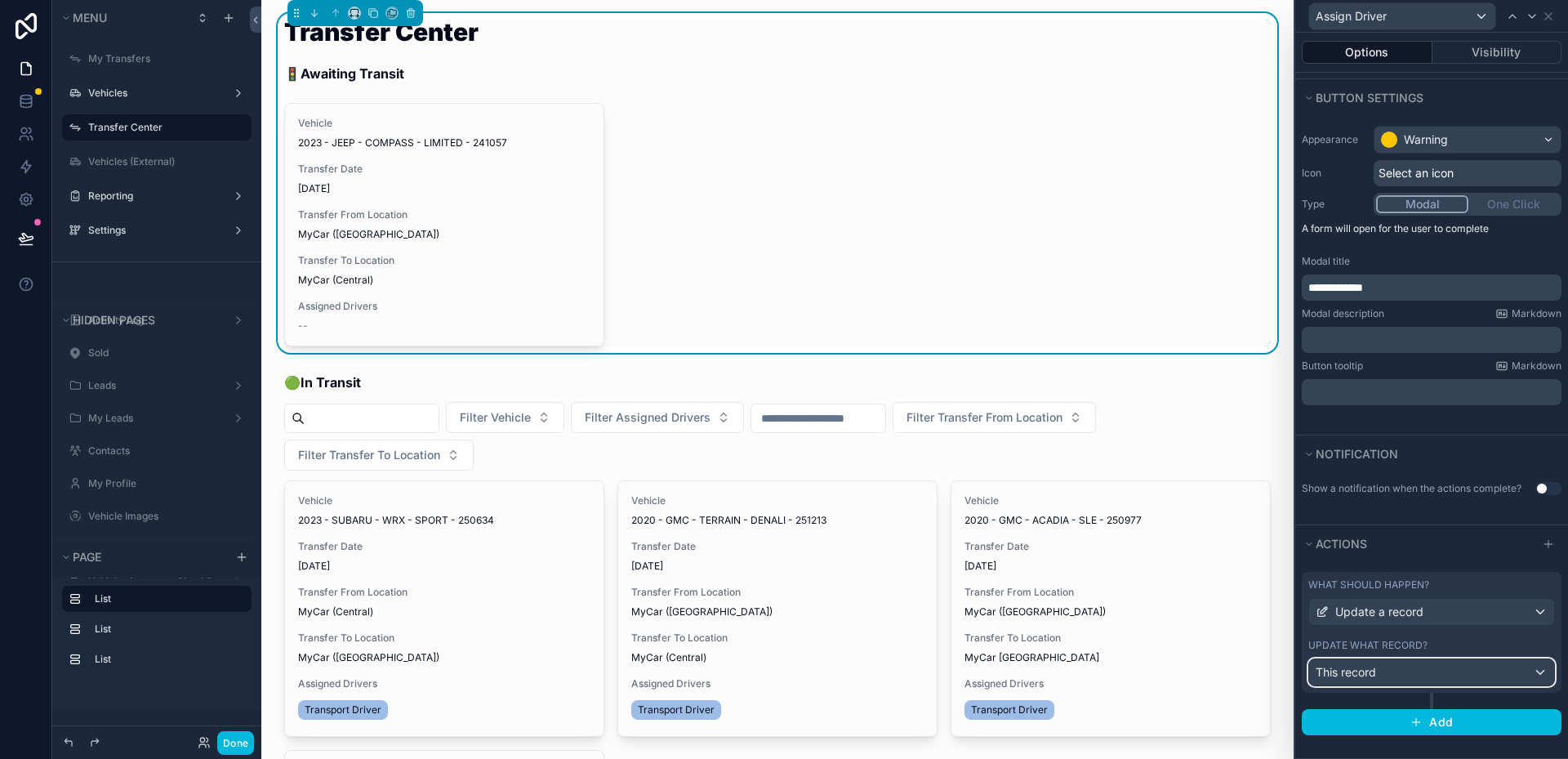
click at [1429, 670] on div "This record" at bounding box center [1431, 672] width 245 height 26
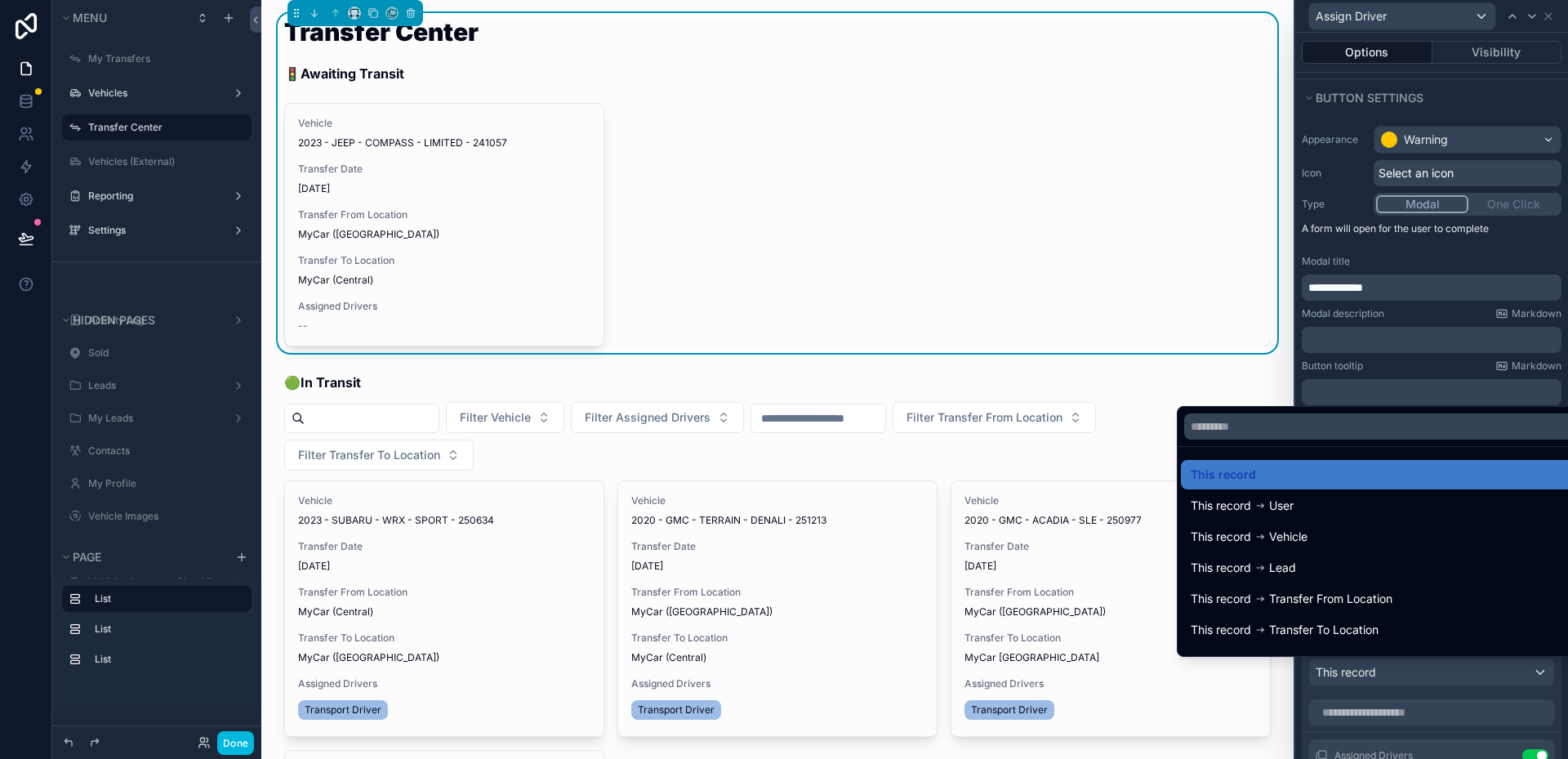
click at [1429, 670] on div at bounding box center [1432, 380] width 273 height 759
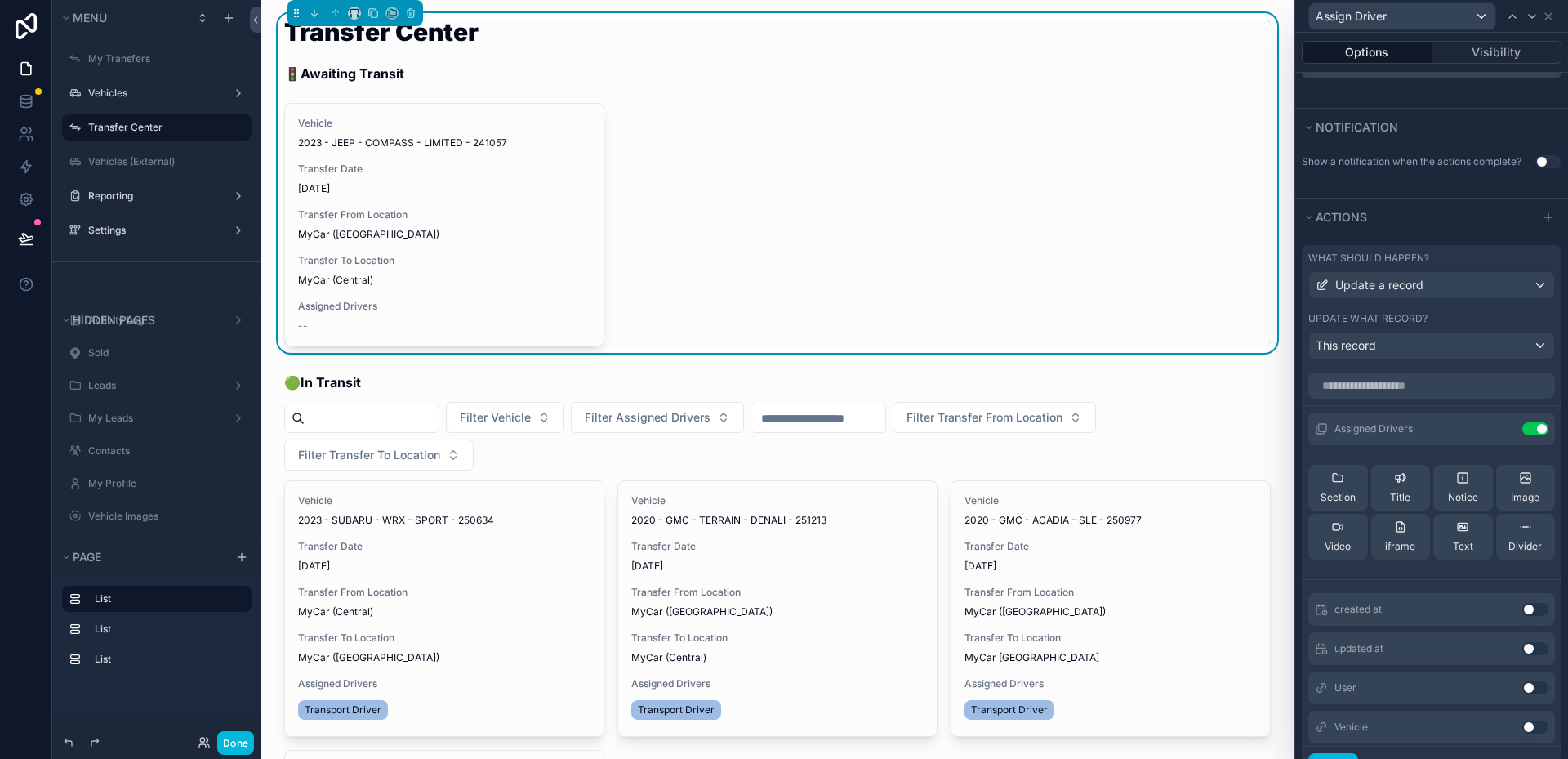
scroll to position [265, 0]
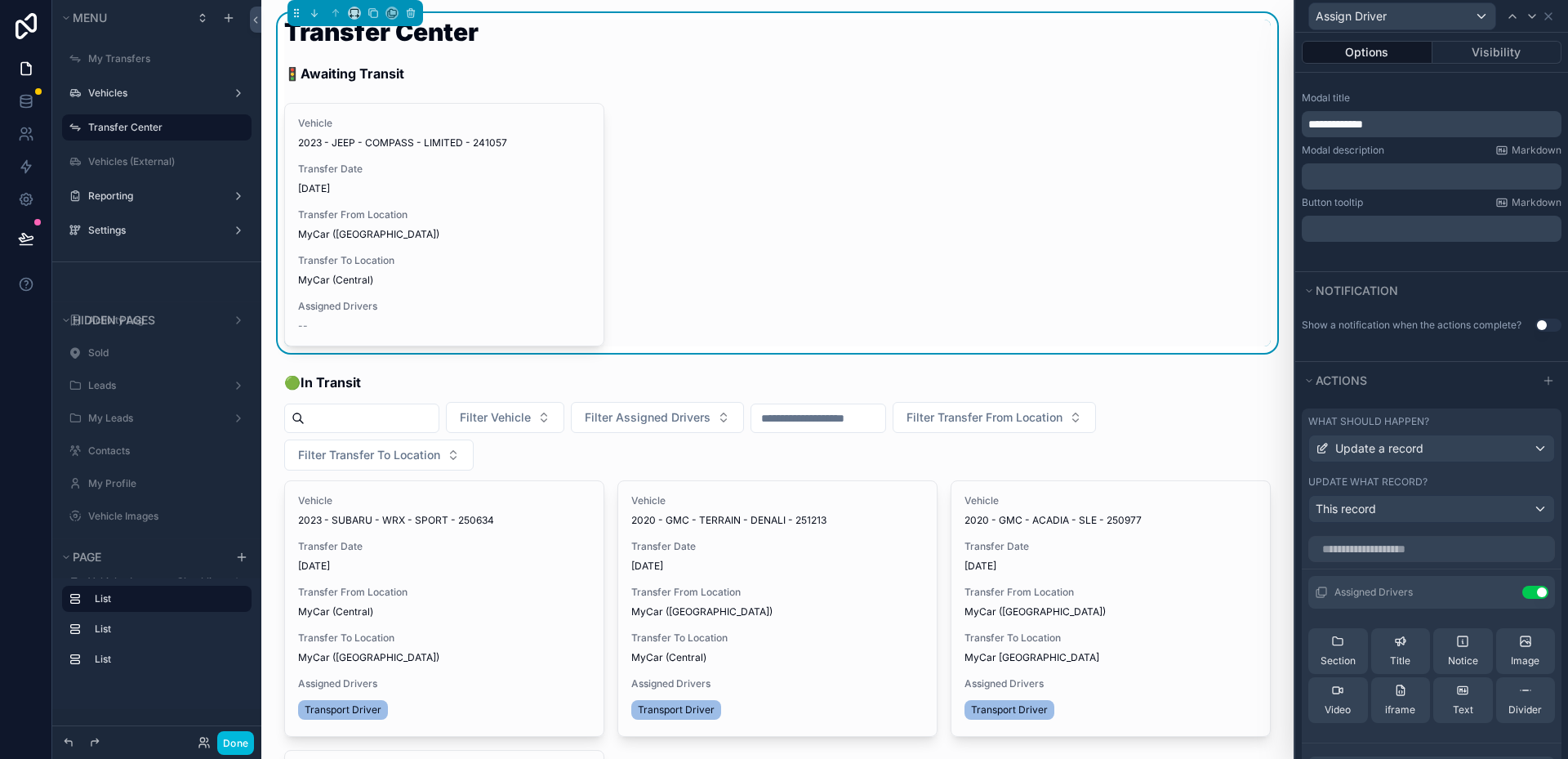
click at [0, 0] on icon at bounding box center [0, 0] width 0 height 0
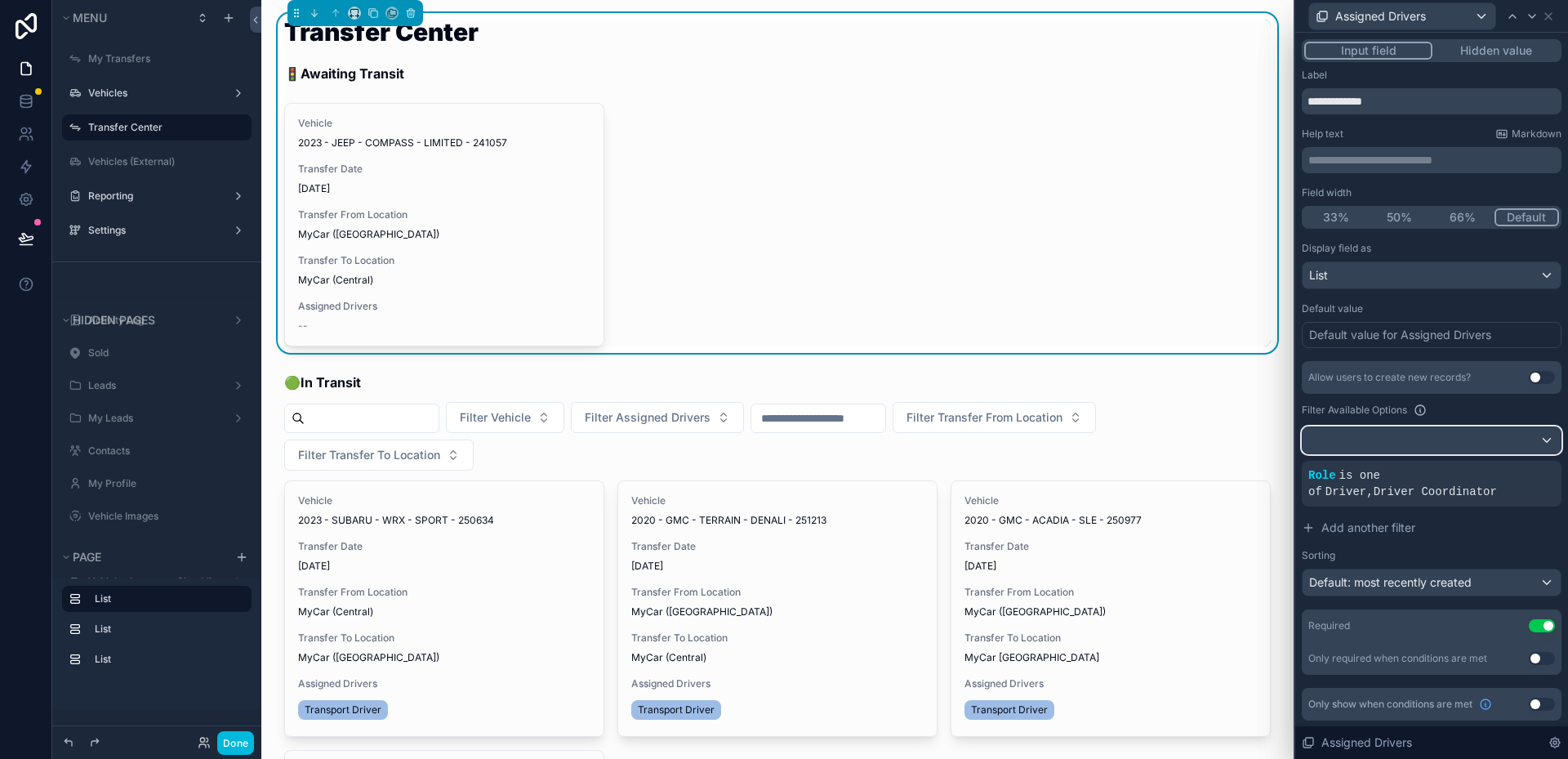
click at [1469, 446] on div at bounding box center [1431, 440] width 258 height 26
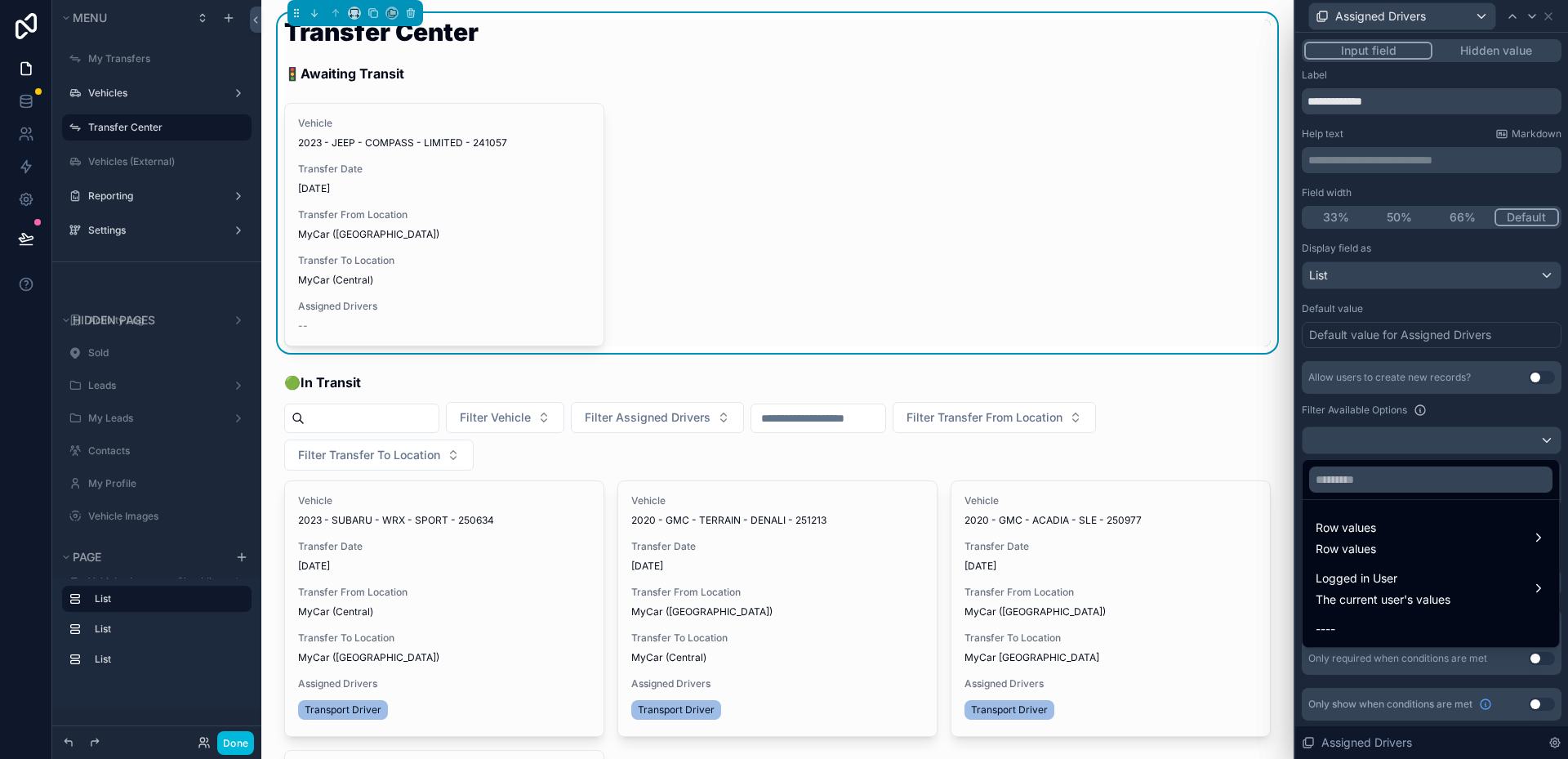
click at [1447, 438] on div at bounding box center [1432, 380] width 273 height 759
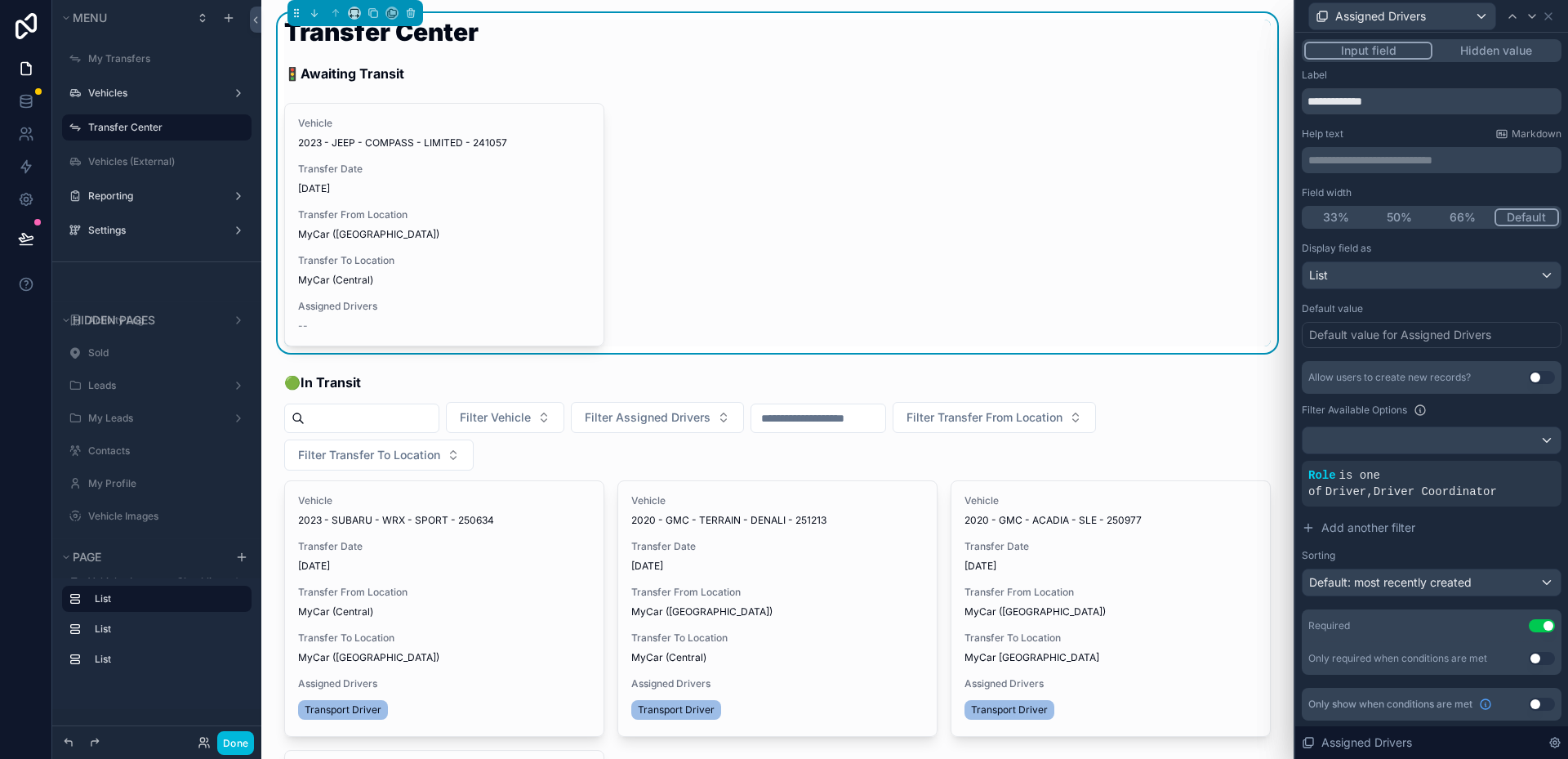
click at [1457, 156] on p "**********" at bounding box center [1433, 160] width 250 height 17
click at [1419, 130] on div "Help text Markdown" at bounding box center [1431, 134] width 259 height 13
click at [1356, 268] on div "List" at bounding box center [1431, 275] width 258 height 26
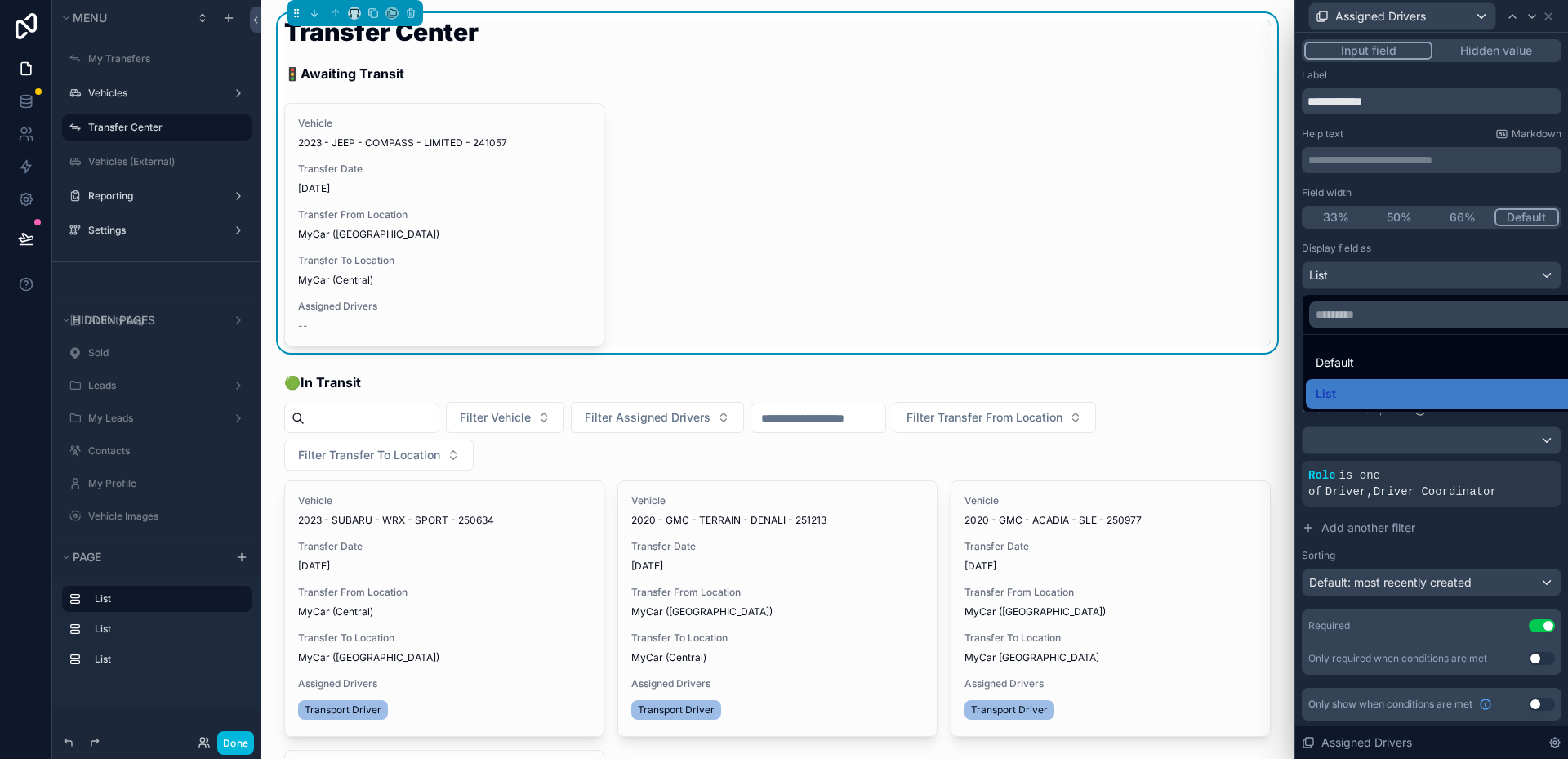
click at [1360, 272] on div at bounding box center [1432, 380] width 273 height 759
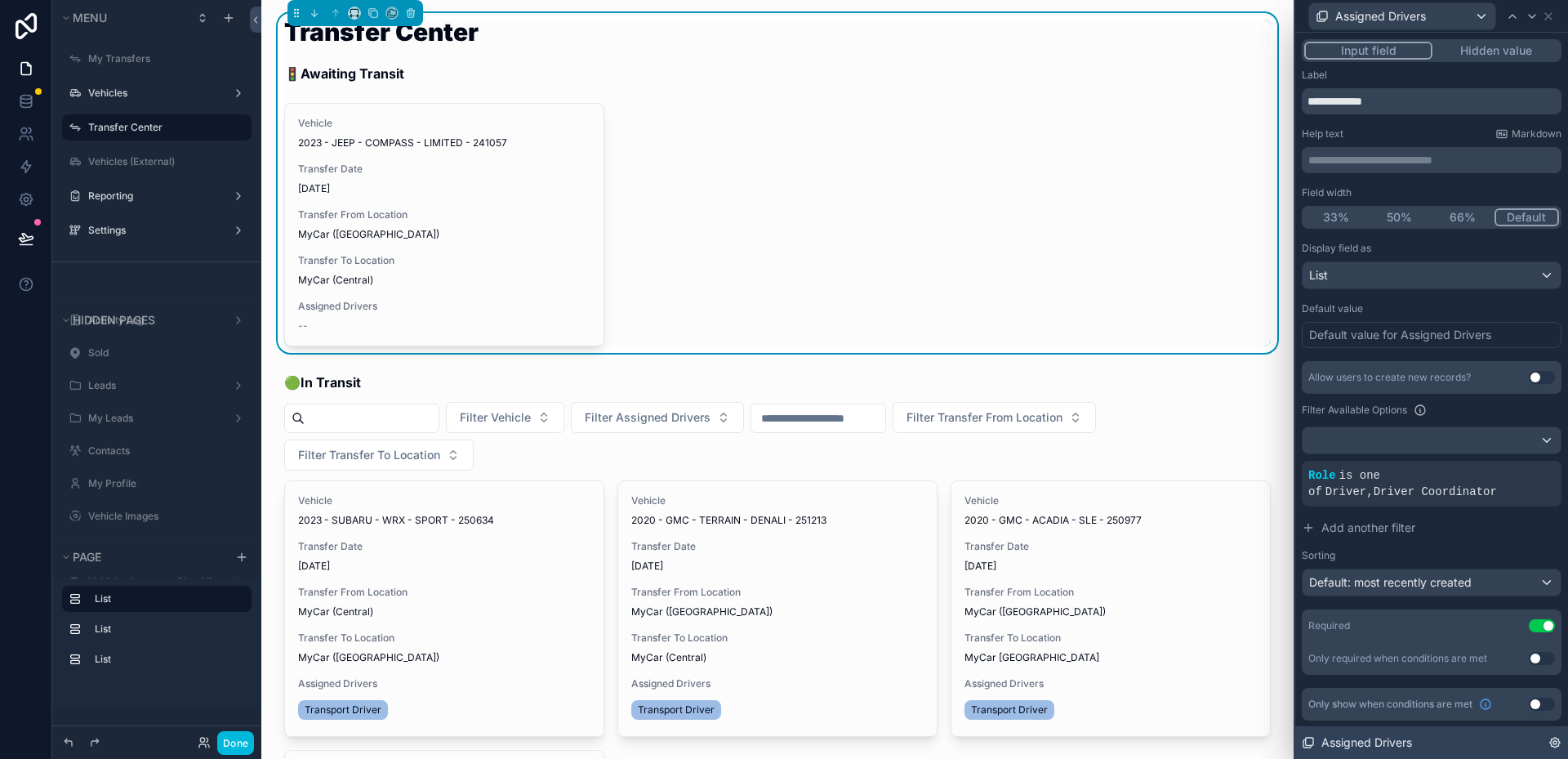
click at [1551, 744] on icon at bounding box center [1554, 742] width 13 height 13
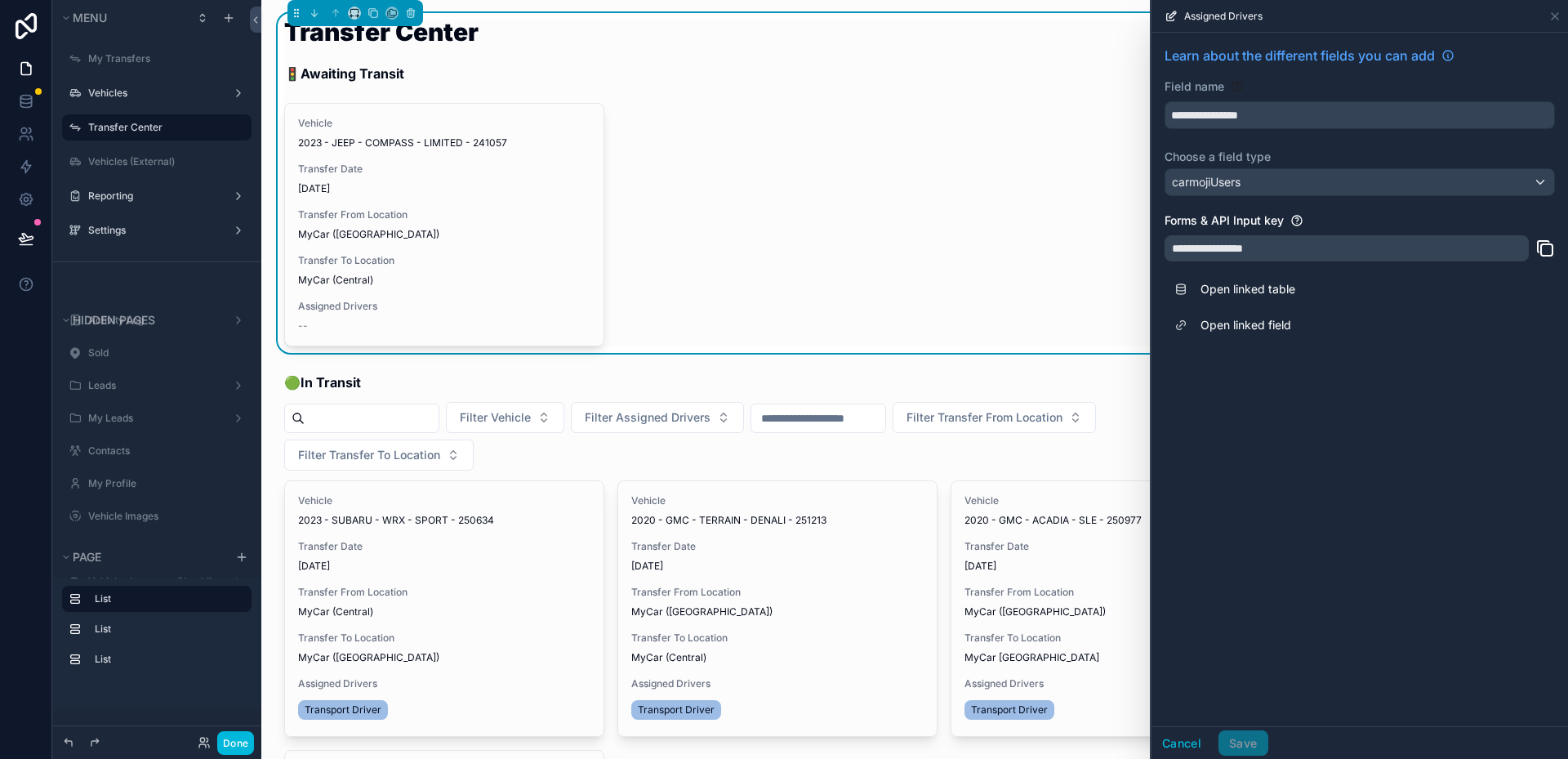
click at [1418, 473] on div "**********" at bounding box center [1359, 380] width 416 height 694
click at [1556, 15] on icon at bounding box center [1555, 16] width 7 height 7
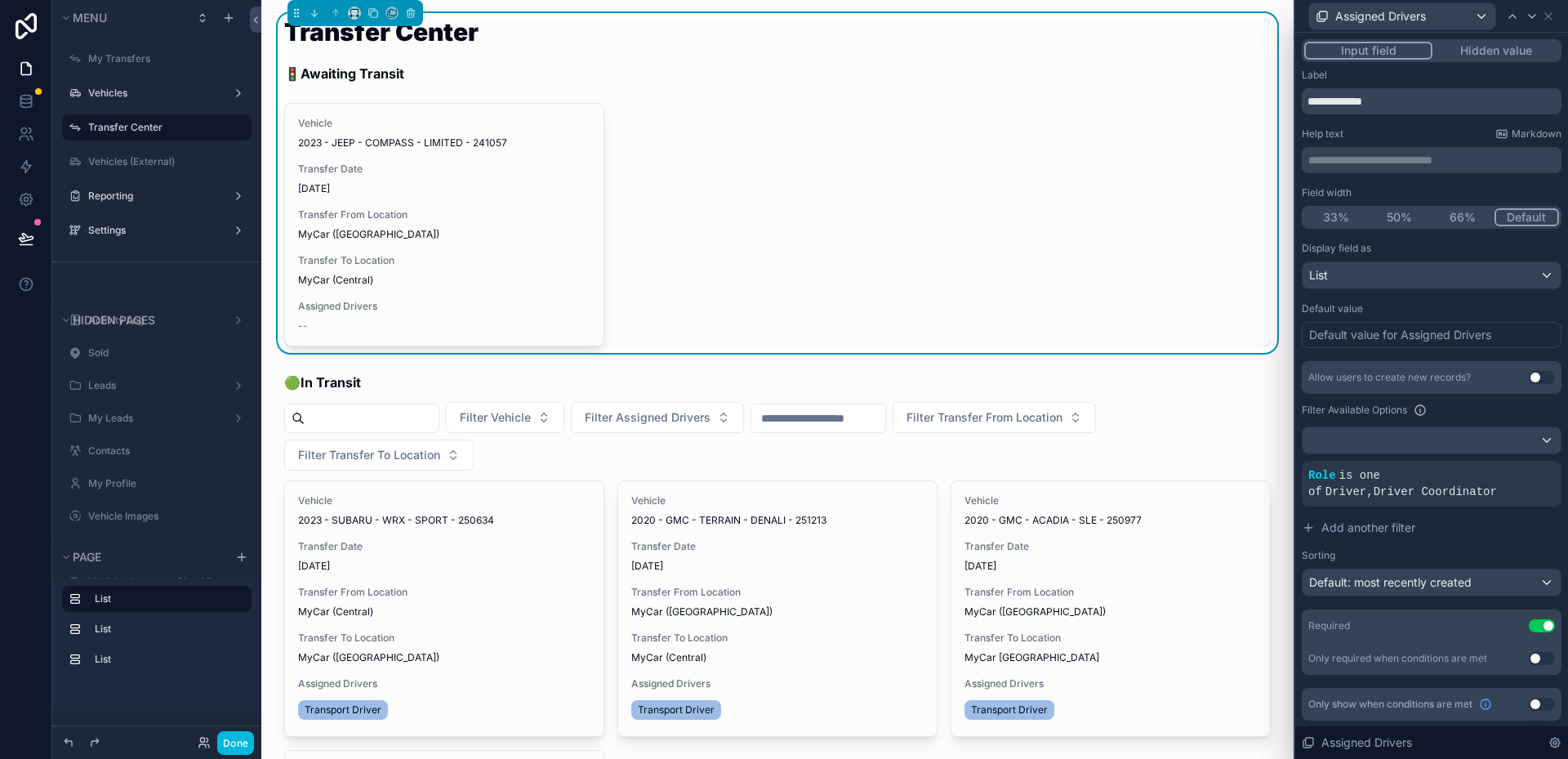
click at [1099, 220] on div "Vehicle 2023 - JEEP - COMPASS - LIMITED - 241057 Transfer Date [DATE] Transfer …" at bounding box center [778, 225] width 987 height 244
click at [1548, 18] on icon at bounding box center [1548, 16] width 13 height 13
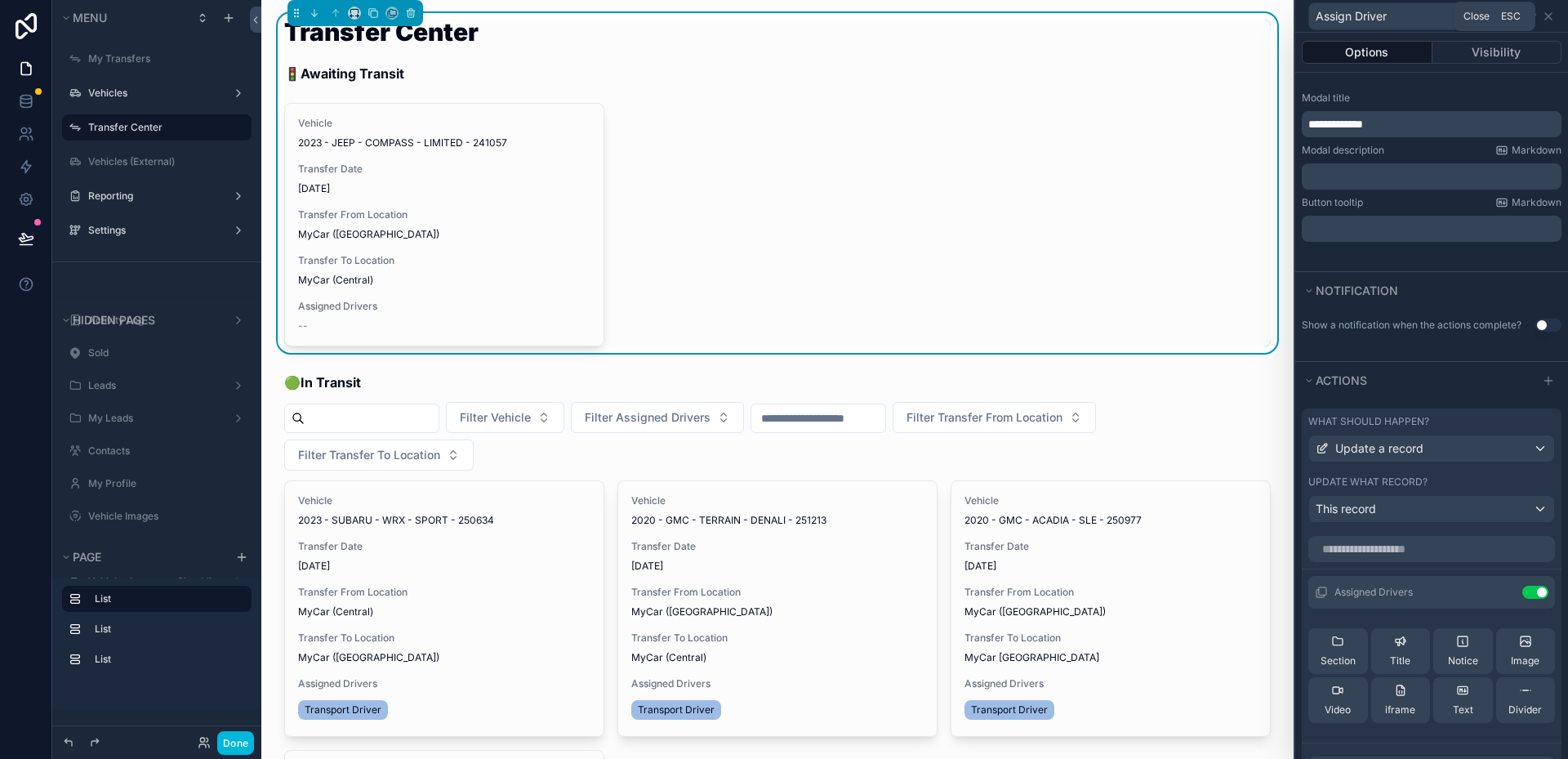
click at [1548, 17] on icon at bounding box center [1548, 16] width 7 height 7
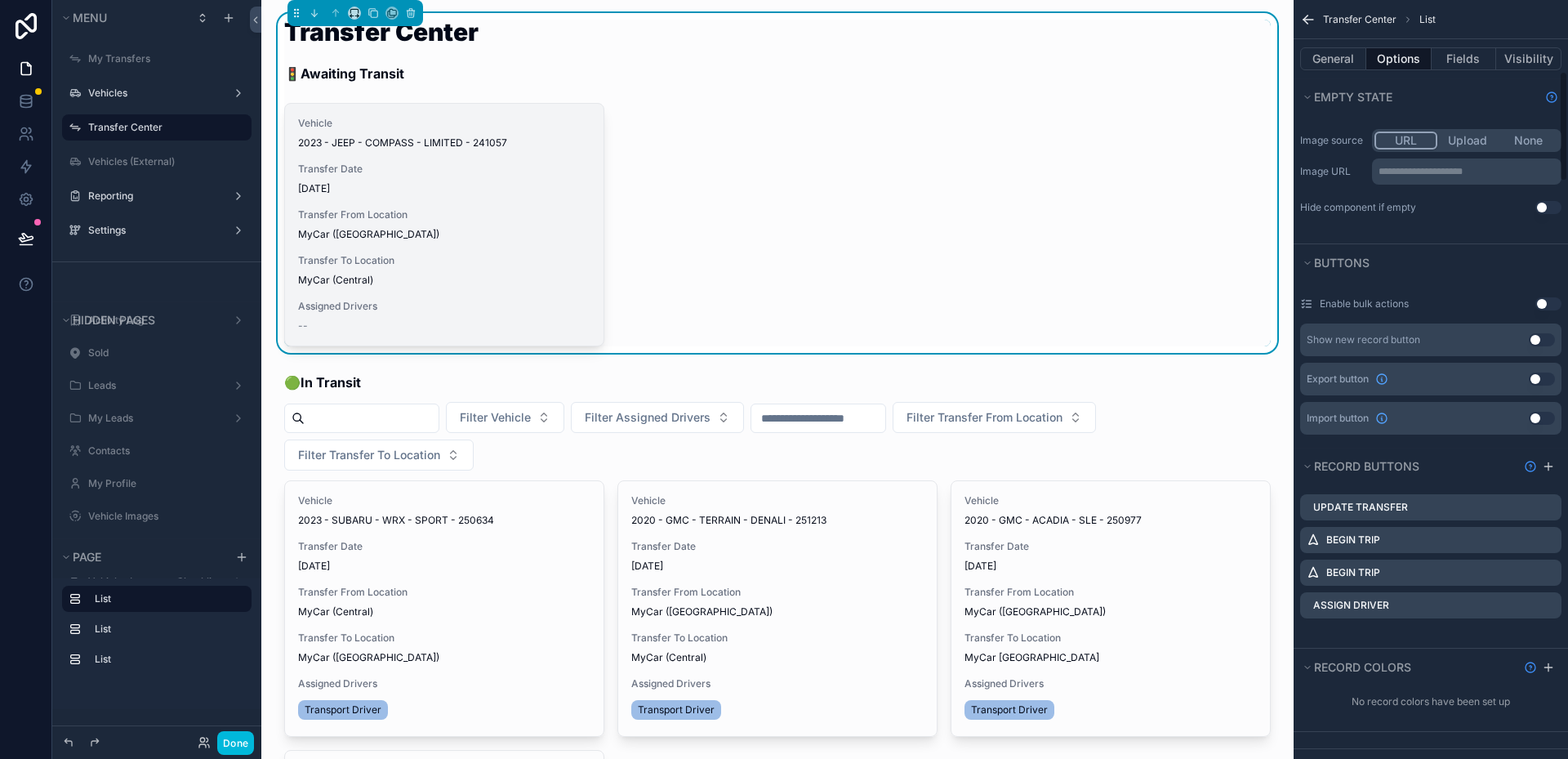
click at [520, 242] on div "Vehicle 2023 - JEEP - COMPASS - LIMITED - 241057 Transfer Date [DATE] Transfer …" at bounding box center [444, 224] width 319 height 242
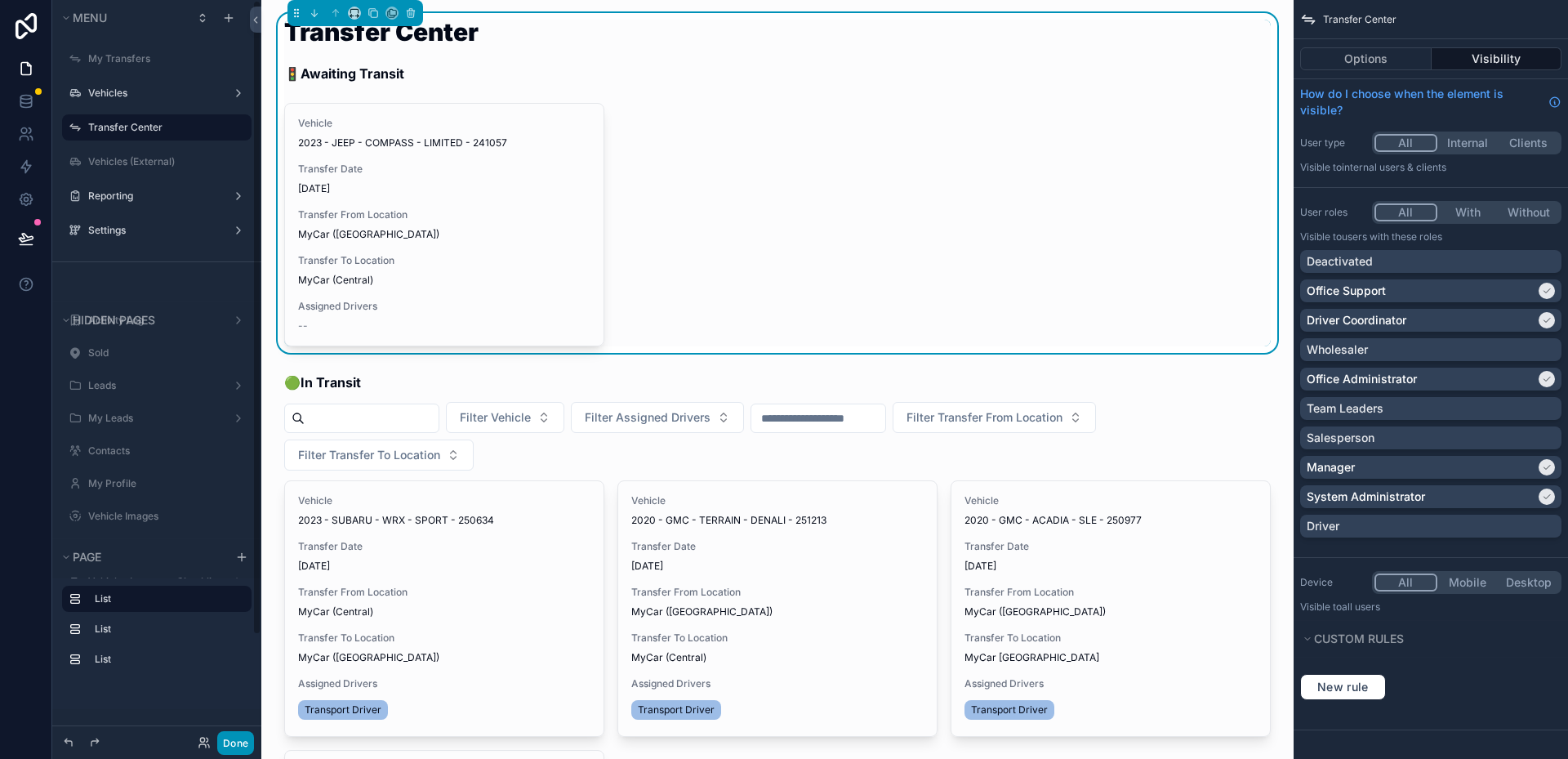
click at [238, 736] on button "Done" at bounding box center [236, 743] width 37 height 23
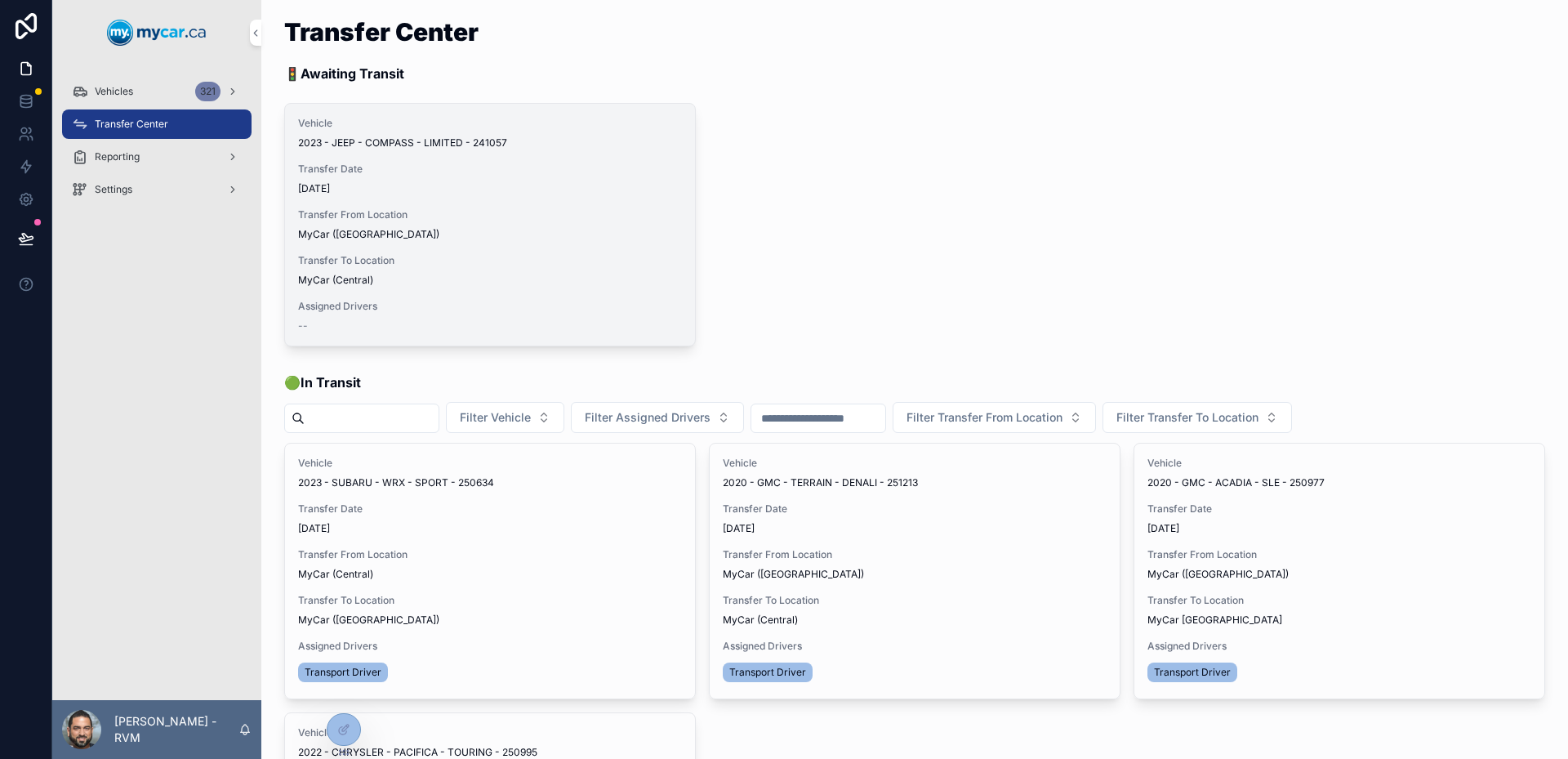
click at [0, 0] on div "Begin Trip Assign Driver" at bounding box center [0, 0] width 0 height 0
click at [0, 0] on span "Assign Driver" at bounding box center [0, 0] width 0 height 0
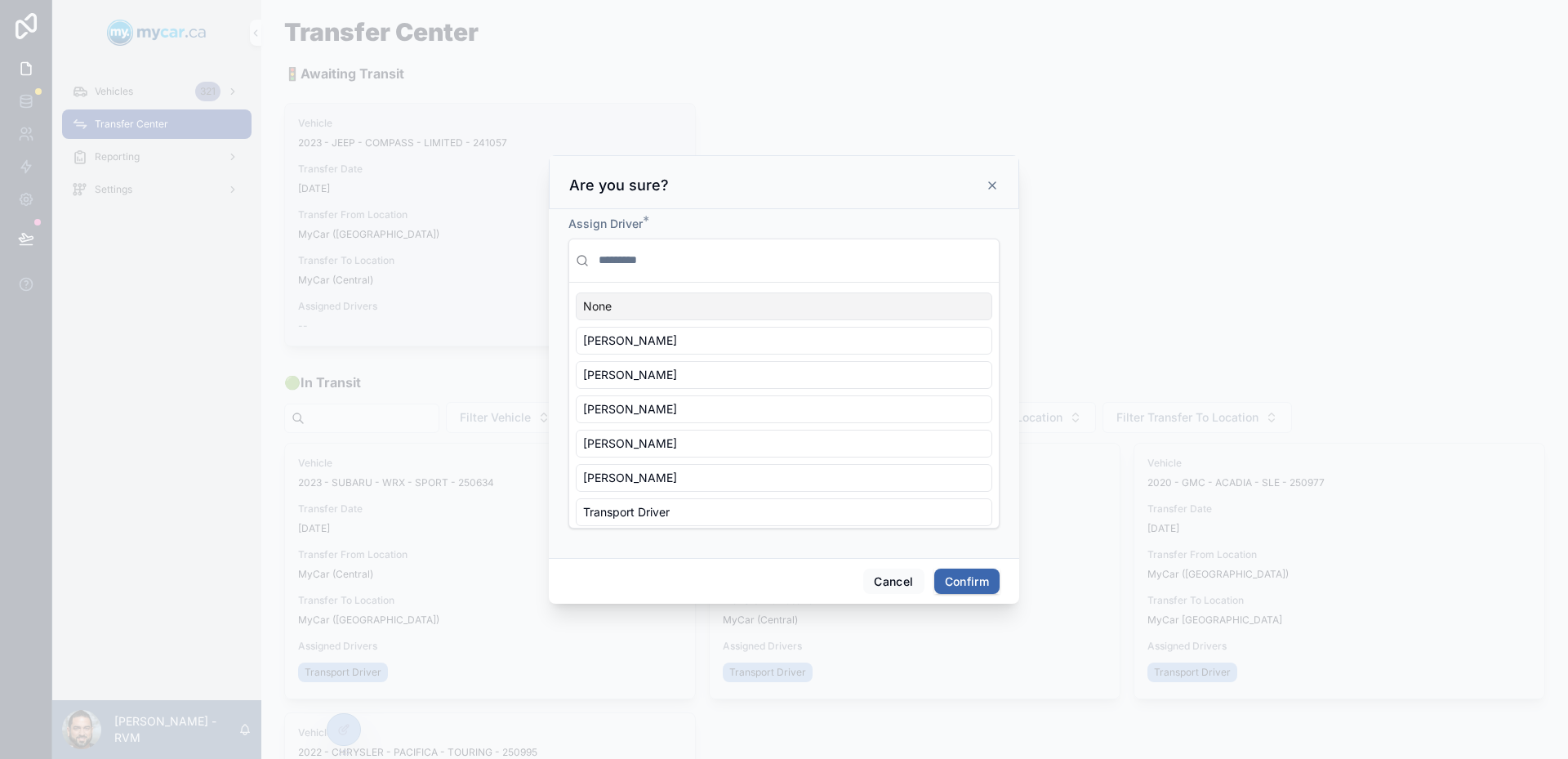
click at [192, 287] on div at bounding box center [784, 380] width 1568 height 759
click at [939, 208] on div "Are you sure?" at bounding box center [784, 181] width 470 height 54
click at [993, 183] on icon at bounding box center [992, 184] width 13 height 13
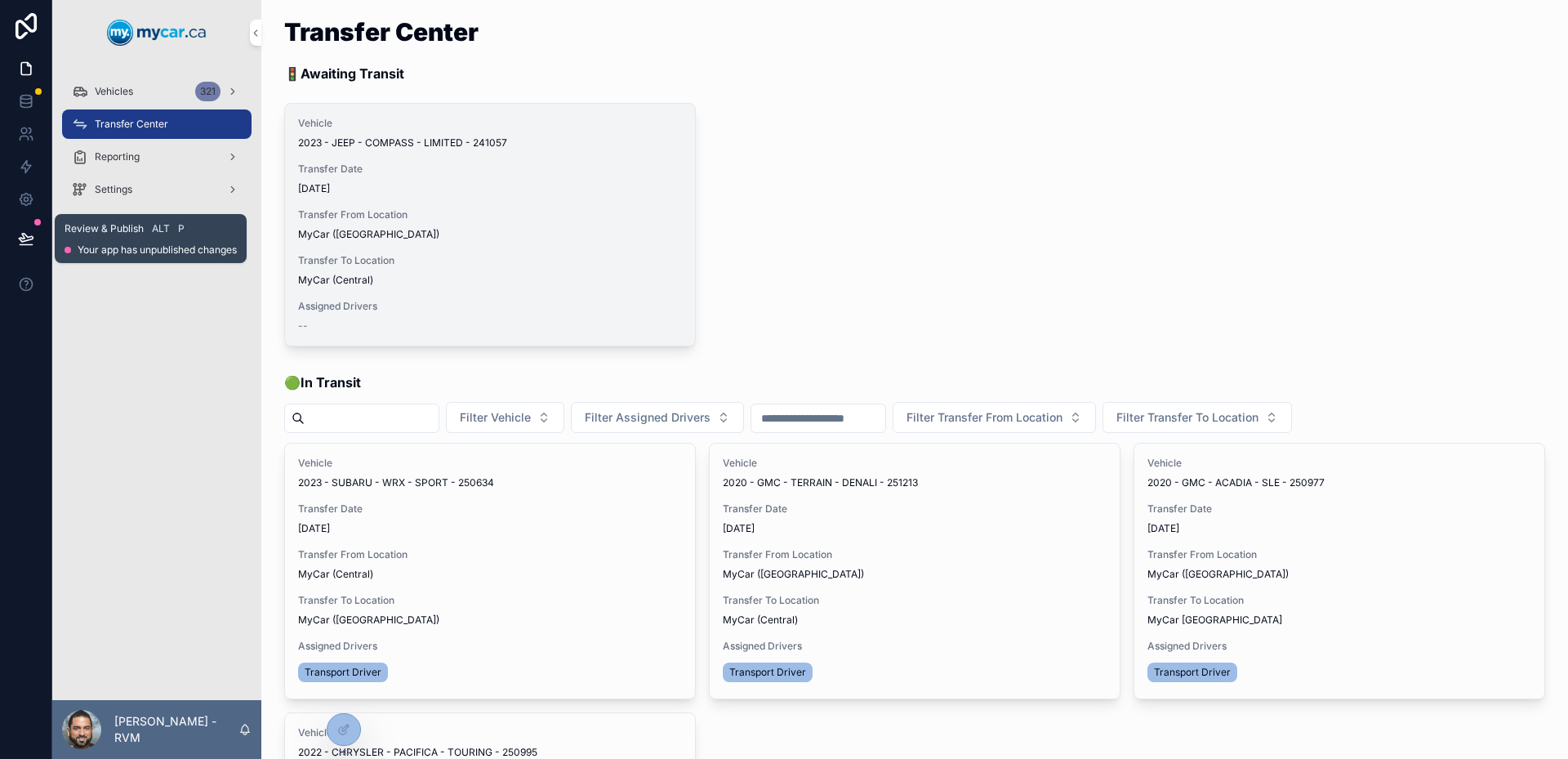
click at [26, 228] on button at bounding box center [25, 238] width 36 height 46
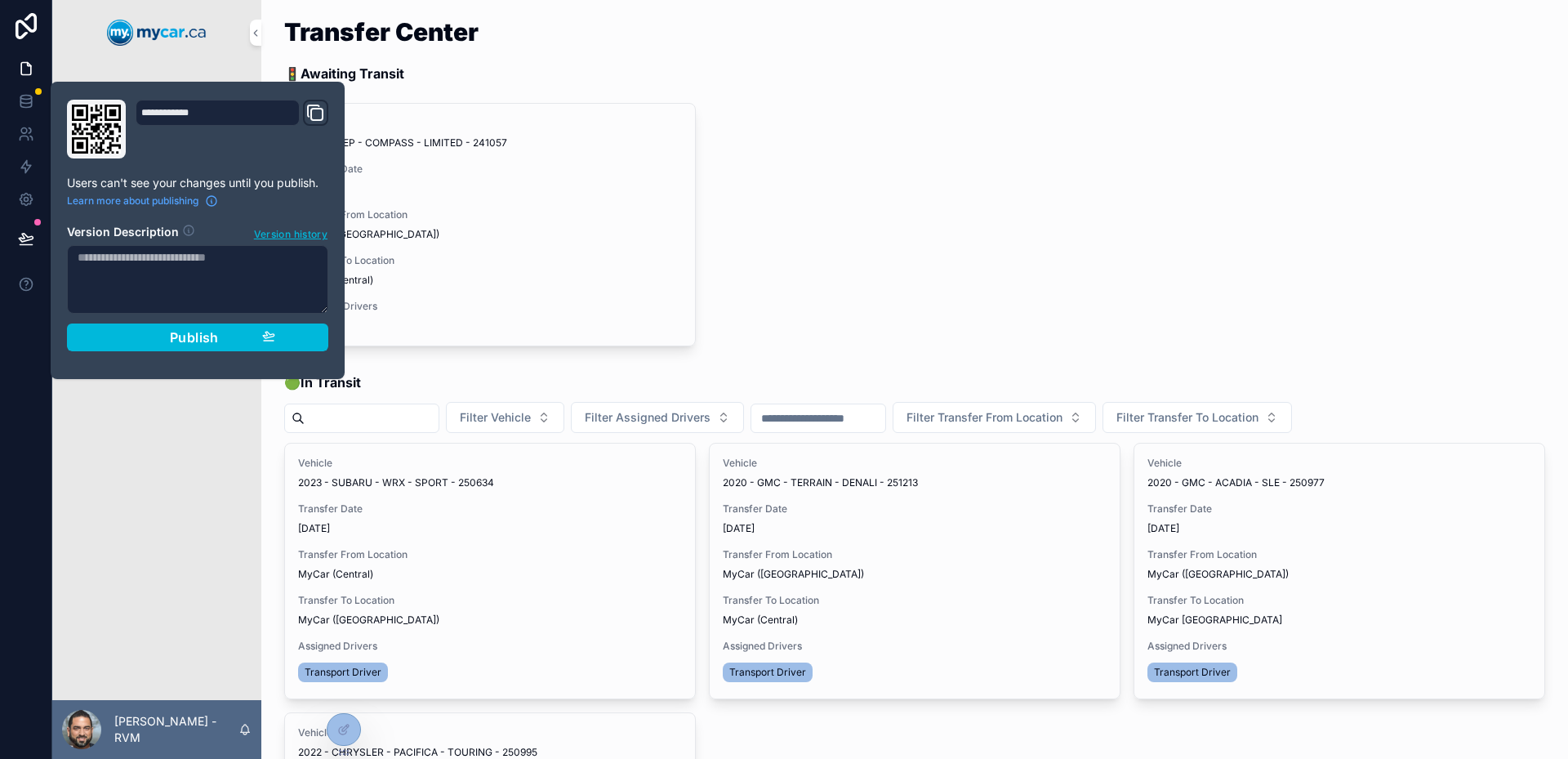
click at [141, 472] on div "Vehicles 321 Transfer Center Reporting Settings" at bounding box center [157, 382] width 209 height 635
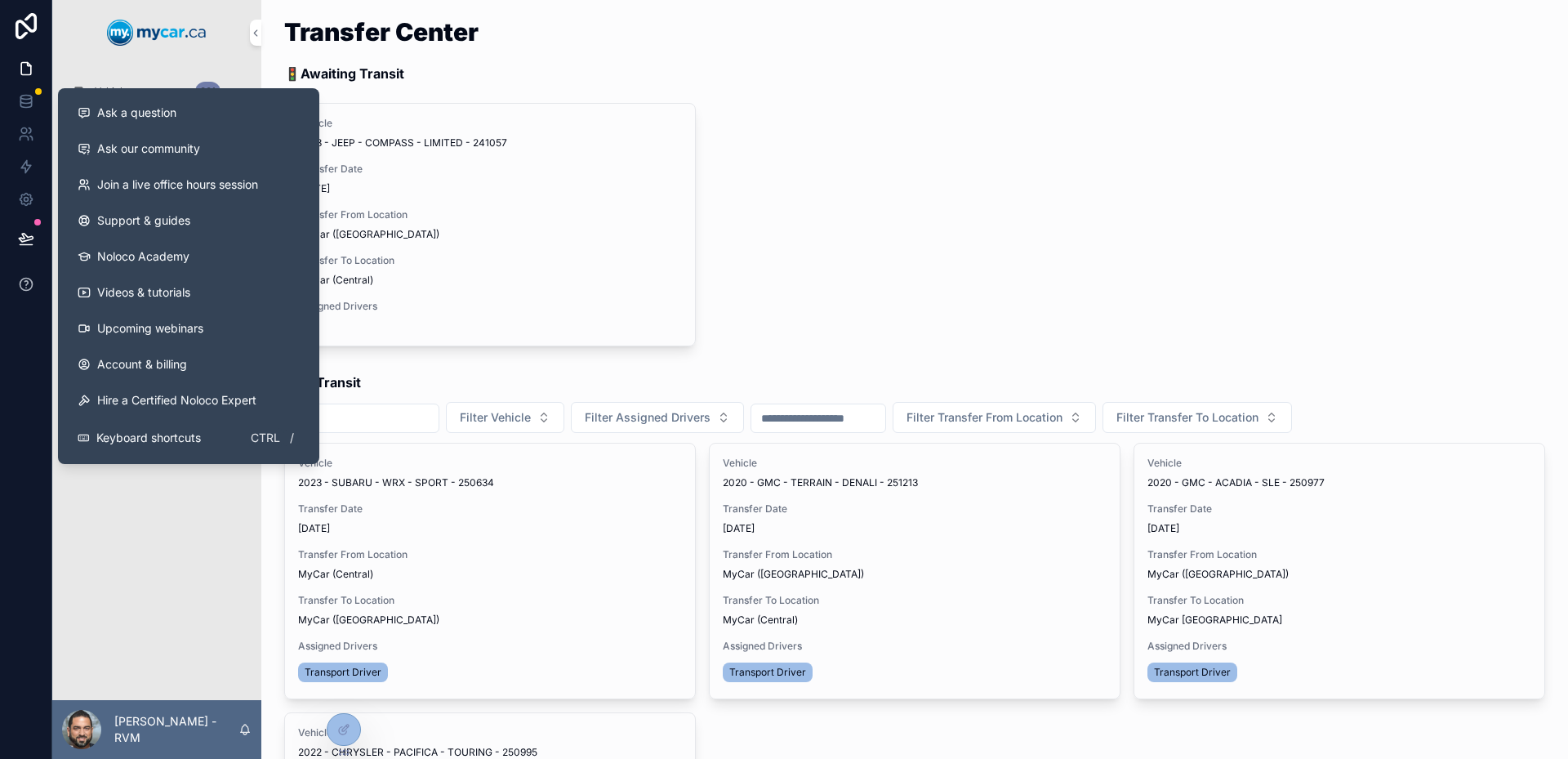
click at [21, 275] on button at bounding box center [25, 284] width 52 height 46
click at [148, 118] on span "Ask a question" at bounding box center [137, 112] width 79 height 17
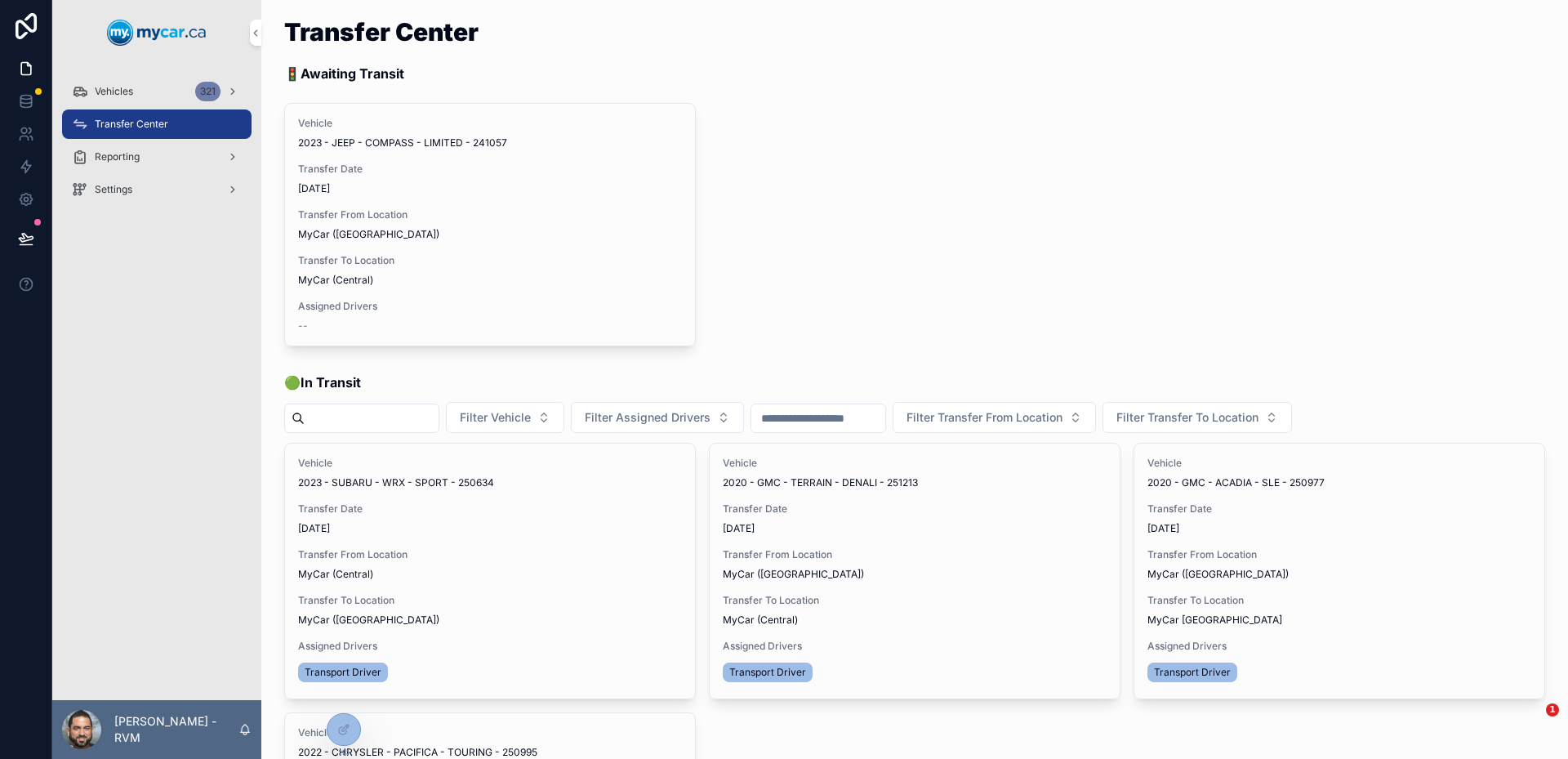
click at [1190, 139] on div "Vehicle 2023 - JEEP - COMPASS - LIMITED - 241057 Transfer Date [DATE] Transfer …" at bounding box center [915, 225] width 1261 height 244
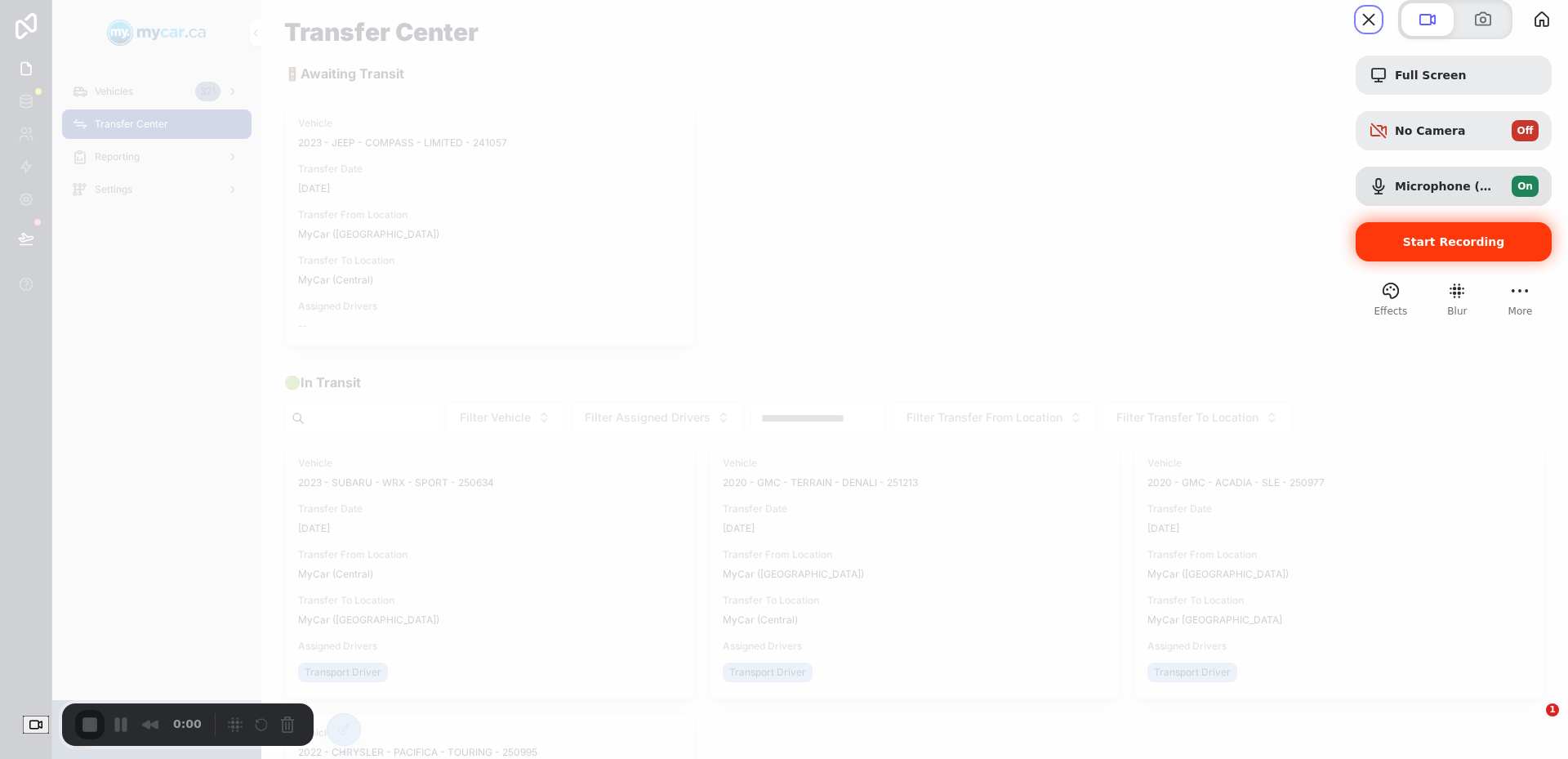
click at [1443, 249] on span "Start Recording" at bounding box center [1454, 241] width 102 height 13
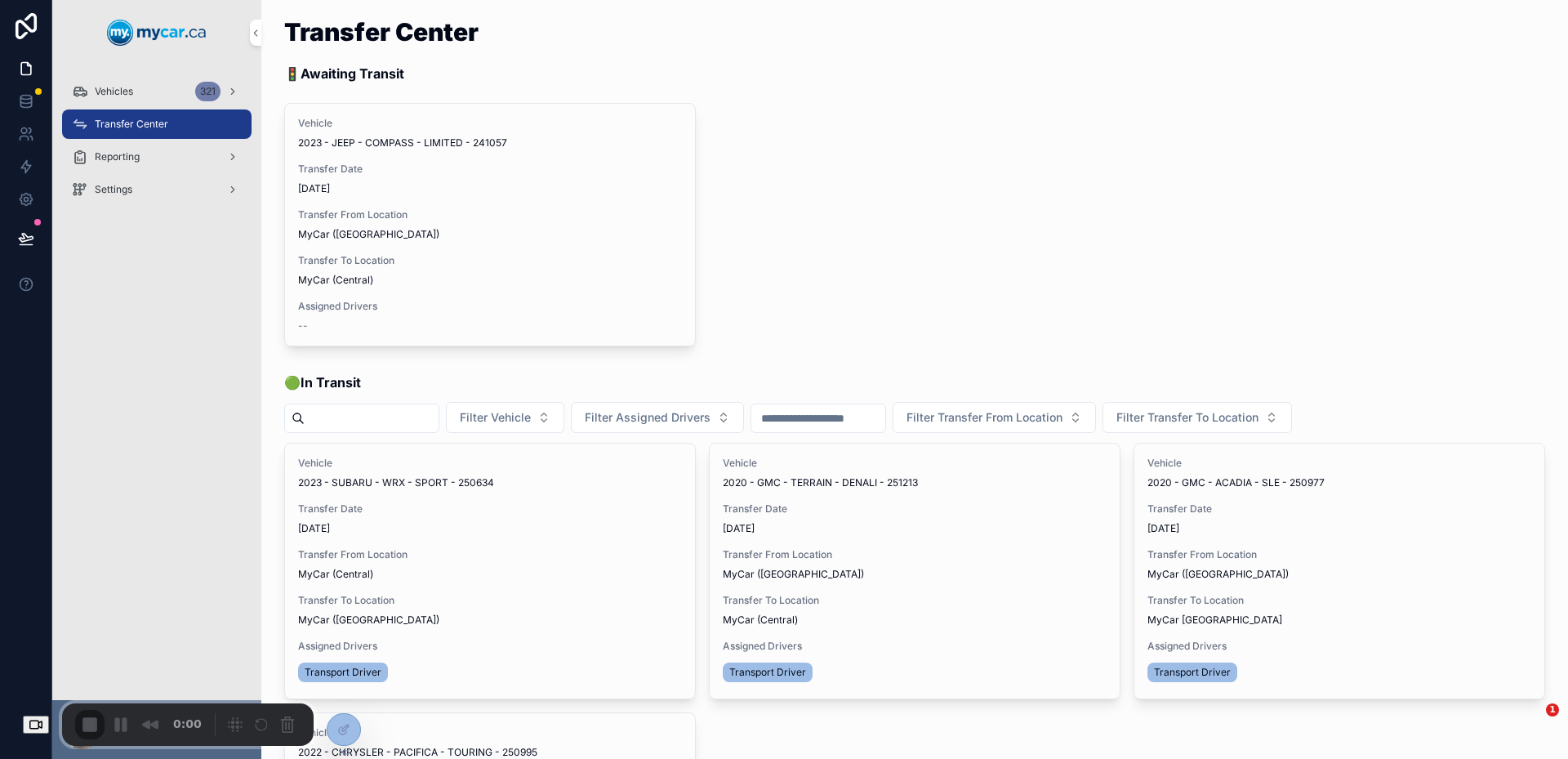
click at [783, 351] on div "Transfer Center 🚦 Awaiting Transit Vehicle 2023 - JEEP - COMPASS - LIMITED - 24…" at bounding box center [914, 182] width 1280 height 340
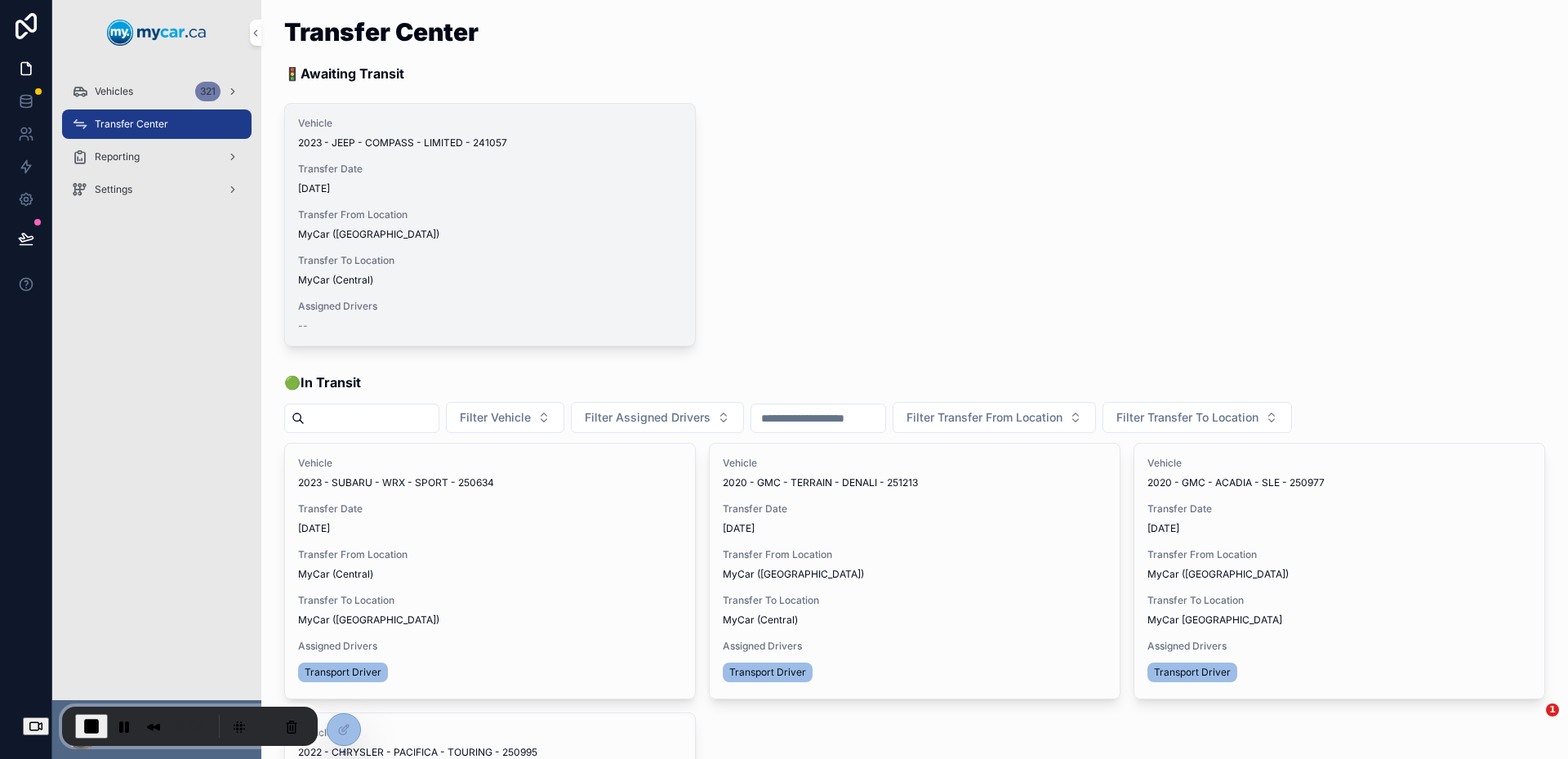
click at [0, 0] on span "Assign Driver" at bounding box center [0, 0] width 0 height 0
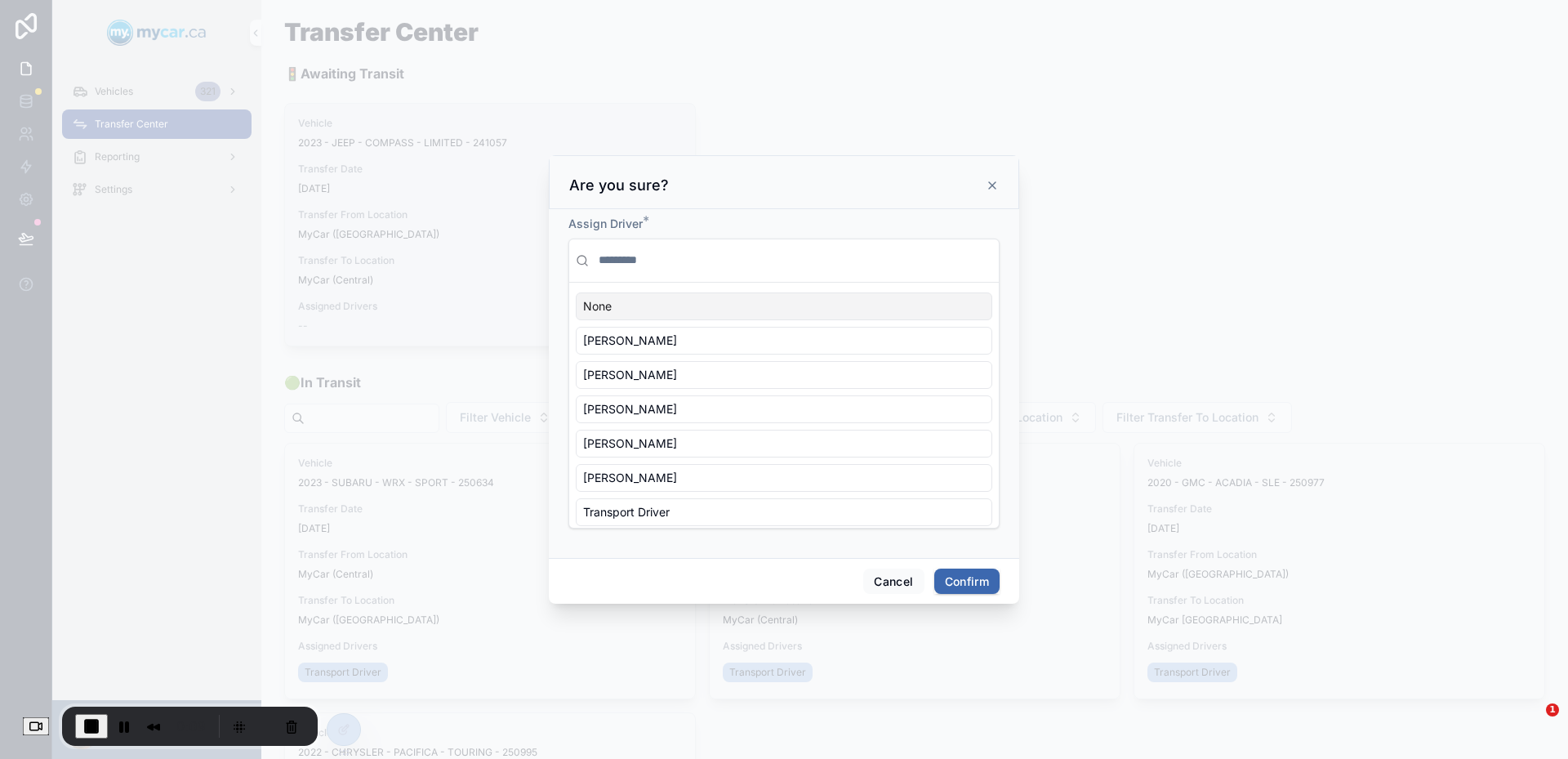
click at [679, 229] on div "Assign Driver *" at bounding box center [784, 223] width 431 height 17
click at [621, 260] on input "text" at bounding box center [794, 260] width 397 height 29
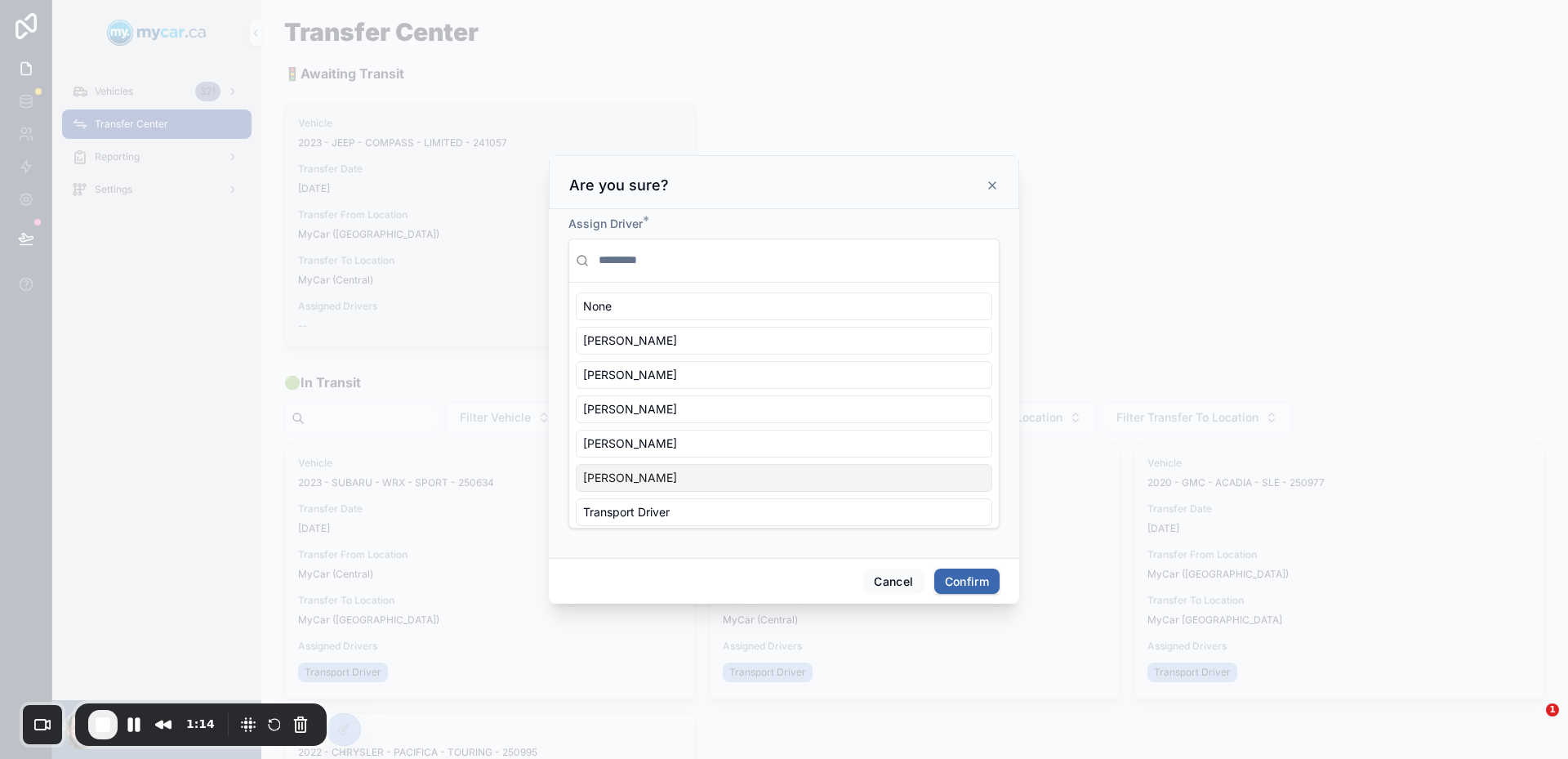
click at [648, 52] on div at bounding box center [784, 380] width 1568 height 759
click at [868, 182] on div "Are you sure?" at bounding box center [784, 185] width 430 height 20
click at [989, 184] on icon at bounding box center [992, 184] width 13 height 13
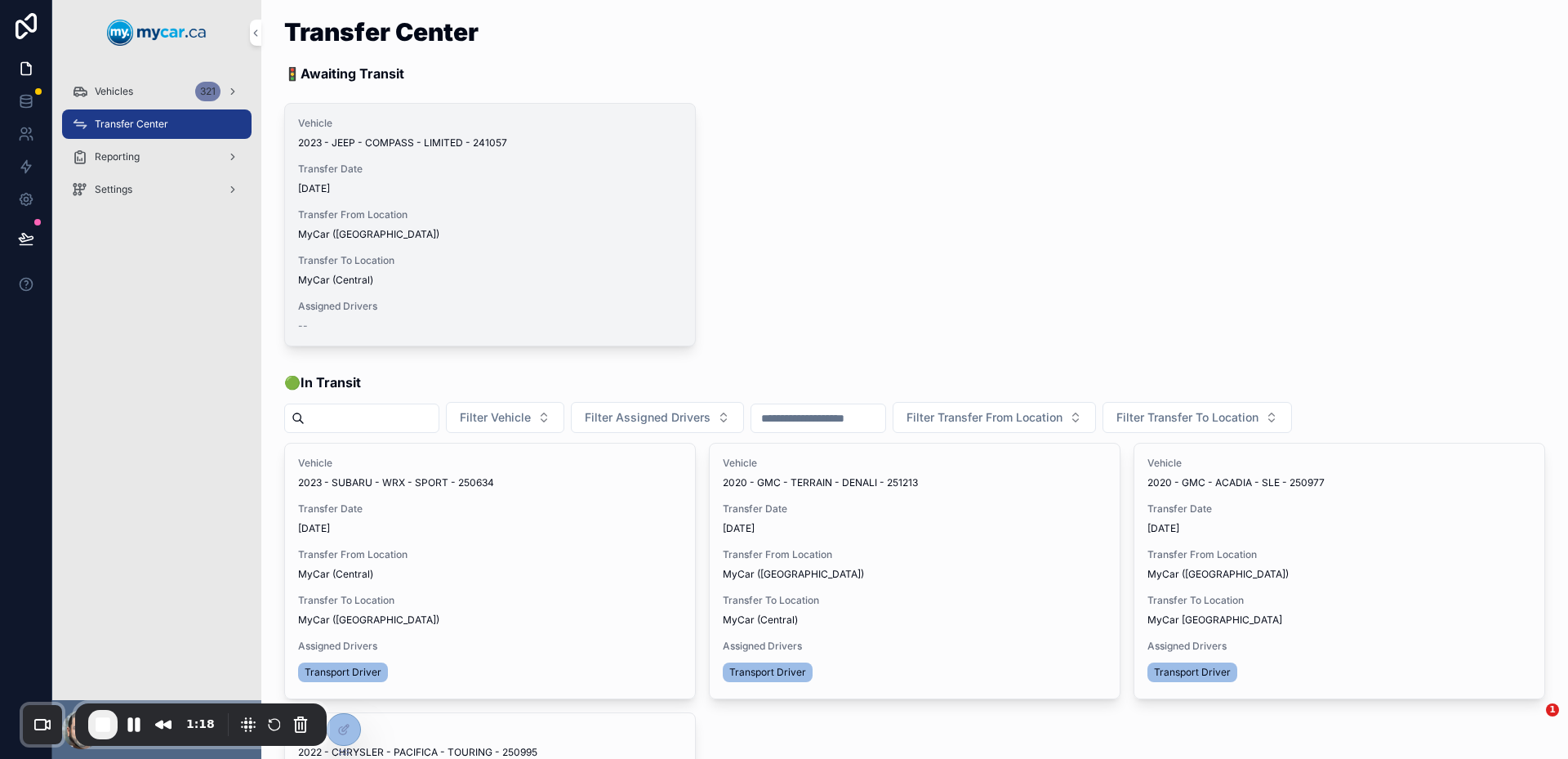
click at [804, 103] on div "Vehicle 2023 - JEEP - COMPASS - LIMITED - 241057 Transfer Date [DATE] Transfer …" at bounding box center [915, 225] width 1261 height 244
click at [155, 94] on div "Vehicles 321" at bounding box center [157, 91] width 170 height 26
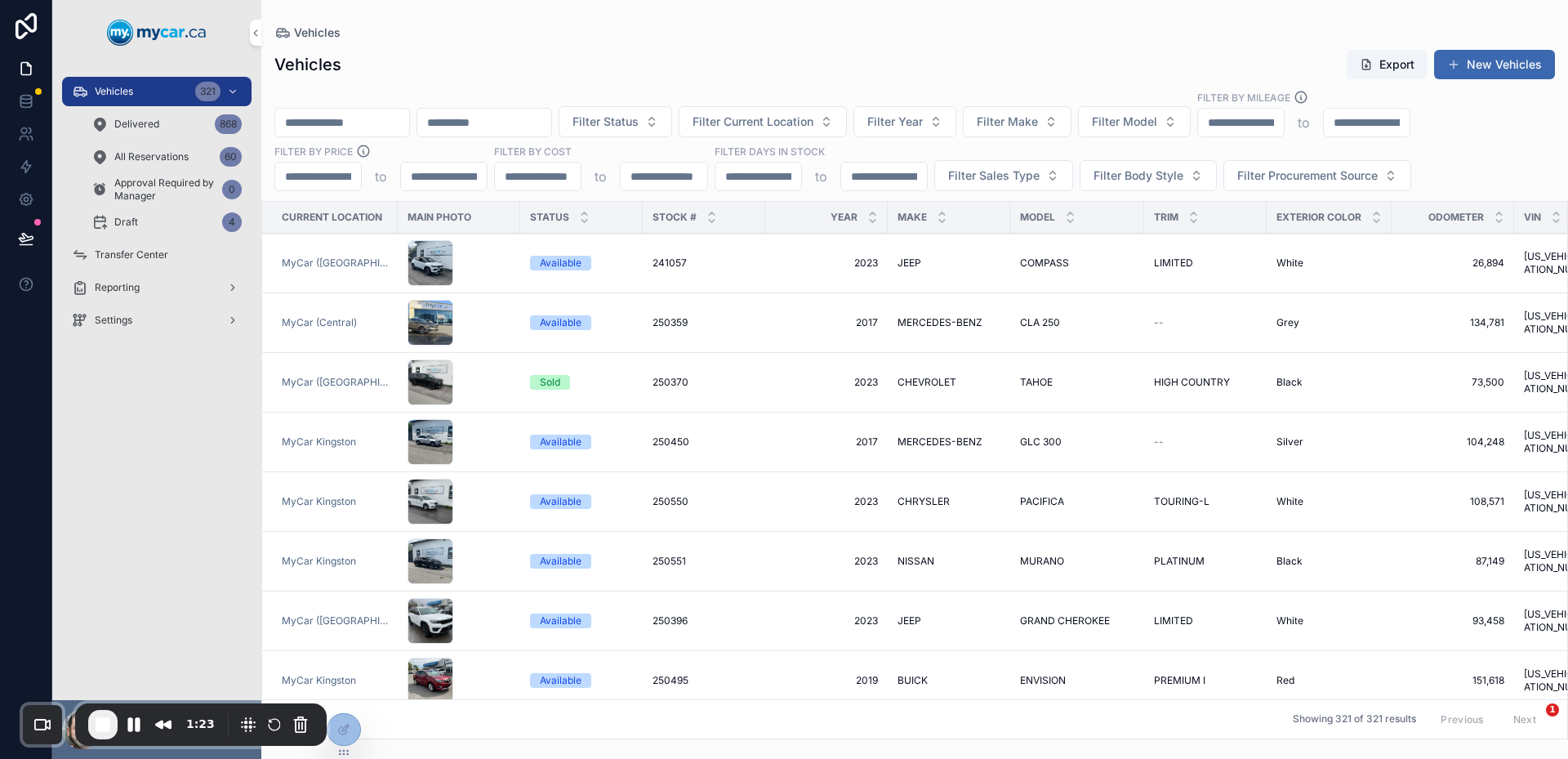
click at [149, 128] on span "Delivered" at bounding box center [137, 124] width 45 height 13
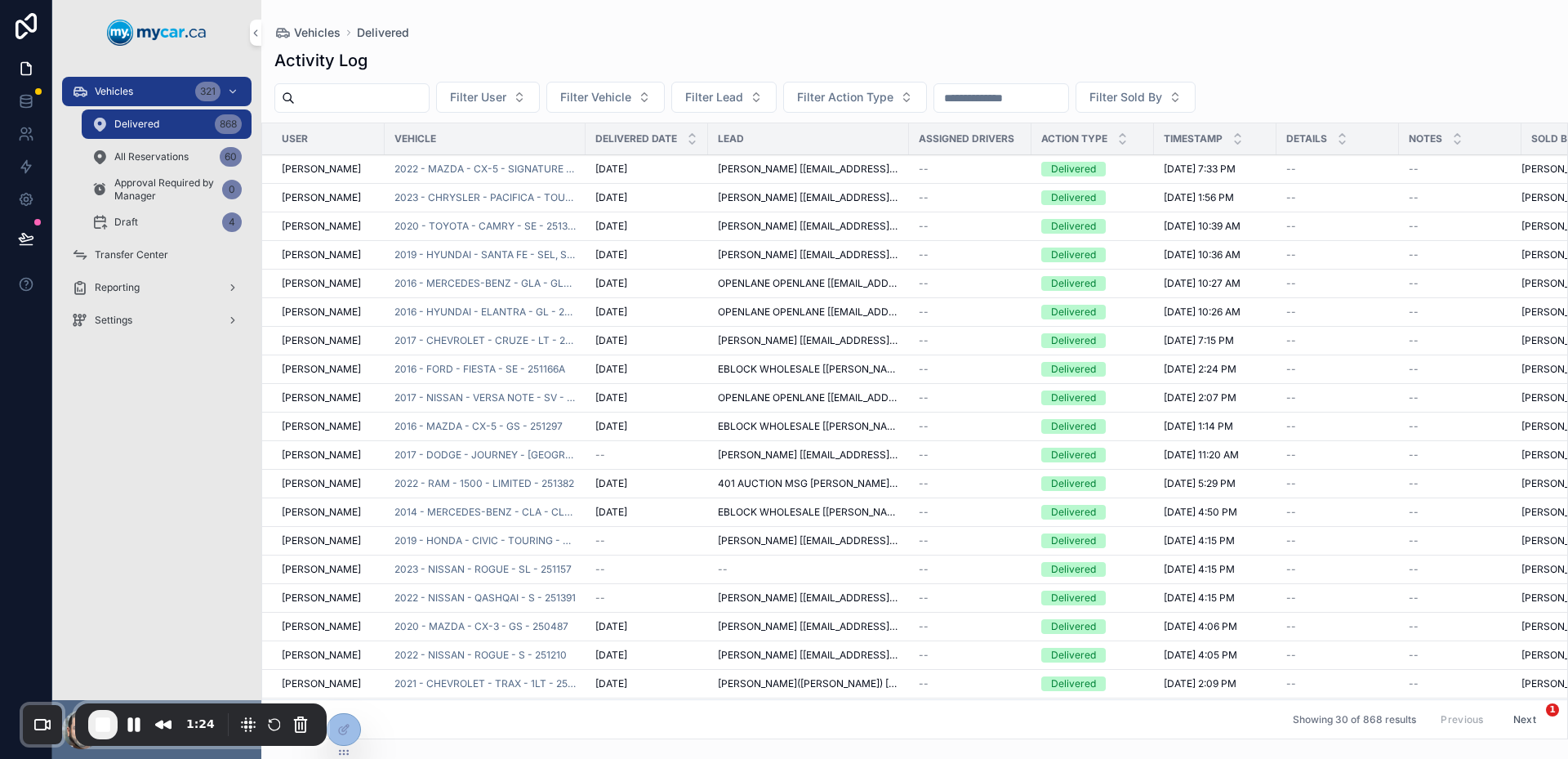
click at [154, 174] on div "Approval Required by Manager 0" at bounding box center [167, 190] width 189 height 33
click at [155, 159] on span "All Reservations" at bounding box center [151, 156] width 74 height 13
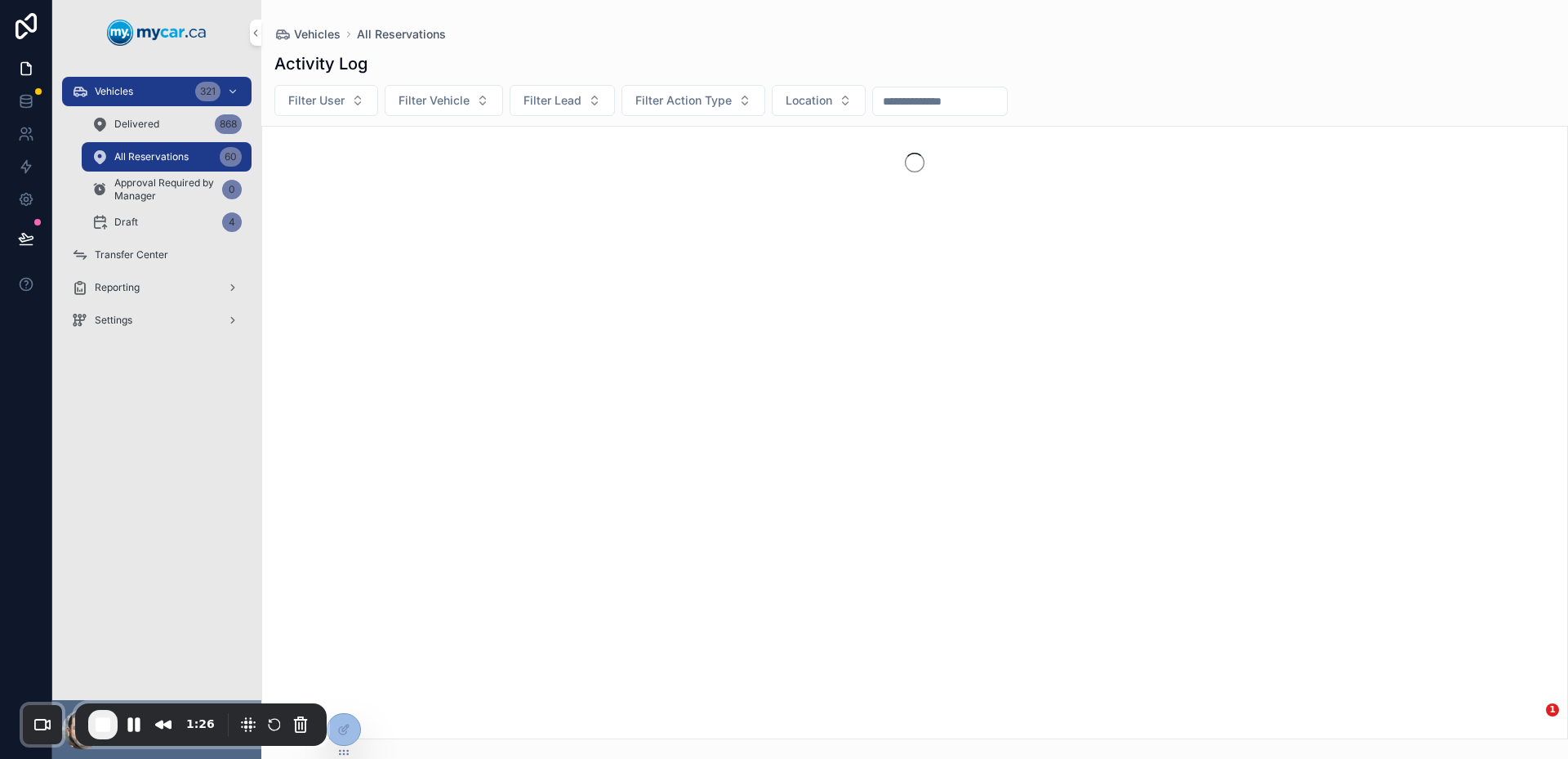
click at [177, 189] on span "Approval Required by Manager" at bounding box center [165, 189] width 101 height 26
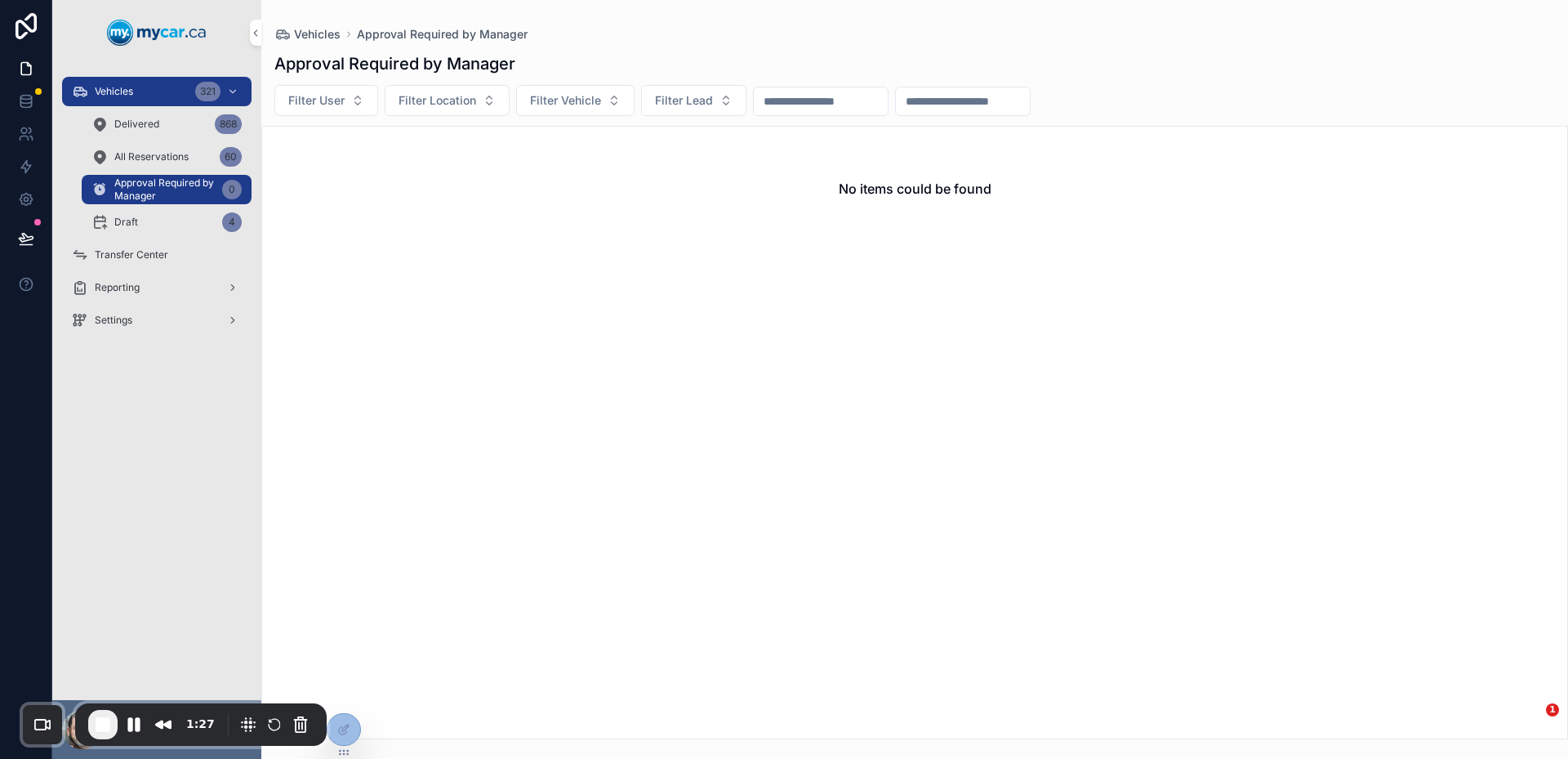
click at [167, 255] on span "Transfer Center" at bounding box center [131, 255] width 73 height 13
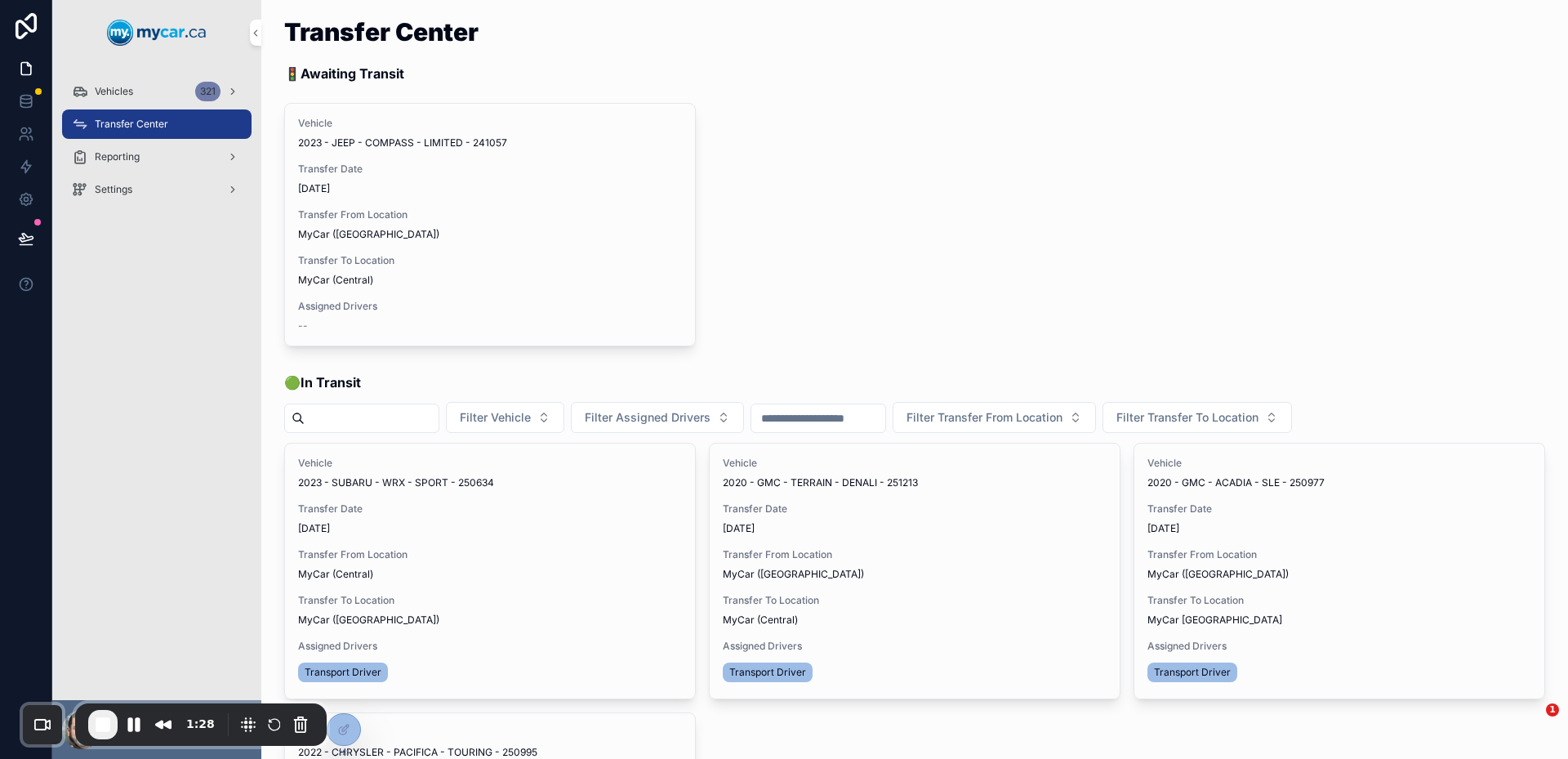
click at [155, 161] on div "Reporting" at bounding box center [157, 156] width 170 height 26
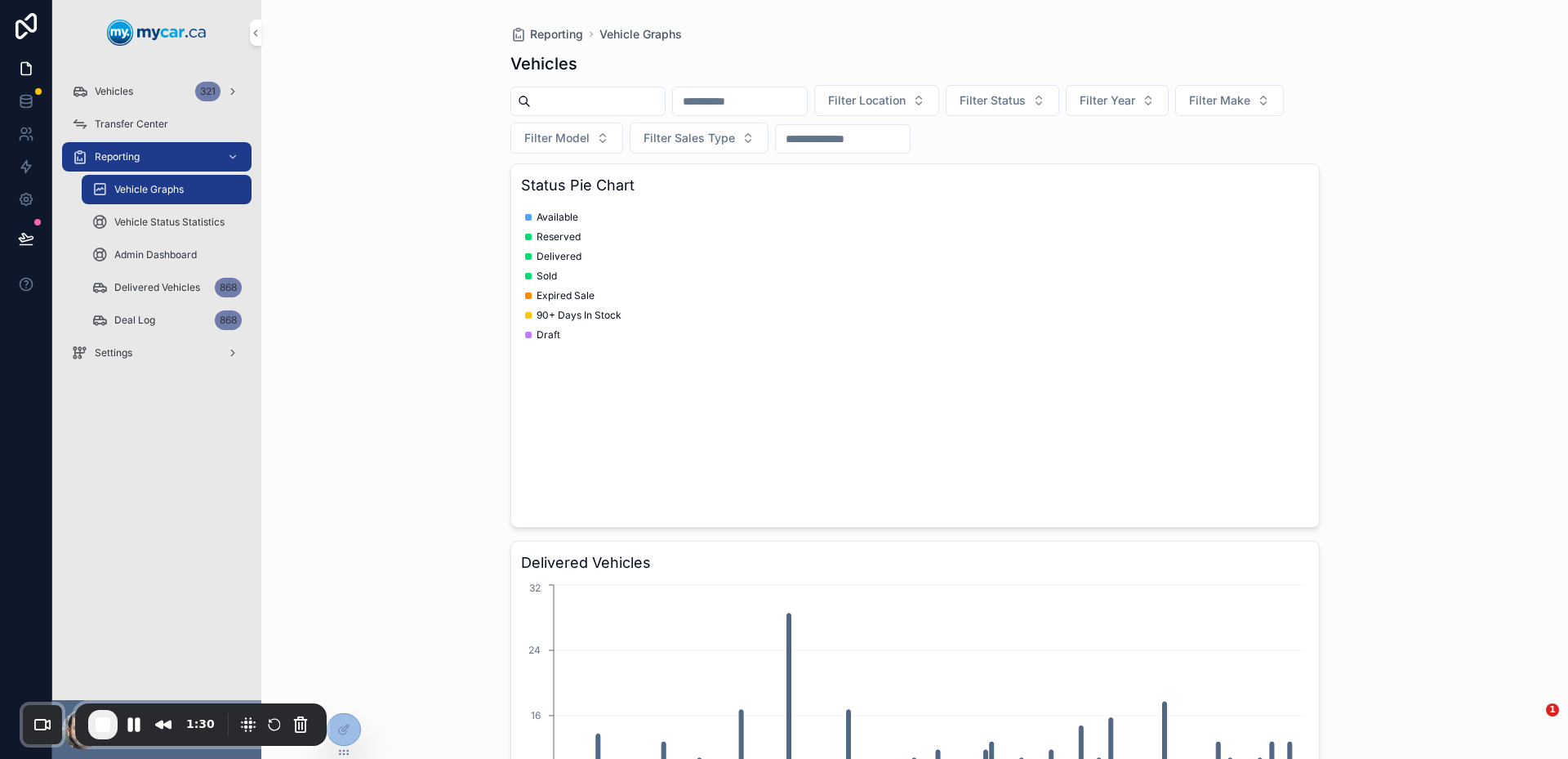
click at [136, 93] on div "Vehicles 321" at bounding box center [157, 91] width 170 height 26
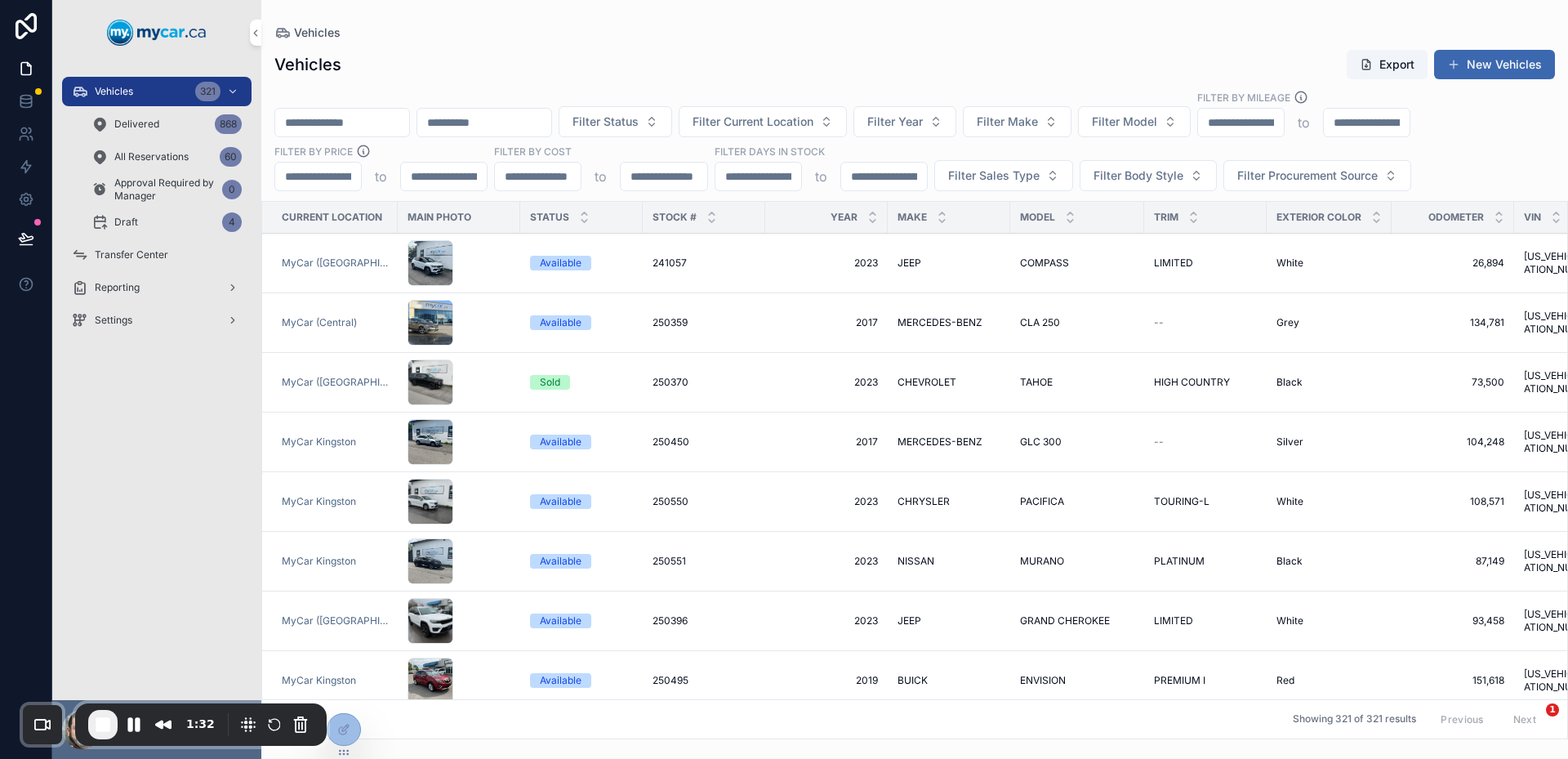
click at [154, 116] on div "Delivered 868" at bounding box center [167, 124] width 150 height 26
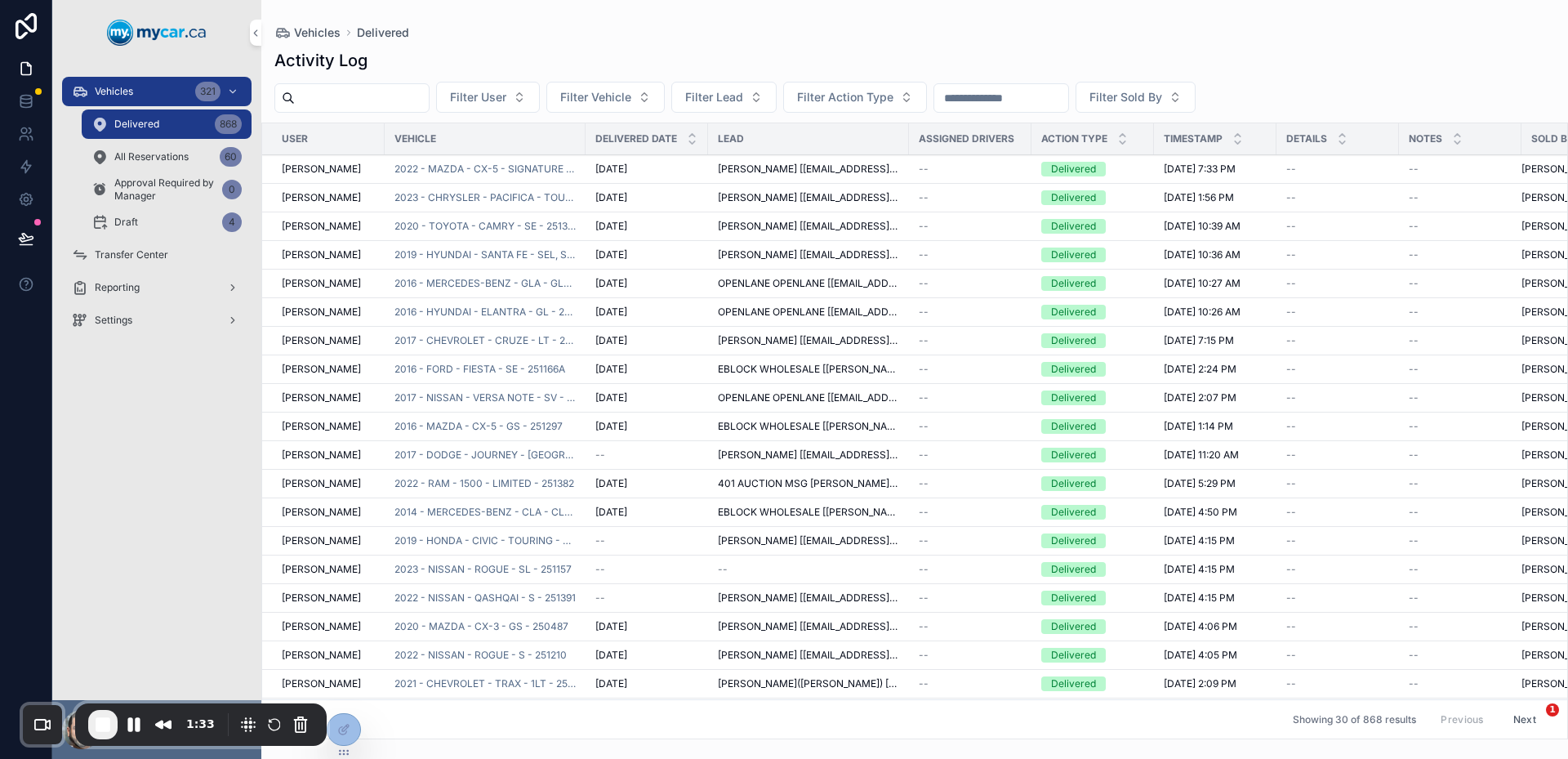
click at [178, 165] on div "All Reservations 60" at bounding box center [167, 156] width 150 height 26
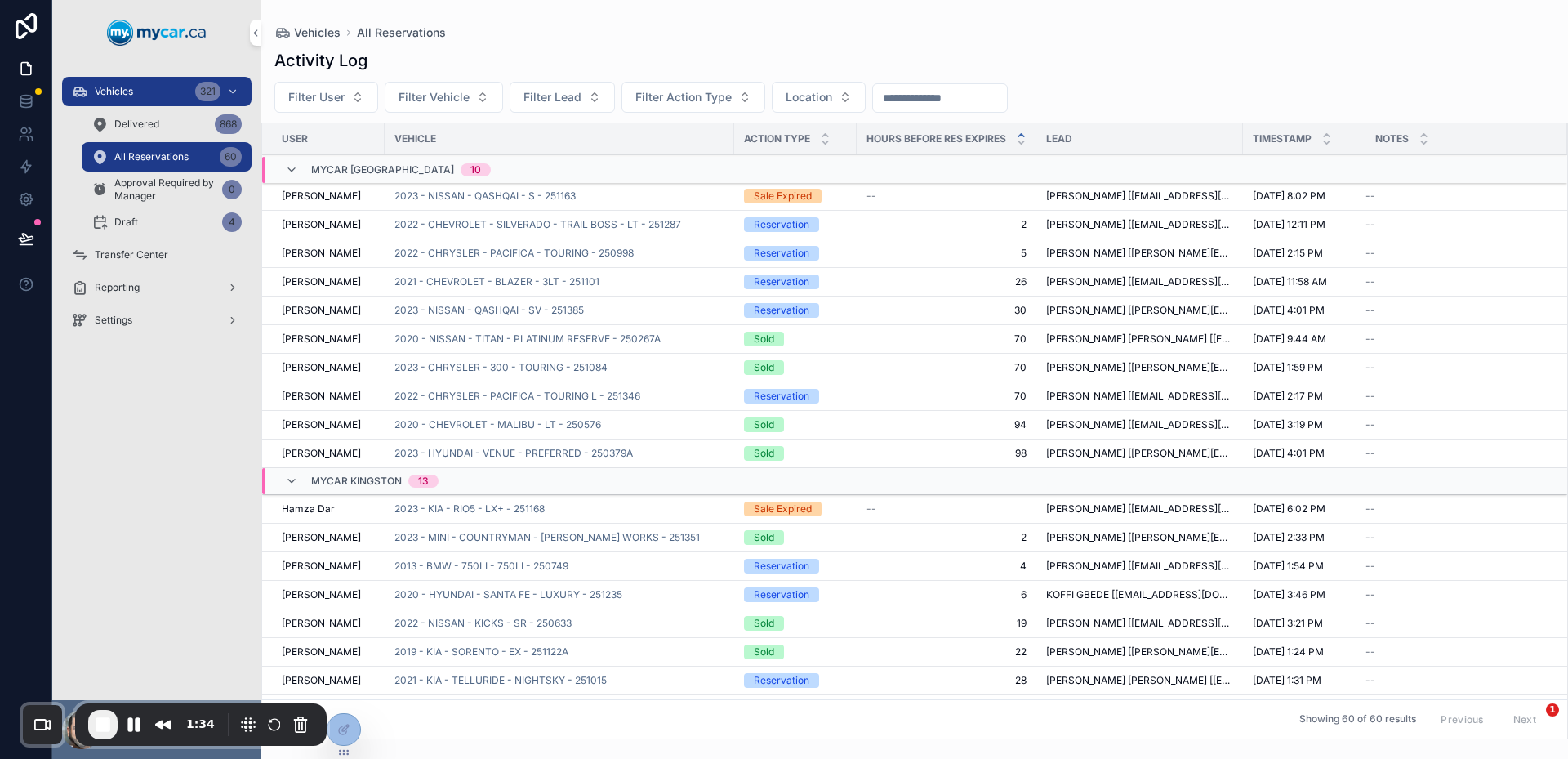
click at [192, 188] on span "Approval Required by Manager" at bounding box center [165, 189] width 101 height 26
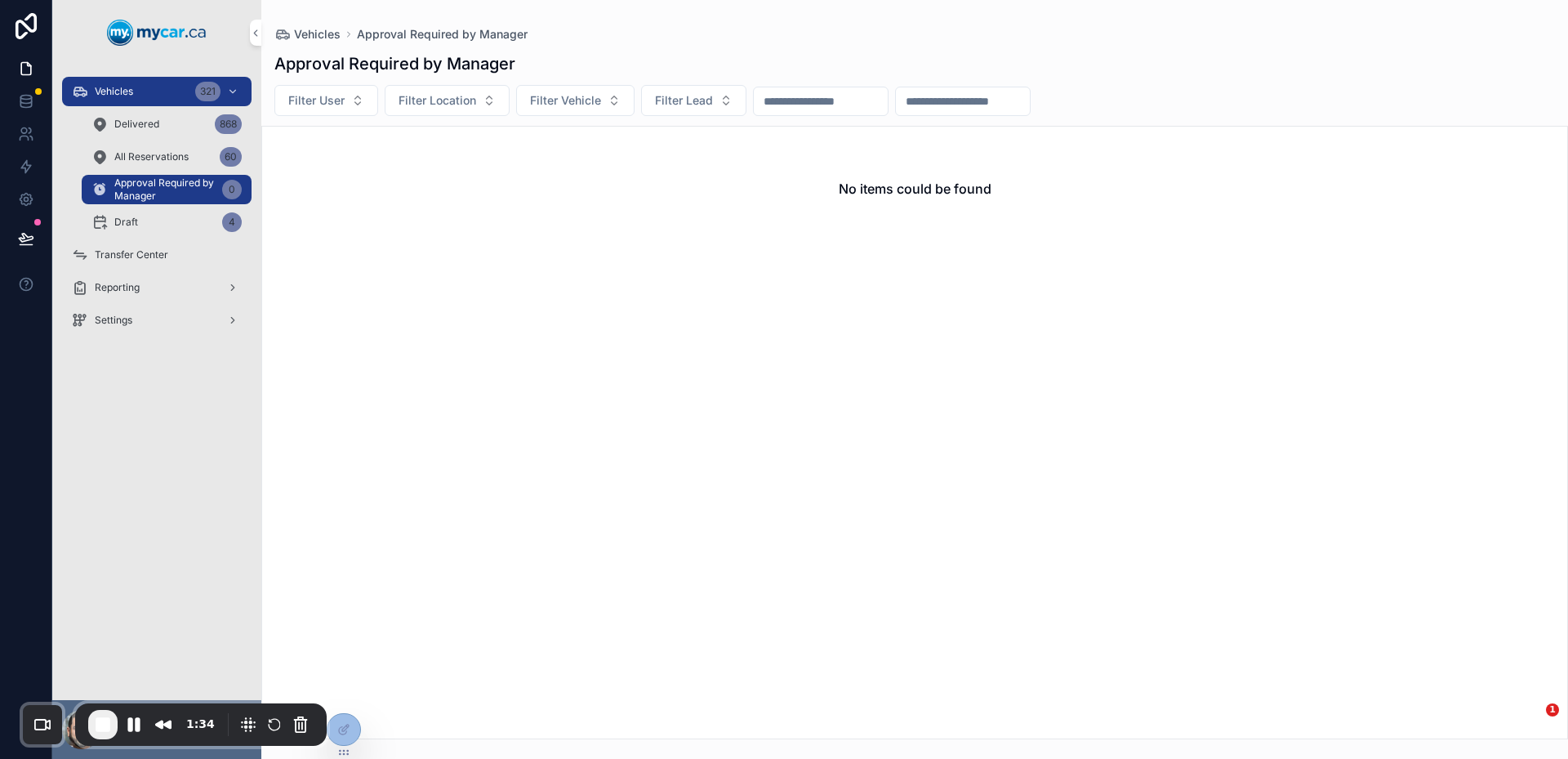
click at [161, 143] on link "All Reservations 60" at bounding box center [167, 157] width 170 height 29
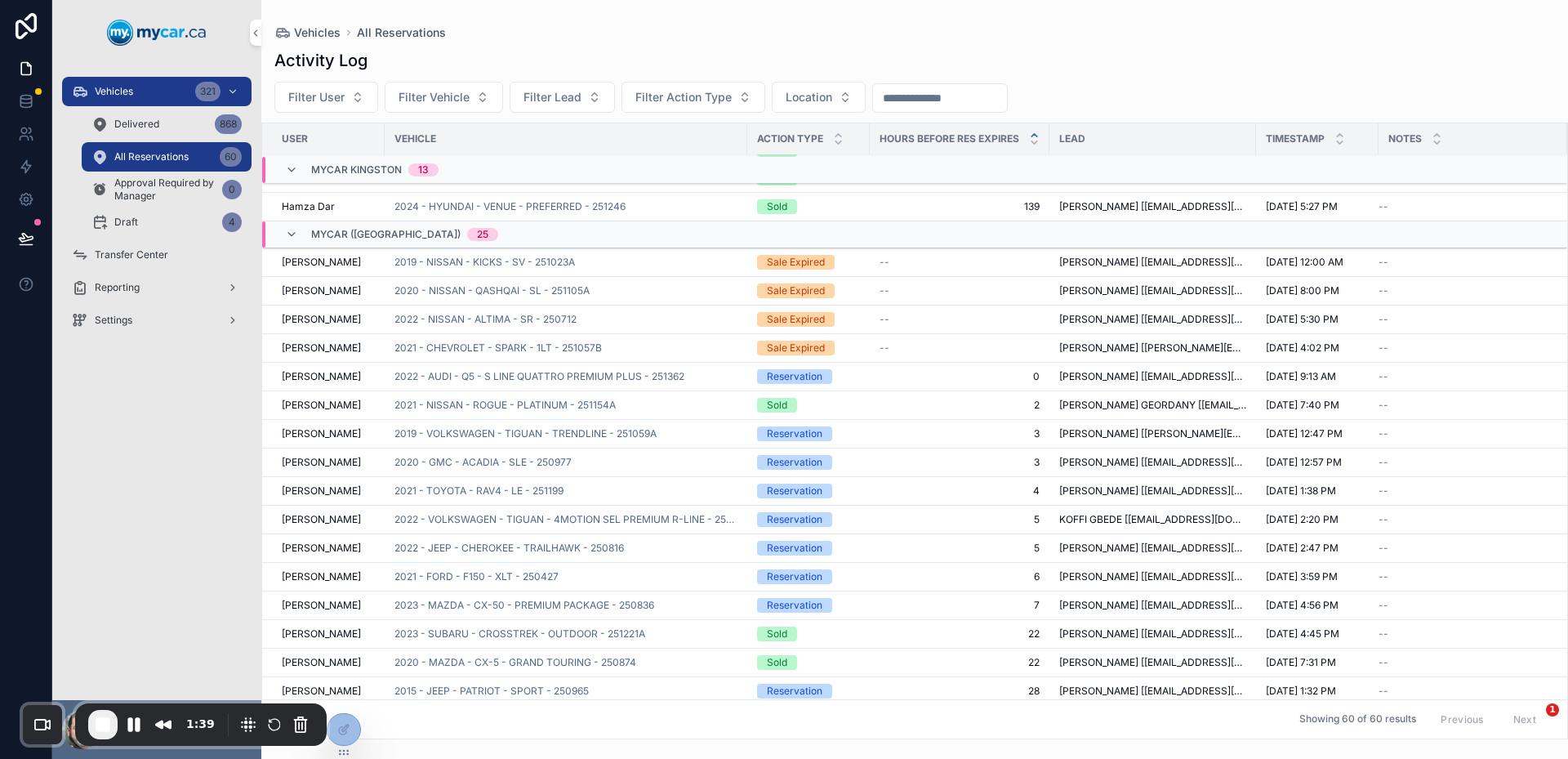
click at [651, 398] on tbody "MyCar Kingston 13 Hamza Dar 2023 - KIA - RIO5 - LX+ - 251168 Sale Expired -- [P…" at bounding box center [915, 435] width 1306 height 1843
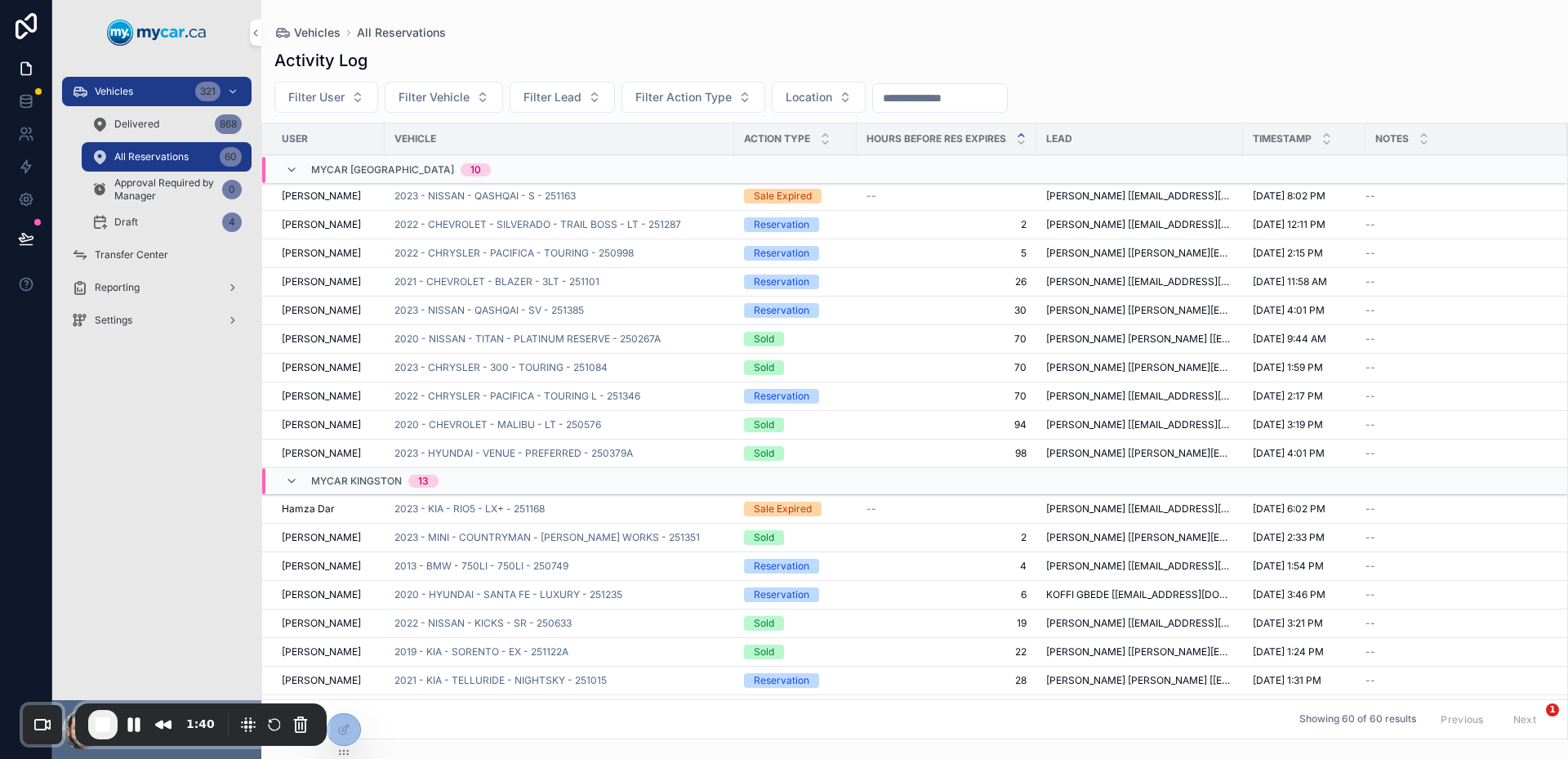
click at [385, 164] on span "MyCar [GEOGRAPHIC_DATA]" at bounding box center [382, 170] width 143 height 13
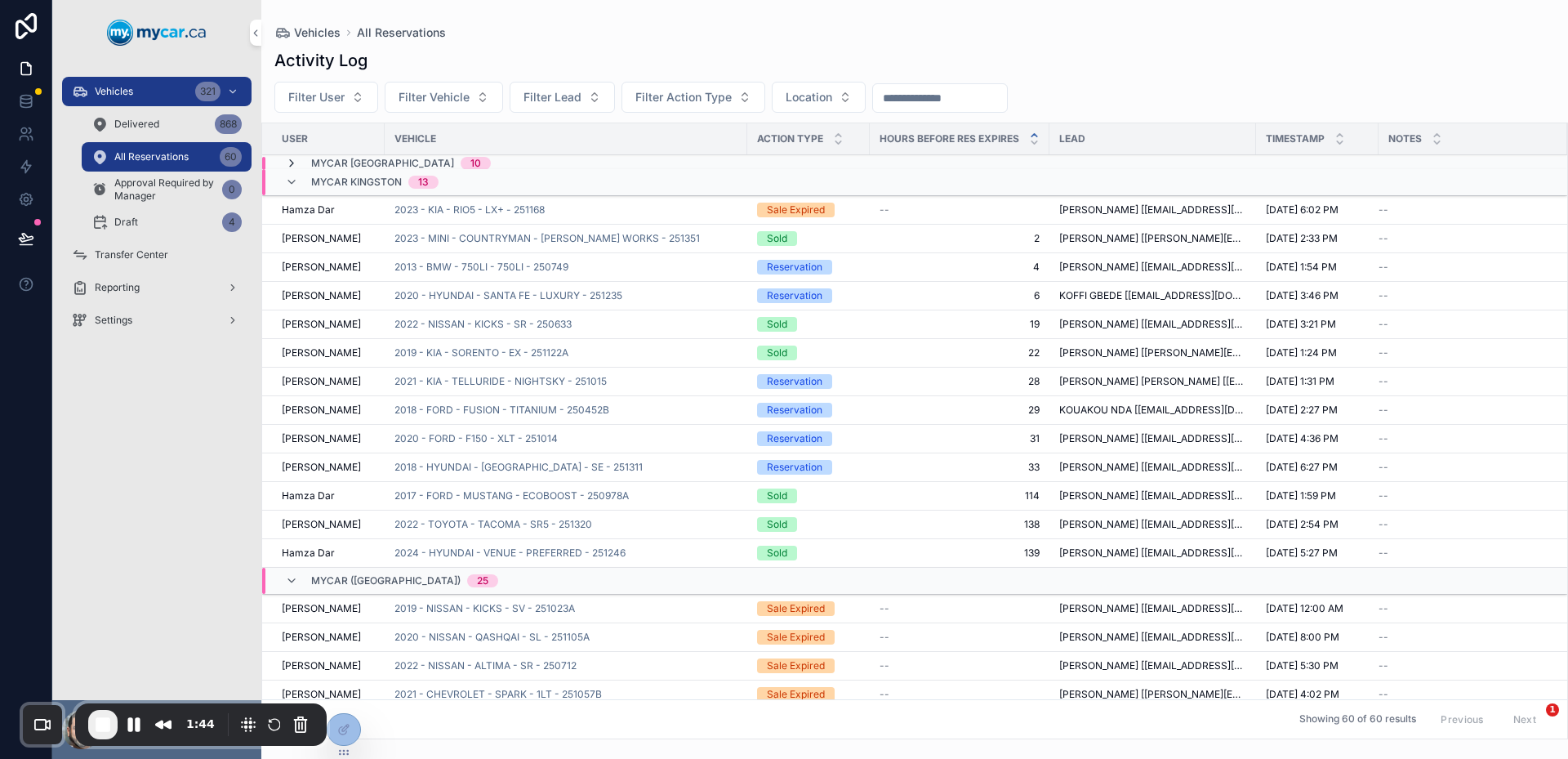
click at [289, 164] on icon "scrollable content" at bounding box center [291, 163] width 13 height 13
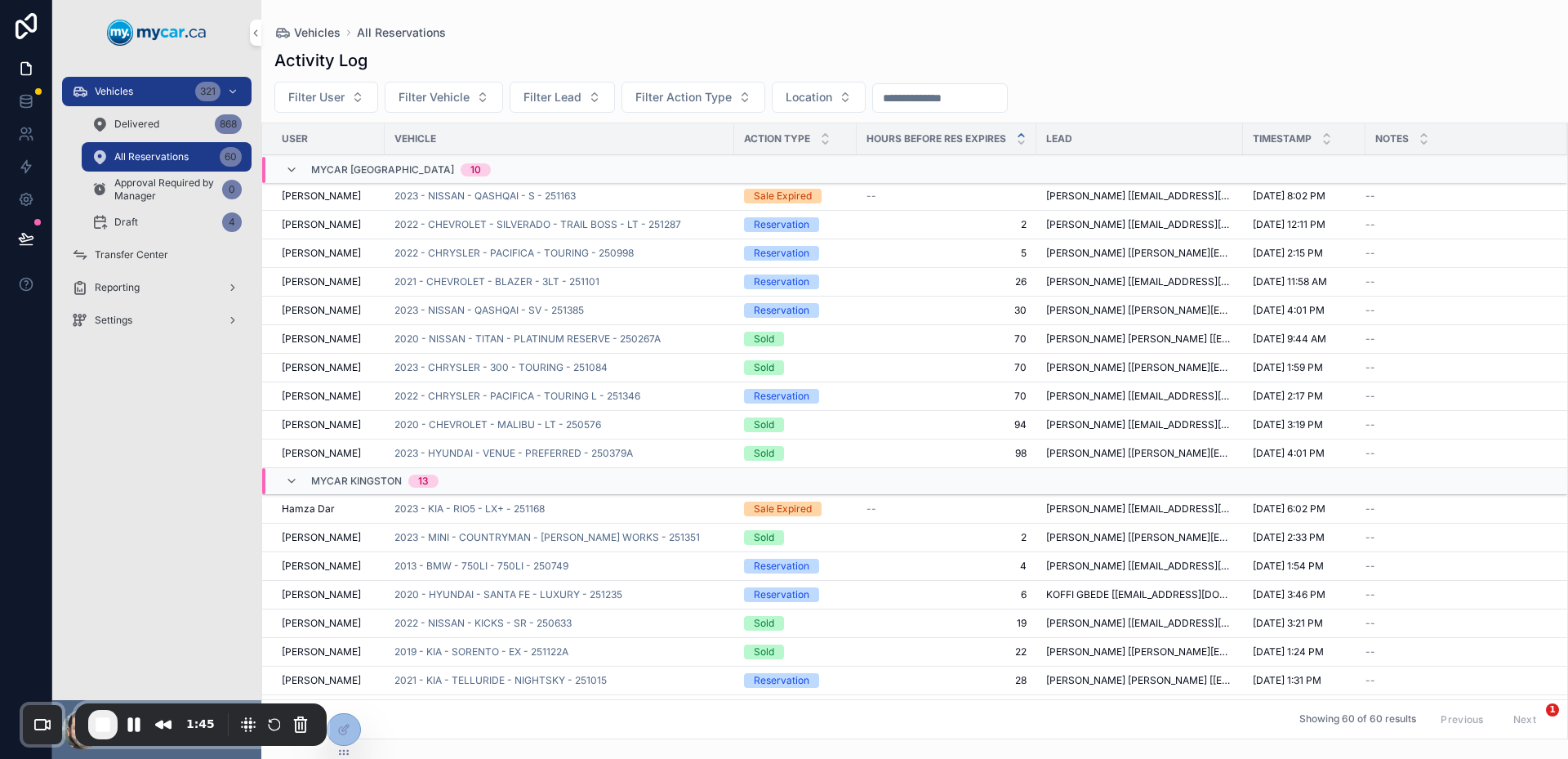
click at [314, 174] on span "MyCar [GEOGRAPHIC_DATA]" at bounding box center [382, 170] width 143 height 13
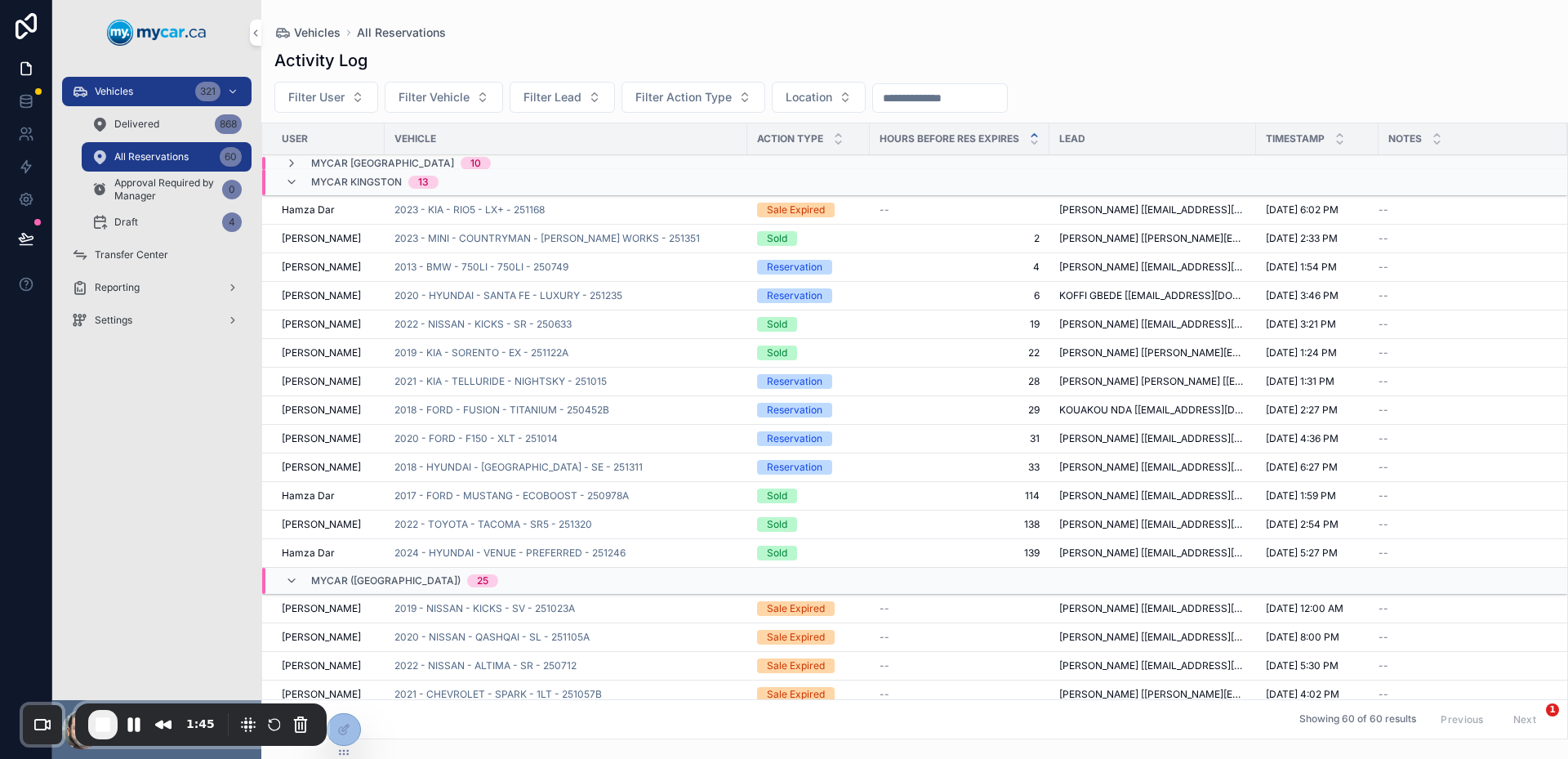
click at [338, 164] on span "MyCar [GEOGRAPHIC_DATA]" at bounding box center [382, 163] width 143 height 13
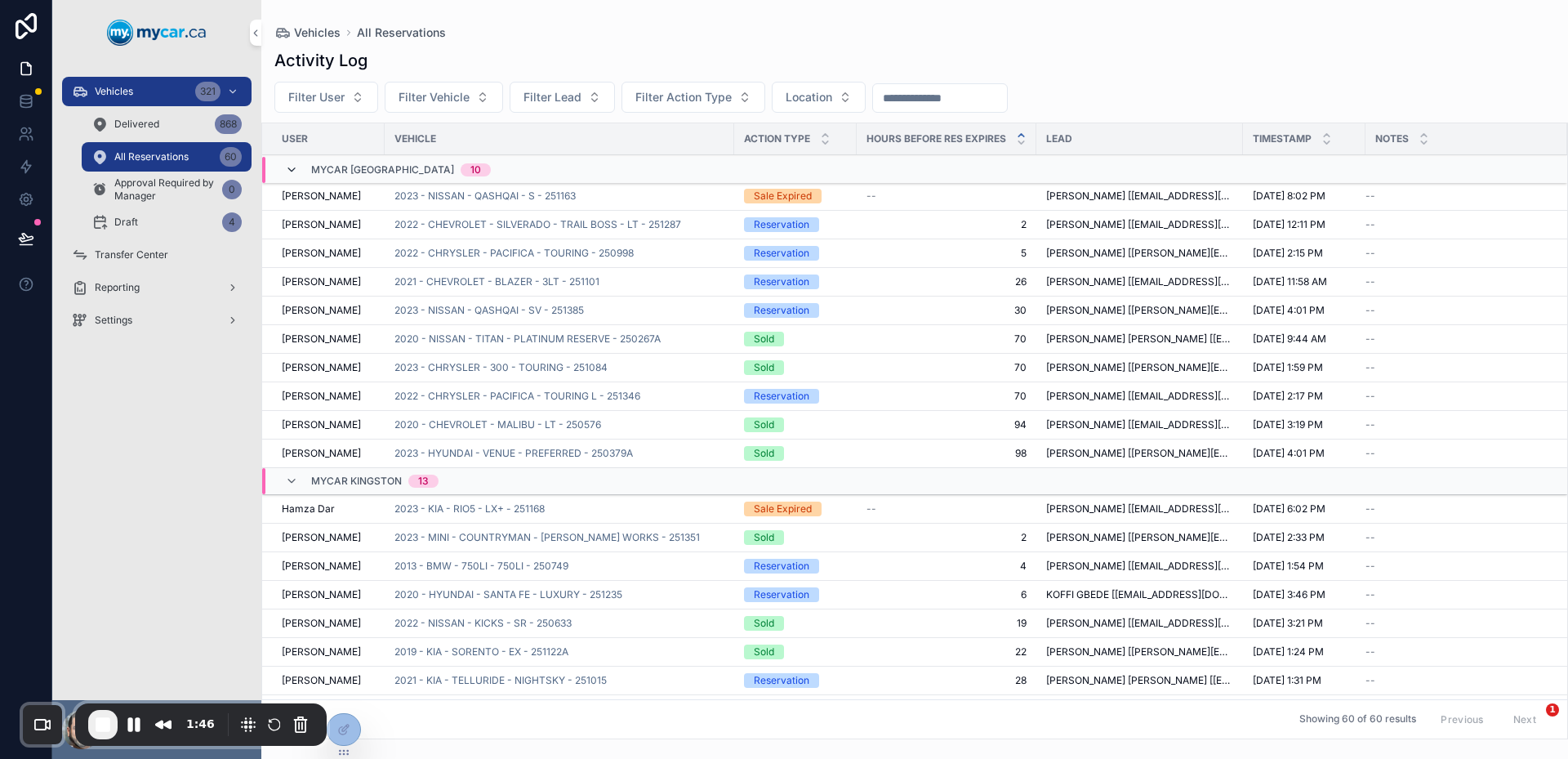
click at [293, 168] on icon "scrollable content" at bounding box center [291, 170] width 13 height 13
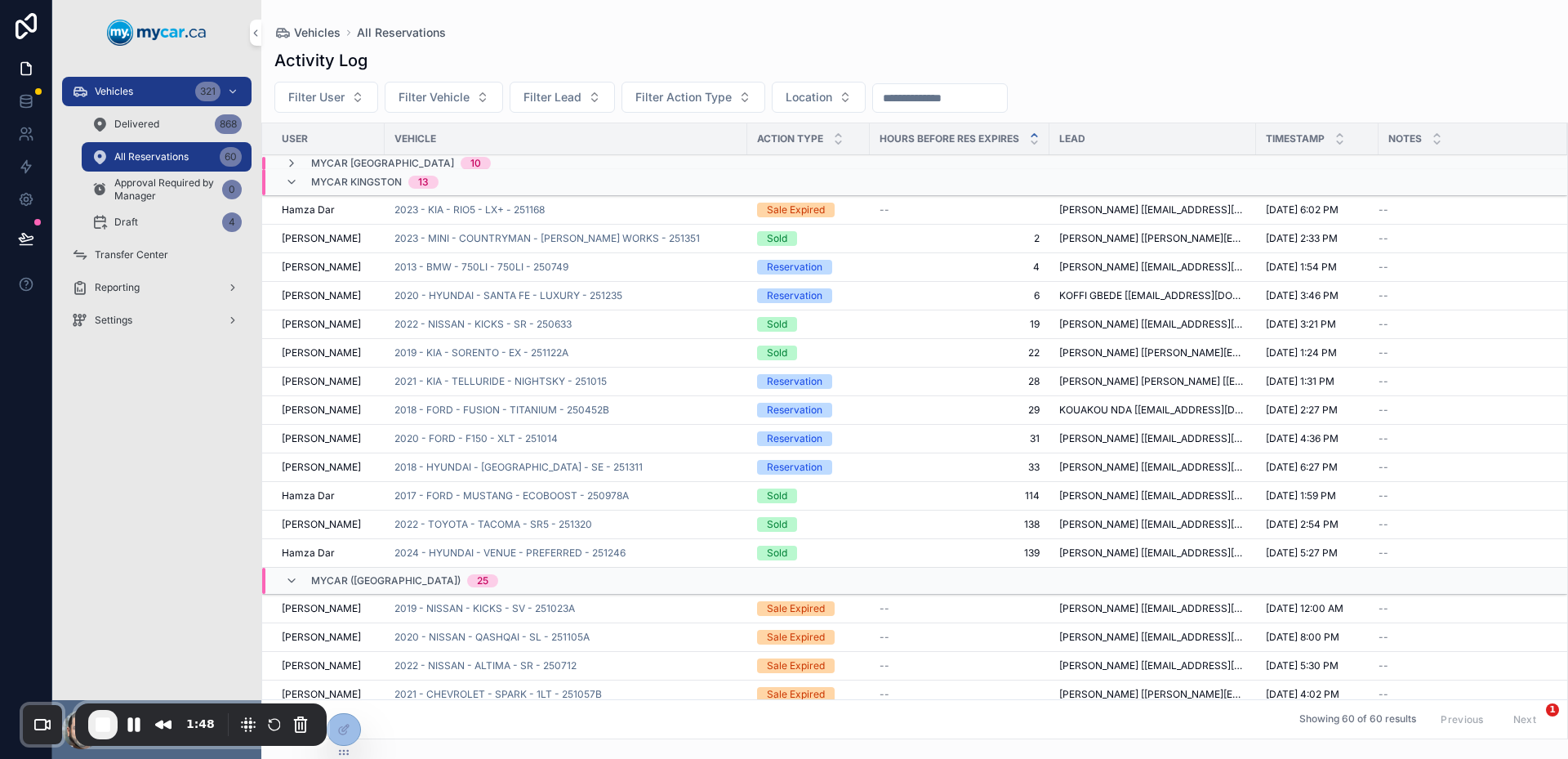
click at [299, 165] on div "MyCar [GEOGRAPHIC_DATA] 10" at bounding box center [387, 163] width 206 height 13
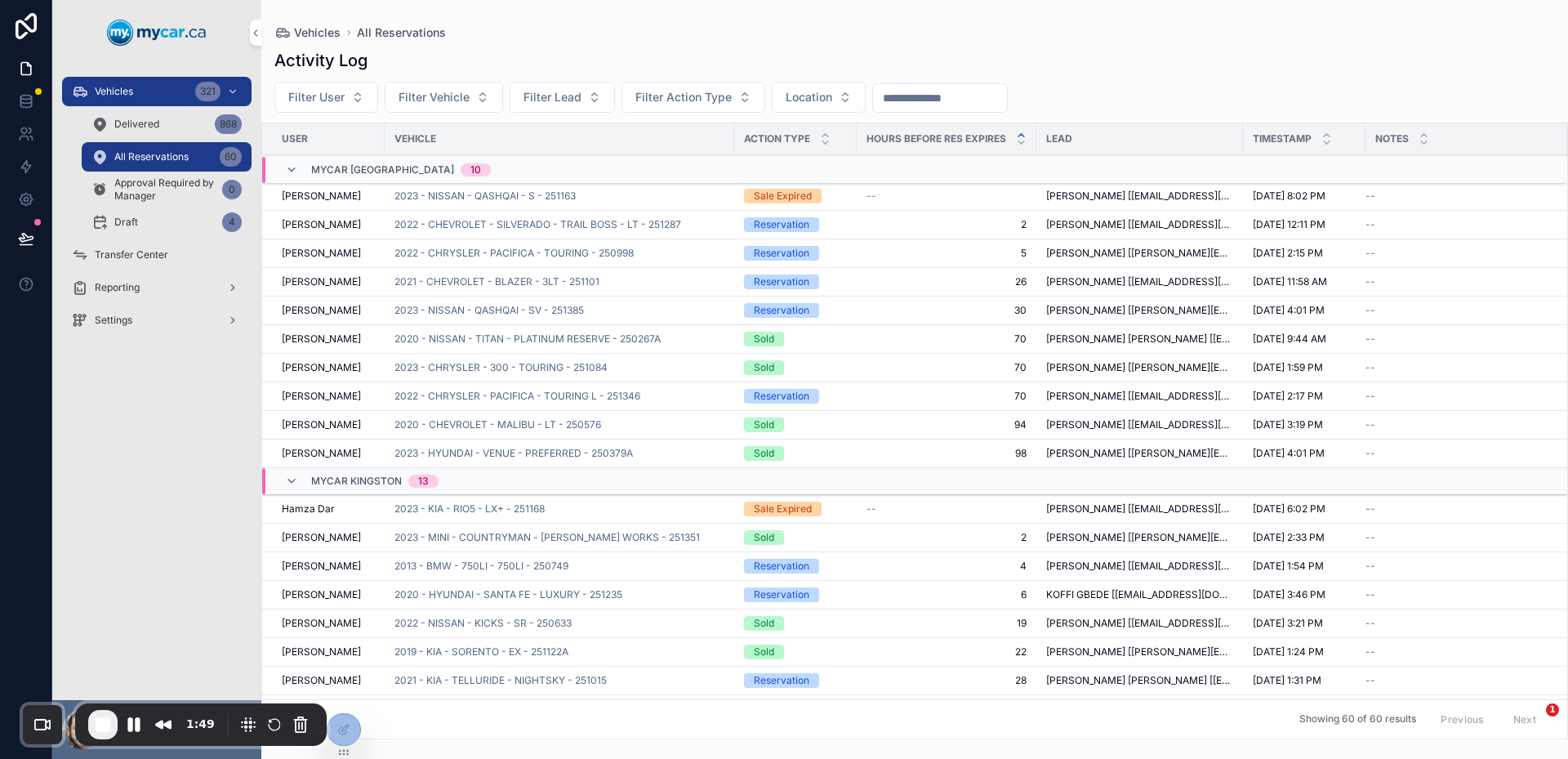
click at [299, 169] on div "MyCar [GEOGRAPHIC_DATA] 10" at bounding box center [387, 170] width 206 height 26
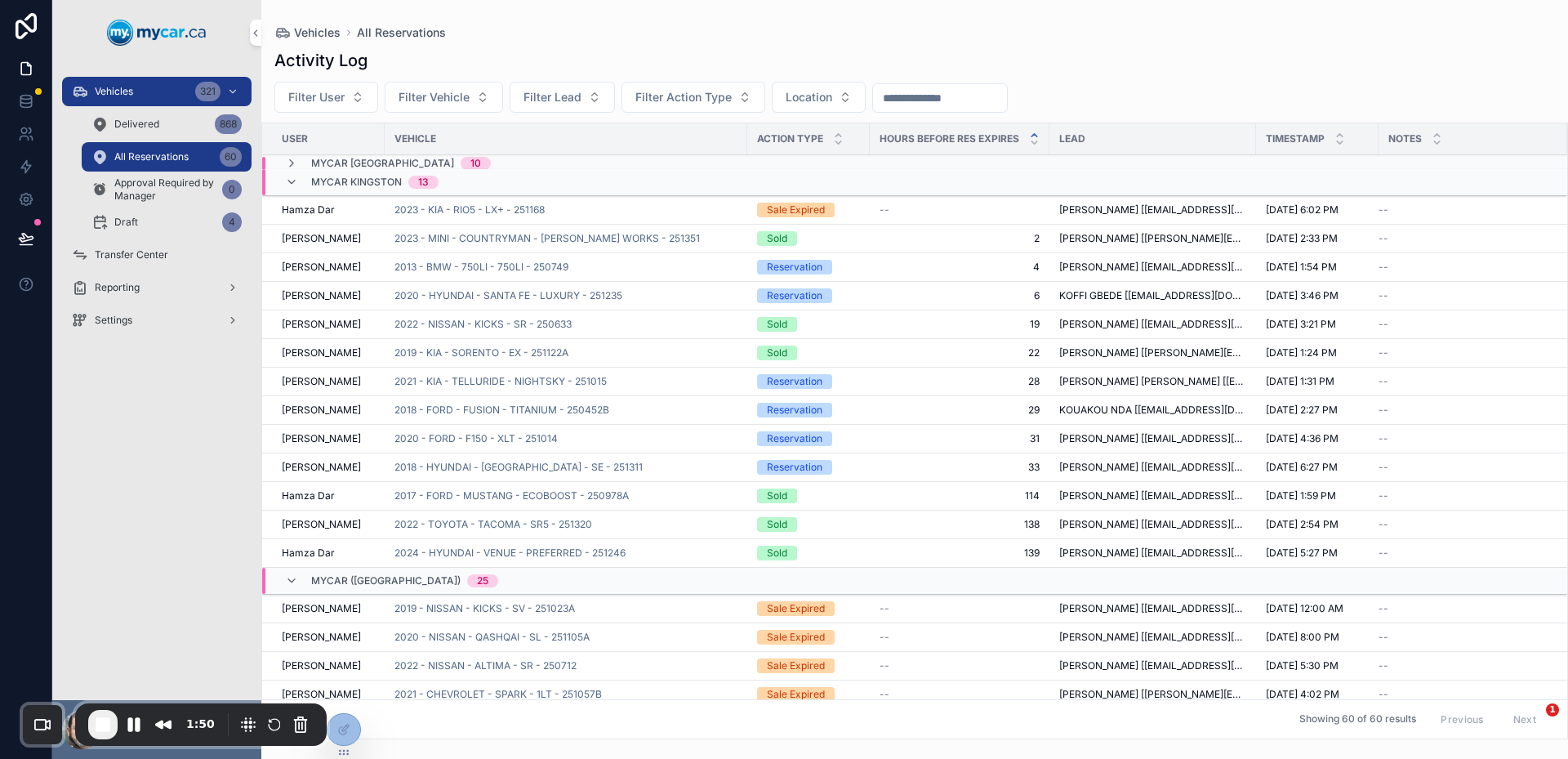
click at [313, 180] on span "MyCar Kingston" at bounding box center [356, 181] width 91 height 13
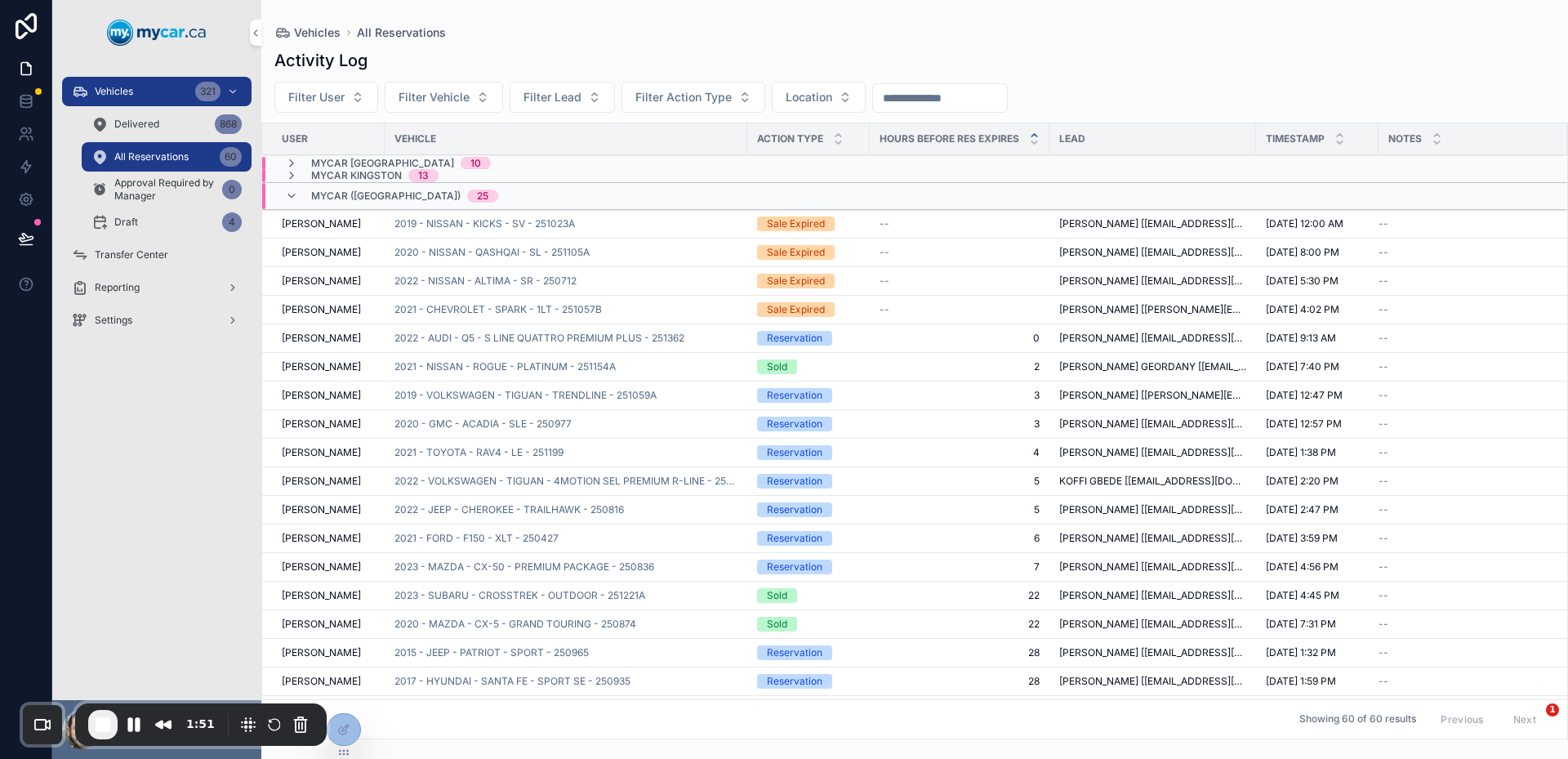
click at [340, 194] on span "MyCar ([GEOGRAPHIC_DATA])" at bounding box center [385, 195] width 149 height 13
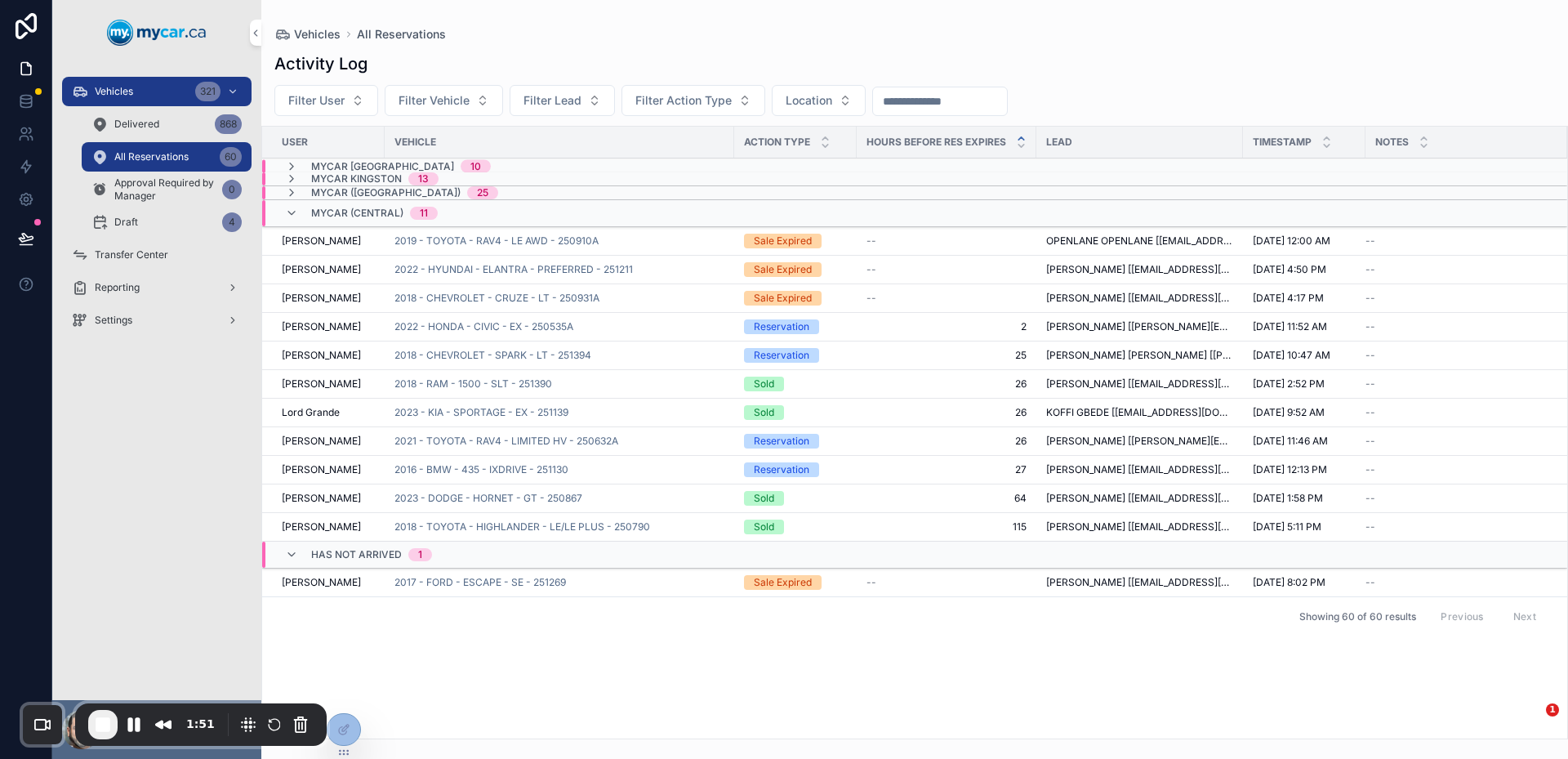
click at [355, 217] on span "MyCar (Central)" at bounding box center [357, 213] width 93 height 13
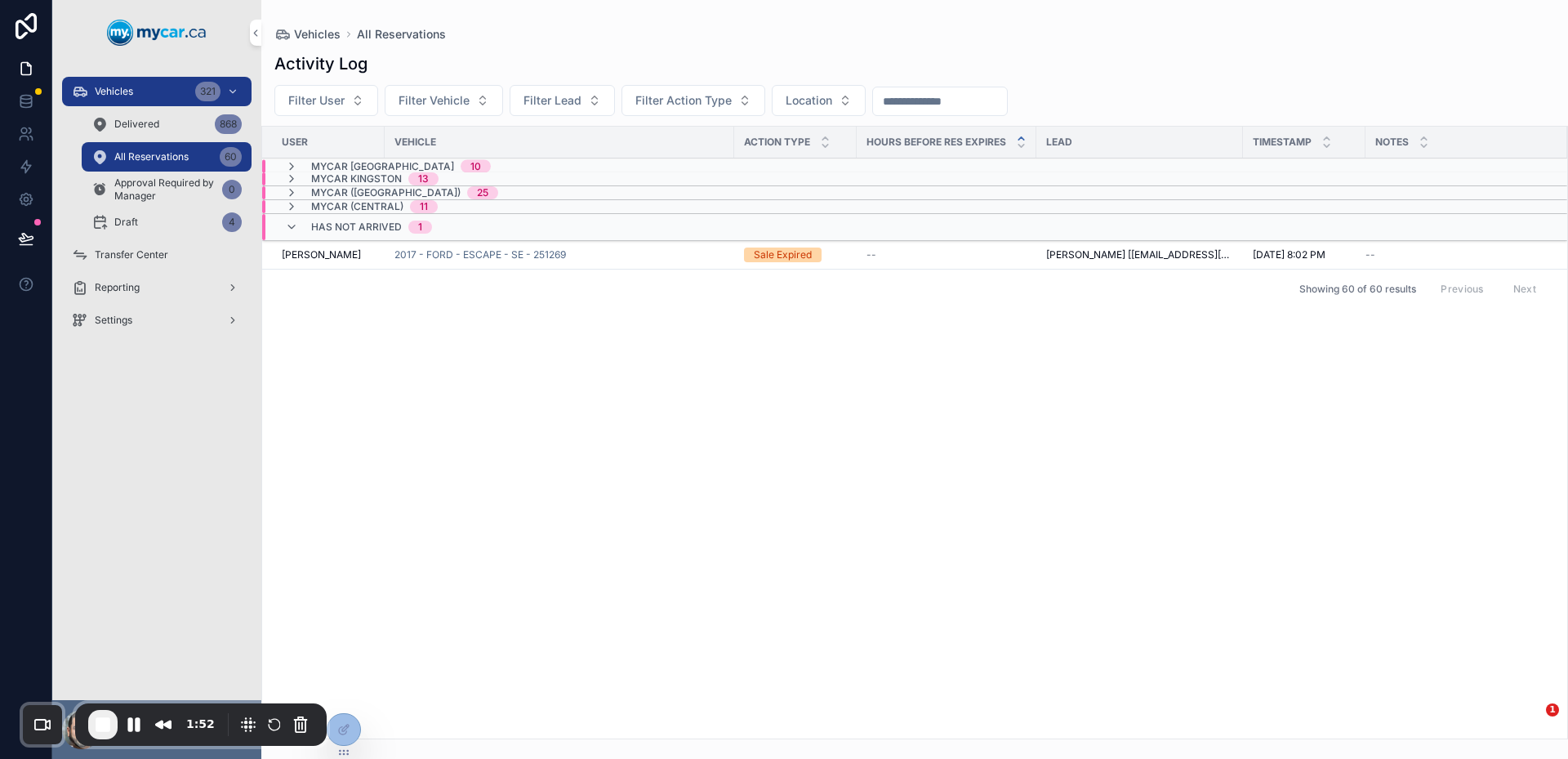
click at [357, 239] on div "Has not Arrived 1" at bounding box center [372, 226] width 121 height 26
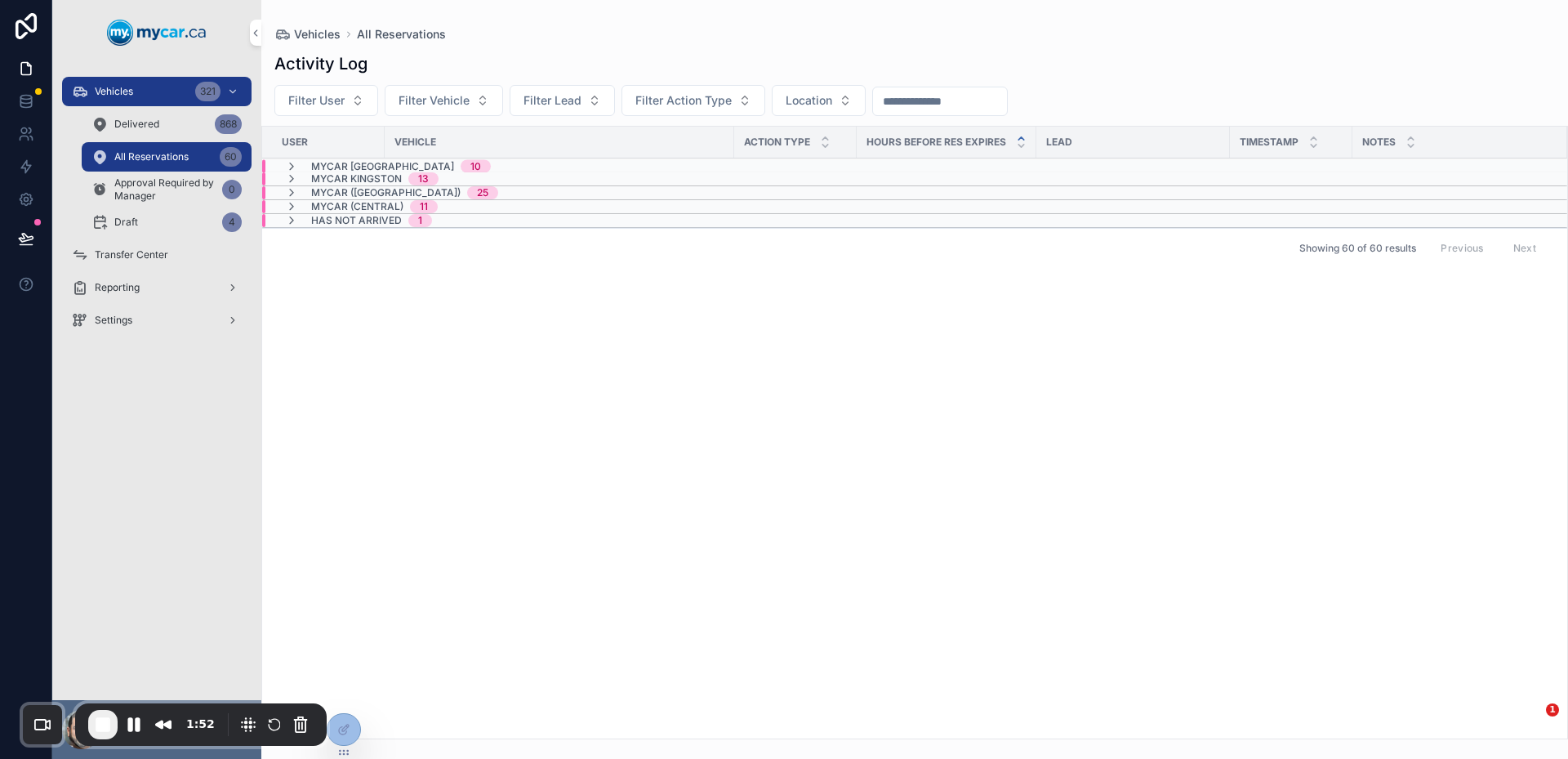
click at [413, 359] on div "User Vehicle Action Type Hours Before Res Expires Lead Timestamp Notes MyCar [G…" at bounding box center [915, 432] width 1306 height 612
click at [100, 723] on span "End Recording" at bounding box center [102, 725] width 20 height 20
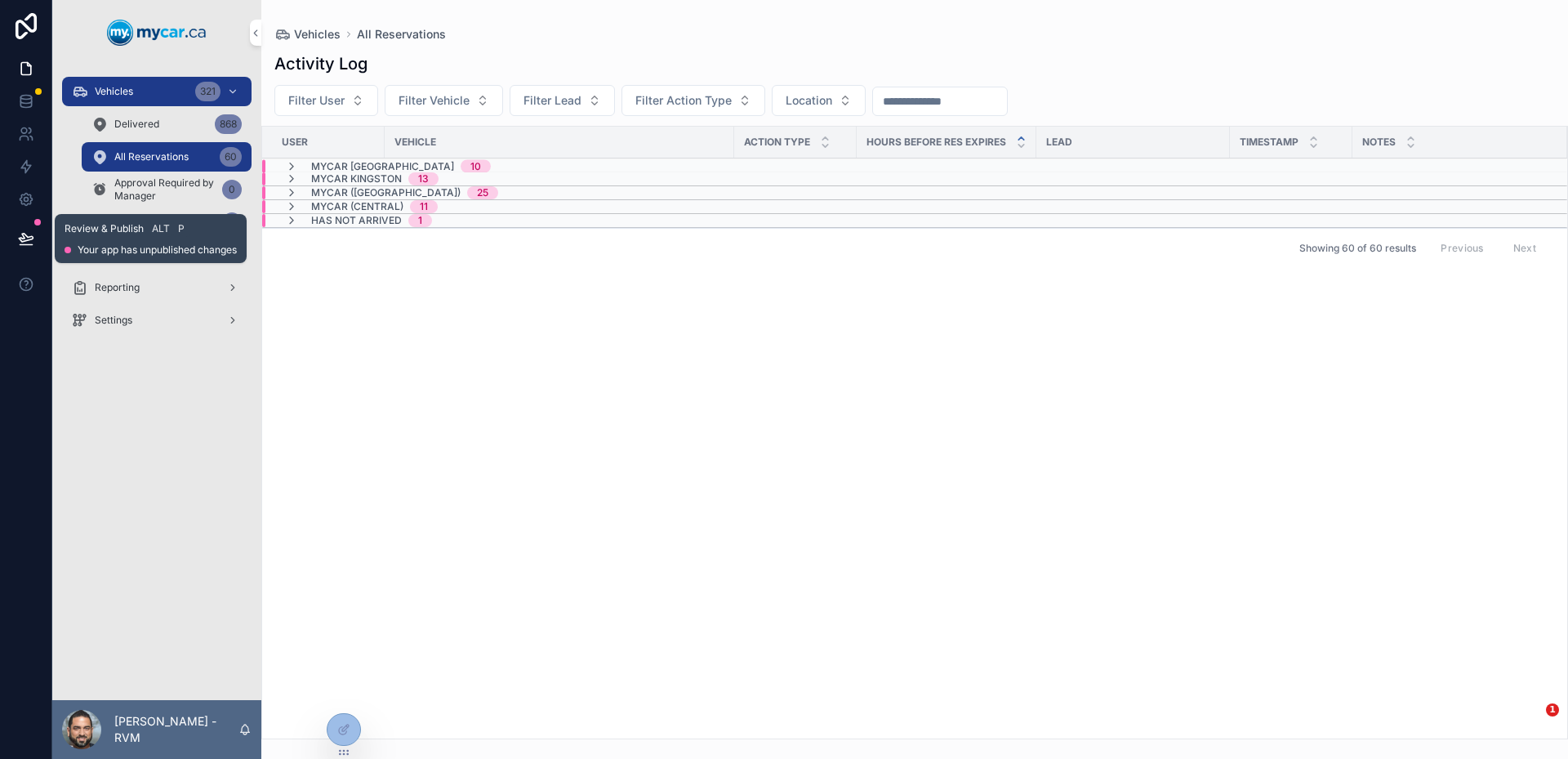
click at [14, 221] on button at bounding box center [25, 238] width 36 height 46
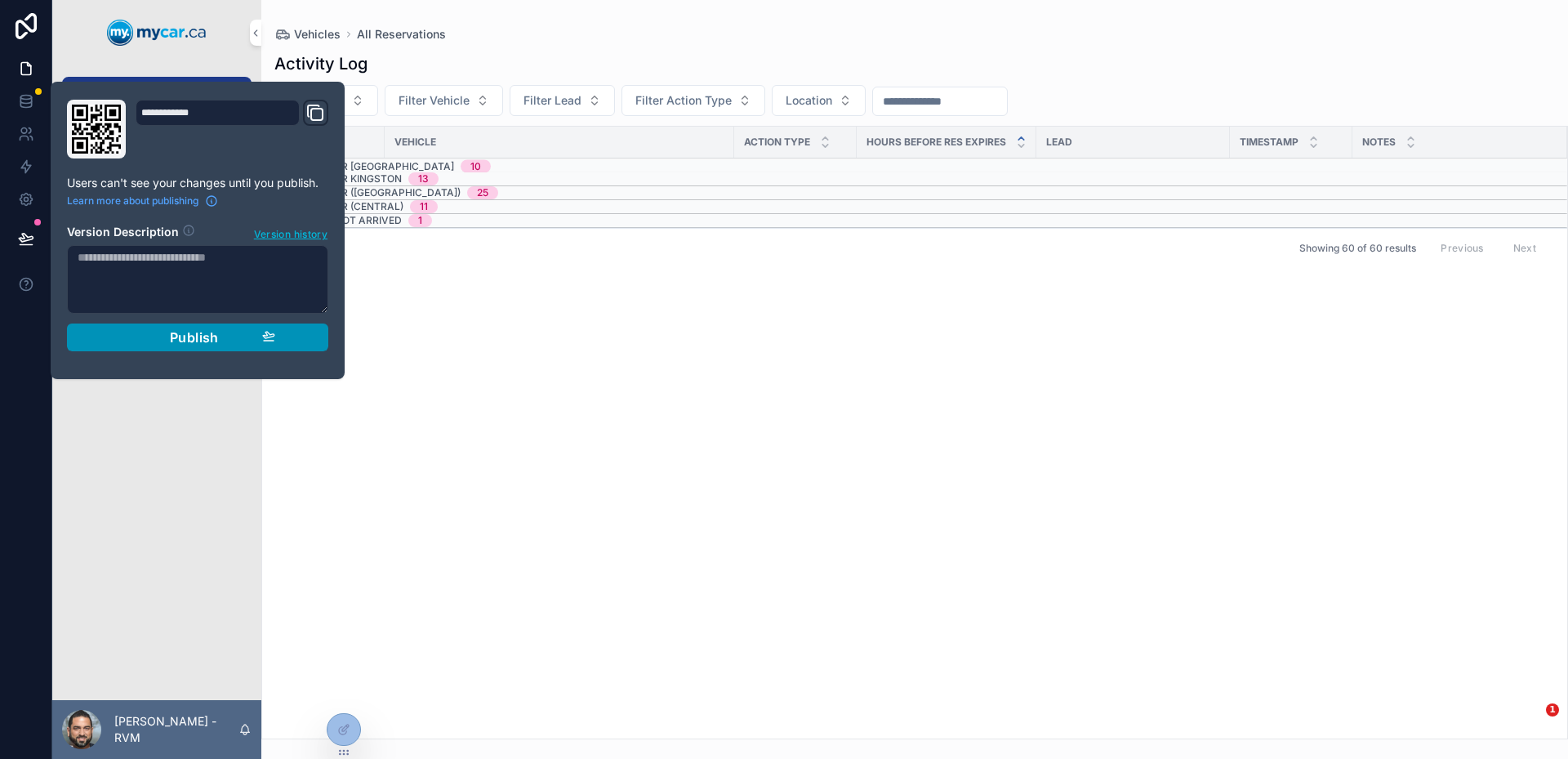
click at [159, 340] on div "Publish" at bounding box center [197, 338] width 155 height 17
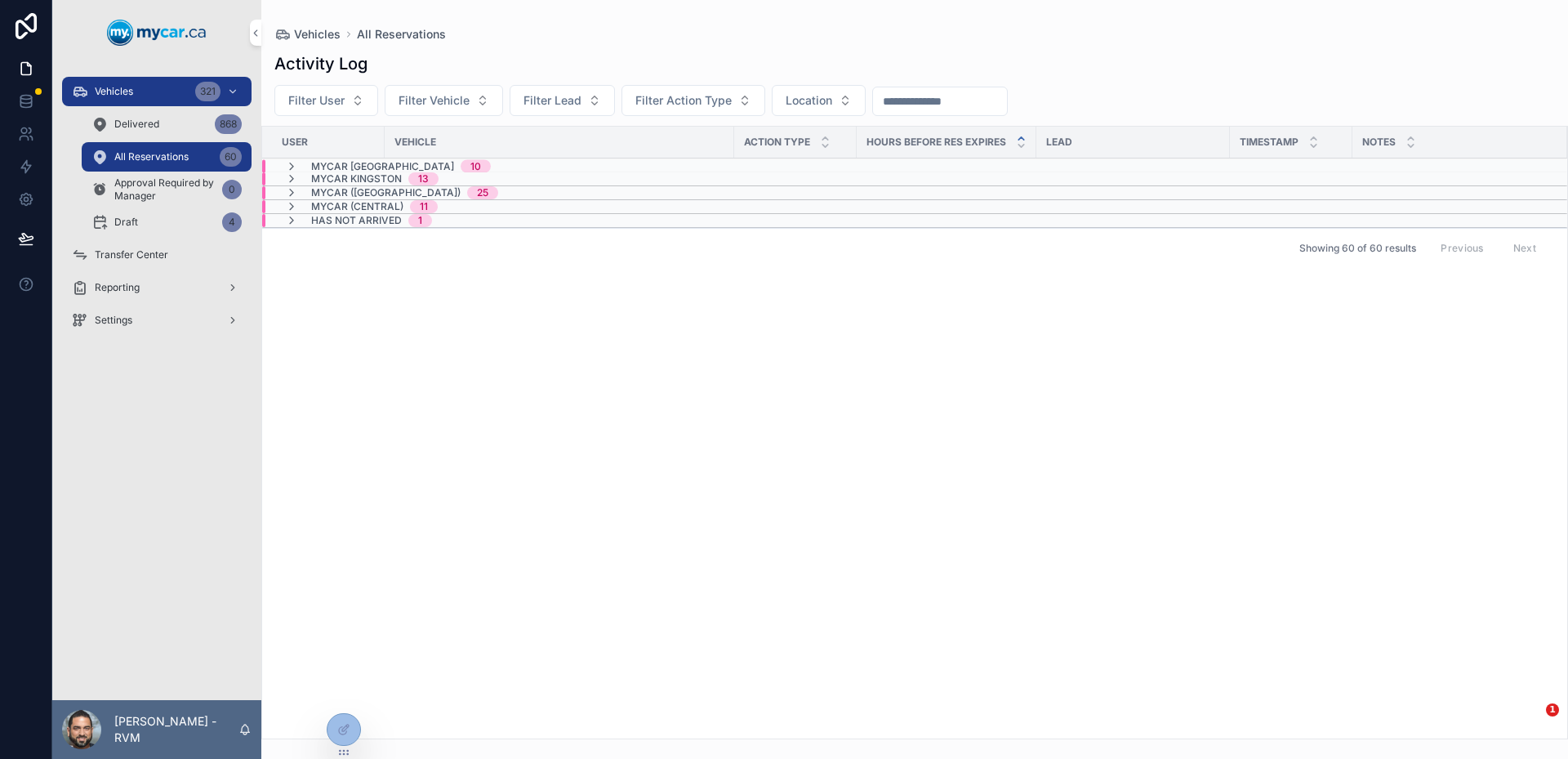
click at [179, 494] on div "Vehicles 321 Delivered 868 All Reservations 60 Approval Required by Manager 0 D…" at bounding box center [157, 382] width 209 height 635
click at [125, 318] on span "Settings" at bounding box center [113, 320] width 38 height 13
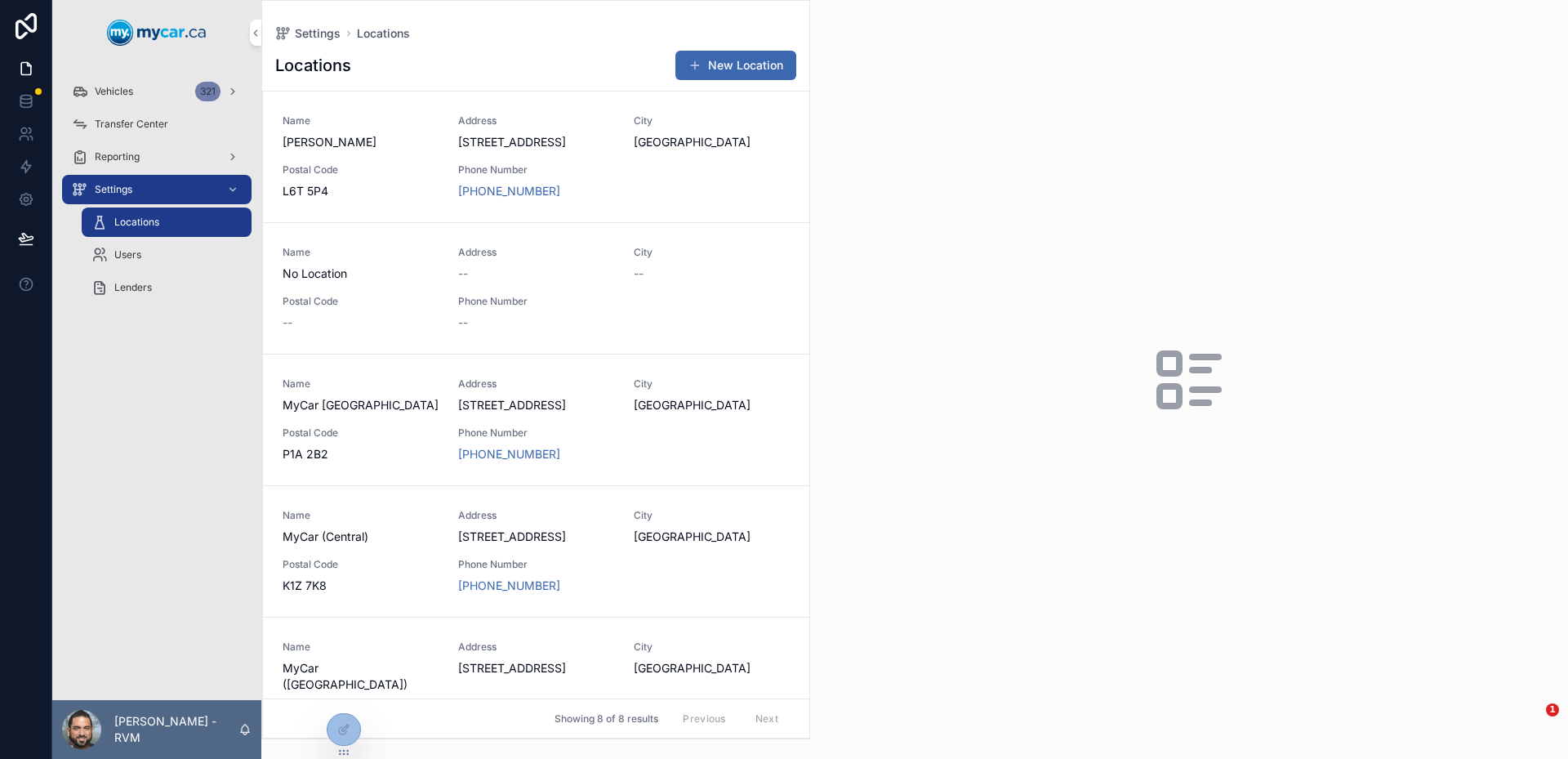
click at [187, 244] on div "Users" at bounding box center [167, 255] width 150 height 26
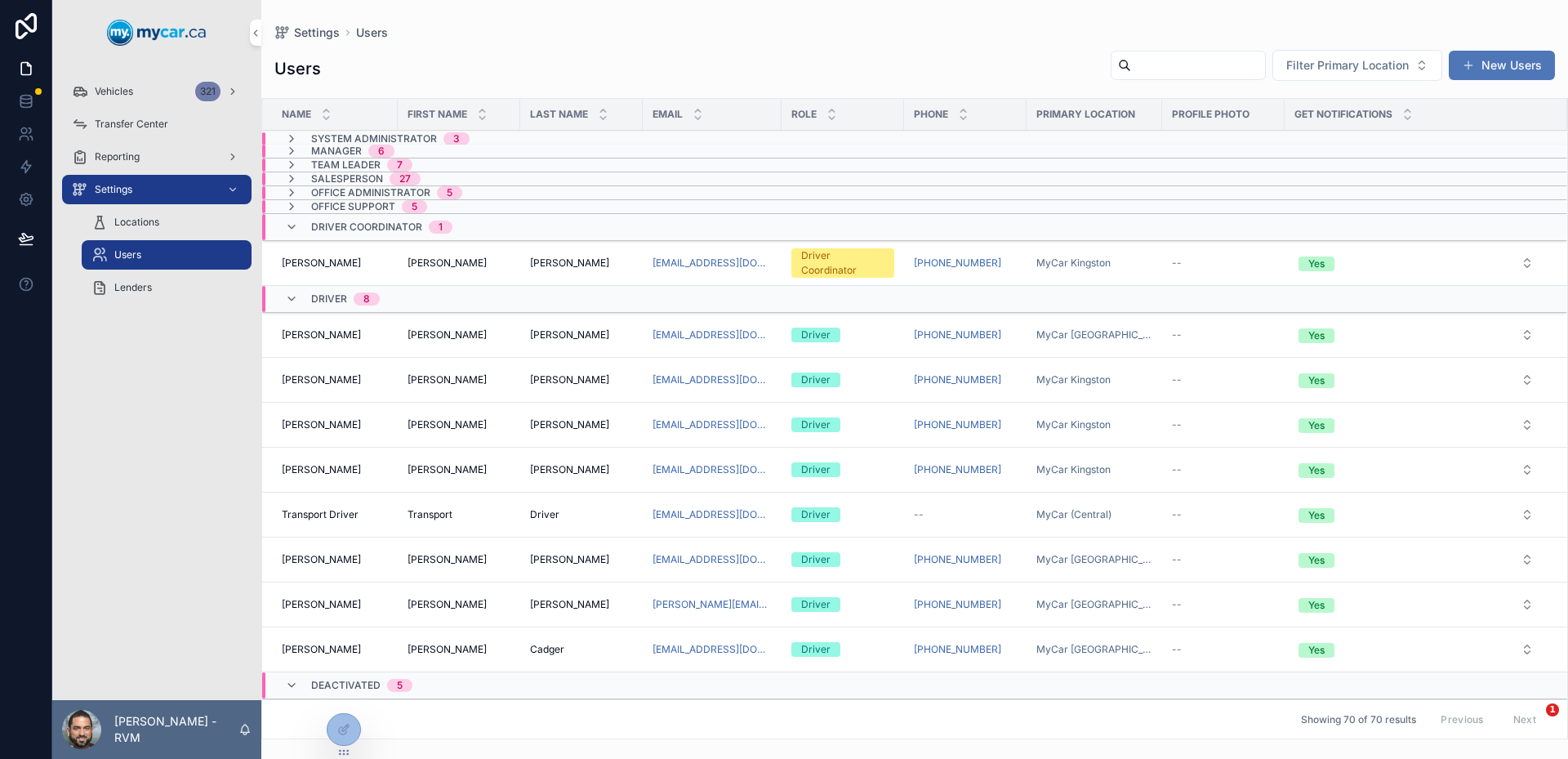
click at [1479, 66] on button "New Users" at bounding box center [1502, 65] width 106 height 29
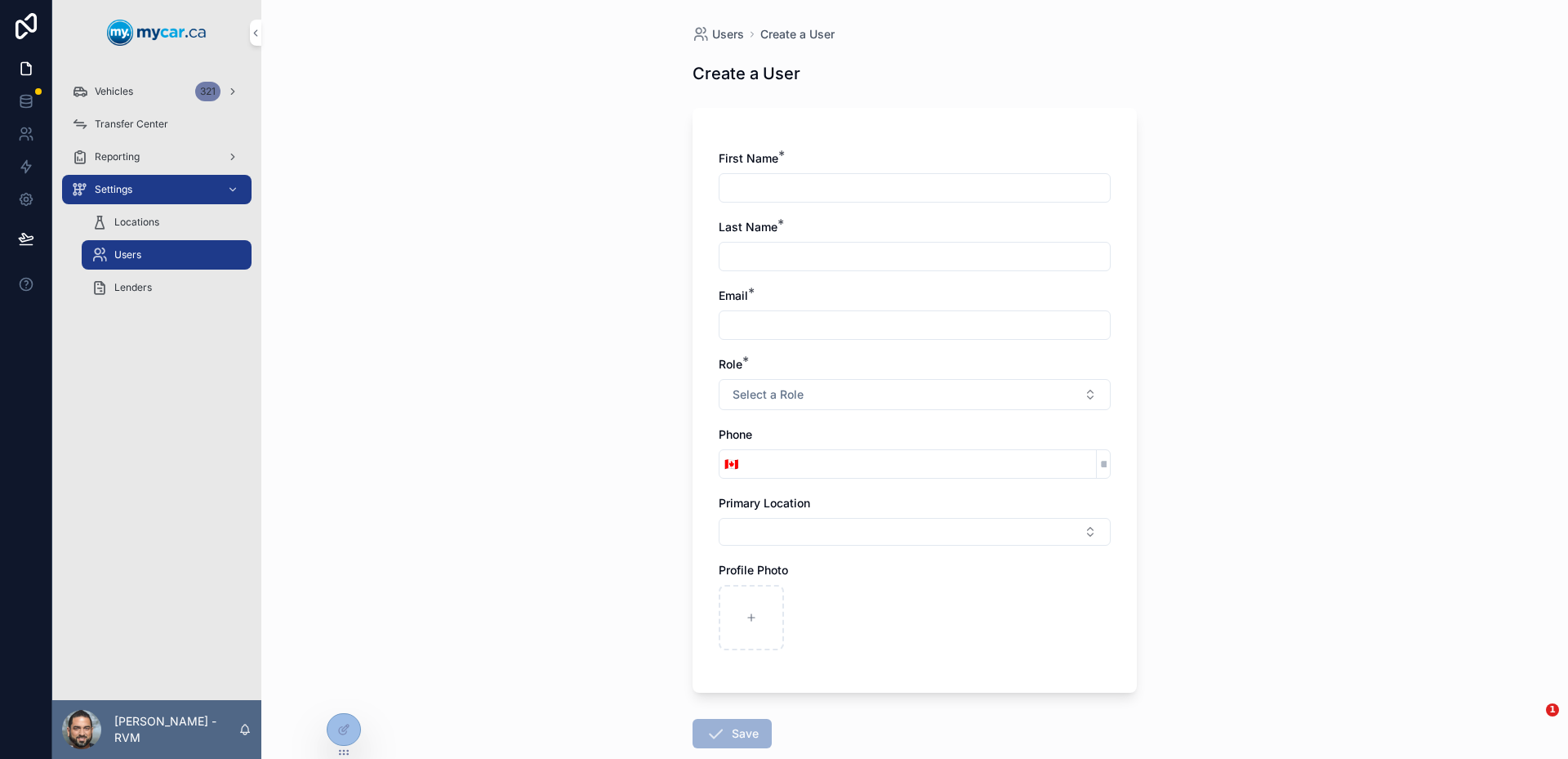
click at [833, 182] on input "scrollable content" at bounding box center [915, 187] width 390 height 22
click at [792, 323] on input "scrollable content" at bounding box center [915, 325] width 390 height 22
paste input "**********"
type input "**********"
click at [867, 176] on div "scrollable content" at bounding box center [915, 188] width 392 height 29
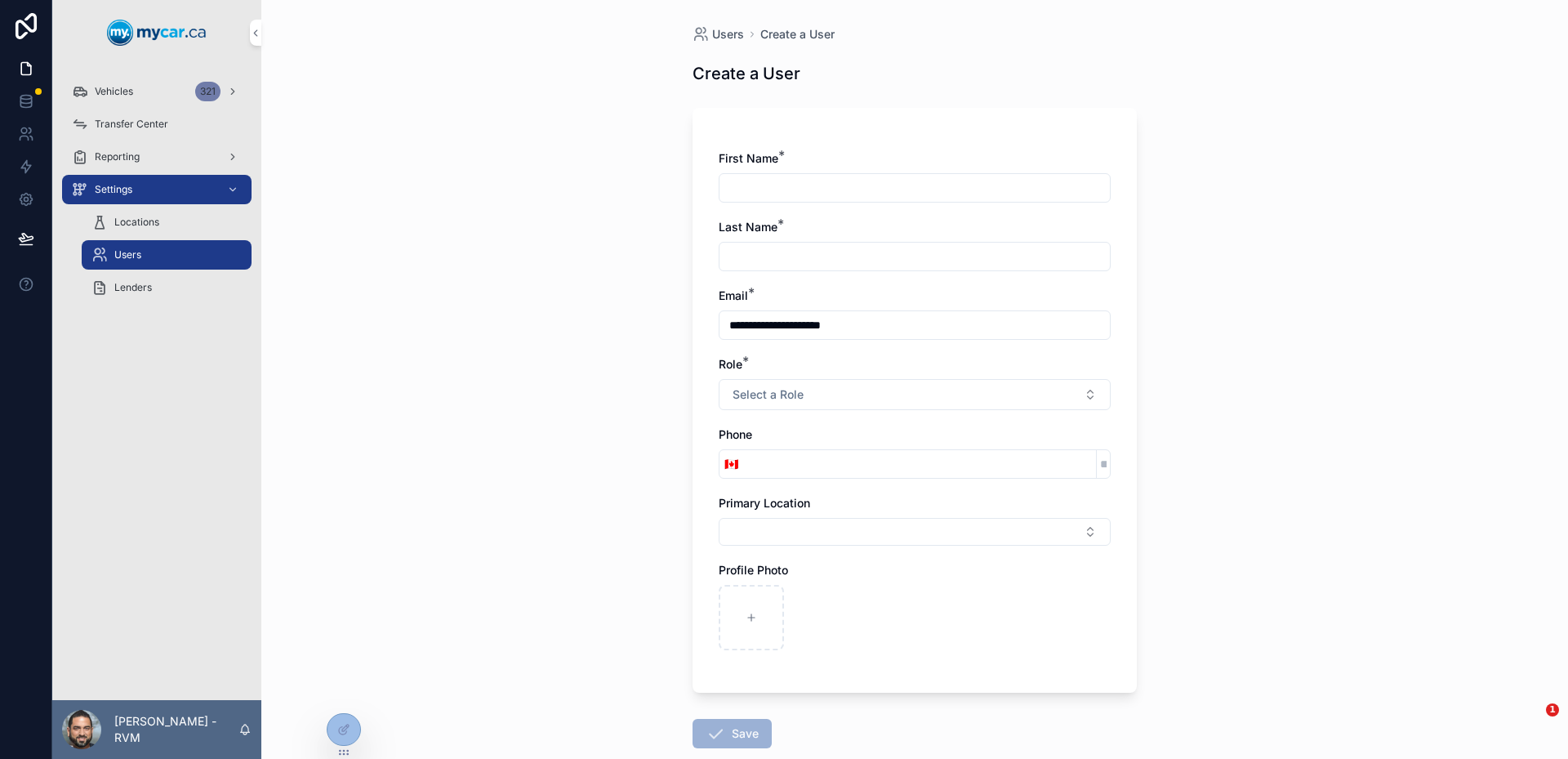
click at [867, 177] on input "scrollable content" at bounding box center [915, 187] width 390 height 22
paste input "**********"
click at [780, 180] on input "**********" at bounding box center [915, 187] width 390 height 22
type input "*****"
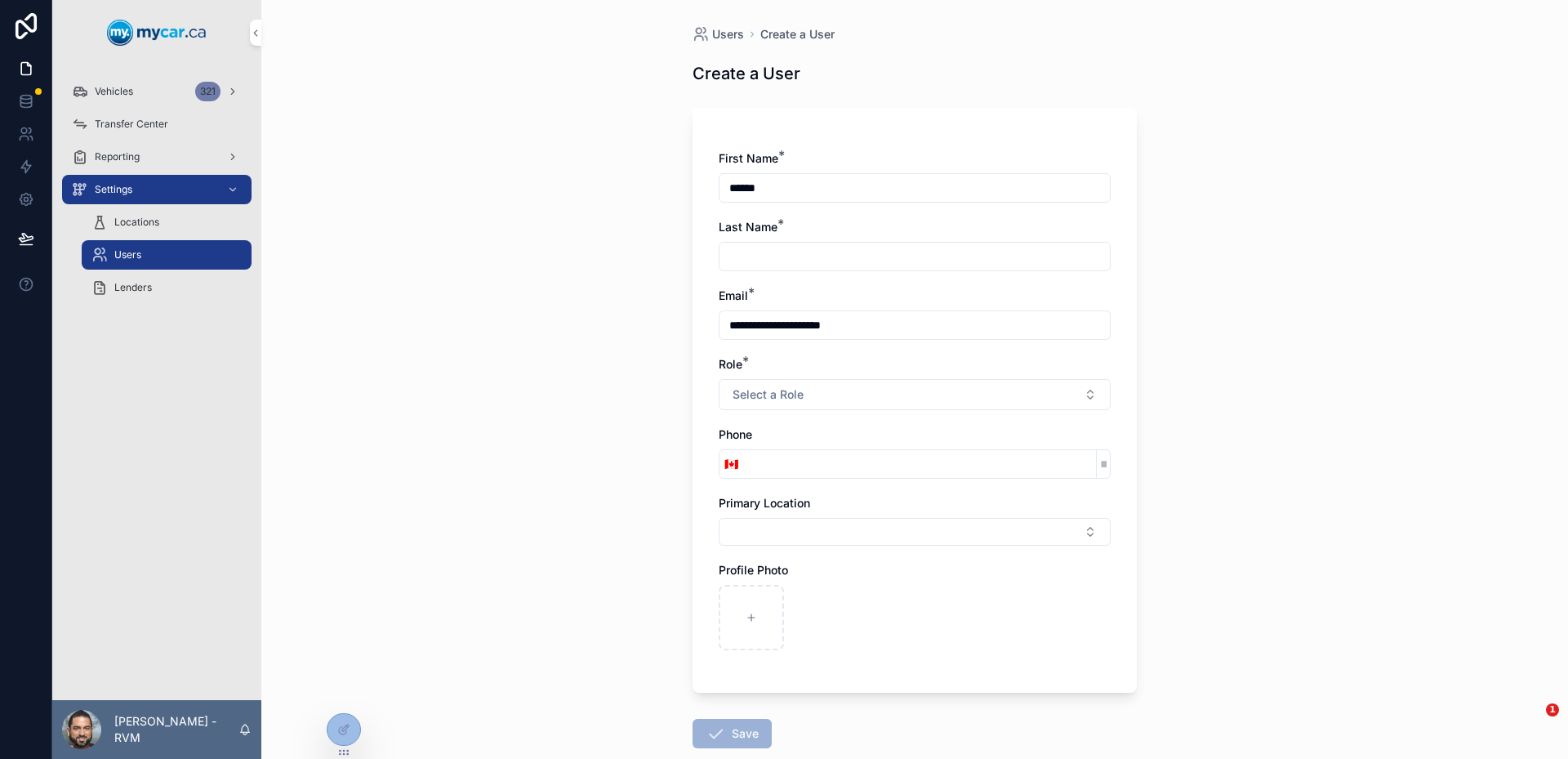
click at [841, 257] on input "scrollable content" at bounding box center [915, 256] width 390 height 22
paste input "*****"
type input "*****"
drag, startPoint x: 805, startPoint y: 196, endPoint x: 800, endPoint y: 186, distance: 11.2
click at [804, 194] on input "*****" at bounding box center [915, 187] width 390 height 22
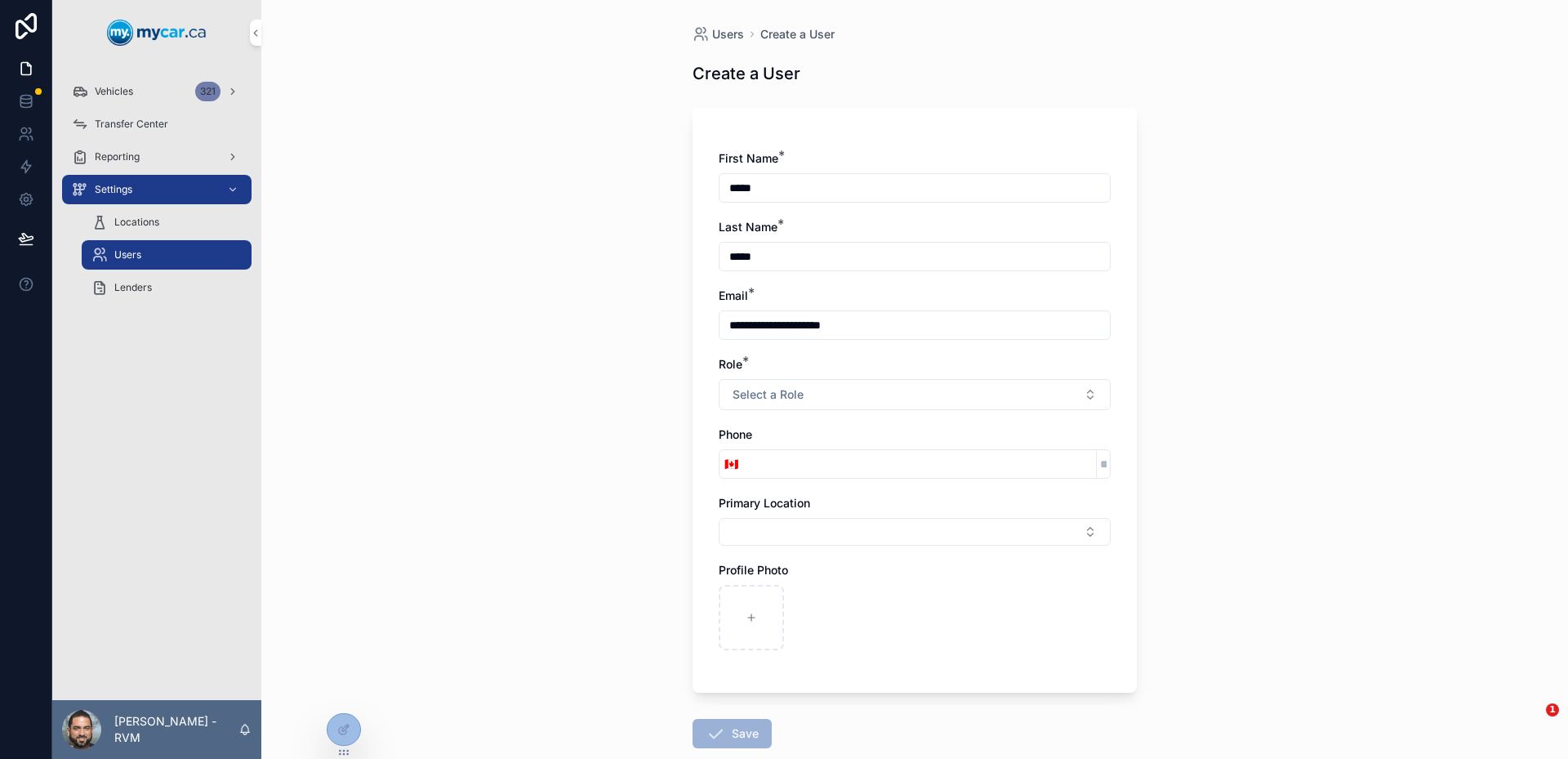
type input "*****"
click at [1477, 292] on div "**********" at bounding box center [915, 380] width 1307 height 759
click at [1029, 404] on button "Select a Role" at bounding box center [915, 395] width 392 height 31
type input "******"
click at [912, 492] on div "Driver" at bounding box center [909, 484] width 227 height 24
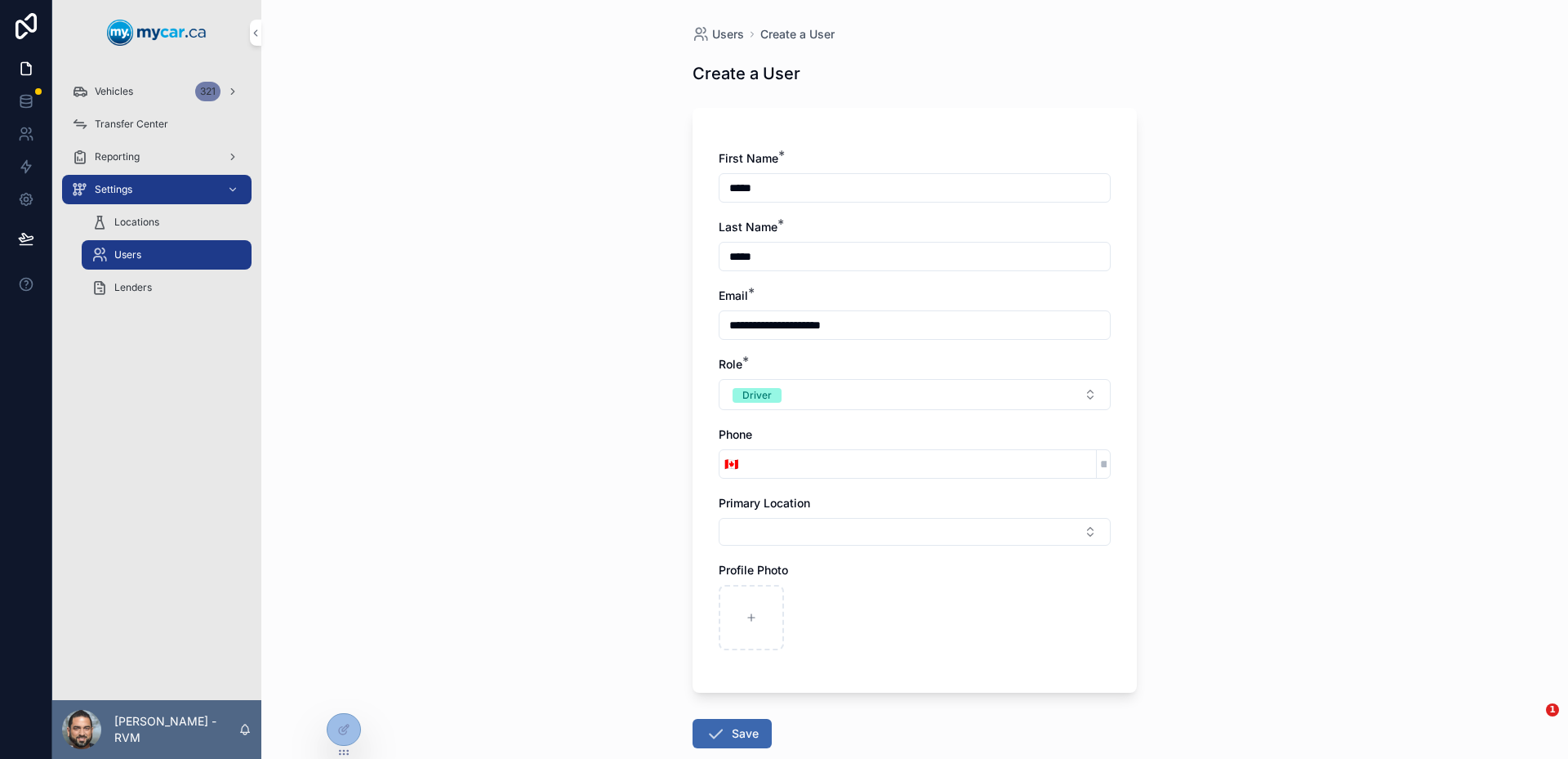
click at [889, 465] on input "scrollable content" at bounding box center [920, 463] width 353 height 22
click at [818, 463] on input "scrollable content" at bounding box center [920, 463] width 353 height 22
paste input "**********"
type input "**********"
click at [871, 514] on div "Primary Location" at bounding box center [915, 521] width 392 height 51
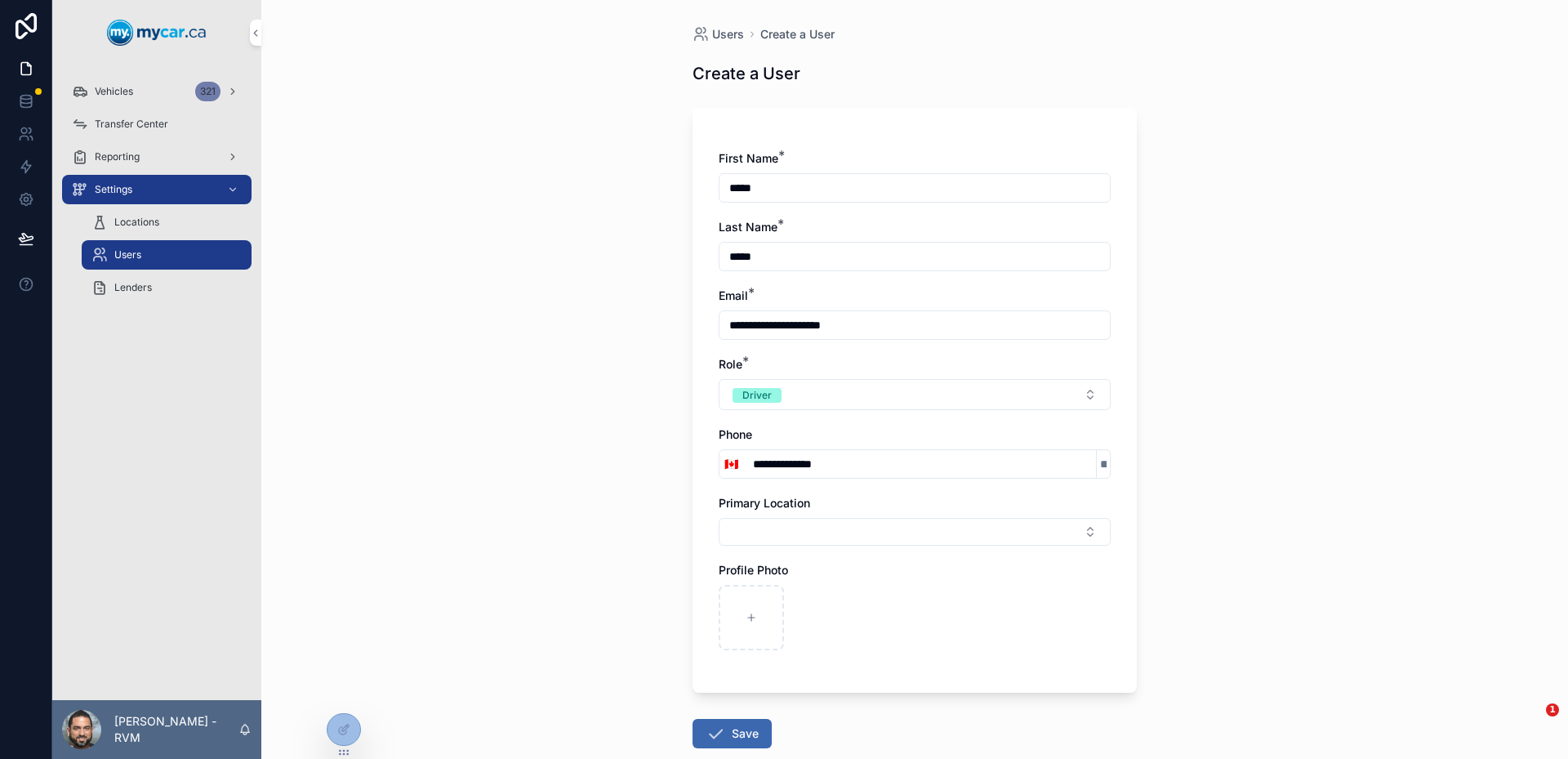
click at [871, 514] on div "Primary Location" at bounding box center [915, 521] width 392 height 51
click at [881, 523] on button "Select Button" at bounding box center [915, 532] width 392 height 27
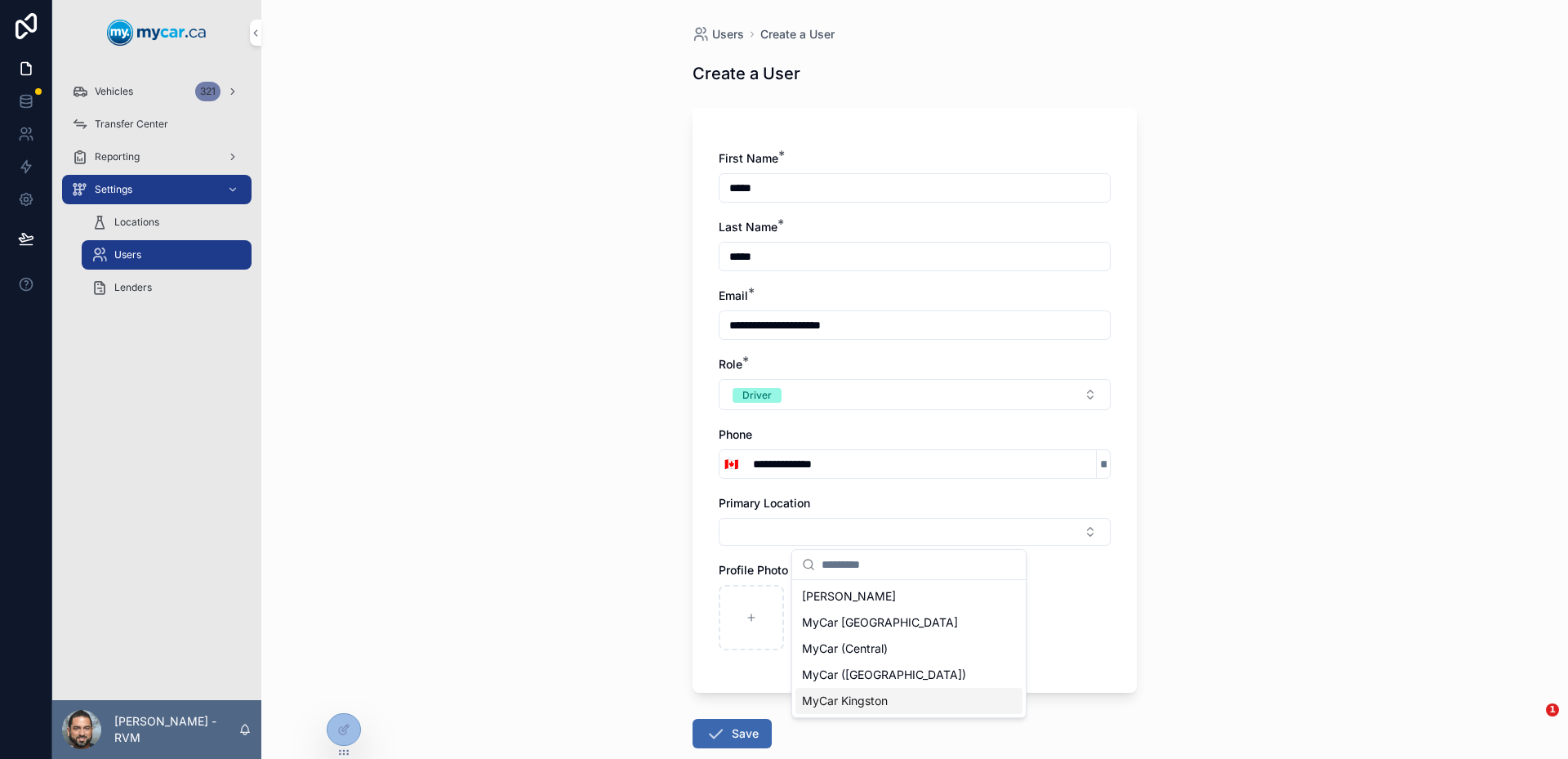
click at [927, 693] on div "MyCar Kingston" at bounding box center [909, 700] width 227 height 26
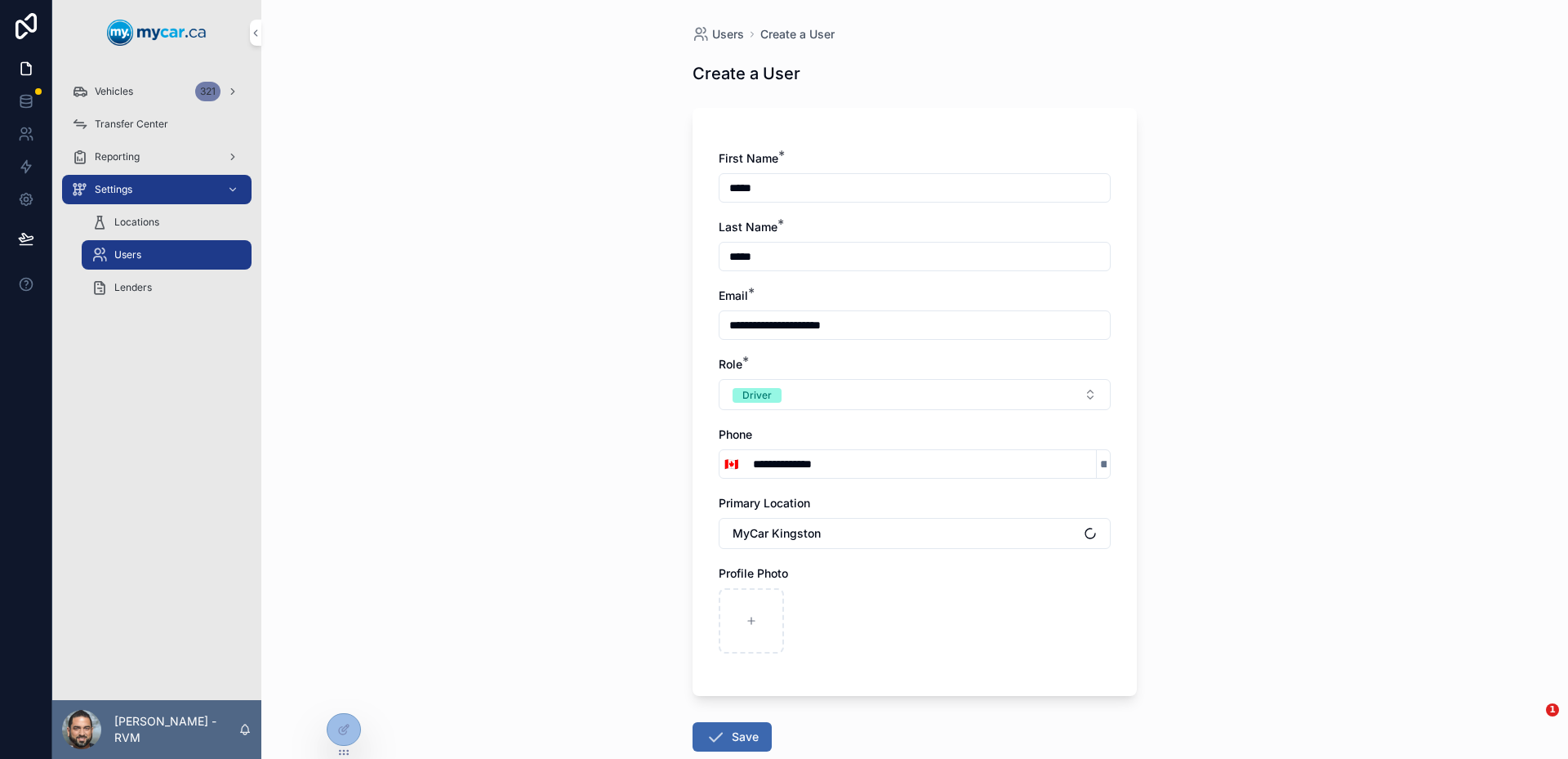
click at [599, 597] on div "**********" at bounding box center [915, 380] width 1307 height 759
click at [728, 739] on button "Save" at bounding box center [731, 738] width 79 height 29
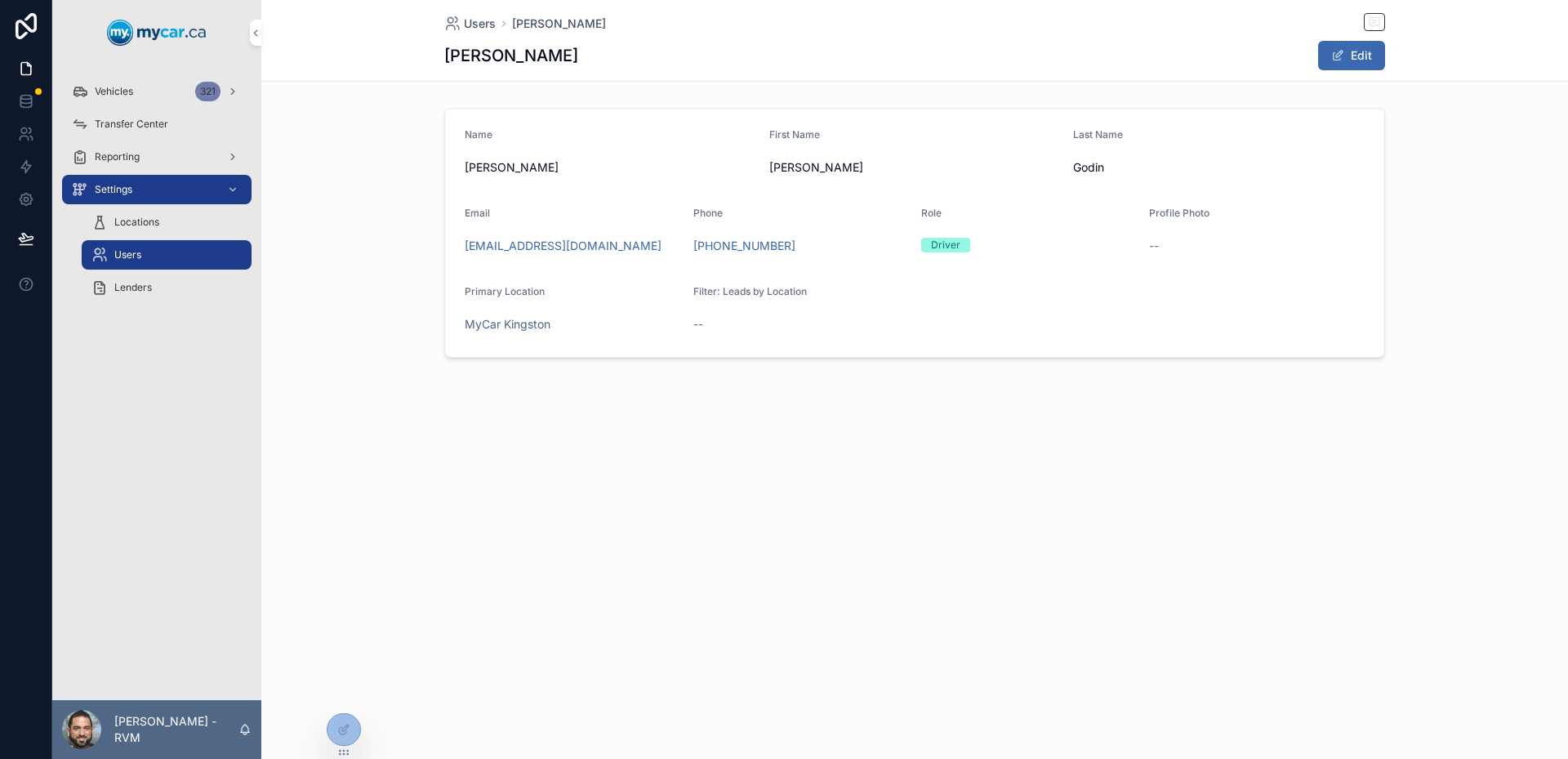
drag, startPoint x: 470, startPoint y: 165, endPoint x: 210, endPoint y: 143, distance: 260.9
click at [470, 165] on span "[PERSON_NAME]" at bounding box center [610, 167] width 292 height 17
click at [125, 93] on span "Vehicles" at bounding box center [113, 91] width 38 height 13
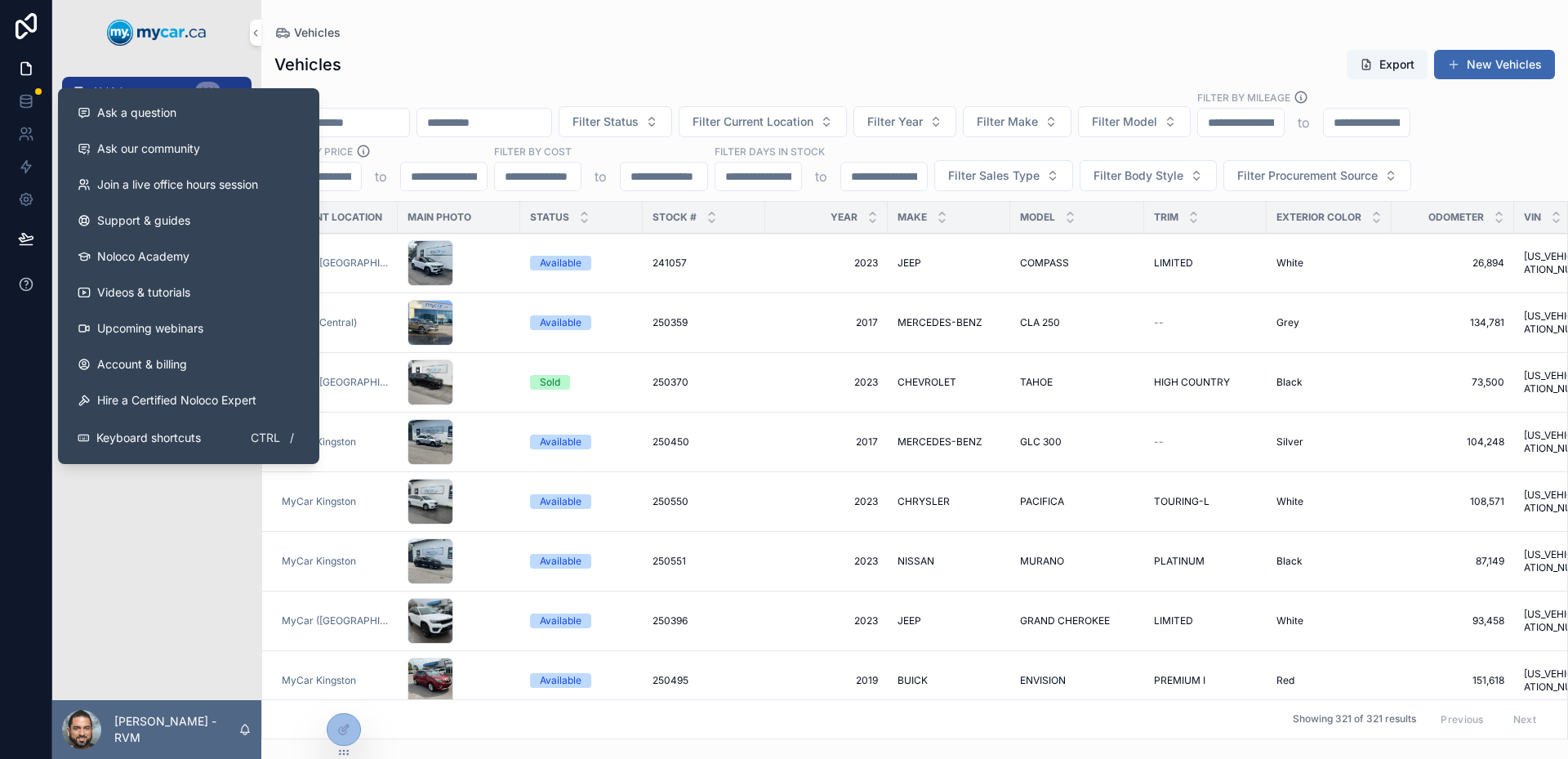
click at [12, 274] on button at bounding box center [25, 284] width 52 height 46
click at [162, 110] on span "Ask a question" at bounding box center [137, 112] width 79 height 17
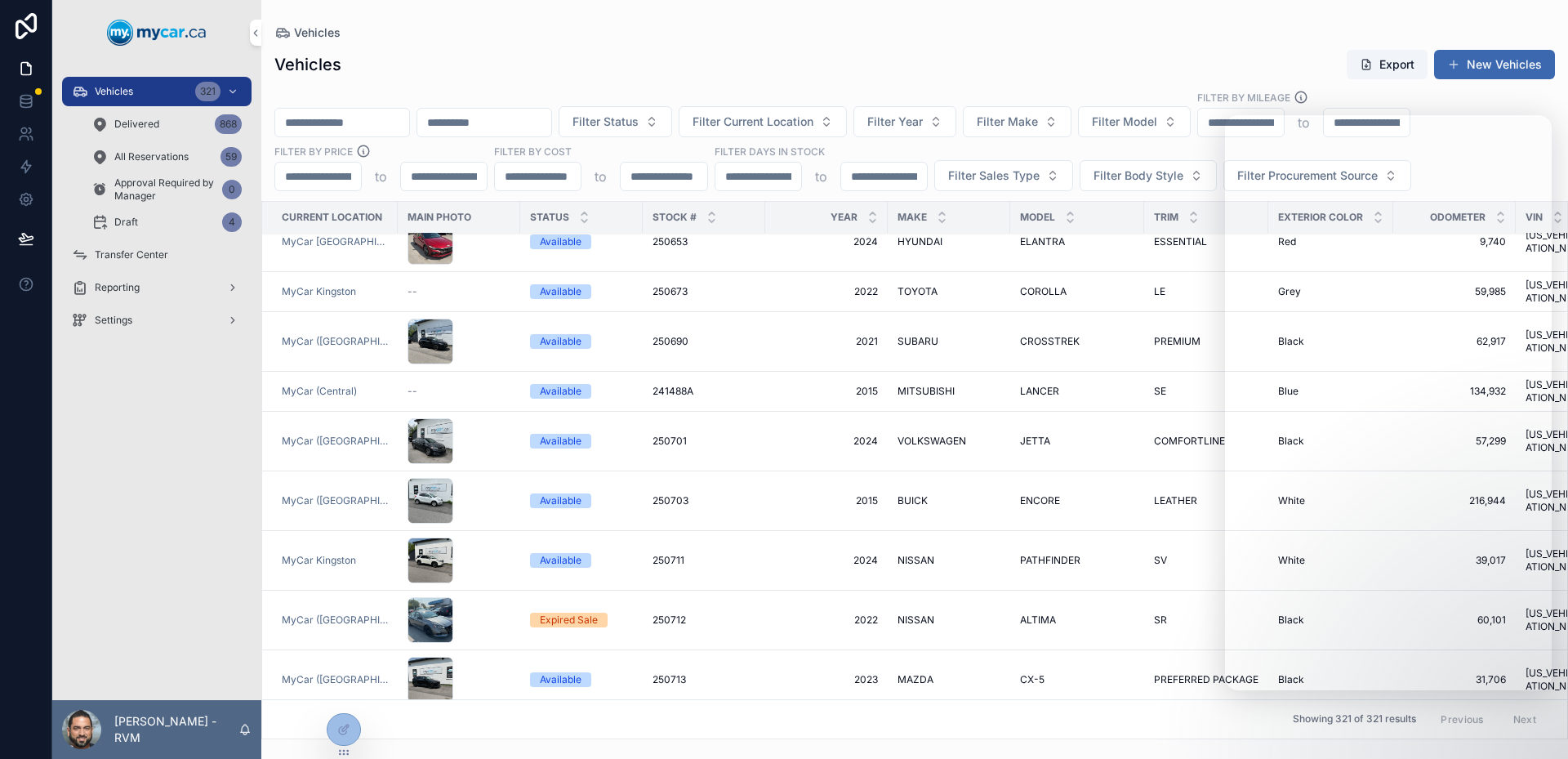
scroll to position [980, 0]
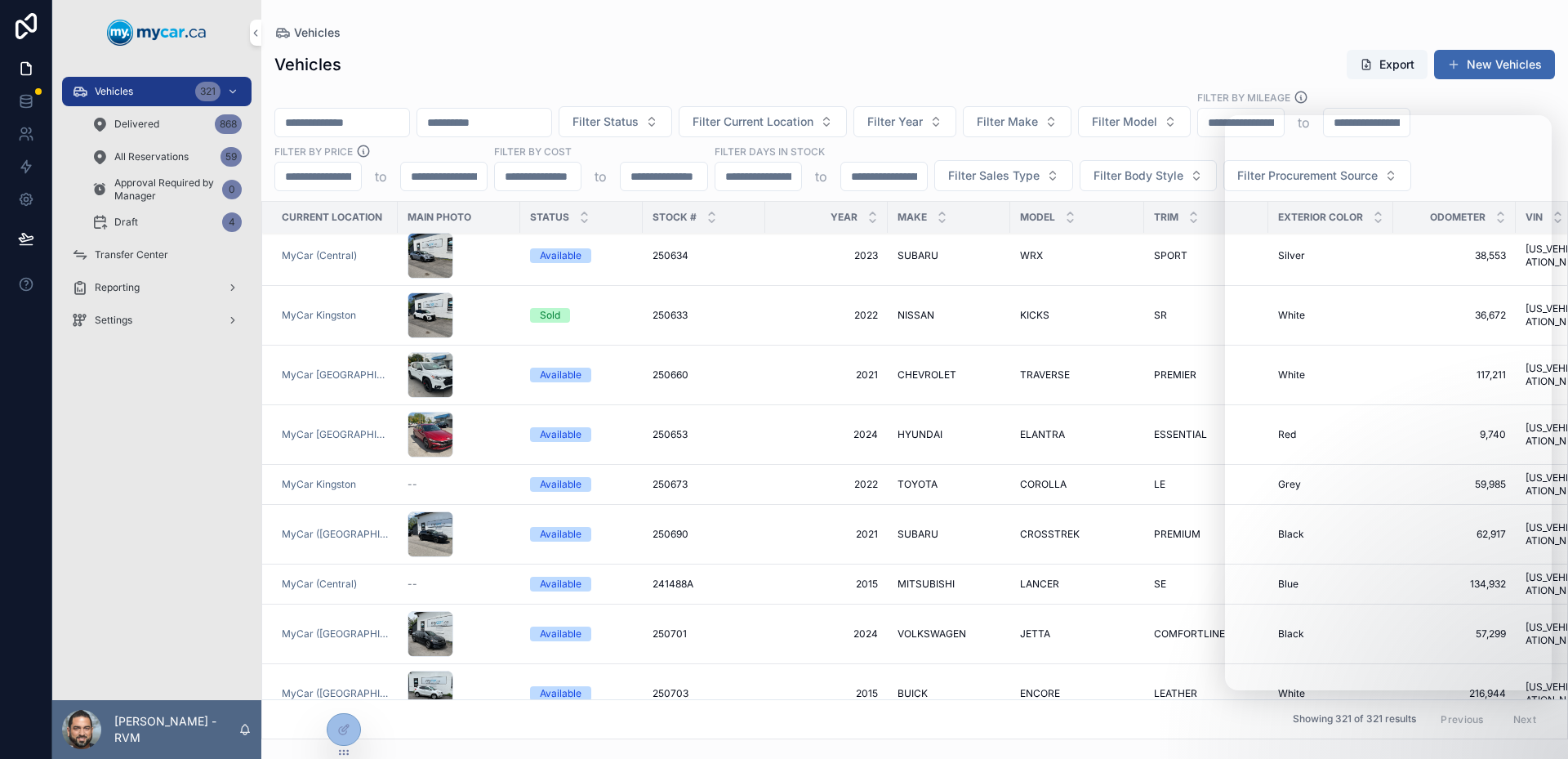
click at [1297, 713] on span "Showing 321 of 321 results" at bounding box center [1354, 719] width 123 height 13
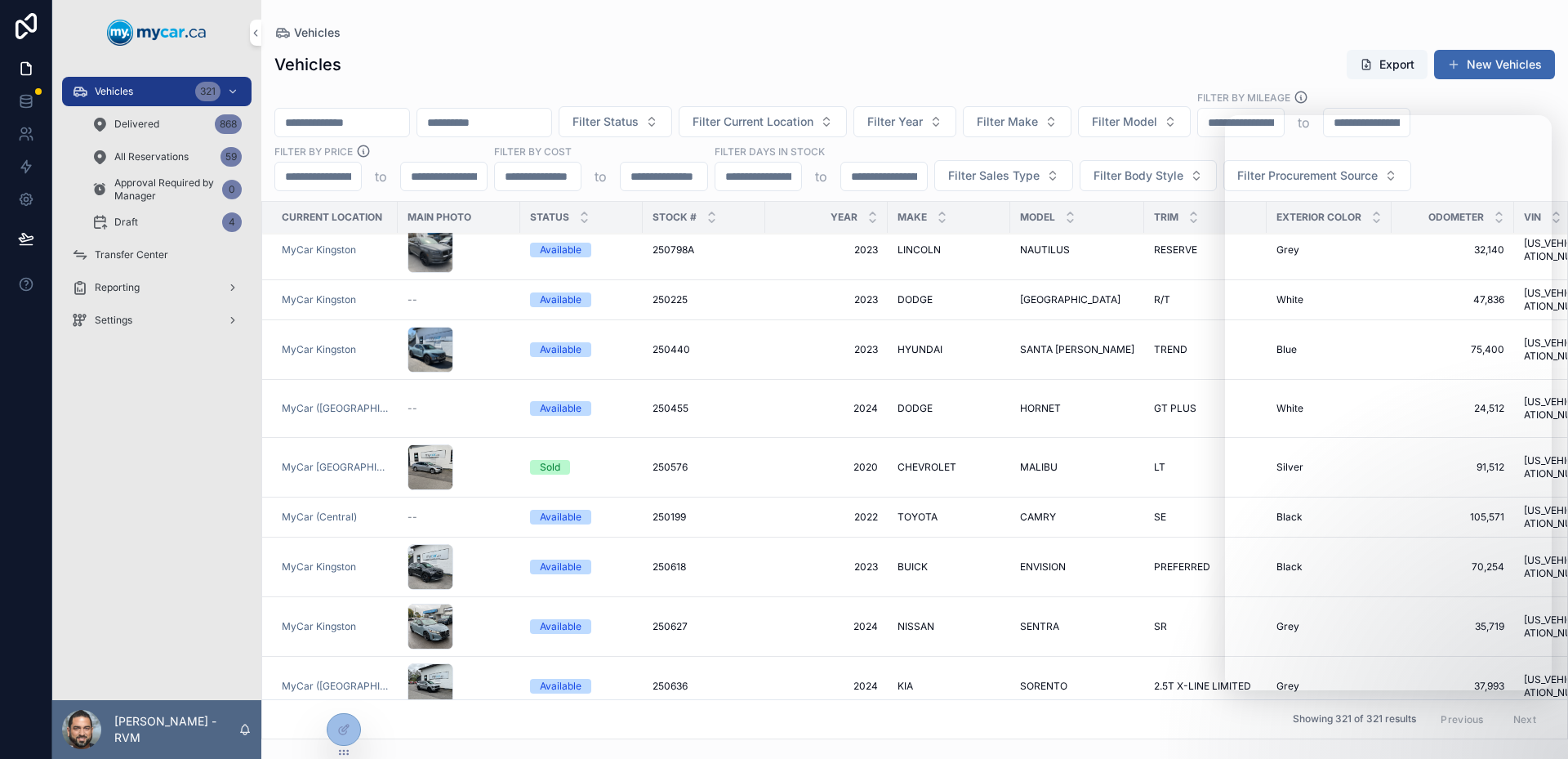
scroll to position [0, 0]
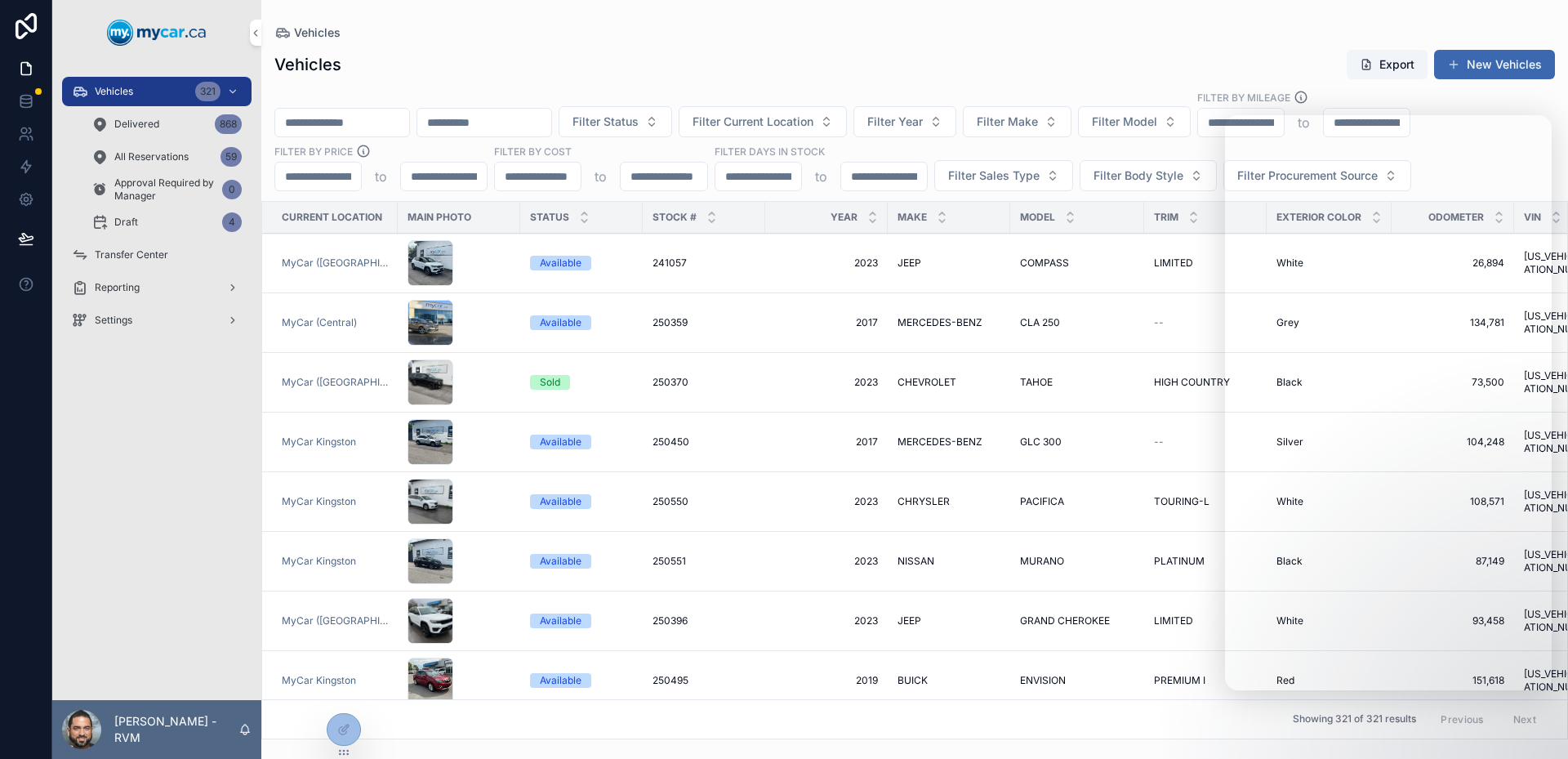
click at [171, 214] on div "Draft 4" at bounding box center [167, 221] width 150 height 26
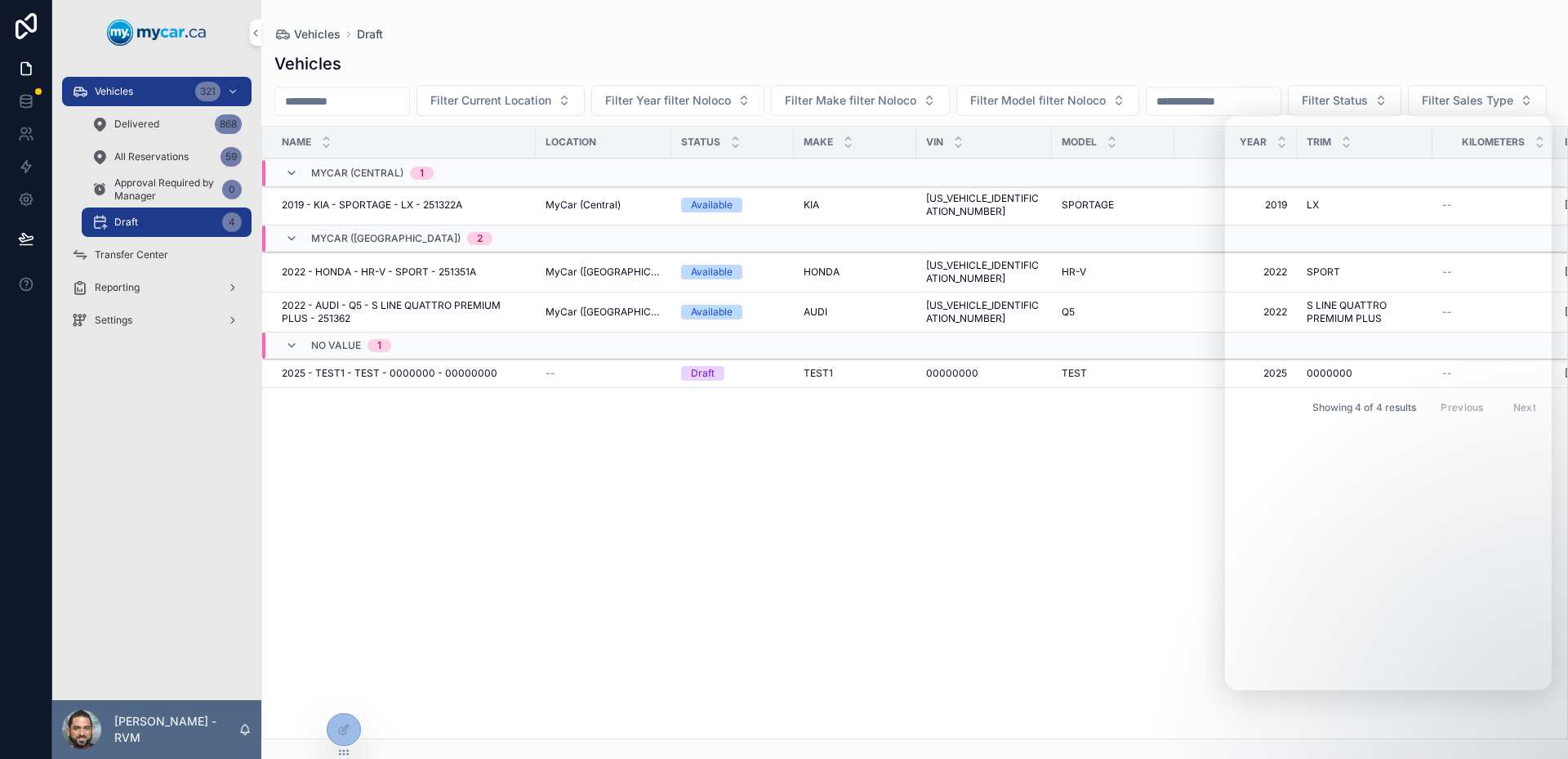
click at [497, 380] on div "2025 - TEST1 - TEST - 0000000 - 00000000 2025 - TEST1 - TEST - 0000000 - 000000…" at bounding box center [404, 373] width 244 height 13
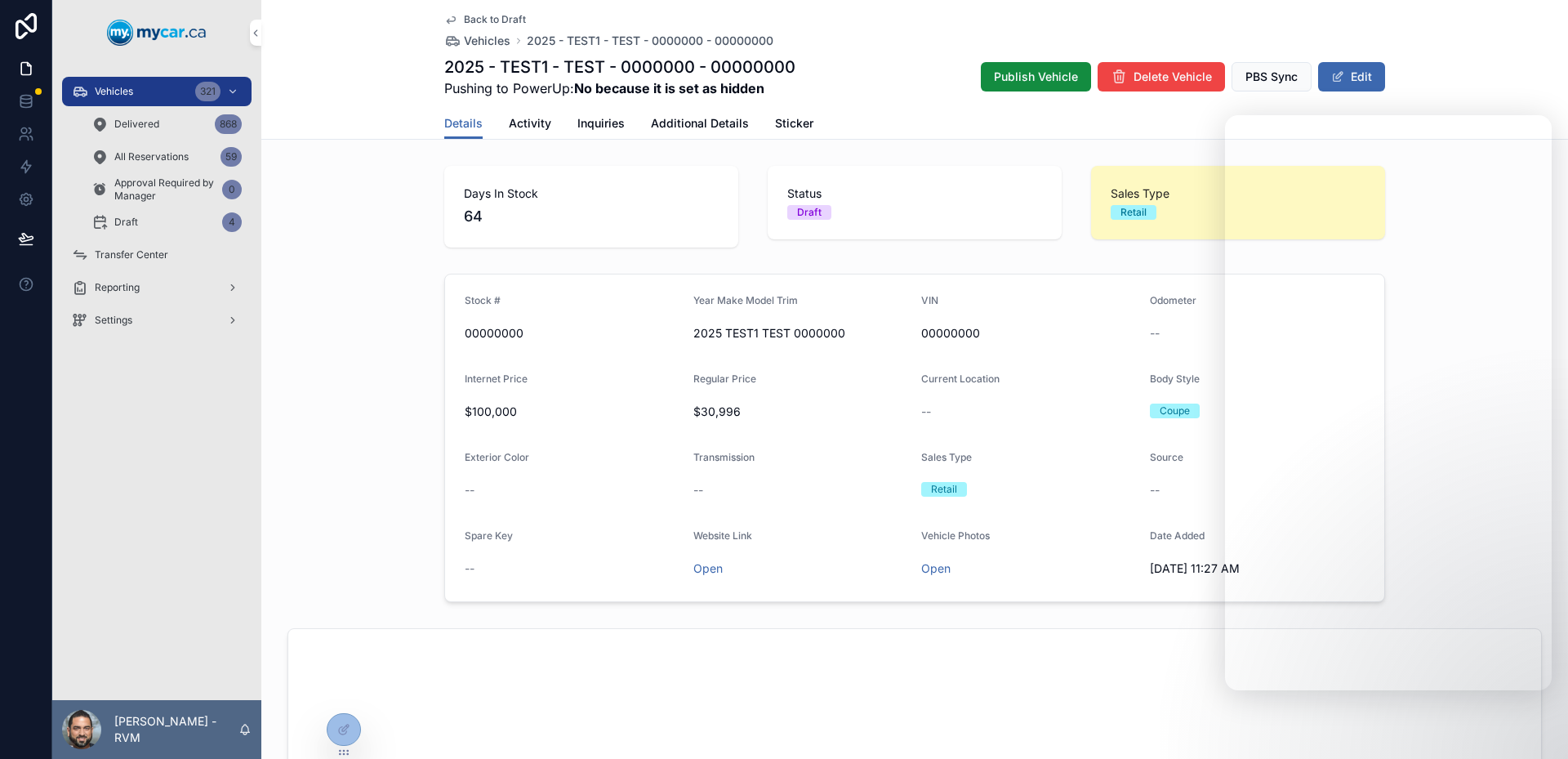
click at [186, 229] on div "Draft 4" at bounding box center [167, 221] width 150 height 26
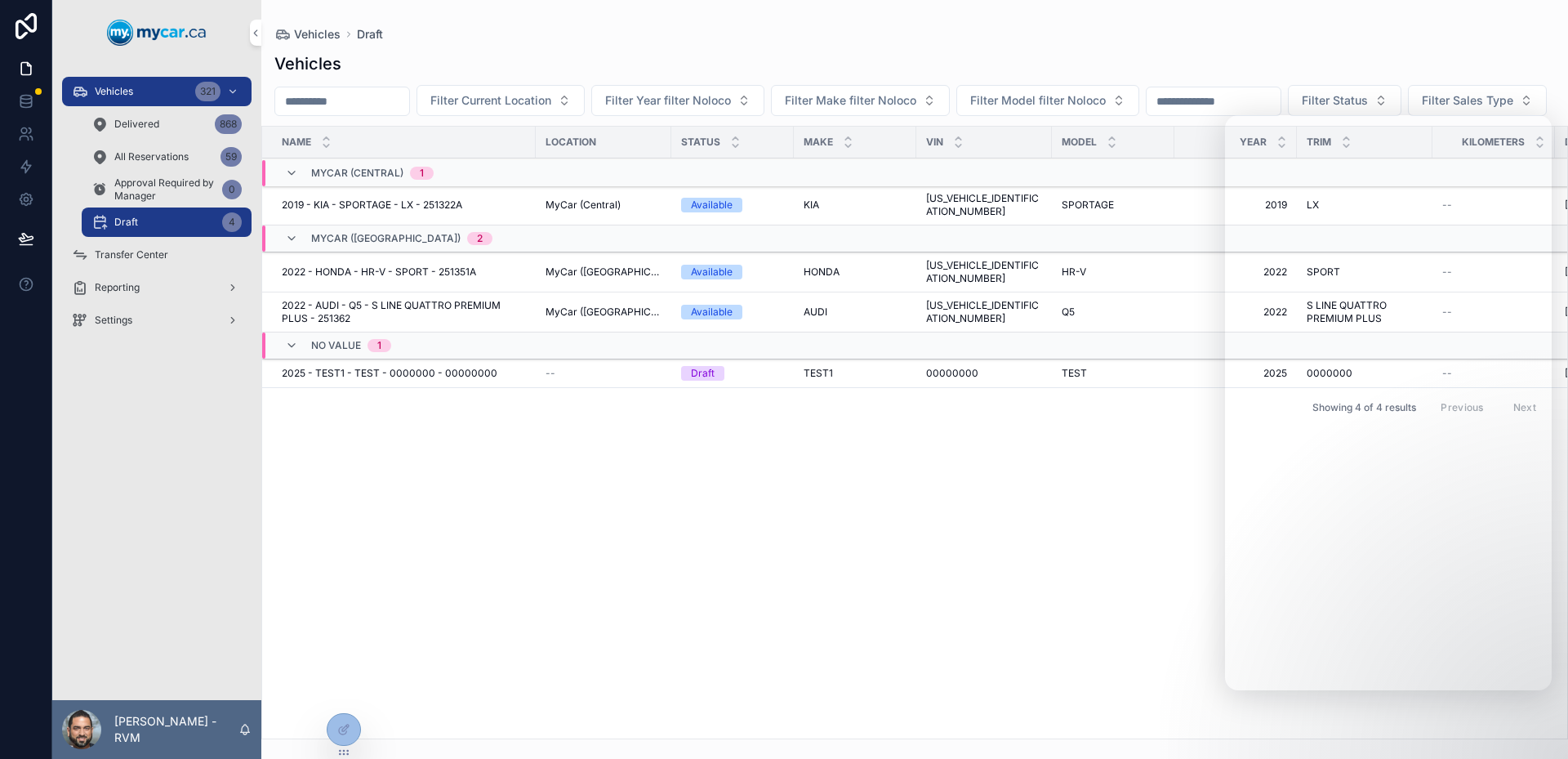
click at [608, 380] on div "--" at bounding box center [604, 373] width 116 height 13
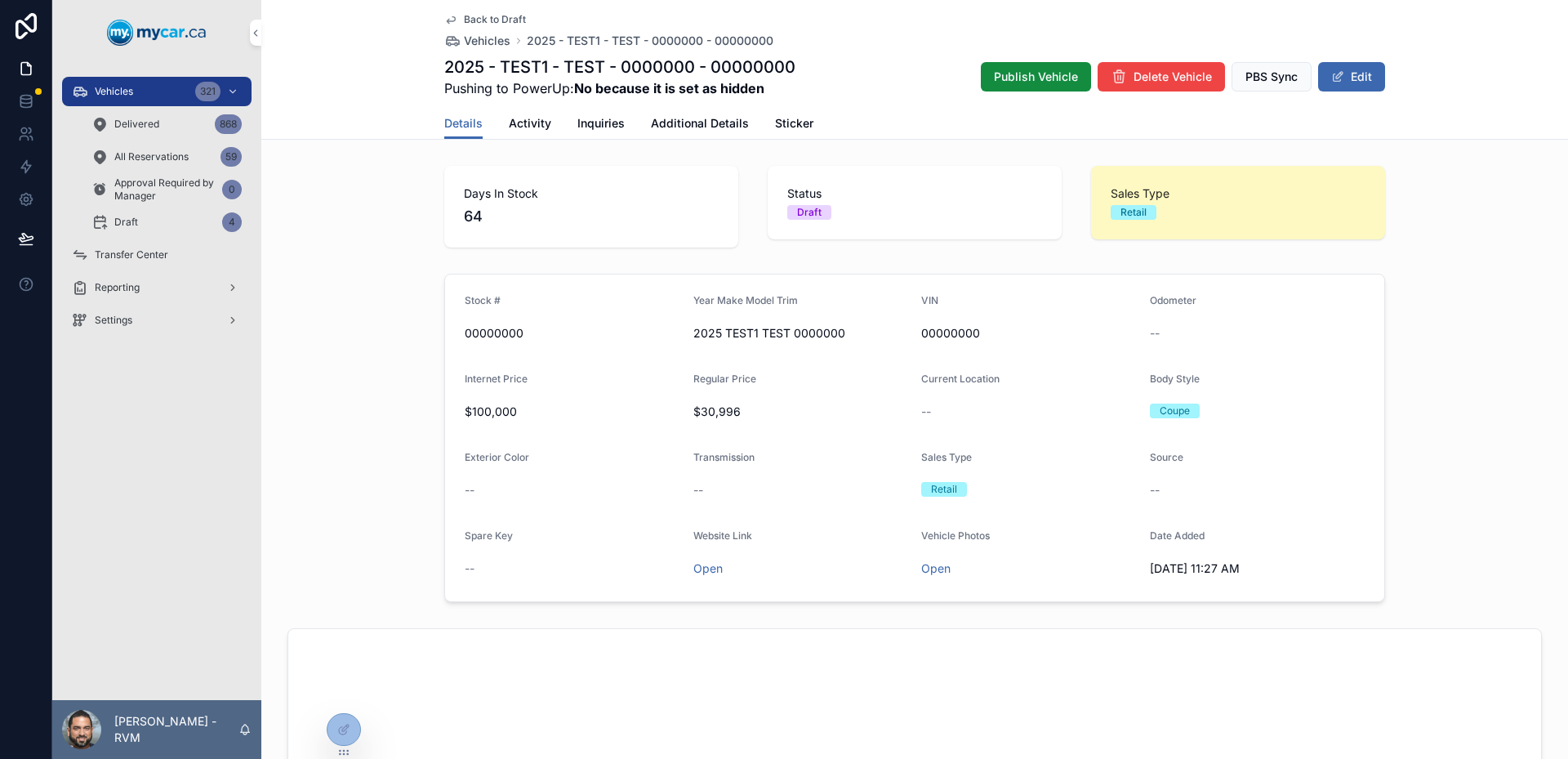
click at [530, 114] on link "Activity" at bounding box center [530, 125] width 43 height 33
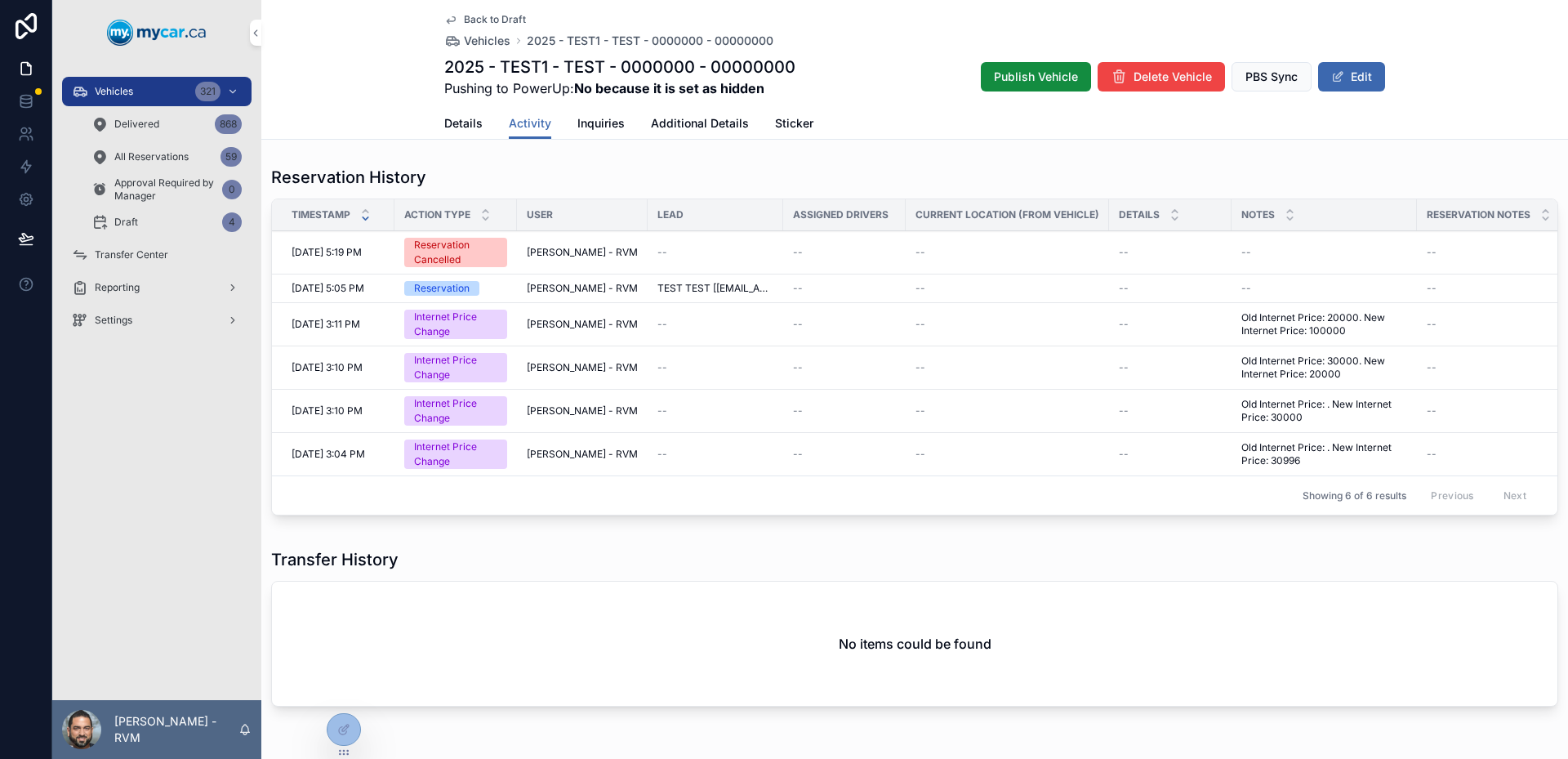
click at [467, 118] on span "Details" at bounding box center [463, 123] width 38 height 17
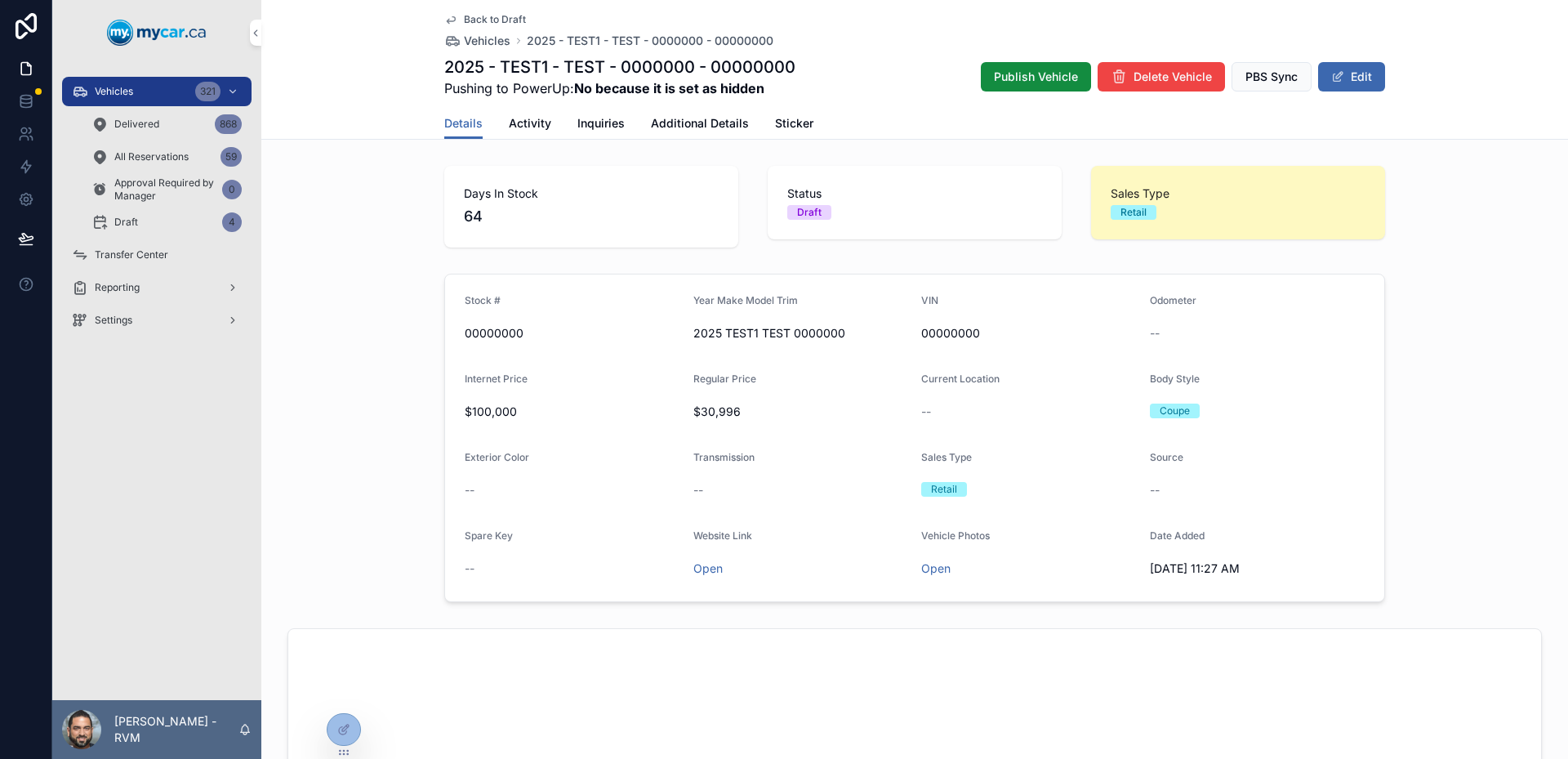
click at [350, 729] on div at bounding box center [344, 730] width 33 height 31
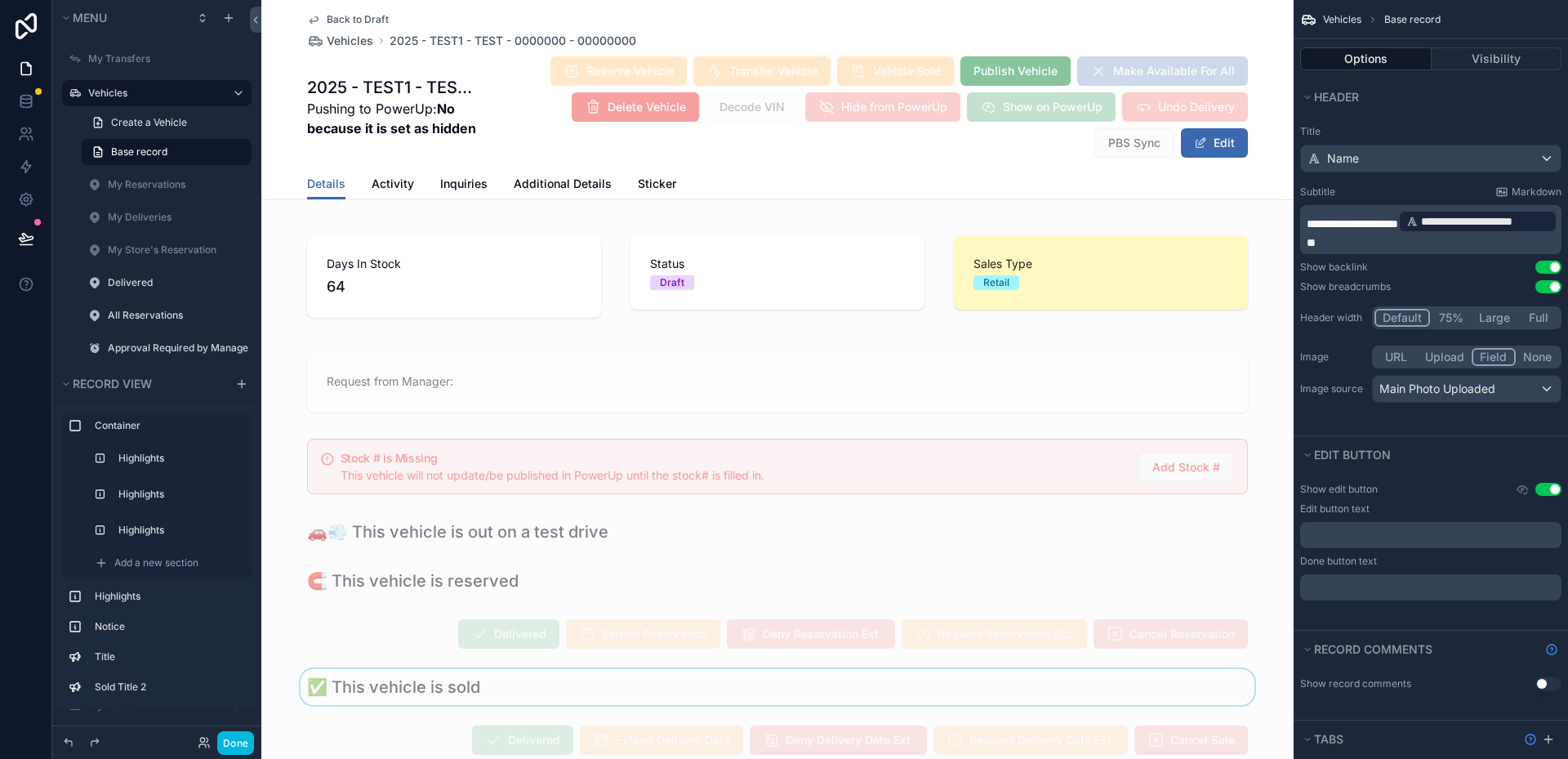
scroll to position [164, 0]
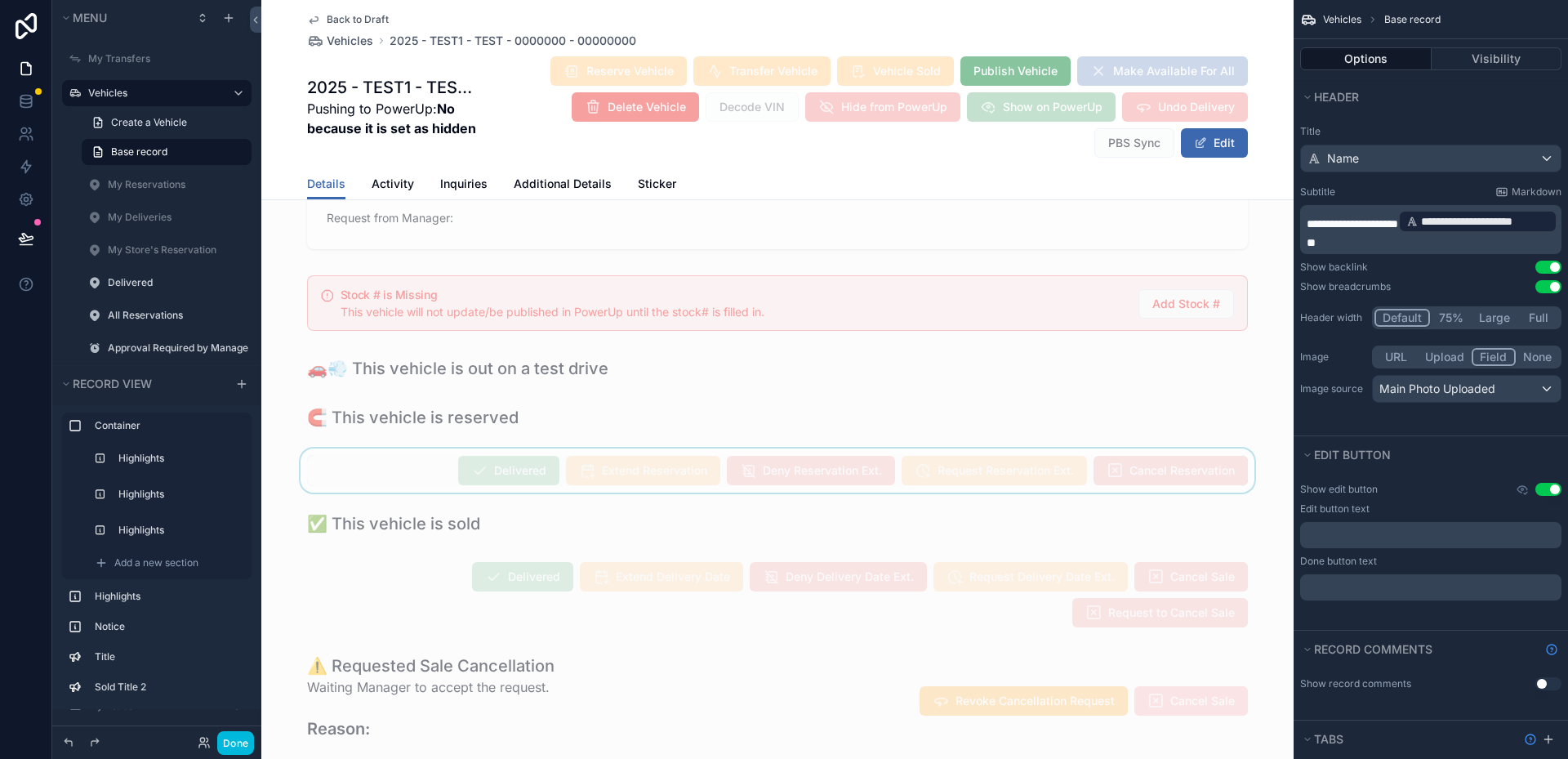
click at [395, 470] on div "scrollable content" at bounding box center [777, 470] width 1033 height 44
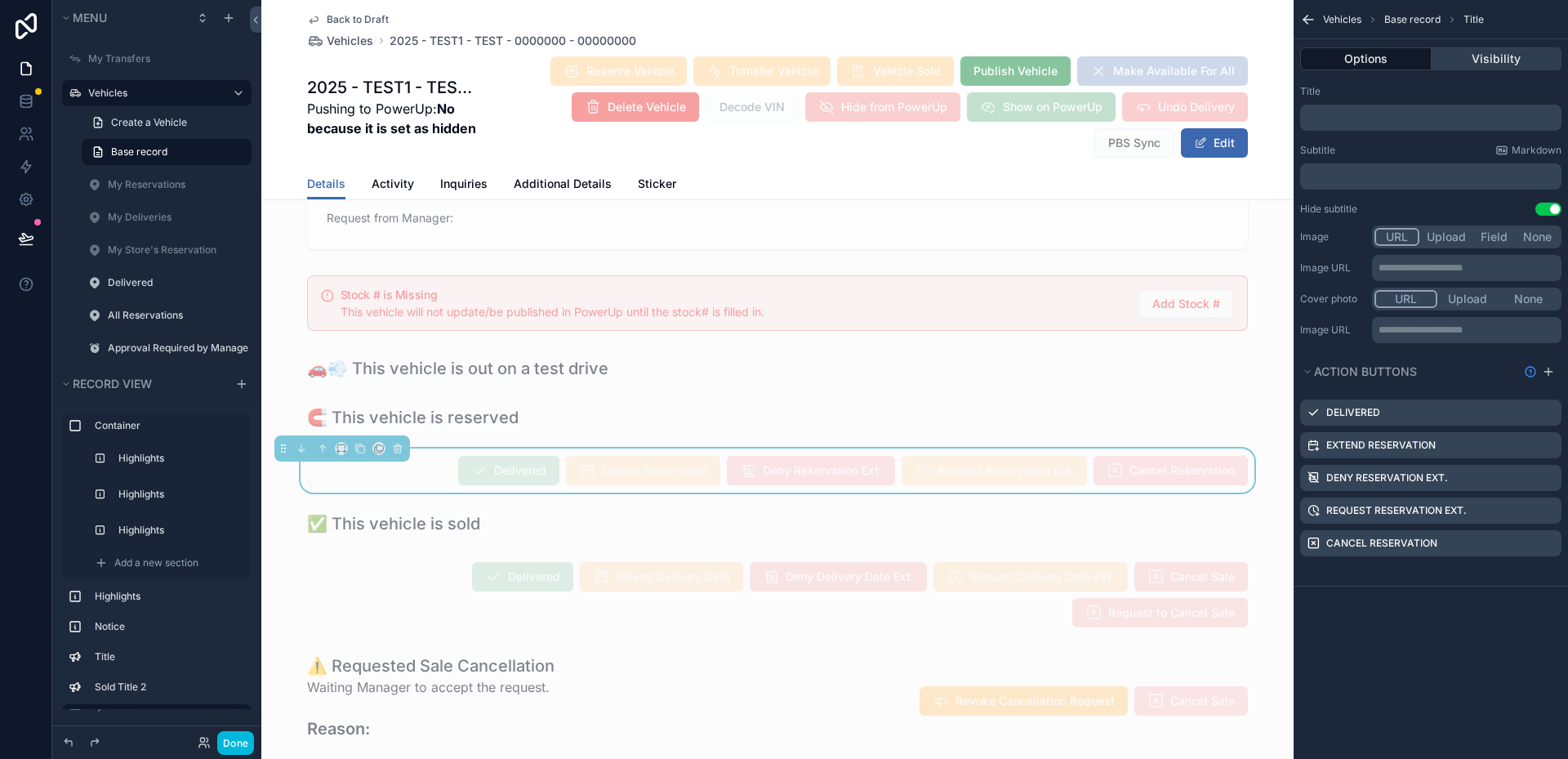
click at [1470, 50] on button "Visibility" at bounding box center [1497, 59] width 131 height 22
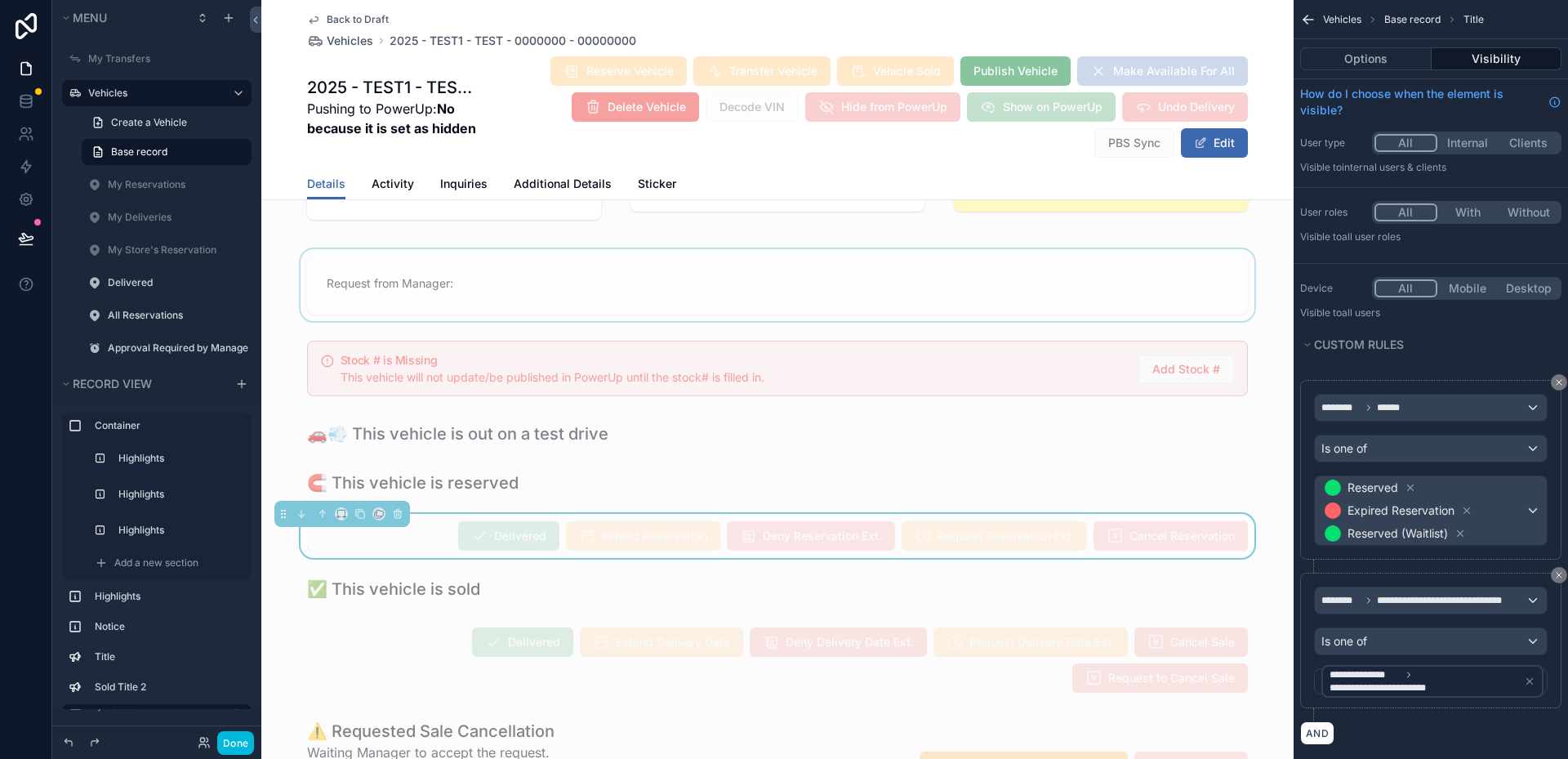
scroll to position [0, 0]
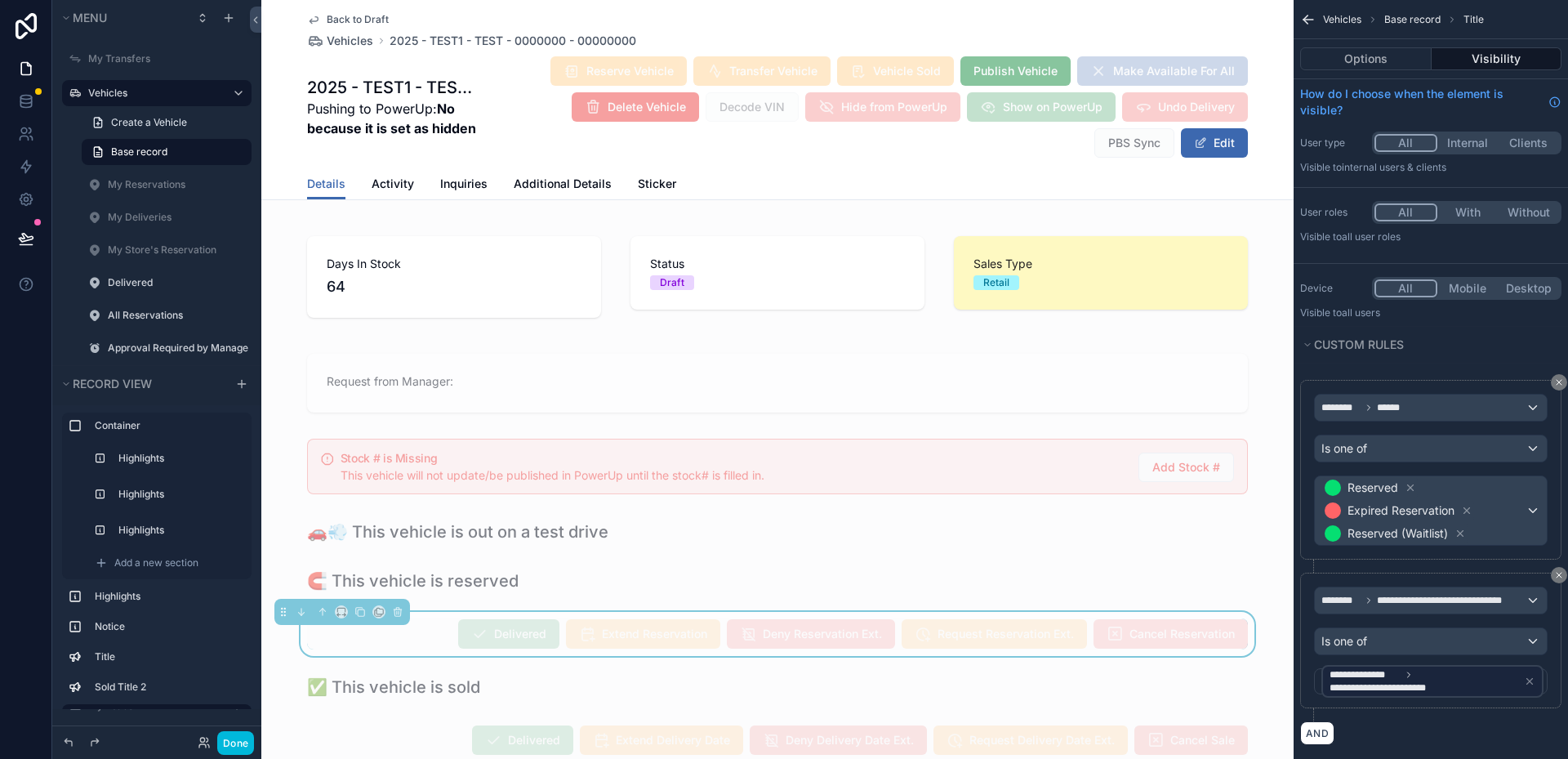
click at [659, 126] on div "Reserve Vehicle Transfer Vehicle Vehicle Sold Publish Vehicle Make Available Fo…" at bounding box center [864, 107] width 768 height 103
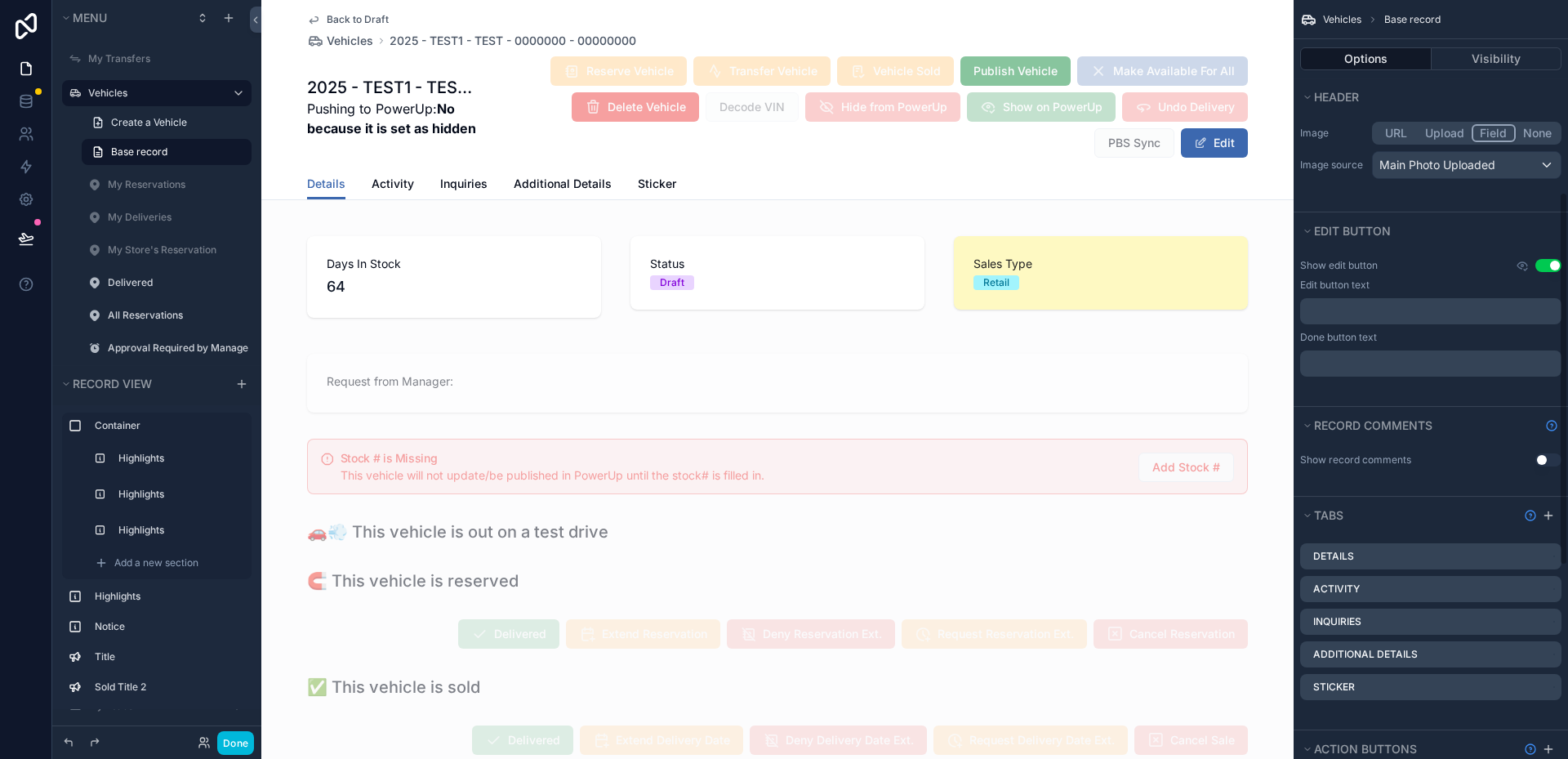
scroll to position [654, 0]
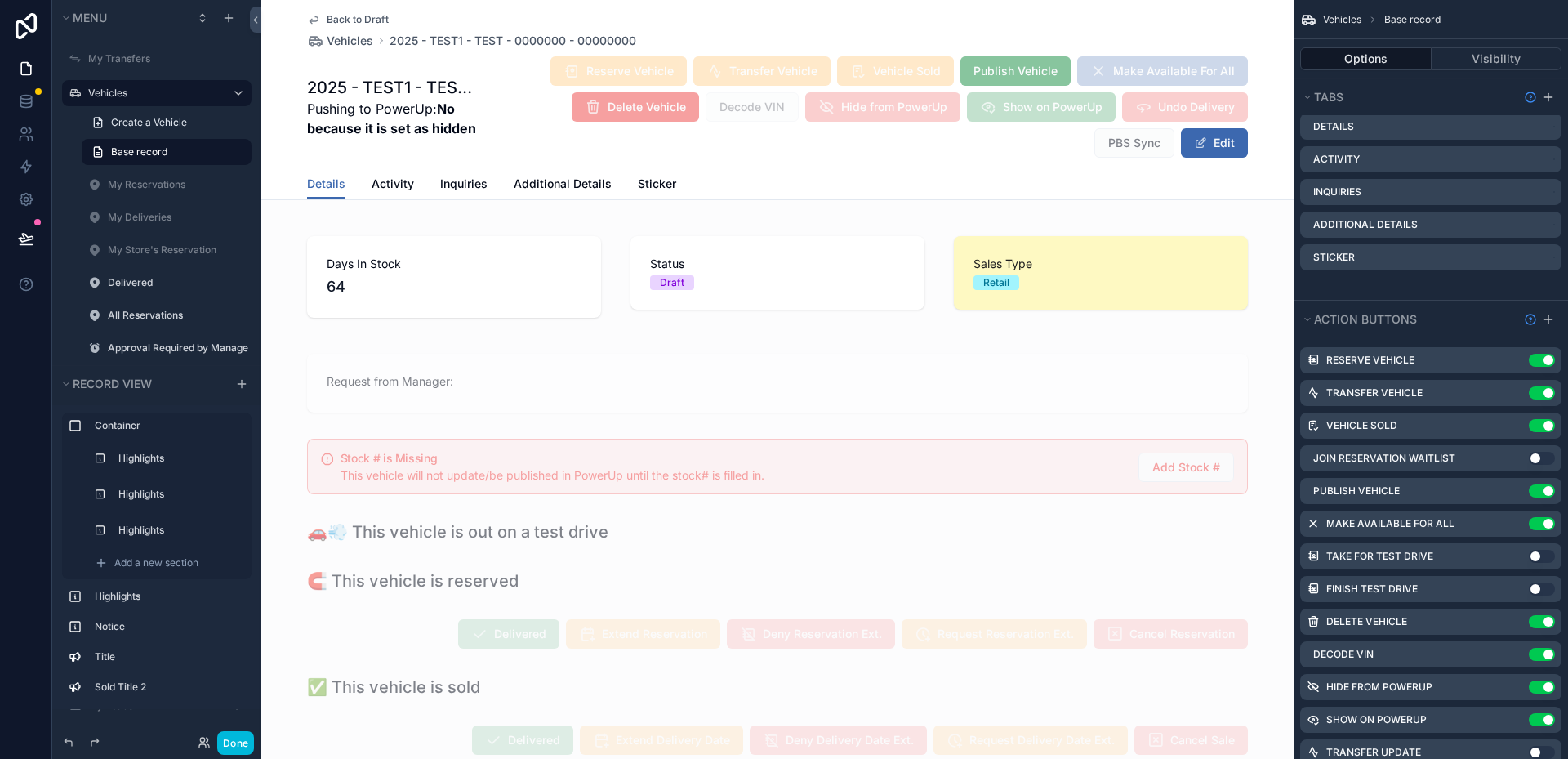
click at [0, 0] on icon "scrollable content" at bounding box center [0, 0] width 0 height 0
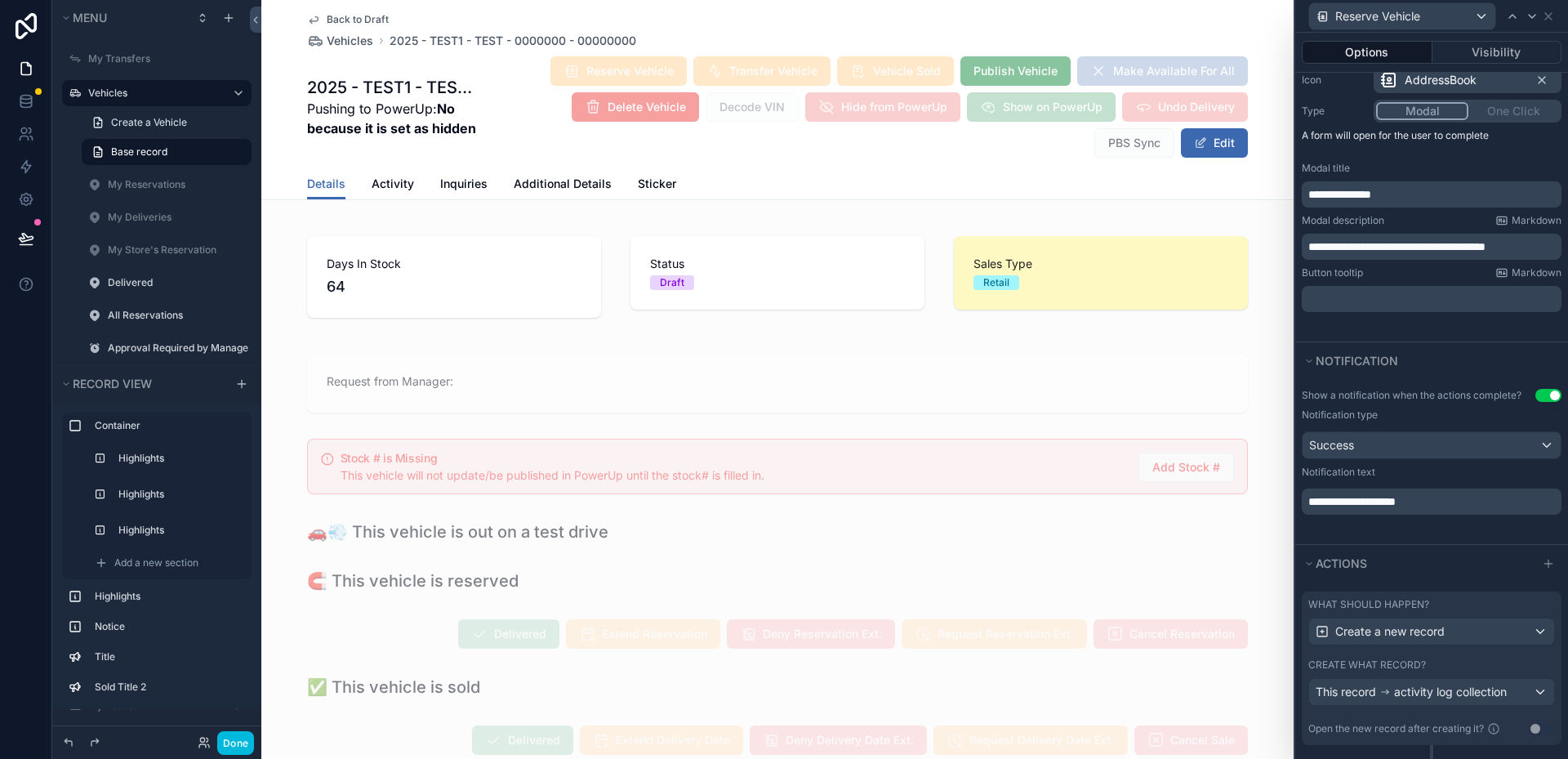
scroll to position [0, 0]
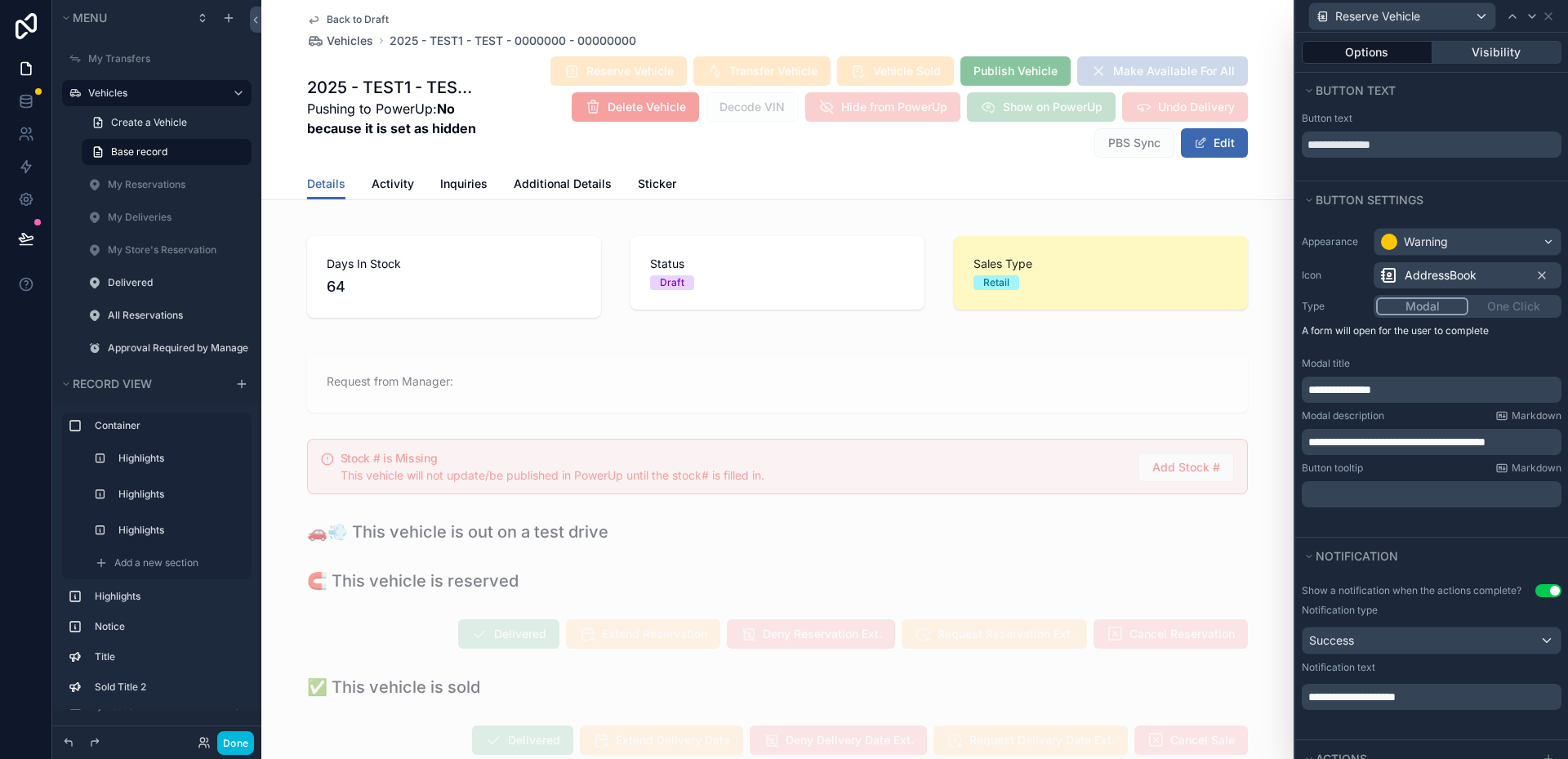
click at [1476, 56] on button "Visibility" at bounding box center [1497, 52] width 130 height 22
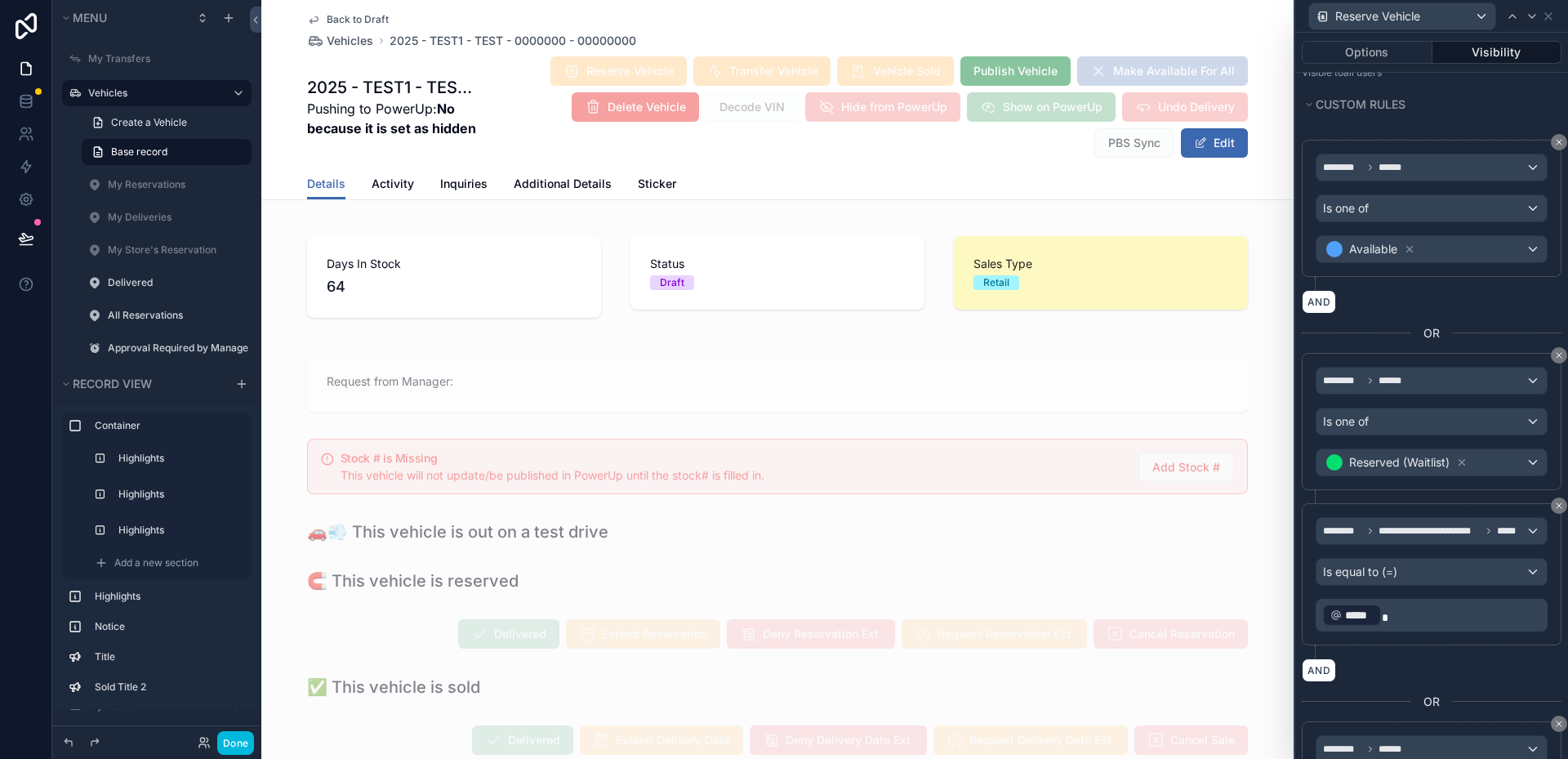
scroll to position [491, 0]
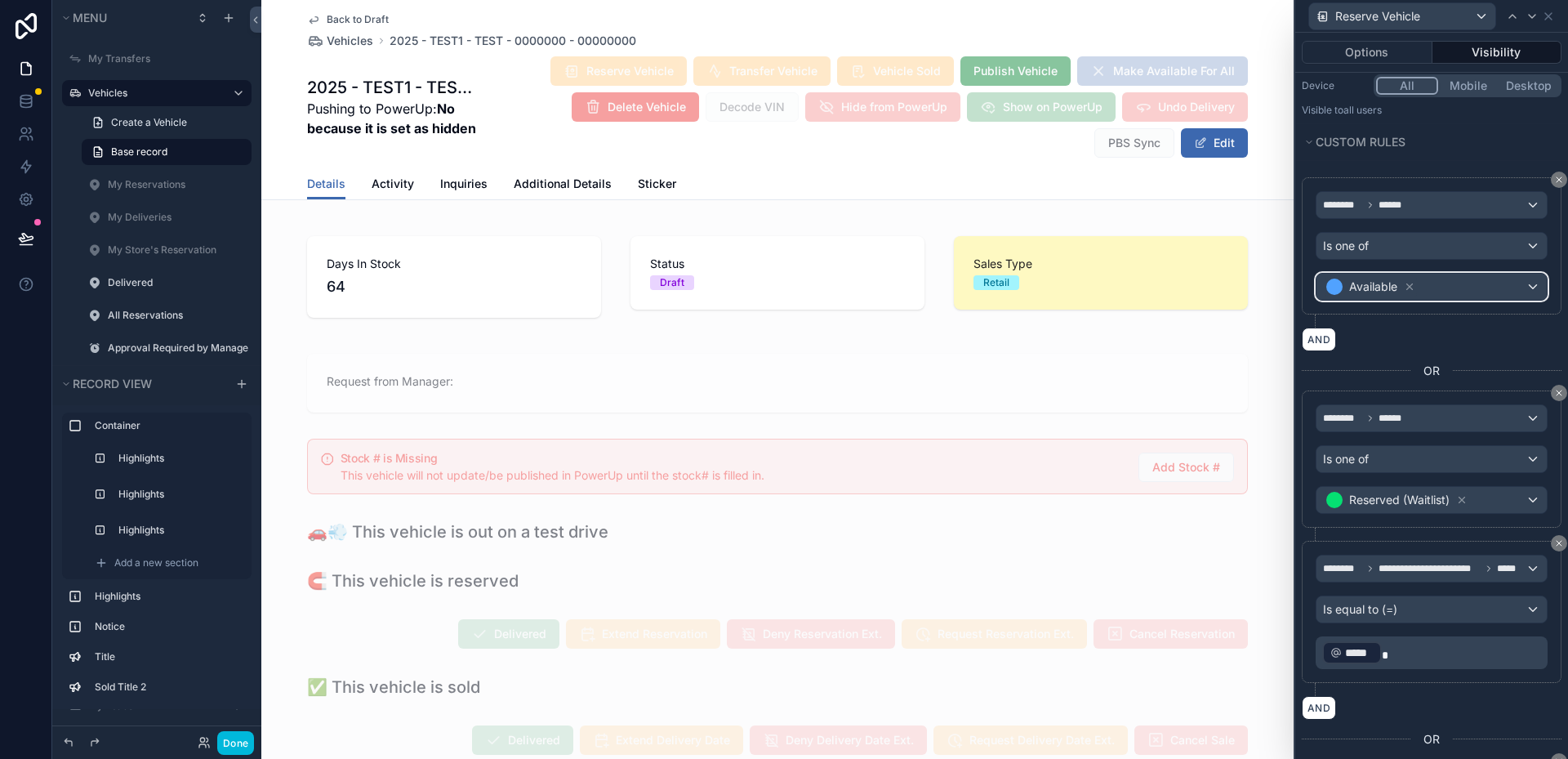
click at [1480, 291] on div "Available" at bounding box center [1431, 287] width 230 height 26
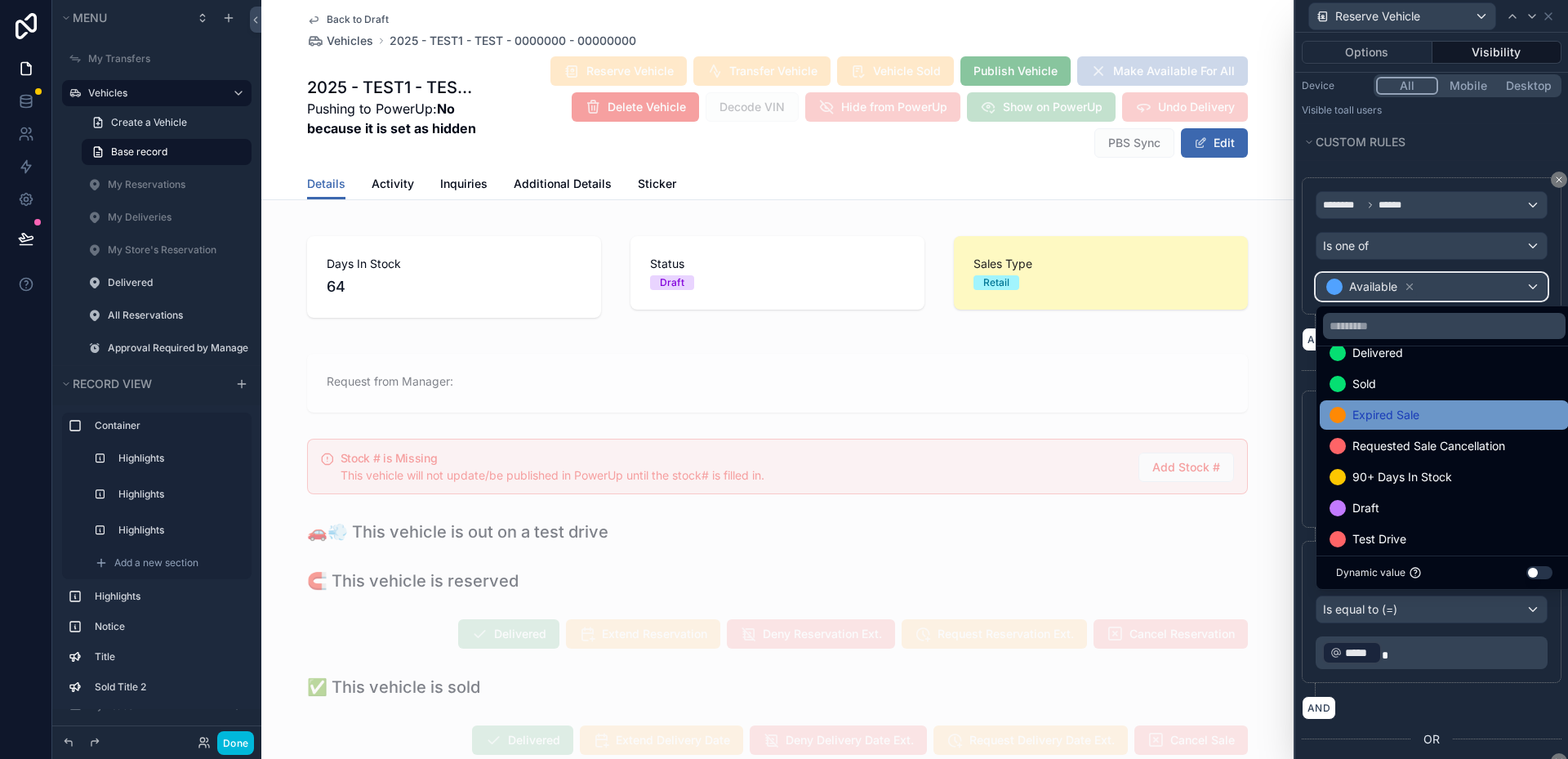
scroll to position [126, 0]
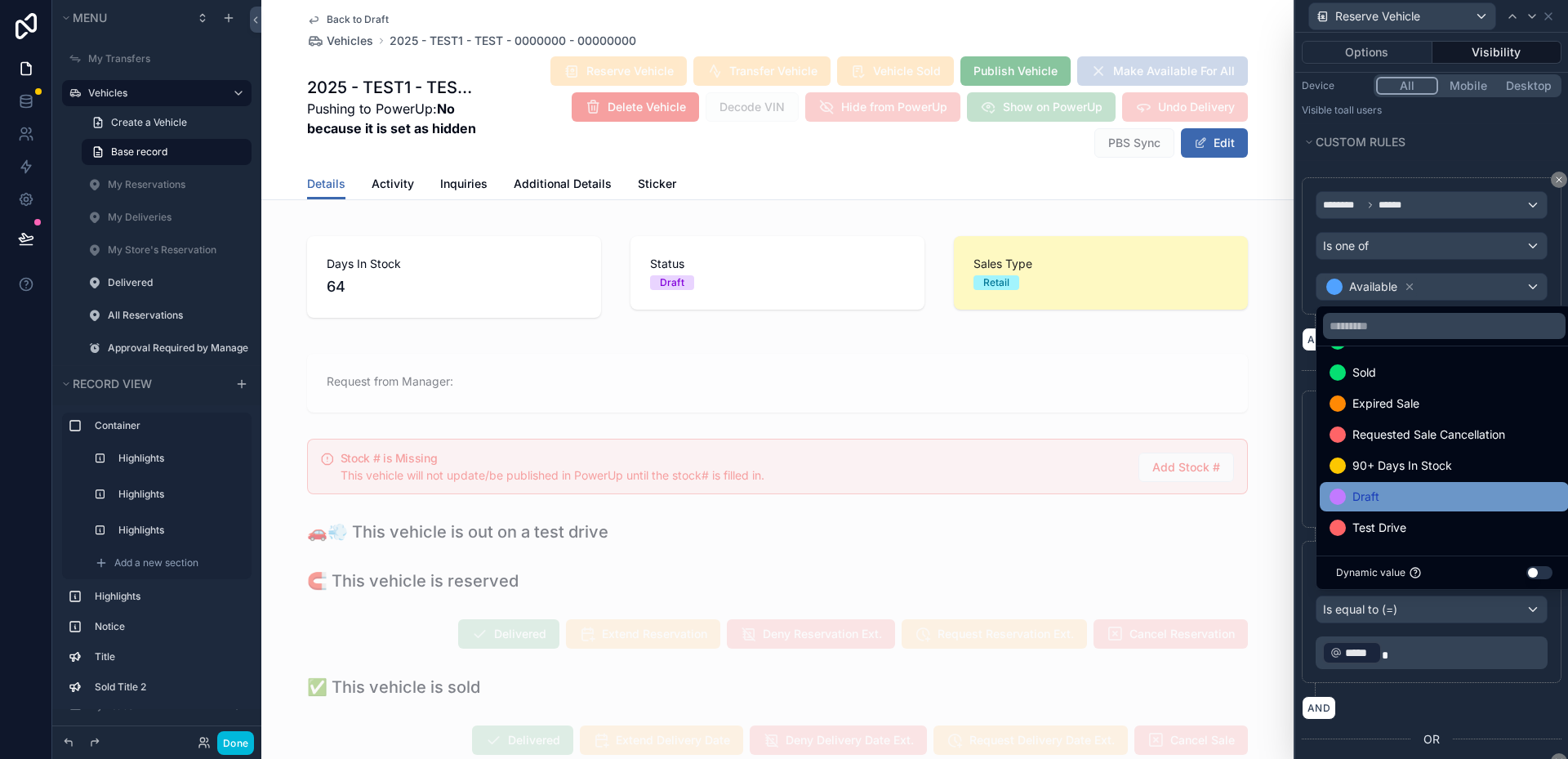
click at [1446, 498] on div "Draft" at bounding box center [1444, 497] width 229 height 20
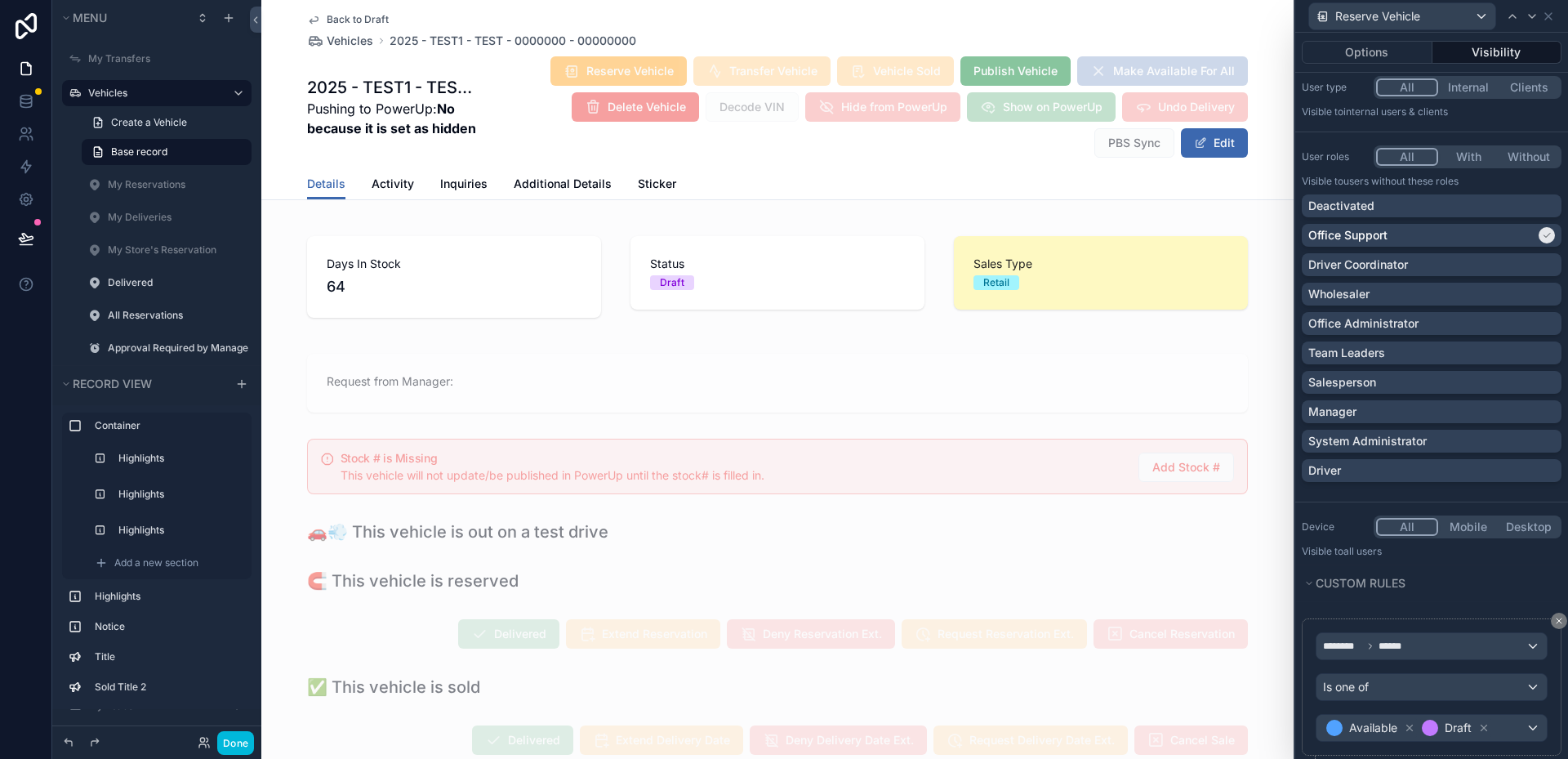
scroll to position [0, 0]
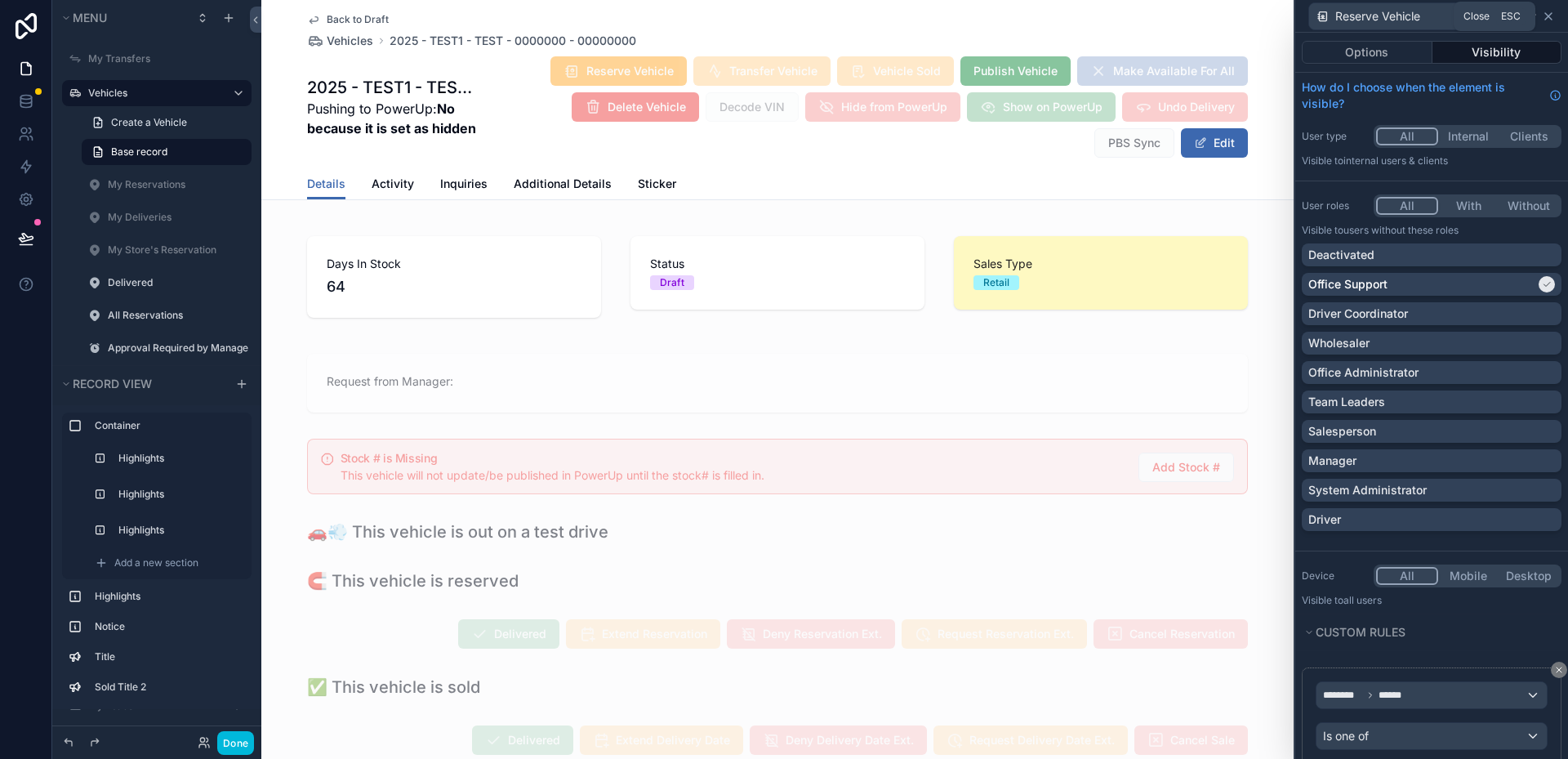
click at [1553, 18] on icon at bounding box center [1548, 16] width 13 height 13
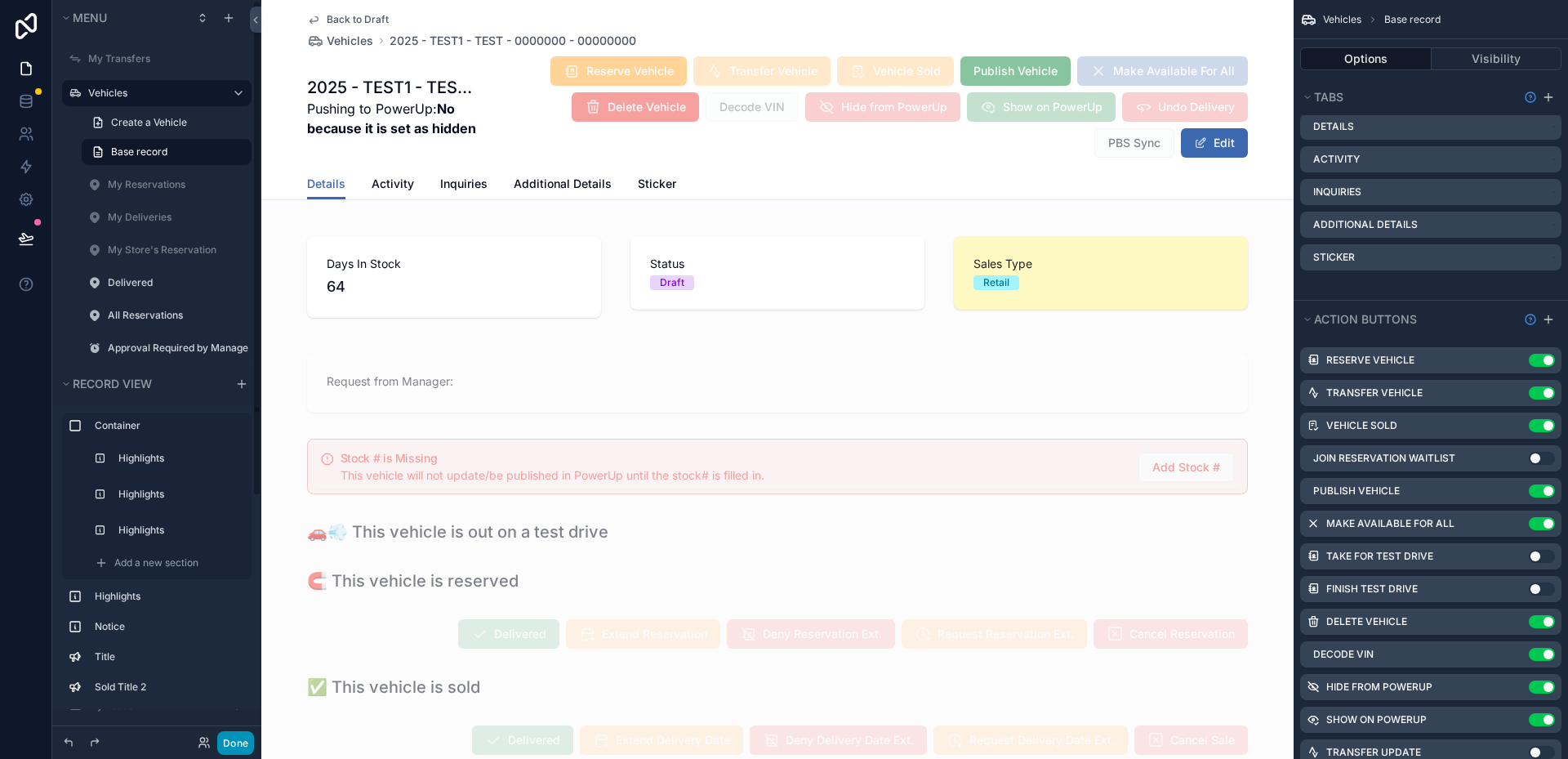
click at [234, 734] on button "Done" at bounding box center [236, 743] width 37 height 23
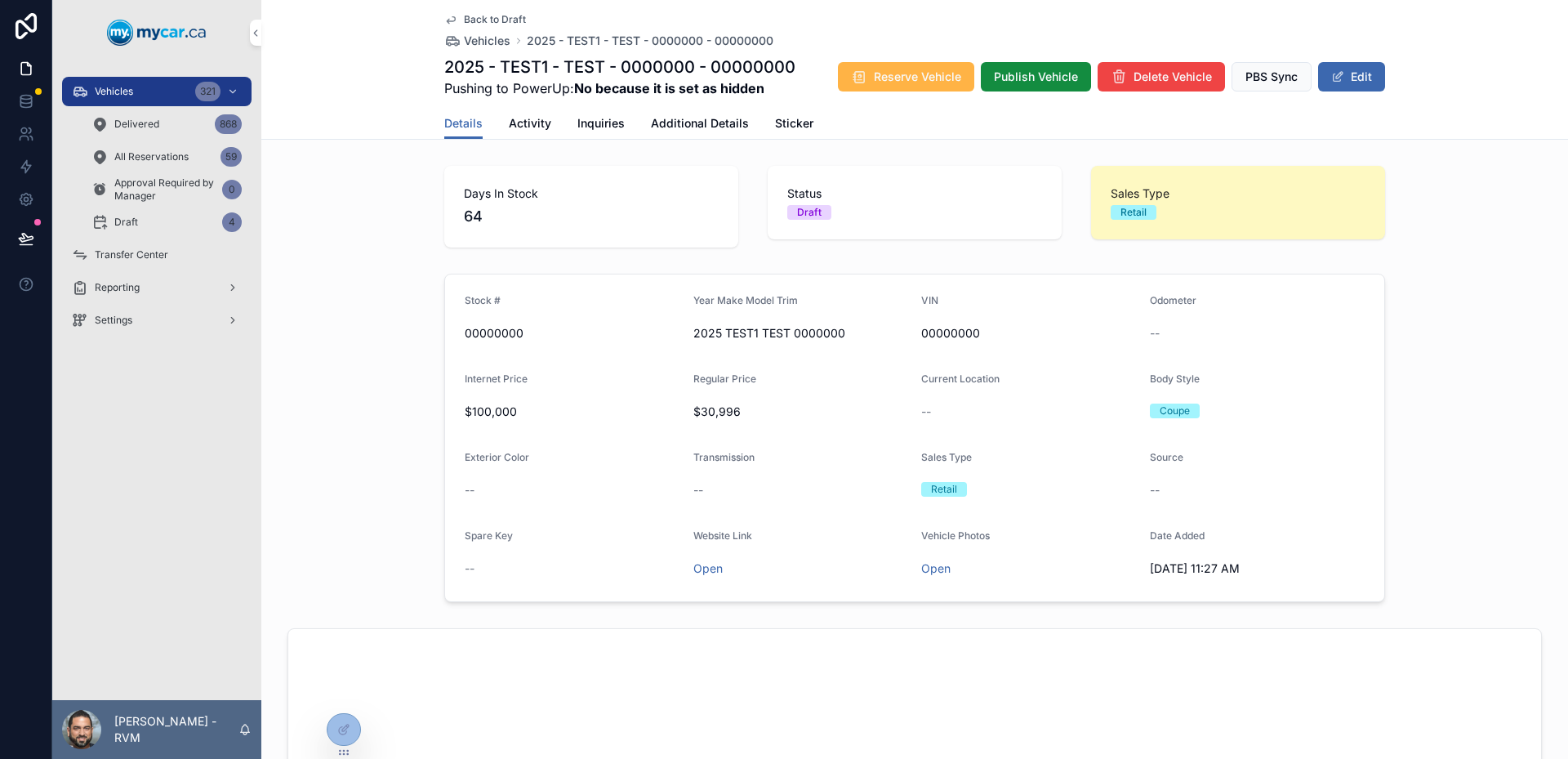
click at [875, 73] on span "Reserve Vehicle" at bounding box center [918, 76] width 88 height 17
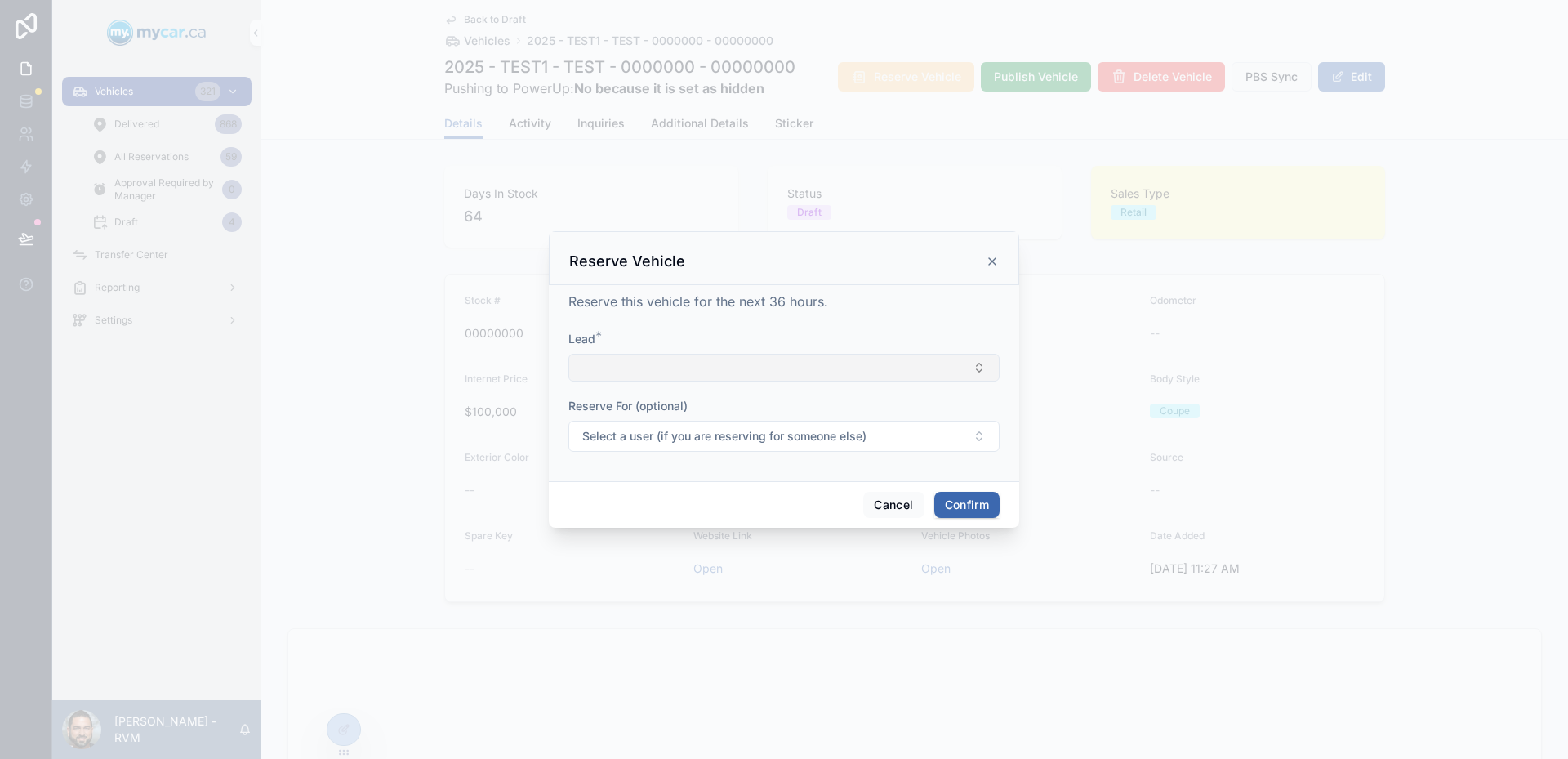
click at [802, 360] on button "Select Button" at bounding box center [784, 368] width 431 height 27
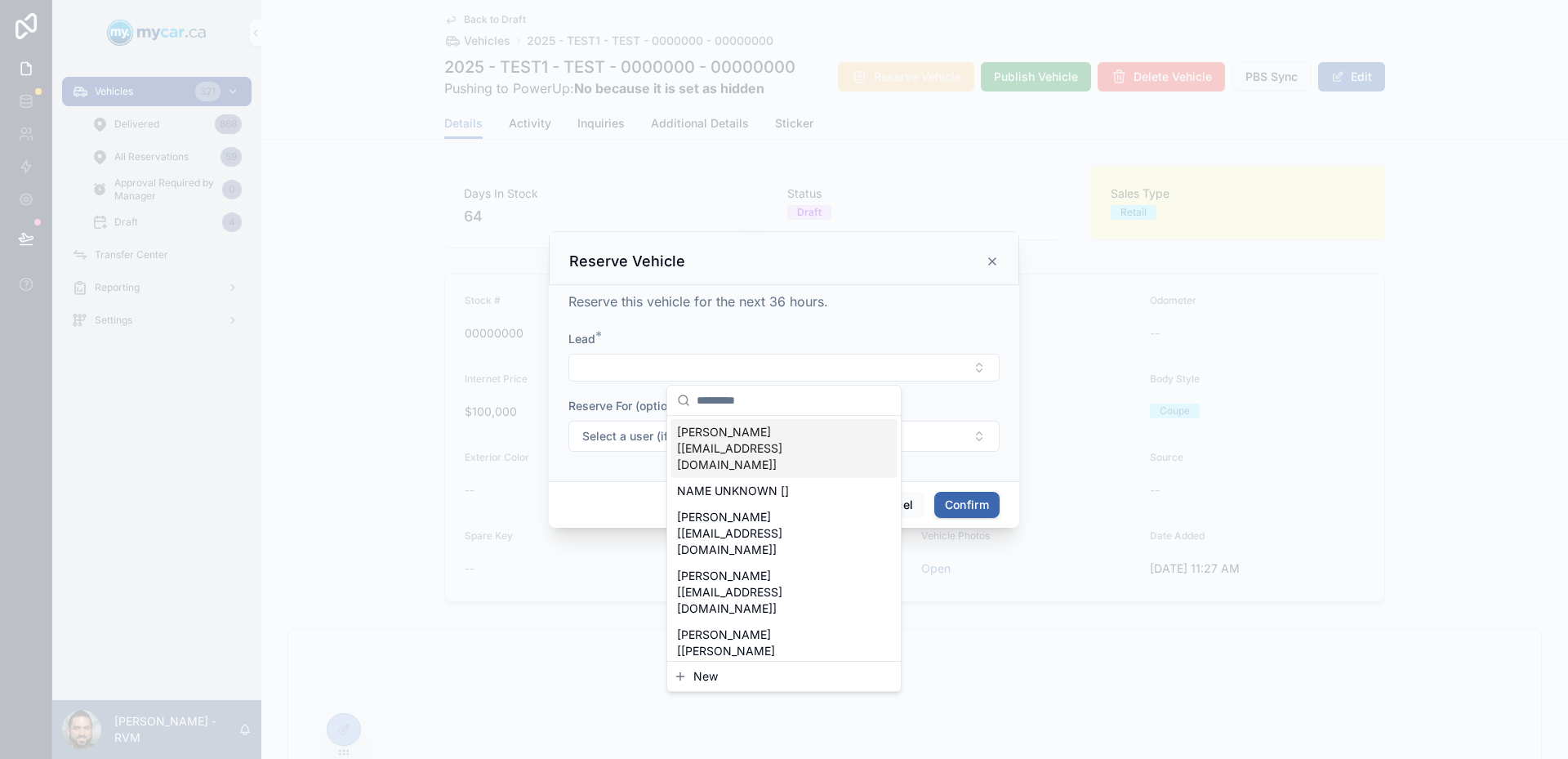
click at [823, 333] on div "Lead *" at bounding box center [784, 339] width 431 height 17
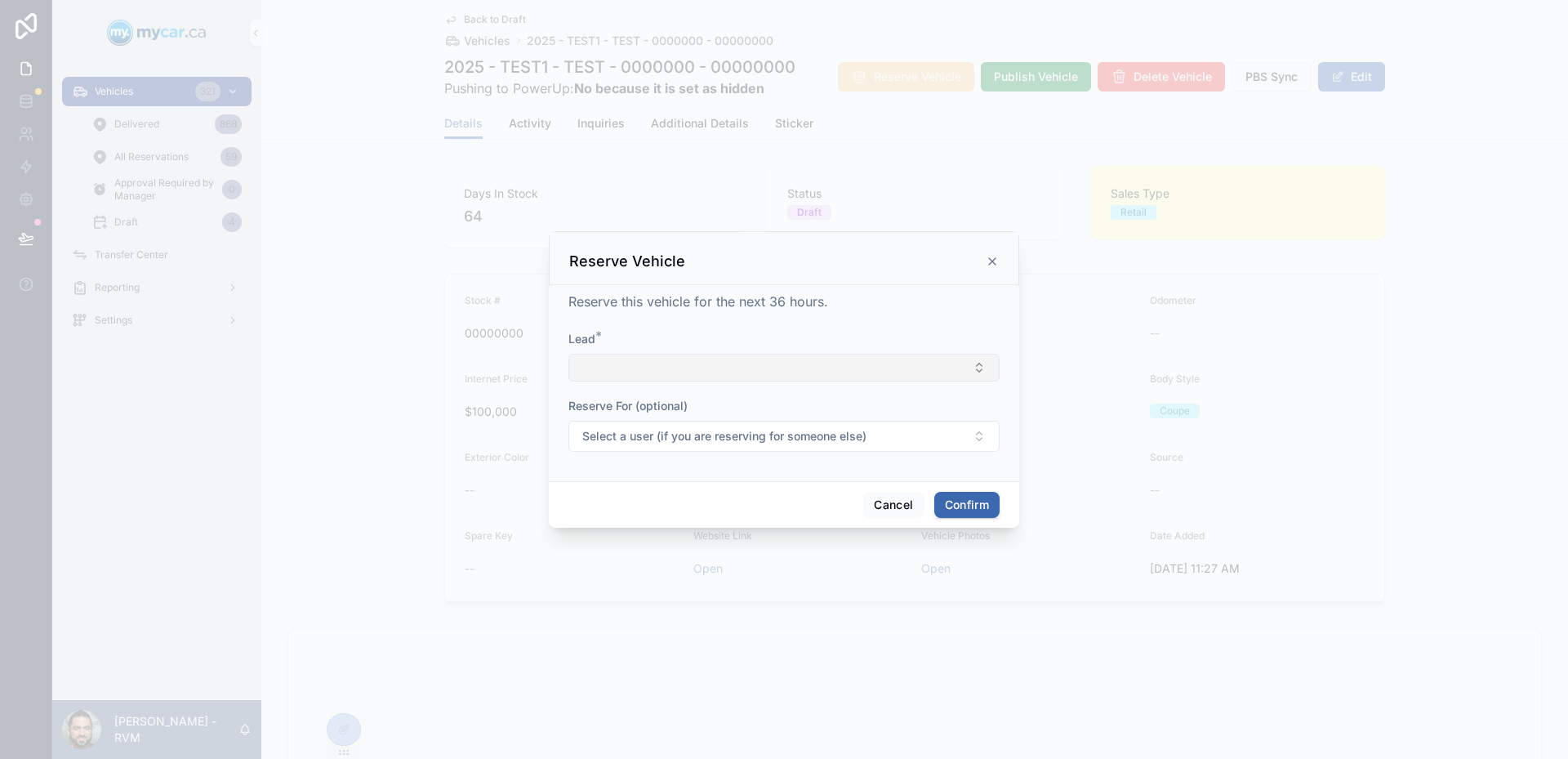
click at [843, 376] on button "Select Button" at bounding box center [784, 368] width 431 height 27
click at [847, 331] on div "Lead *" at bounding box center [784, 339] width 431 height 17
click at [890, 300] on div "Reserve this vehicle for the next 36 hours." at bounding box center [784, 301] width 431 height 20
click at [893, 500] on button "Cancel" at bounding box center [893, 504] width 60 height 26
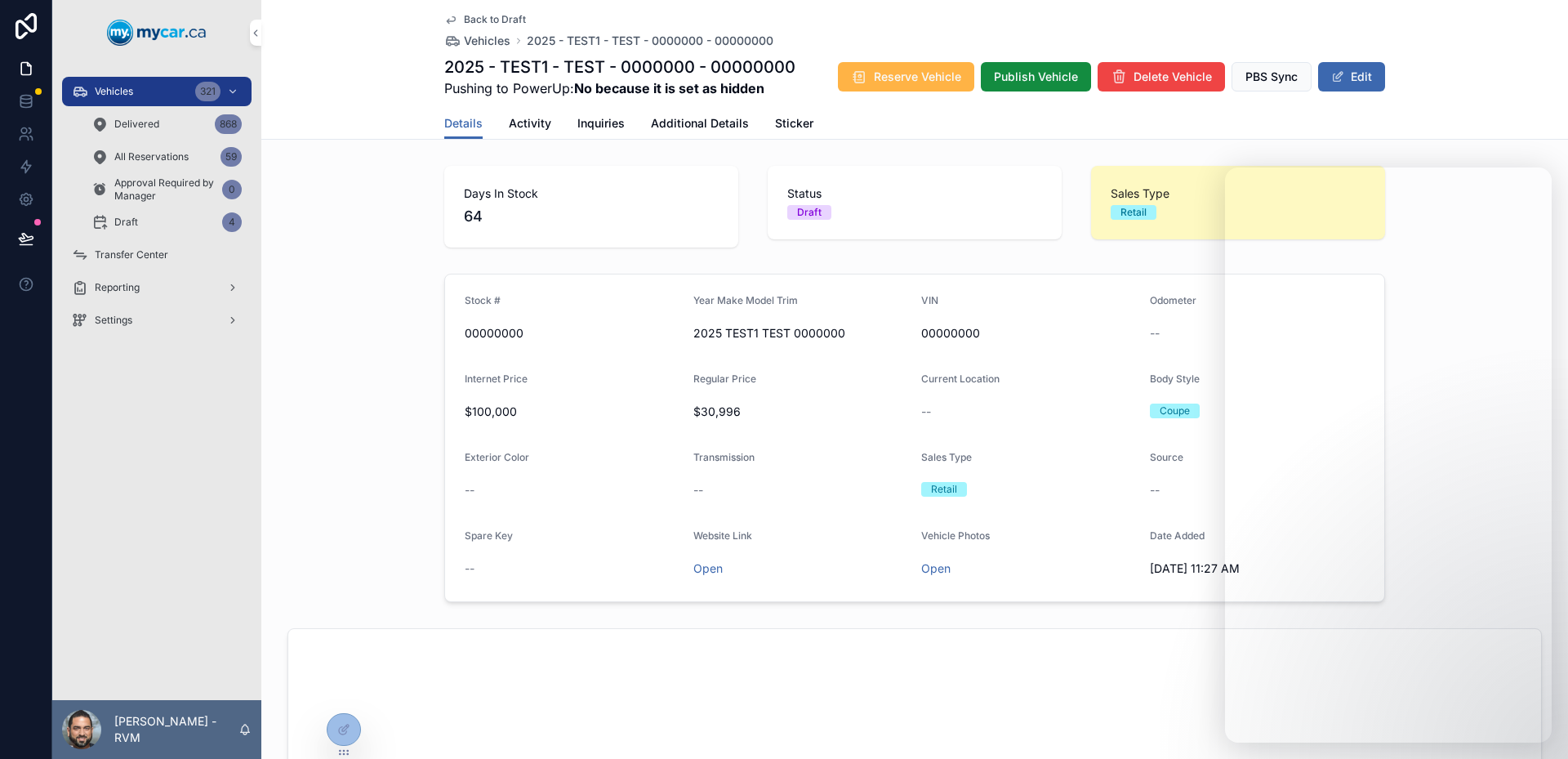
click at [903, 73] on span "Reserve Vehicle" at bounding box center [918, 76] width 88 height 17
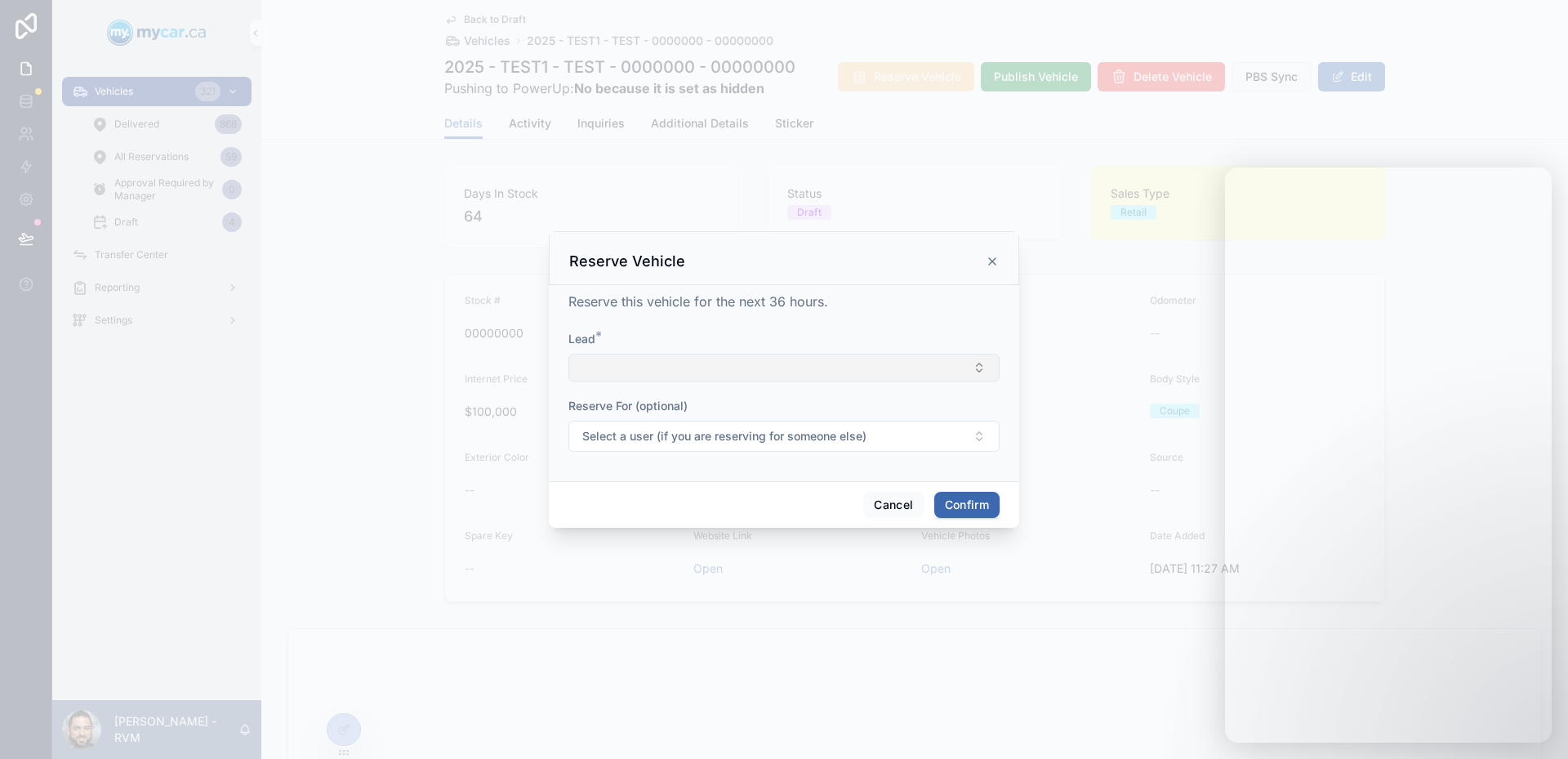
click at [852, 369] on button "Select Button" at bounding box center [784, 368] width 431 height 27
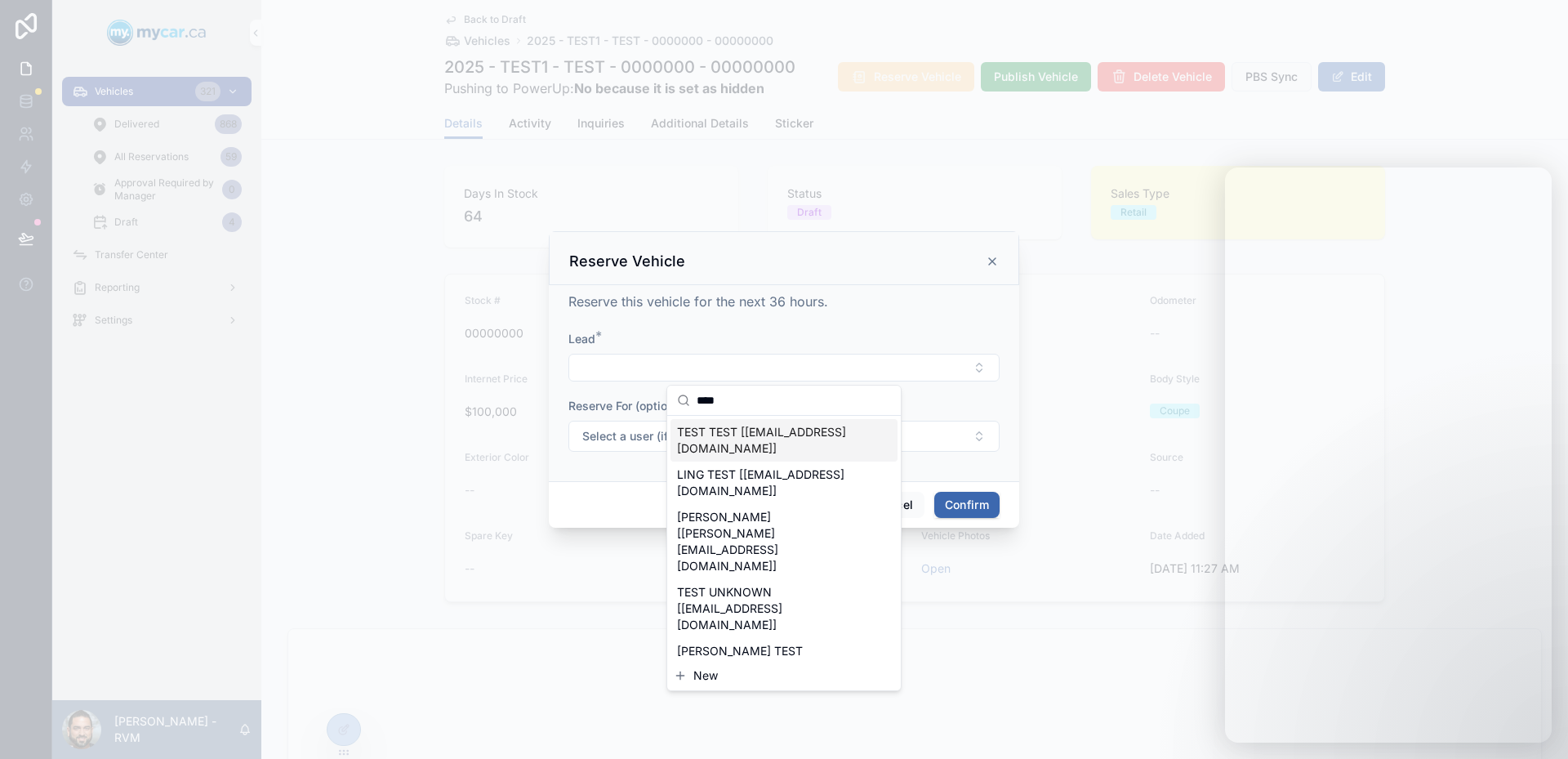
type input "****"
click at [785, 432] on span "TEST TEST [[EMAIL_ADDRESS][DOMAIN_NAME]]" at bounding box center [773, 441] width 194 height 33
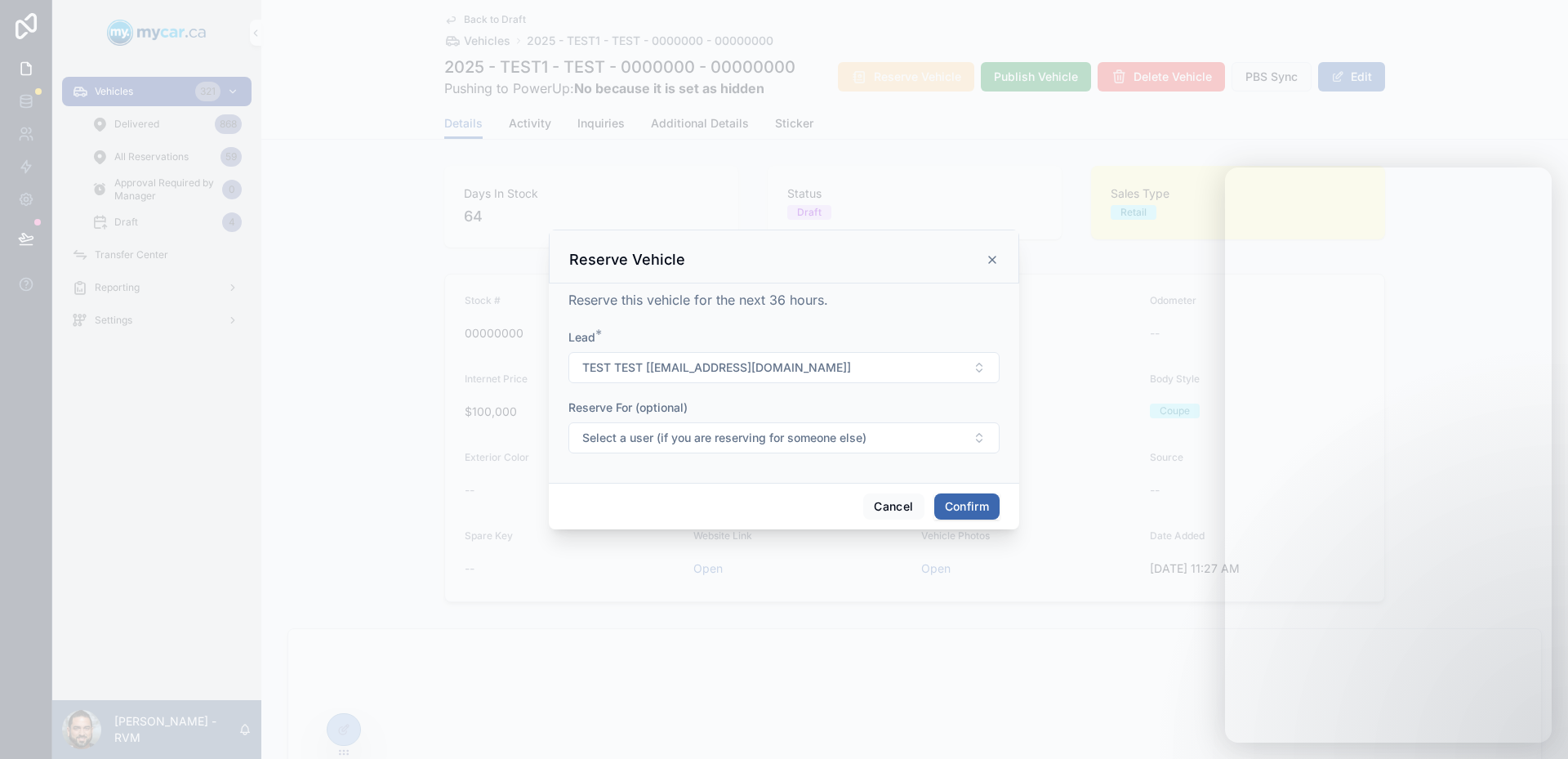
click at [960, 511] on button "Confirm" at bounding box center [966, 506] width 65 height 26
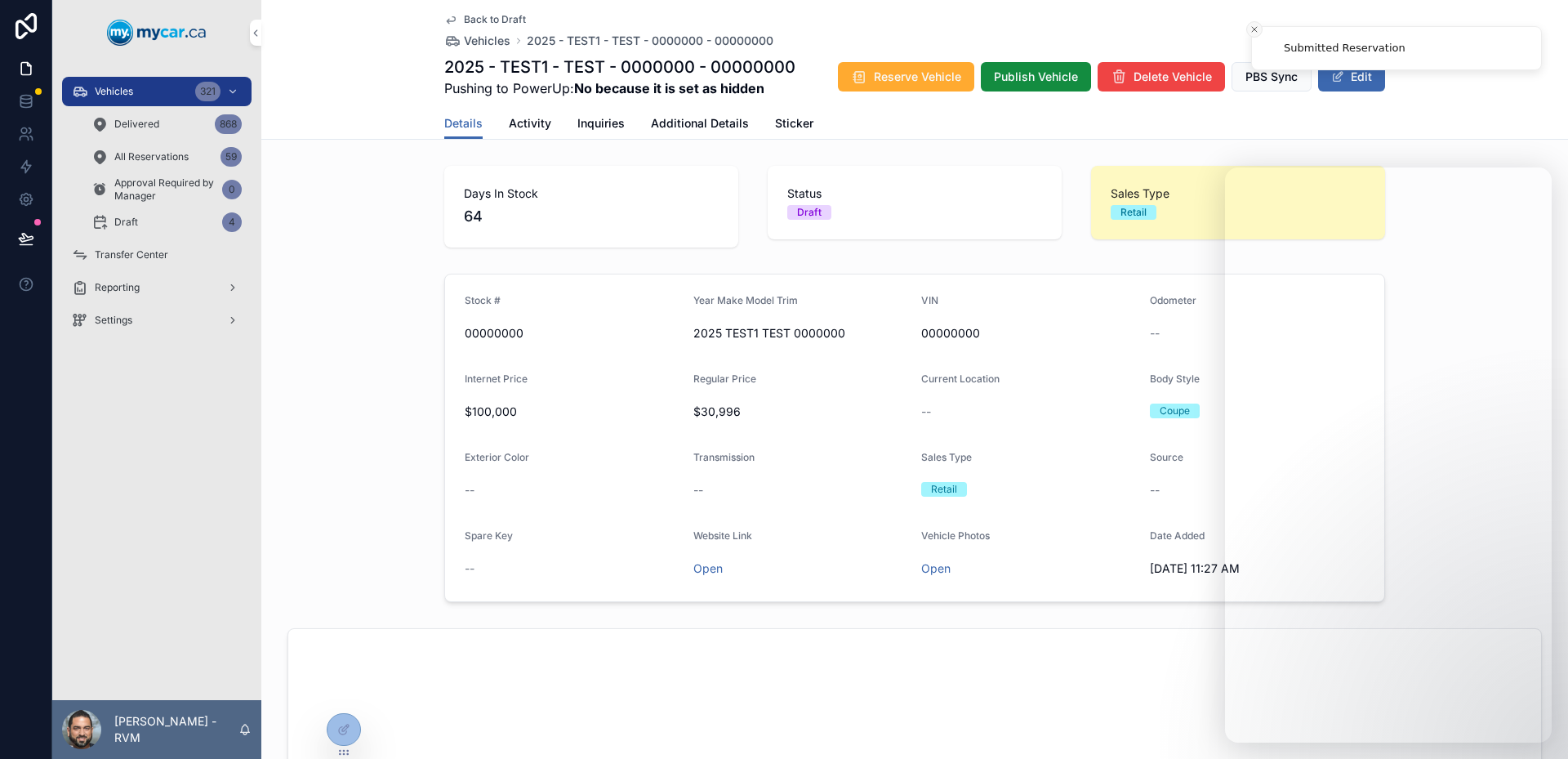
click at [1250, 28] on icon "Close toast" at bounding box center [1255, 29] width 10 height 10
click at [1045, 81] on span "Publish Vehicle" at bounding box center [1036, 76] width 84 height 17
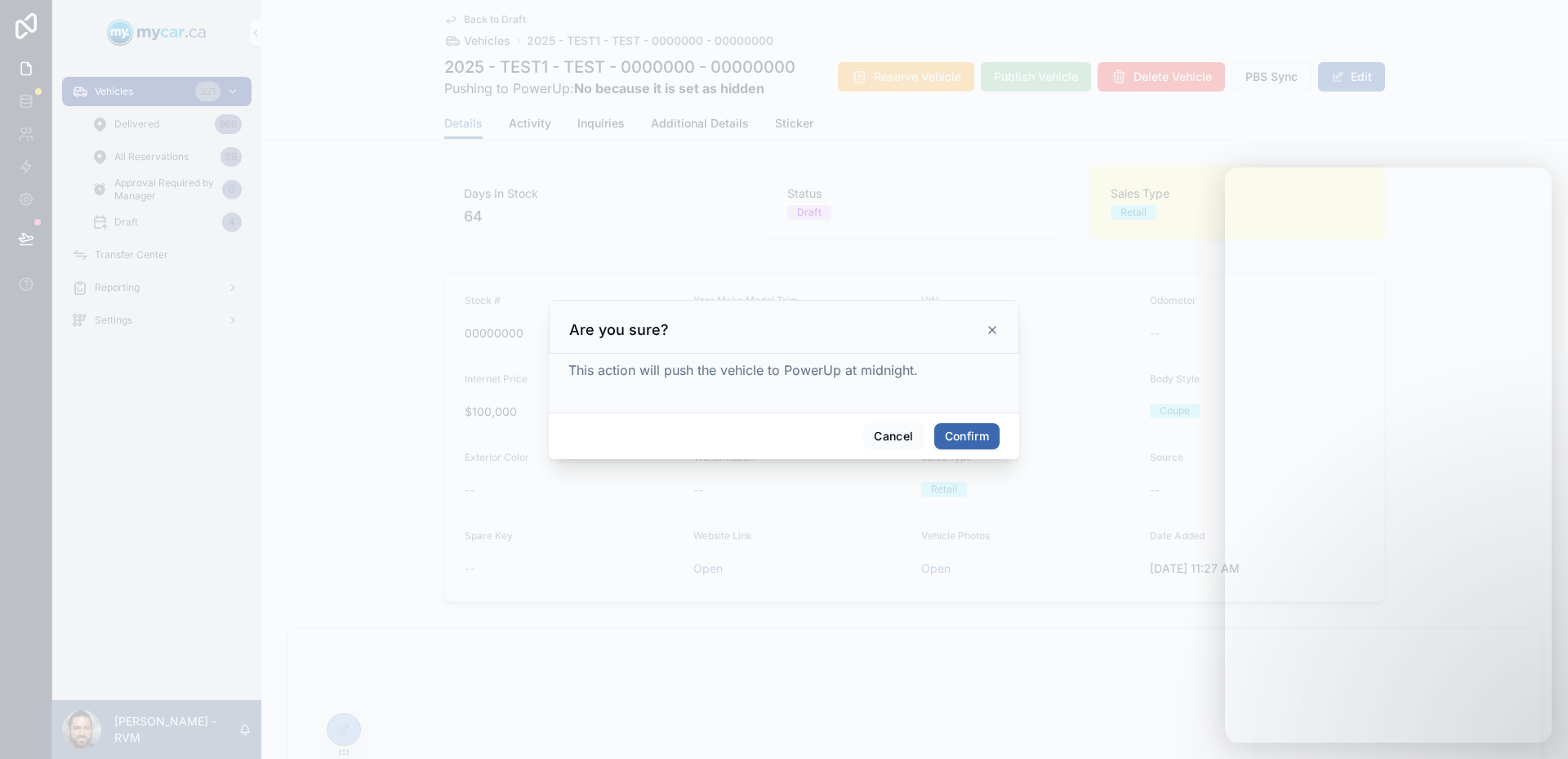
click at [941, 438] on button "Confirm" at bounding box center [966, 436] width 65 height 26
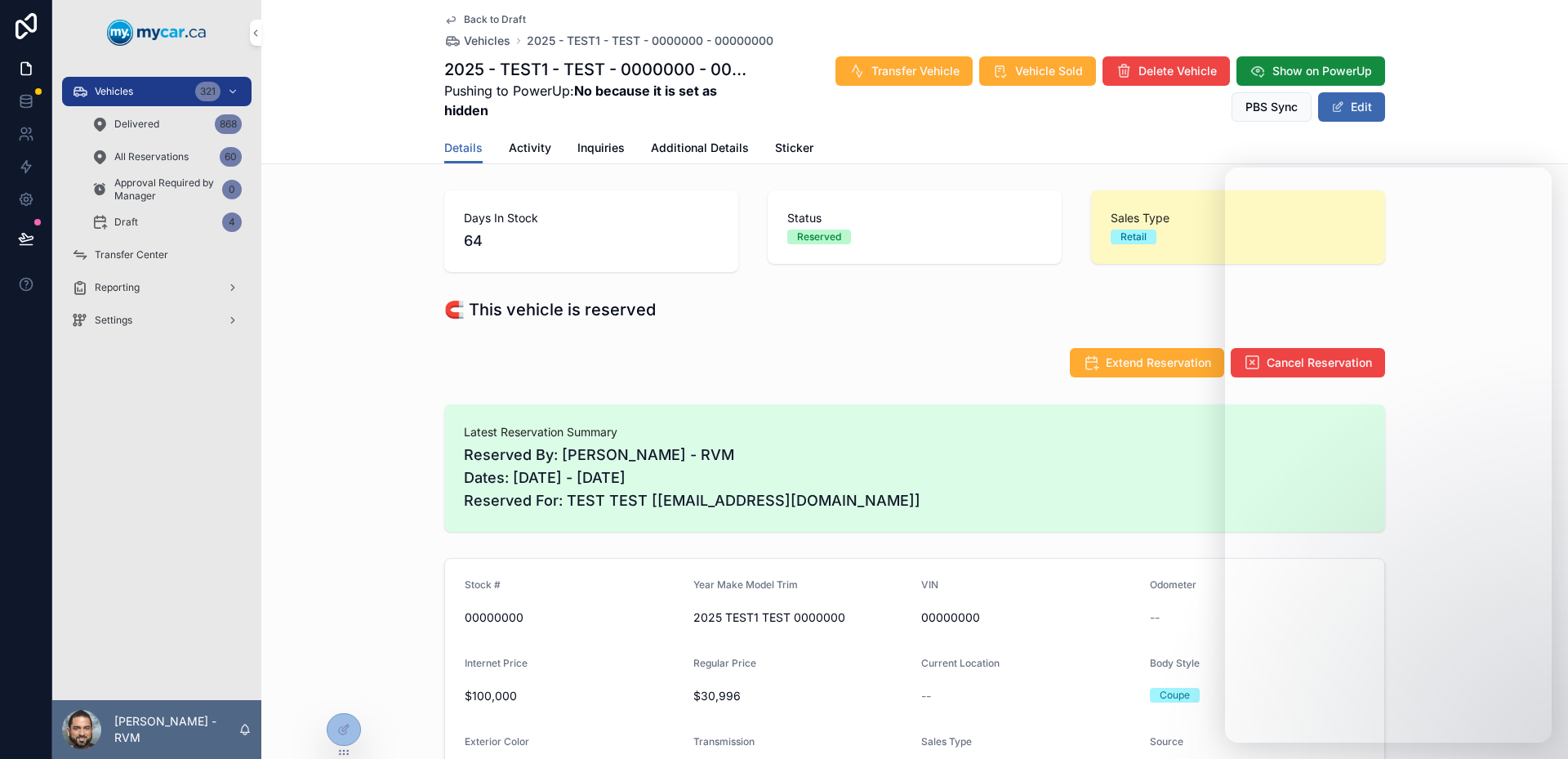
drag, startPoint x: 782, startPoint y: 459, endPoint x: 774, endPoint y: 464, distance: 9.4
click at [774, 464] on span "Reserved By: [PERSON_NAME] - RVM Dates: [DATE] - [DATE] Reserved For: TEST TEST…" at bounding box center [915, 478] width 902 height 68
click at [452, 433] on div "Latest Reservation Summary Reserved By: [PERSON_NAME] - RVM Dates: [DATE] - [DA…" at bounding box center [915, 468] width 941 height 128
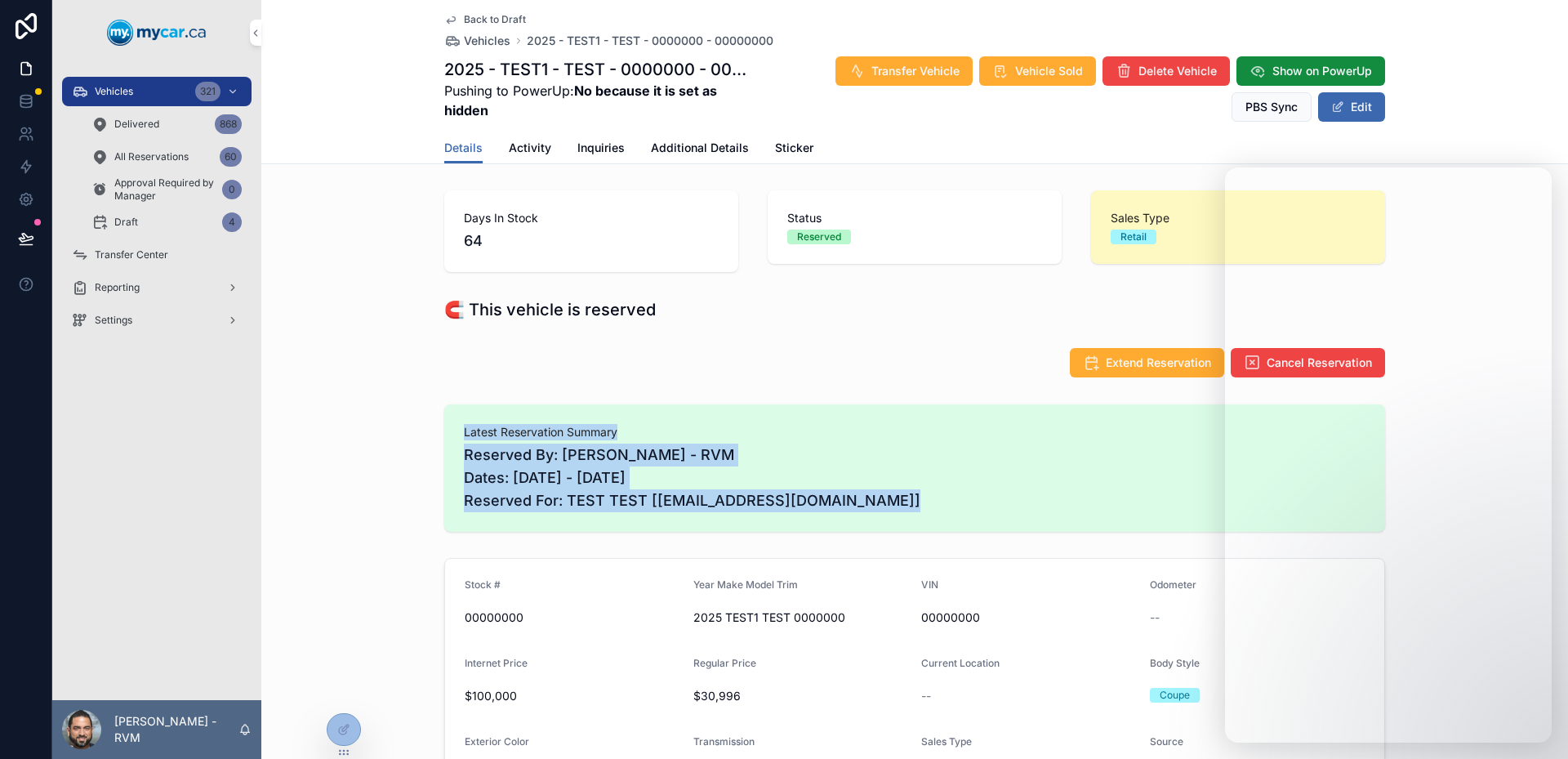
drag, startPoint x: 452, startPoint y: 433, endPoint x: 838, endPoint y: 539, distance: 400.3
